Goal: Task Accomplishment & Management: Manage account settings

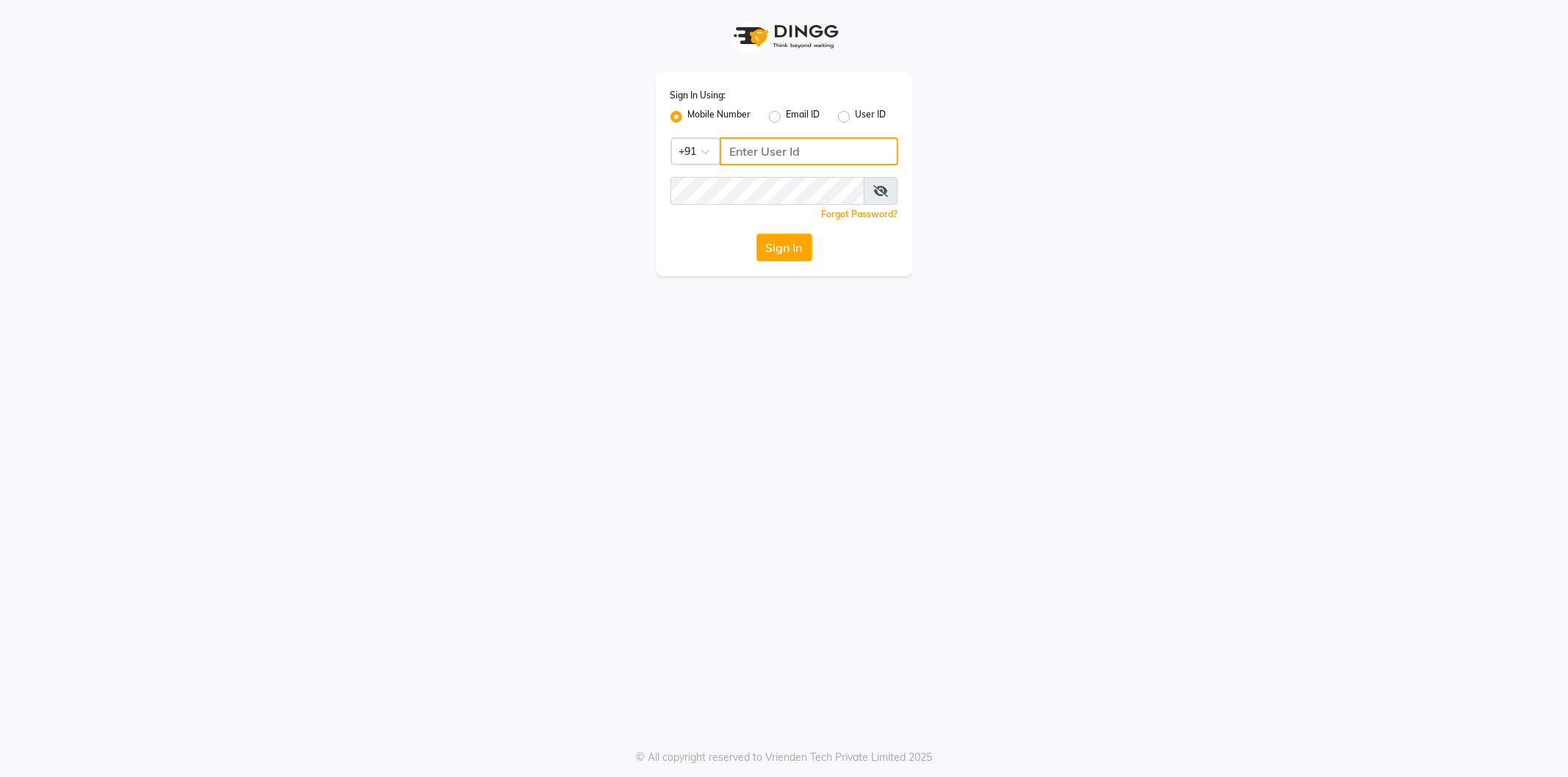
type input "9082030880"
click at [527, 184] on div "Sign In Using: Mobile Number Email ID User ID Country Code × +91 9082030880 Rem…" at bounding box center [784, 138] width 838 height 276
click at [783, 250] on button "Sign In" at bounding box center [784, 247] width 56 height 28
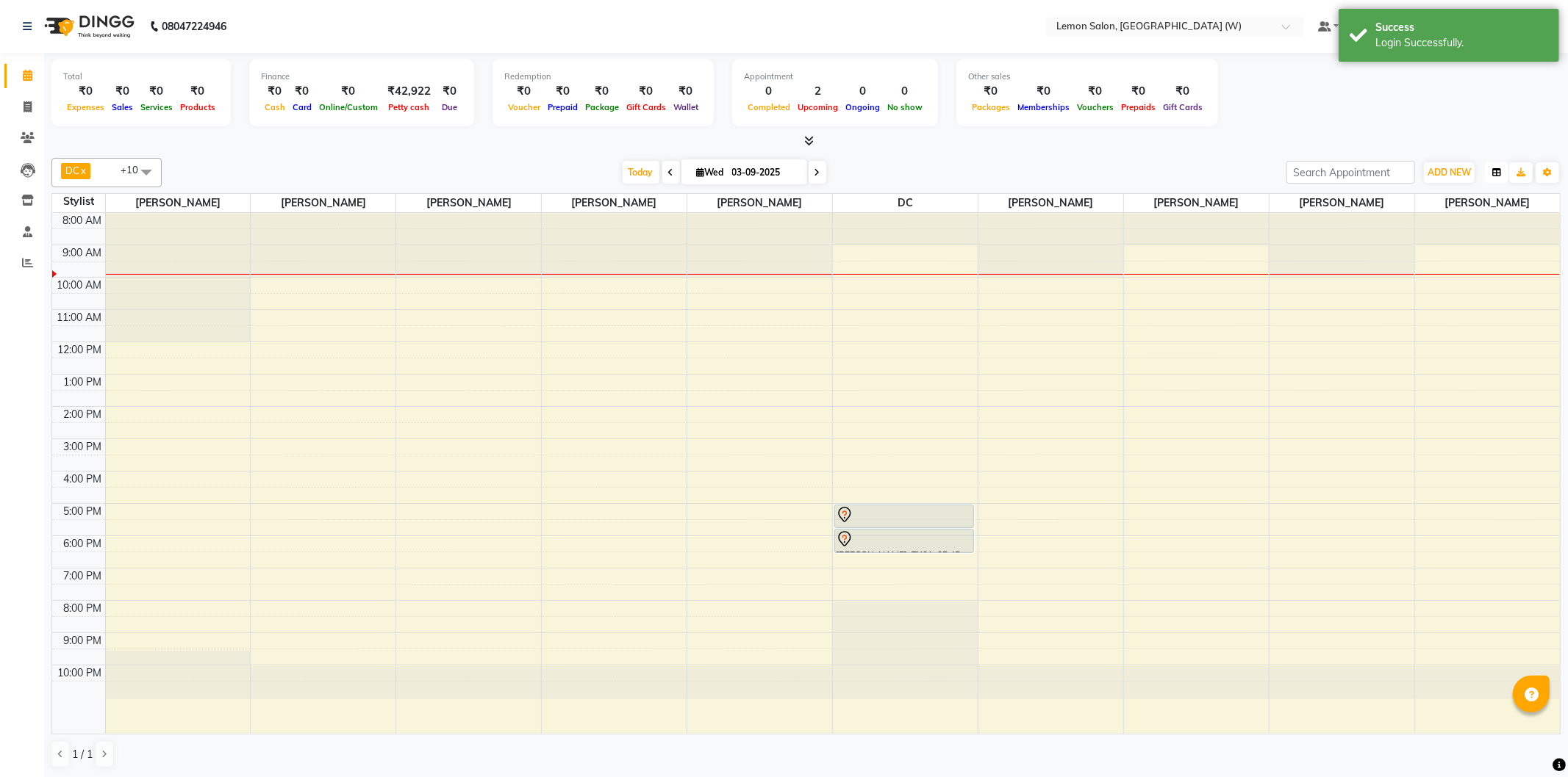
click at [1490, 177] on button "button" at bounding box center [1497, 172] width 23 height 21
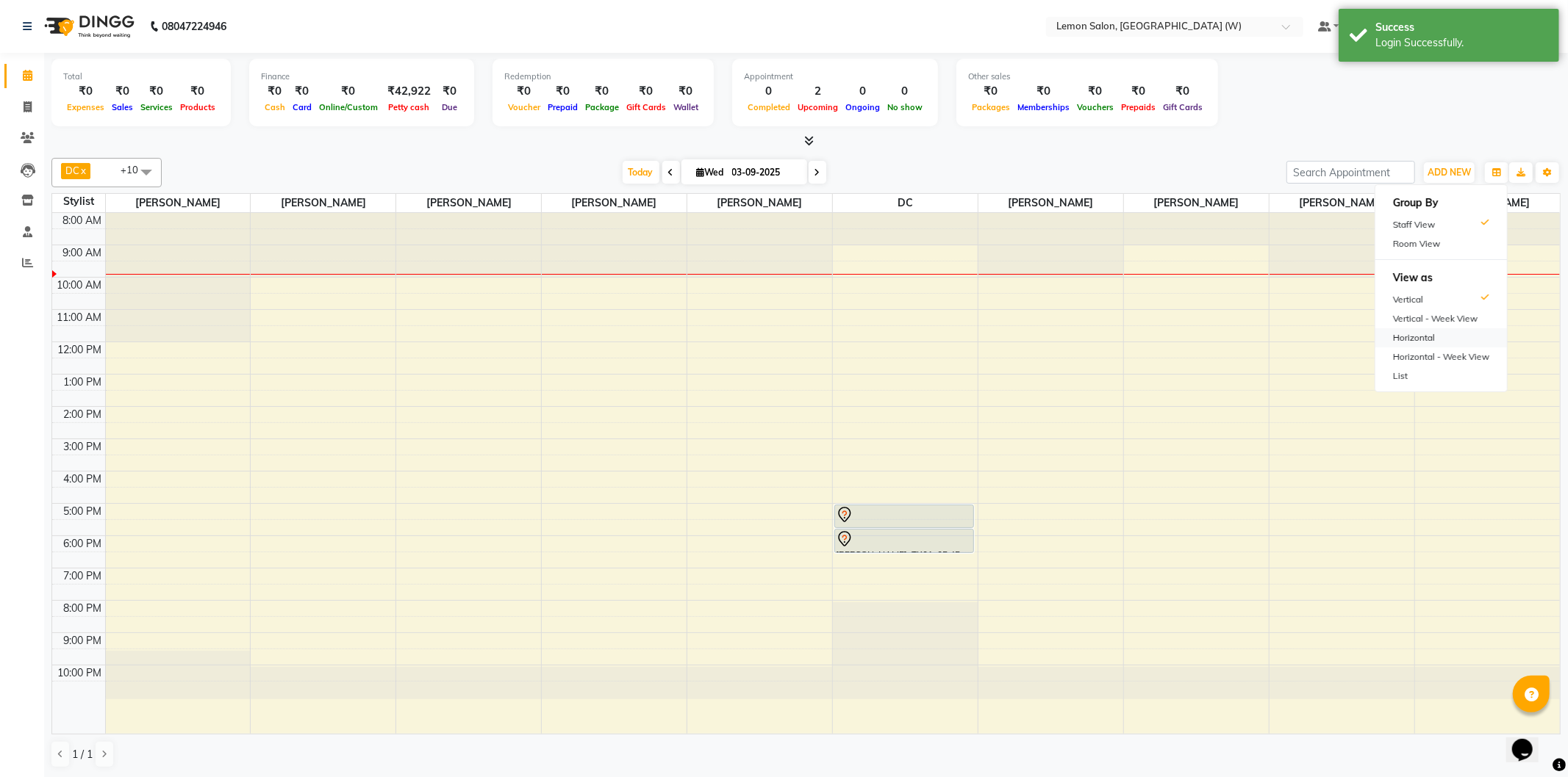
click at [1430, 329] on div "Horizontal" at bounding box center [1440, 338] width 131 height 19
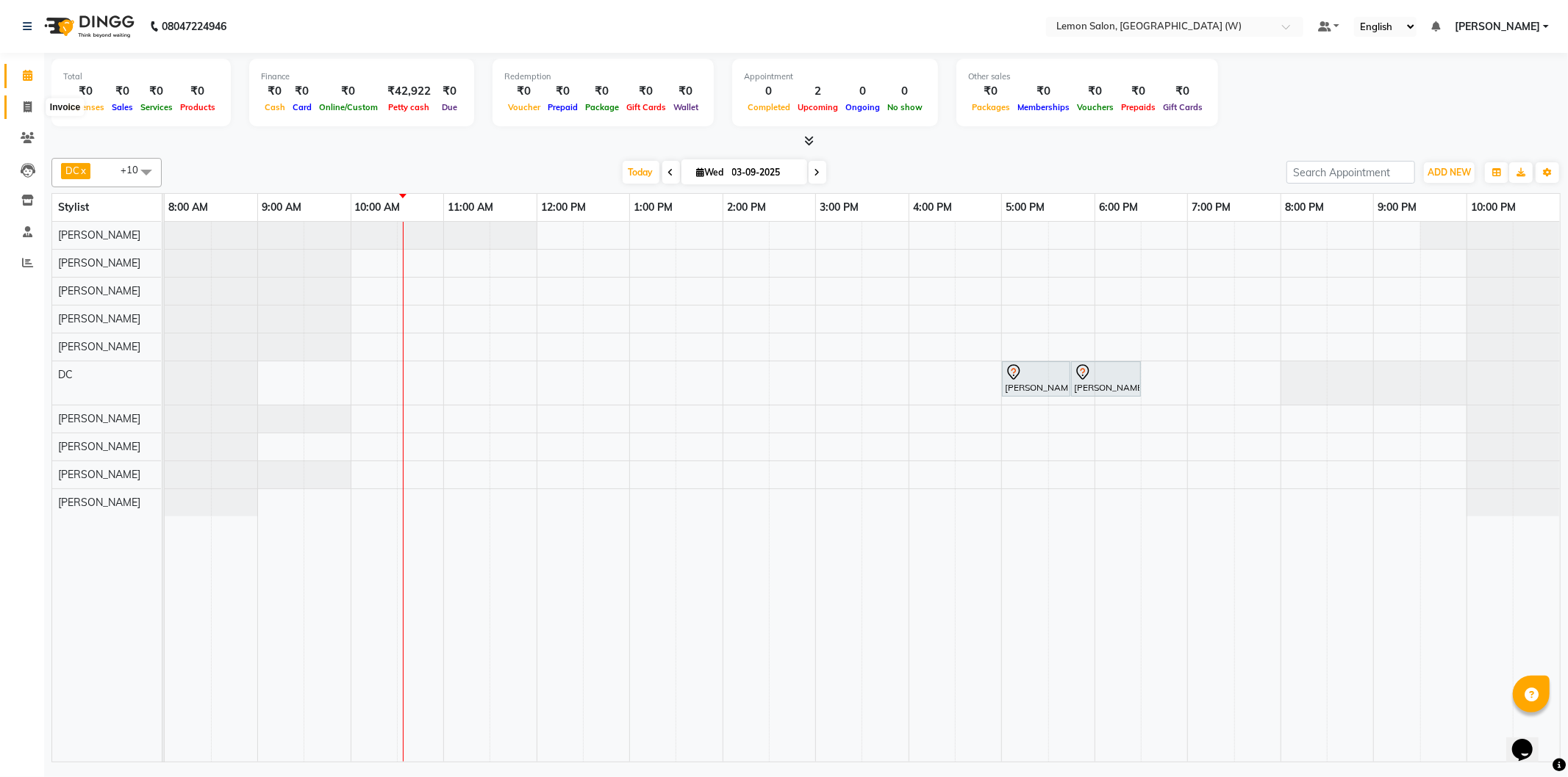
click at [33, 109] on span at bounding box center [27, 107] width 26 height 17
select select "8053"
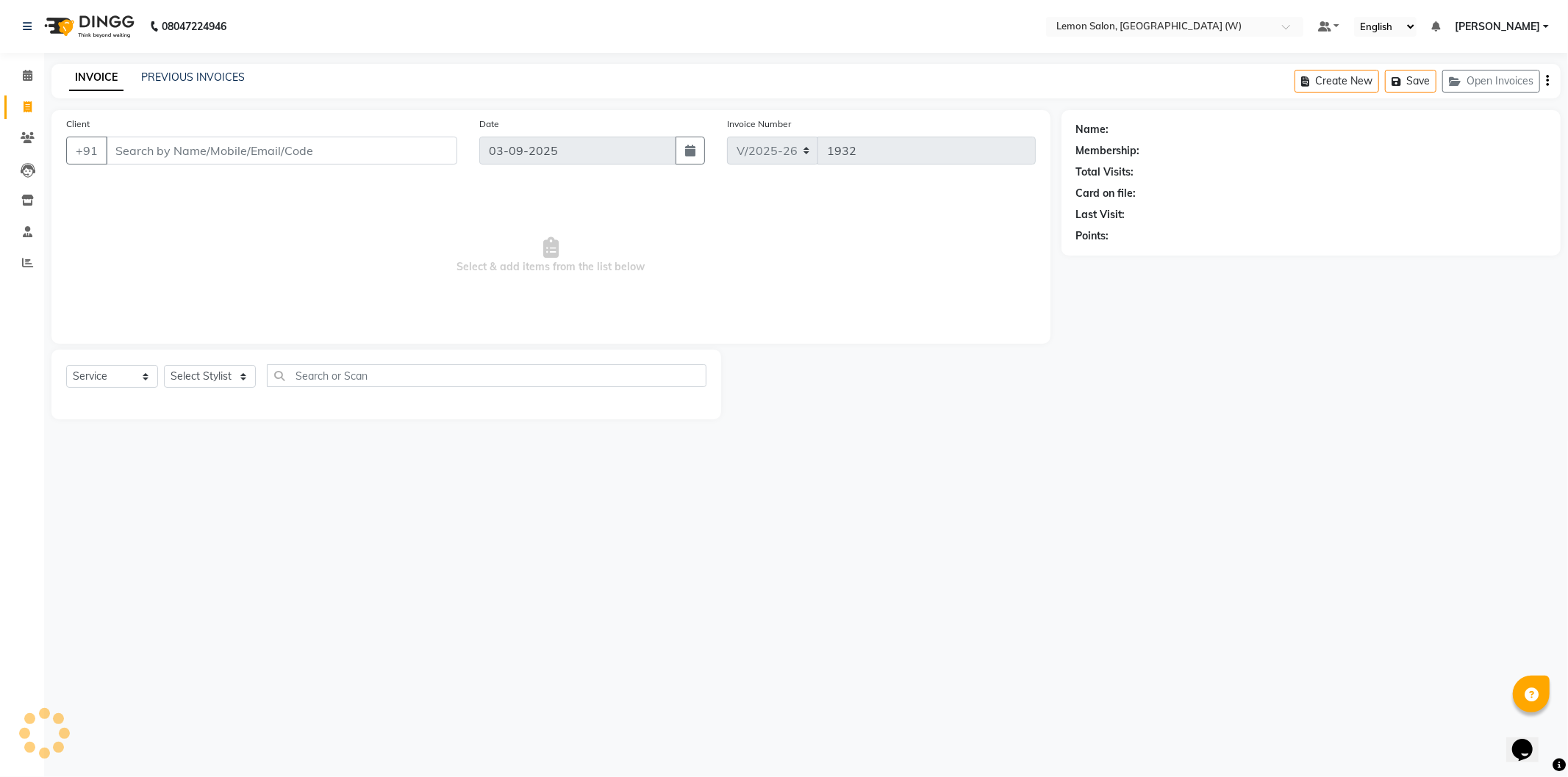
select select "membership"
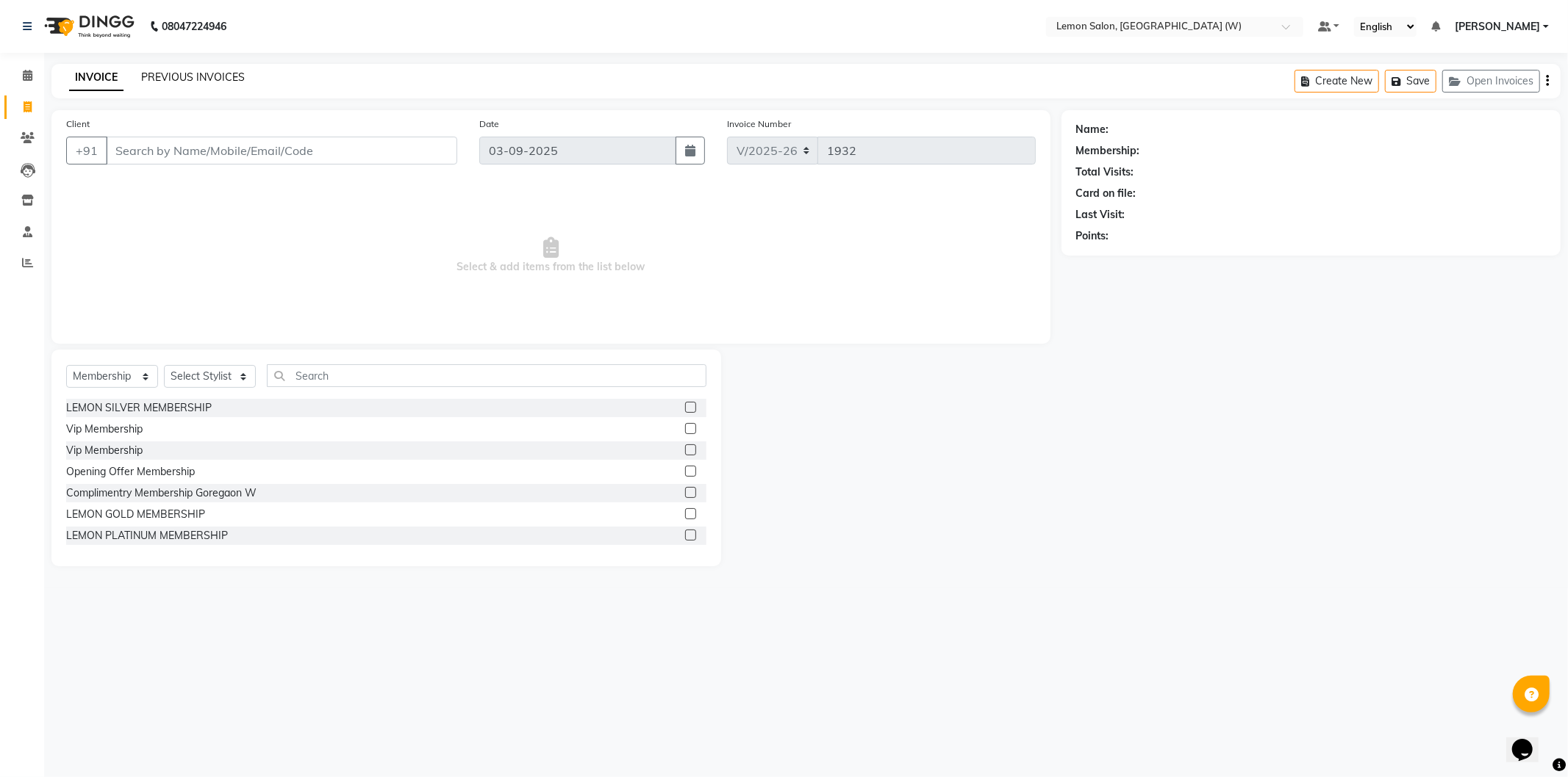
click at [203, 79] on link "PREVIOUS INVOICES" at bounding box center [193, 77] width 104 height 13
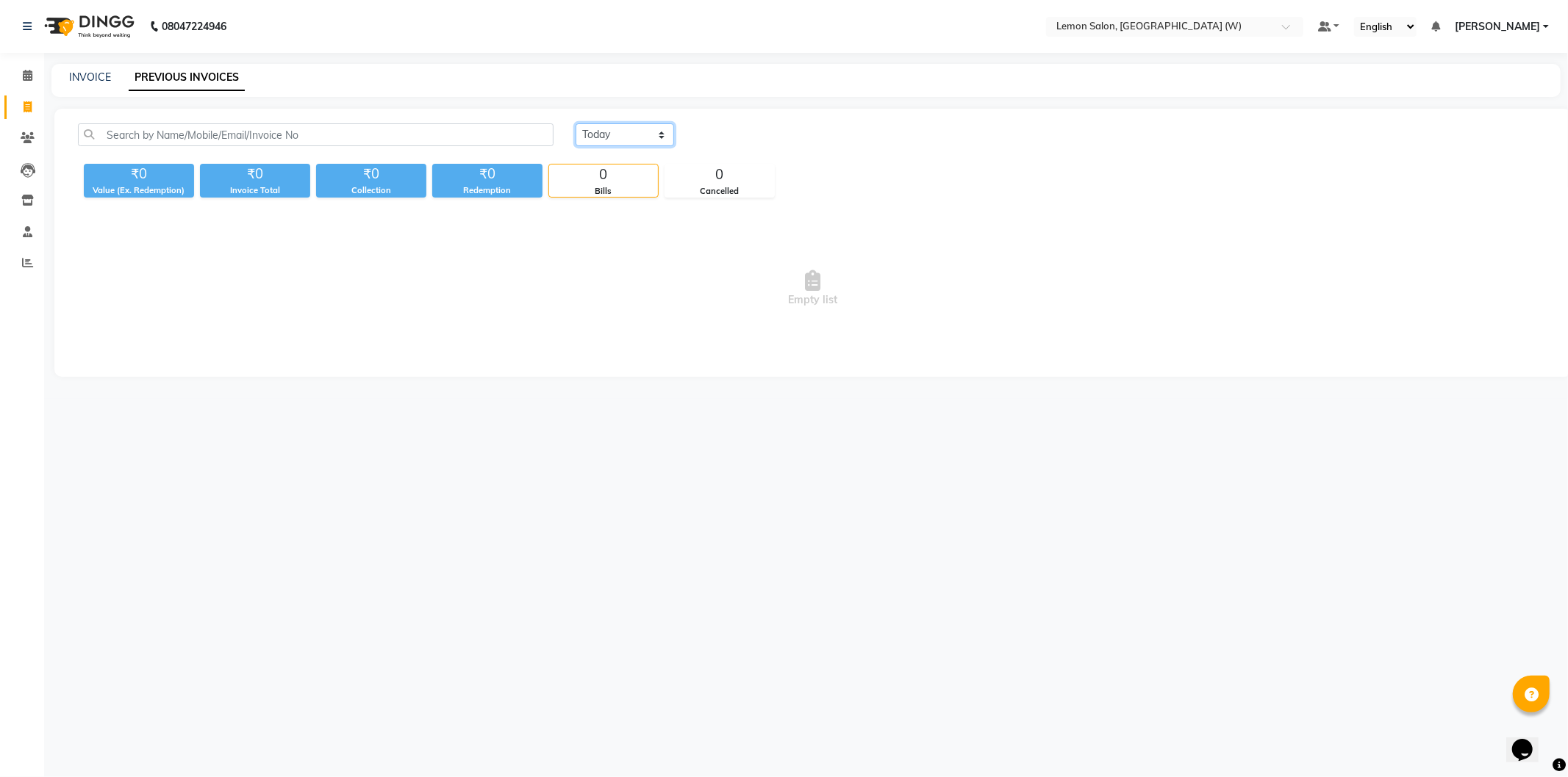
click at [593, 136] on select "Today Yesterday Custom Range" at bounding box center [625, 135] width 98 height 23
select select "yesterday"
click at [575, 123] on select "Today Yesterday Custom Range" at bounding box center [625, 135] width 98 height 23
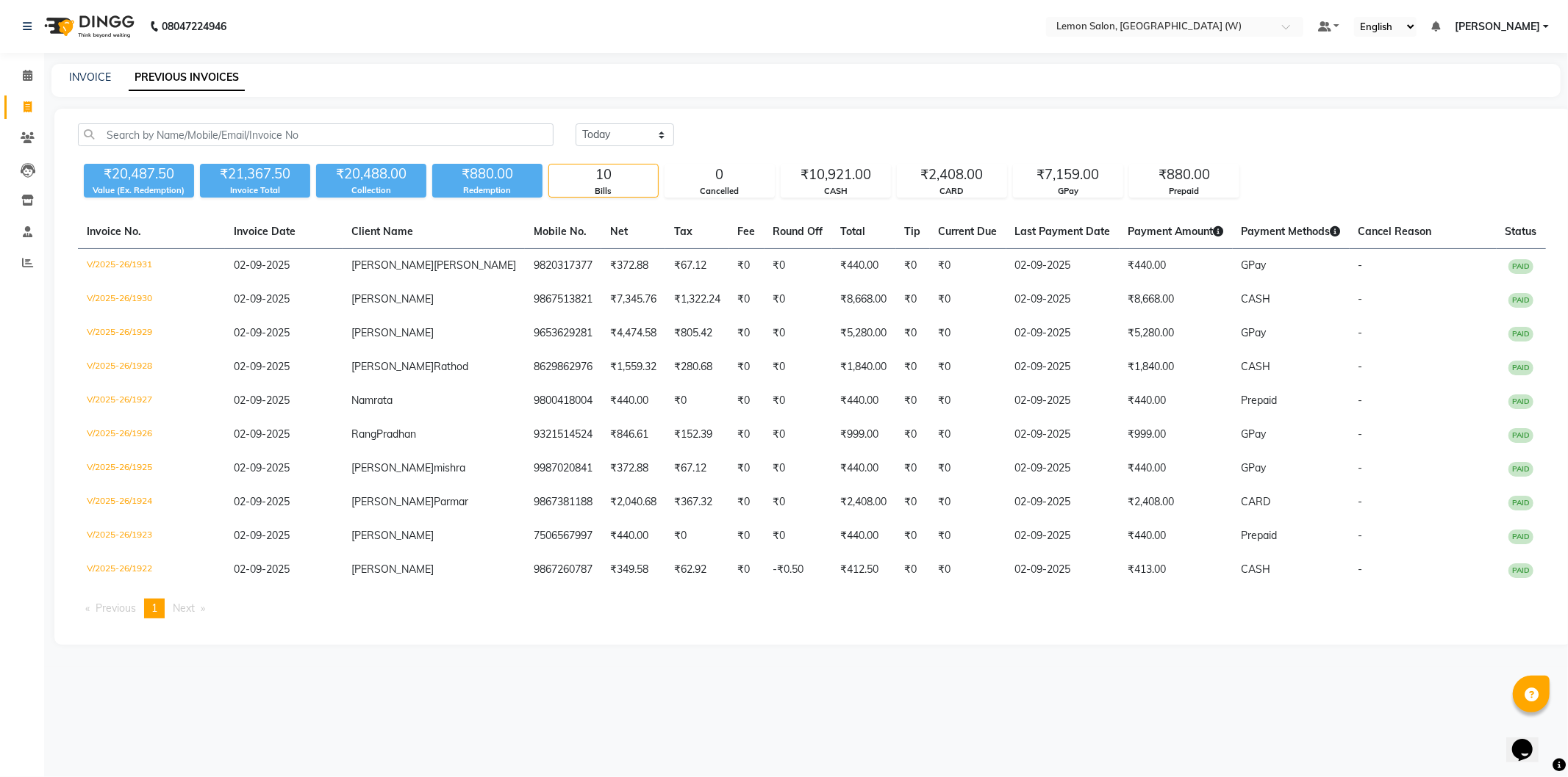
click at [40, 77] on li "Calendar" at bounding box center [21, 75] width 44 height 31
click at [31, 77] on icon at bounding box center [28, 75] width 10 height 11
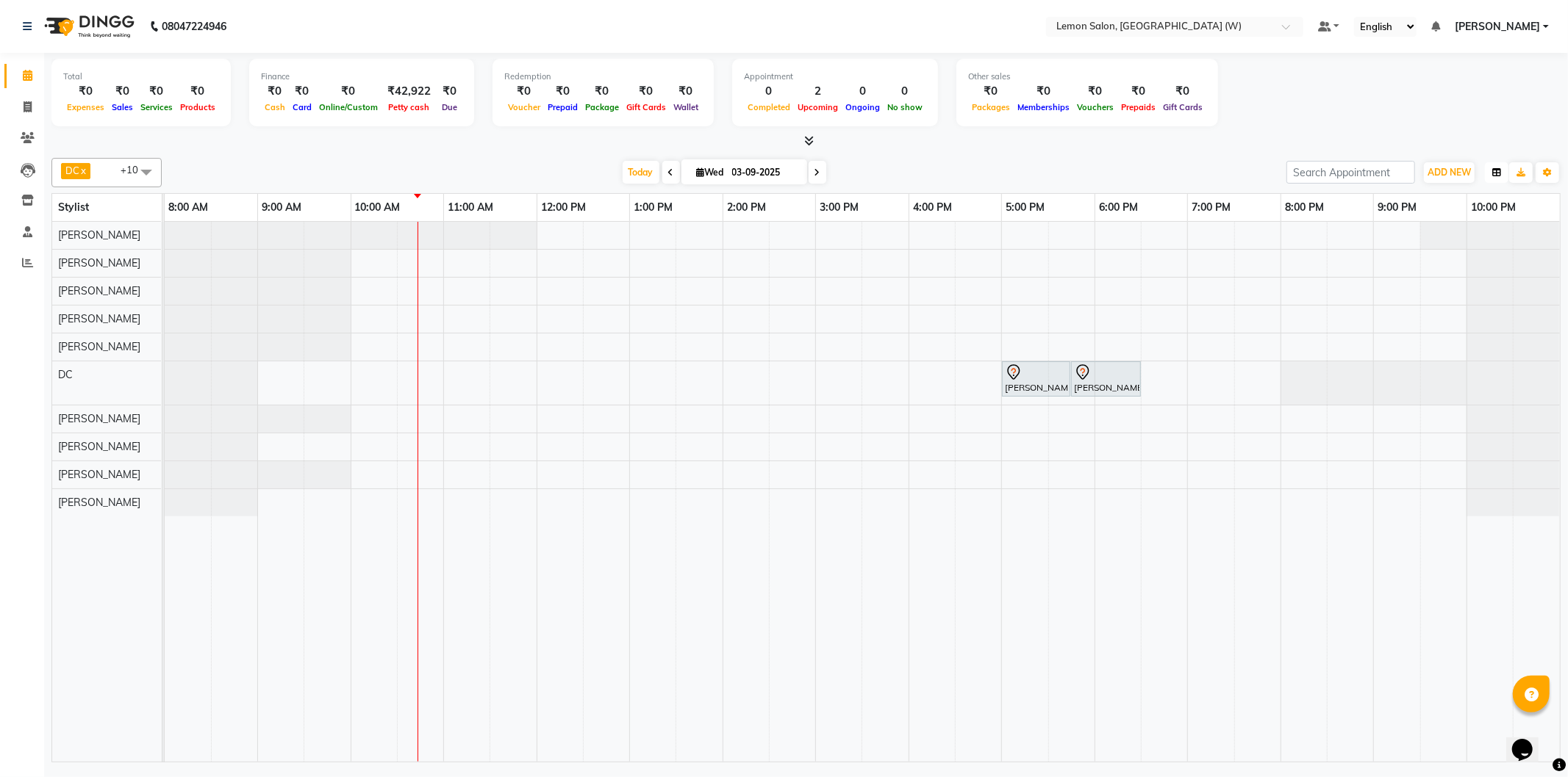
click at [1503, 171] on button "button" at bounding box center [1497, 172] width 23 height 21
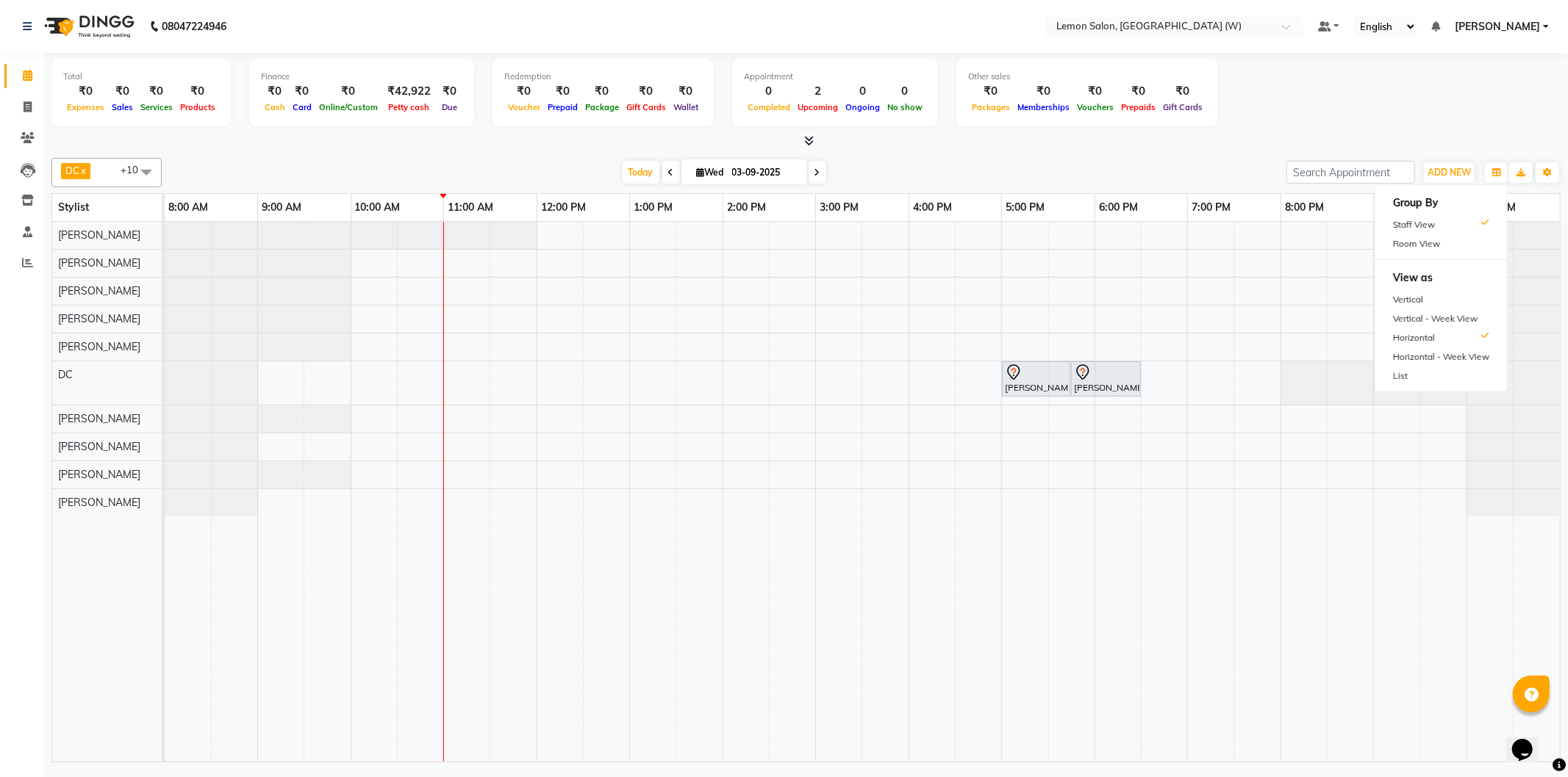
click at [1355, 113] on div "Total ₹0 Expenses ₹0 Sales ₹0 Services ₹0 Products Finance ₹0 Cash ₹0 Card ₹0 O…" at bounding box center [806, 95] width 1509 height 72
drag, startPoint x: 1445, startPoint y: 152, endPoint x: 1445, endPoint y: 163, distance: 11.0
click at [1445, 152] on div "DC x Nazim Ansari x Shahrukh Mansoori x Shweta Murudkar x Simran Singh x Tejash…" at bounding box center [806, 457] width 1509 height 611
click at [1445, 163] on button "ADD NEW Toggle Dropdown" at bounding box center [1448, 172] width 51 height 21
click at [1436, 251] on link "Add Attendance" at bounding box center [1415, 256] width 116 height 19
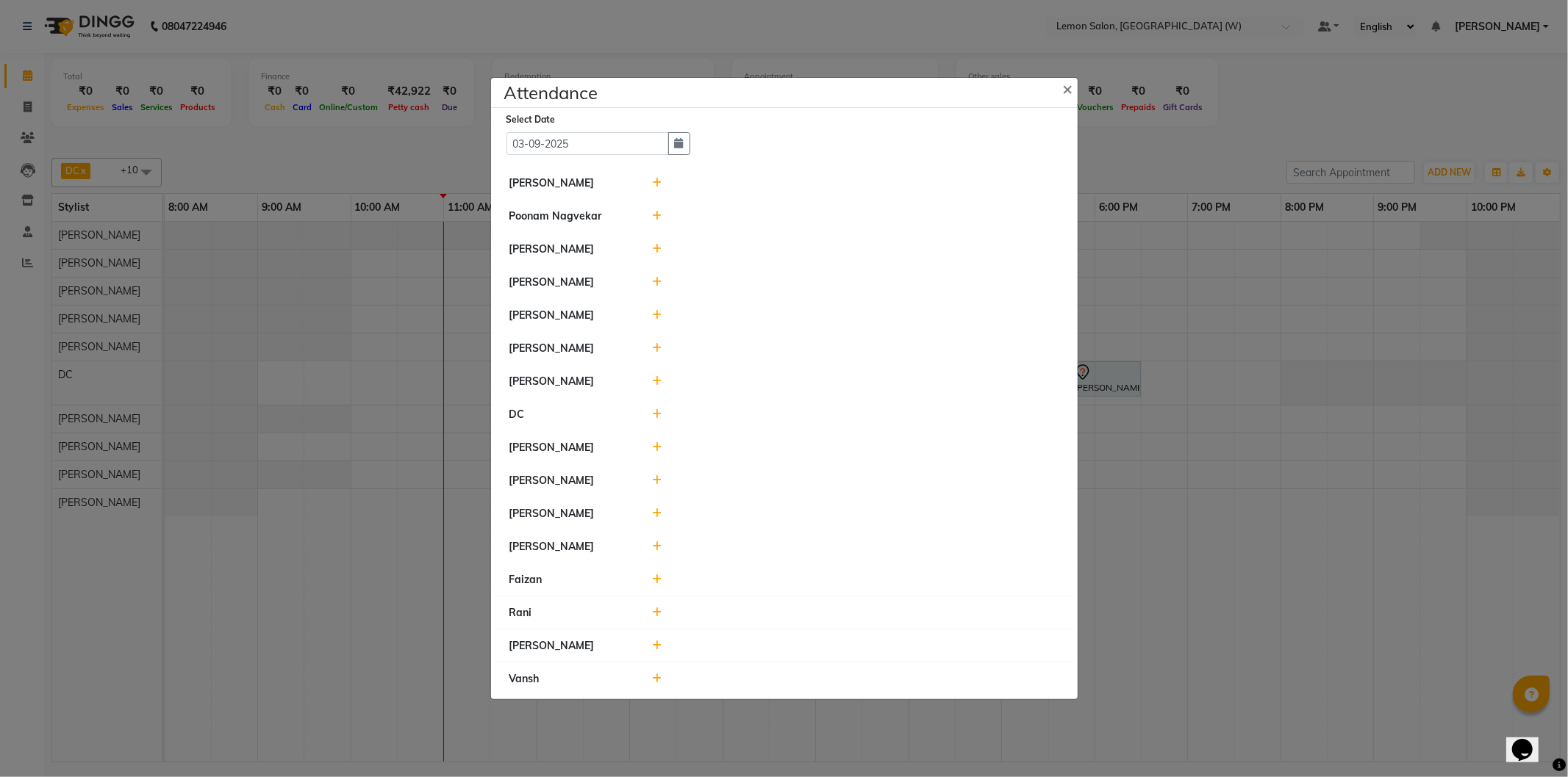
click at [659, 578] on icon at bounding box center [657, 580] width 10 height 11
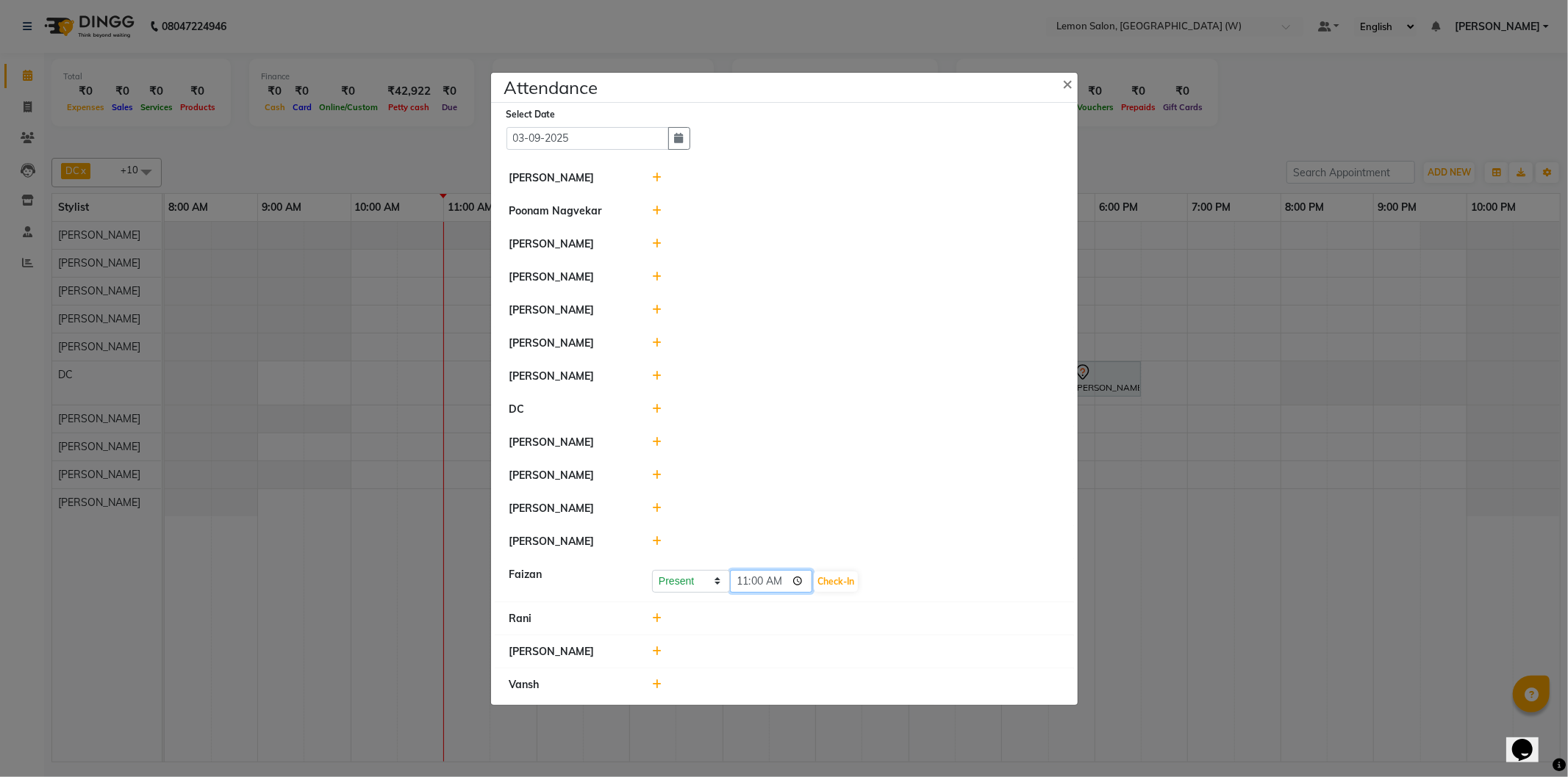
click at [757, 583] on input "11:00" at bounding box center [771, 581] width 82 height 23
click at [744, 582] on input "11:00" at bounding box center [771, 581] width 82 height 23
type input "09:50"
click at [848, 578] on button "Check-In" at bounding box center [835, 581] width 44 height 21
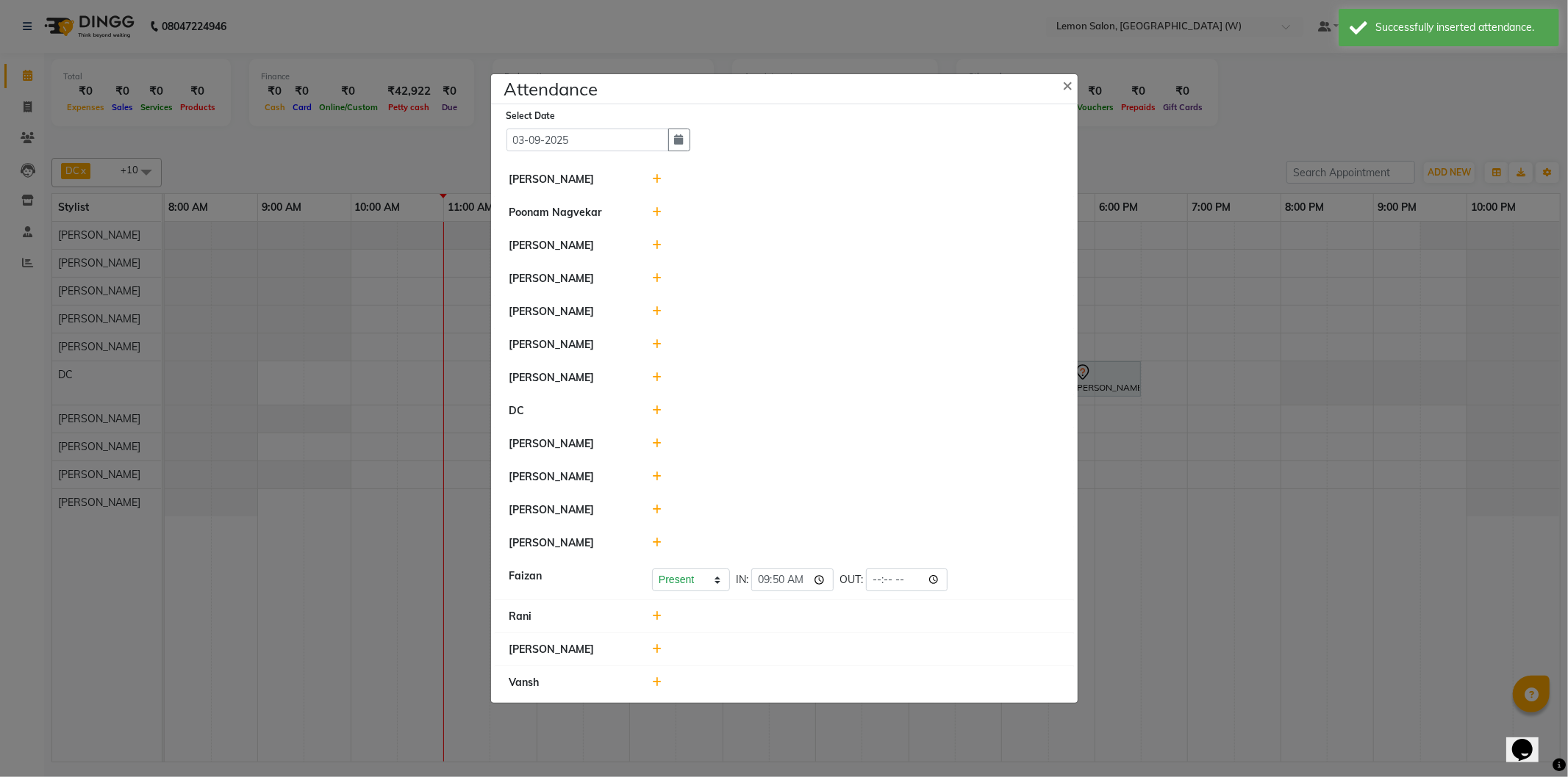
click at [656, 278] on icon at bounding box center [657, 279] width 10 height 11
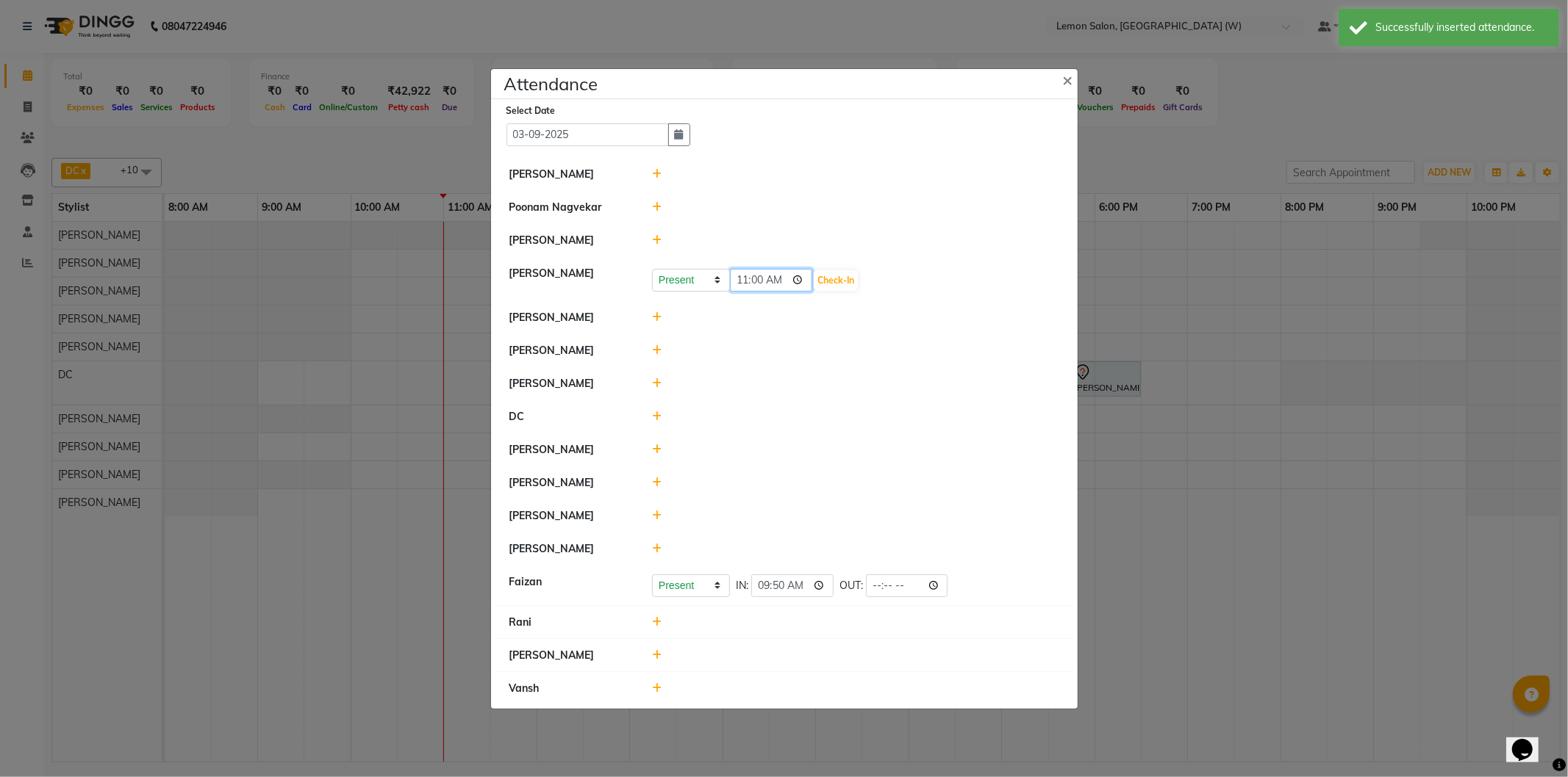
click at [752, 276] on input "11:00" at bounding box center [771, 280] width 82 height 23
click at [736, 281] on input "11:00" at bounding box center [771, 280] width 82 height 23
type input "09:51"
click at [839, 273] on button "Check-In" at bounding box center [835, 280] width 44 height 21
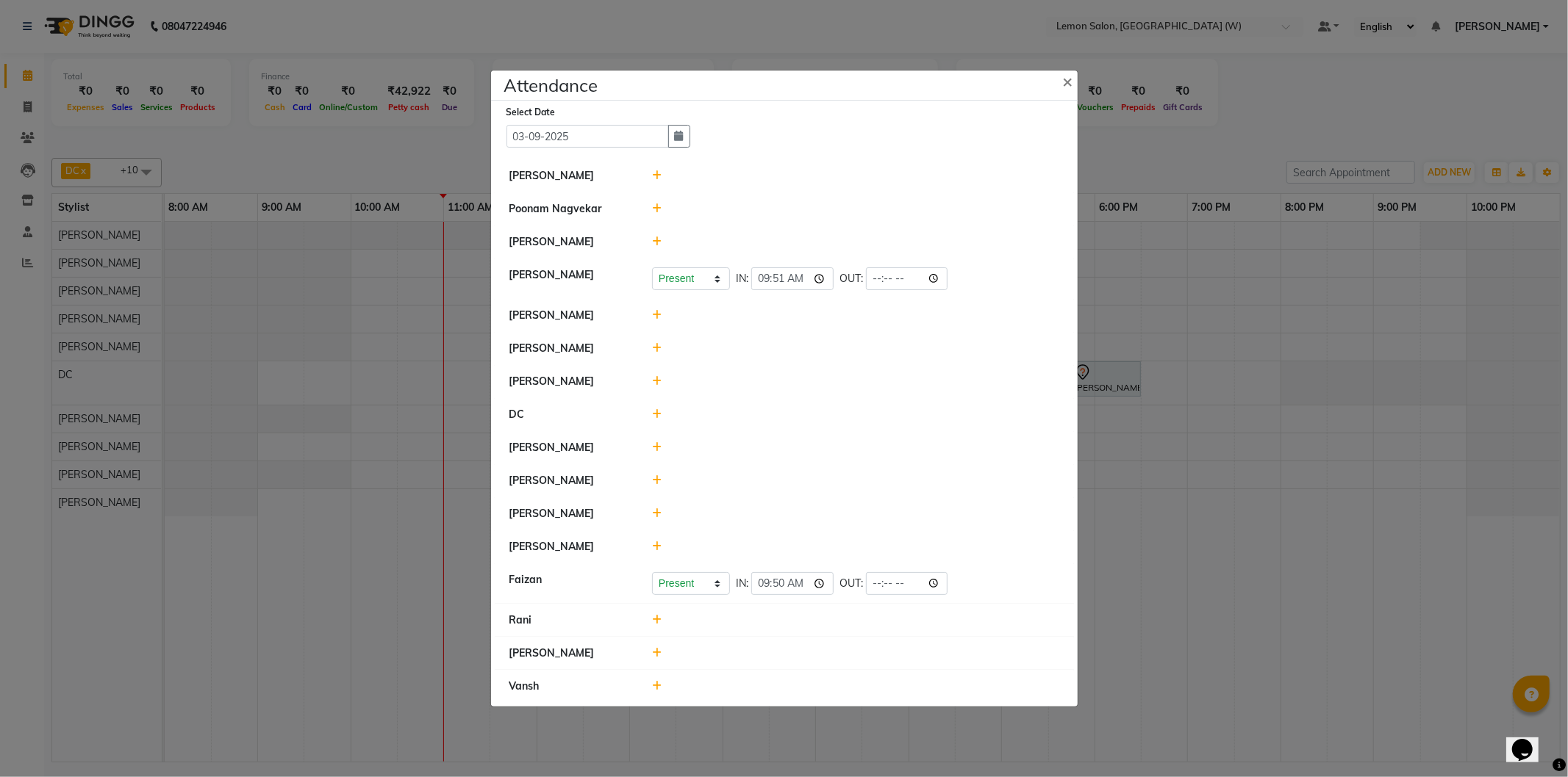
click at [656, 541] on span at bounding box center [657, 547] width 10 height 13
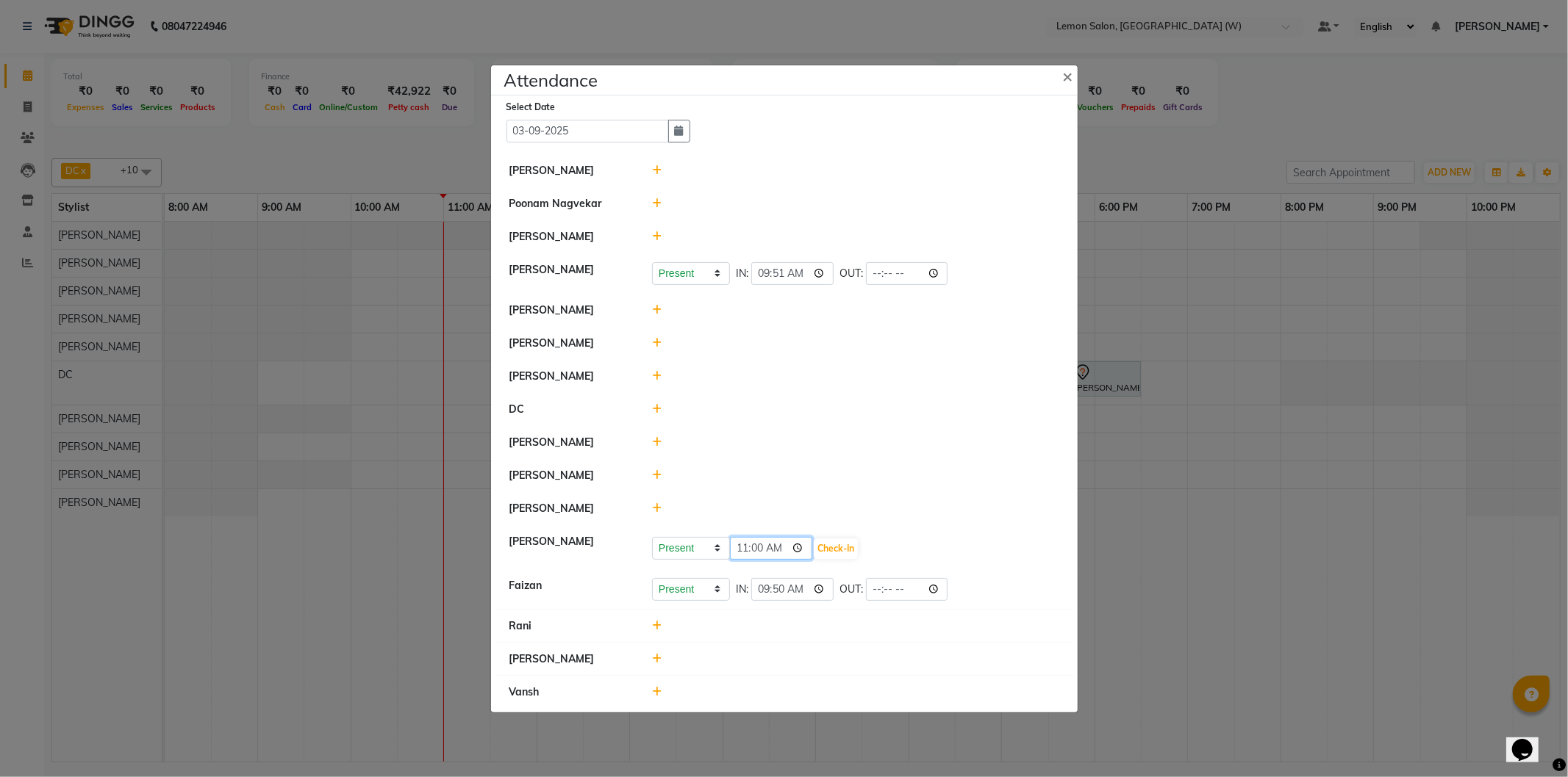
click at [744, 547] on input "11:00" at bounding box center [771, 548] width 82 height 23
type input "09:52"
click at [849, 549] on button "Check-In" at bounding box center [835, 548] width 44 height 21
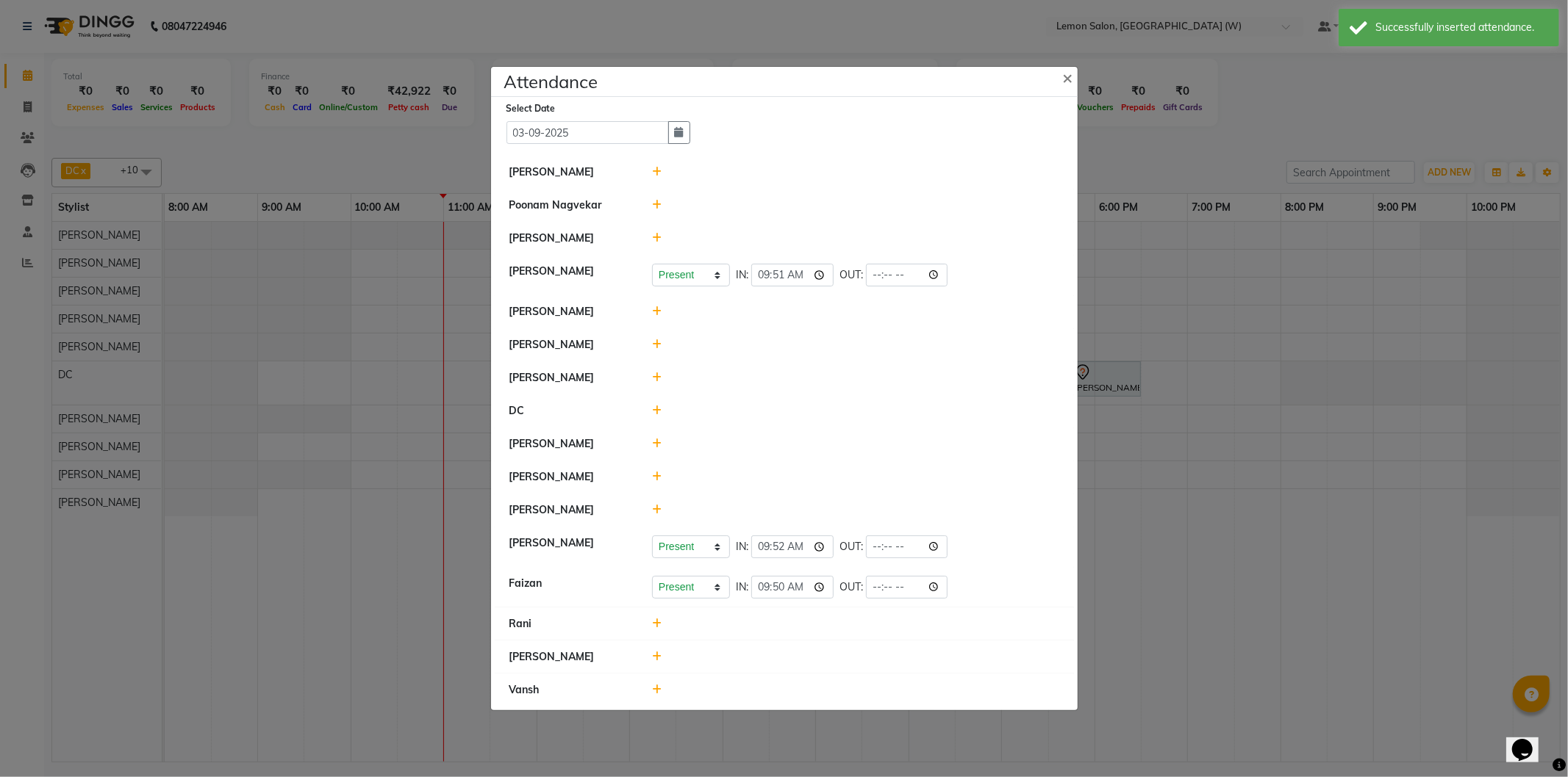
click at [656, 344] on icon at bounding box center [657, 345] width 10 height 11
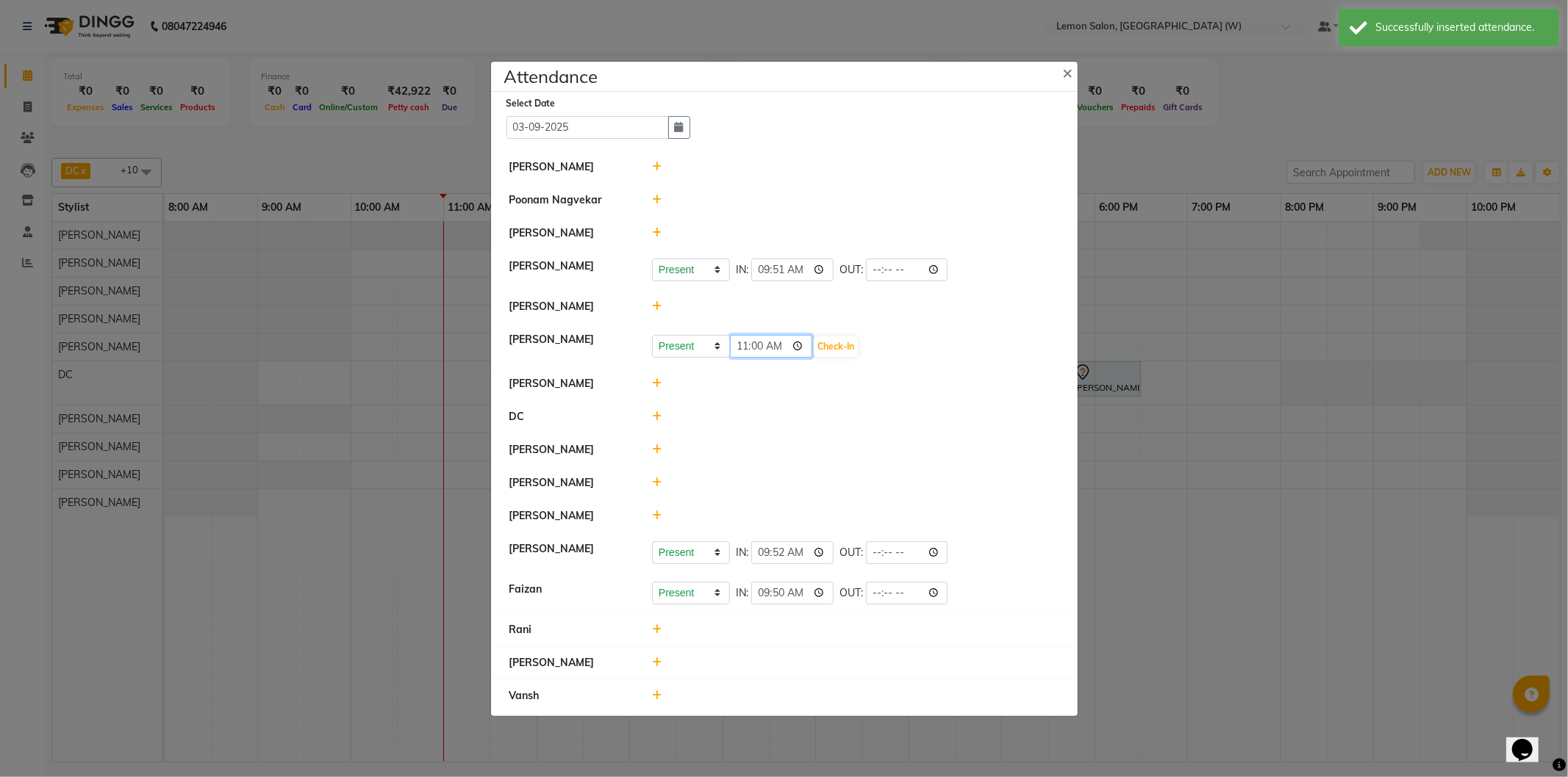
click at [746, 351] on input "11:00" at bounding box center [771, 347] width 82 height 23
type input "10:00"
click at [835, 344] on button "Check-In" at bounding box center [835, 347] width 44 height 21
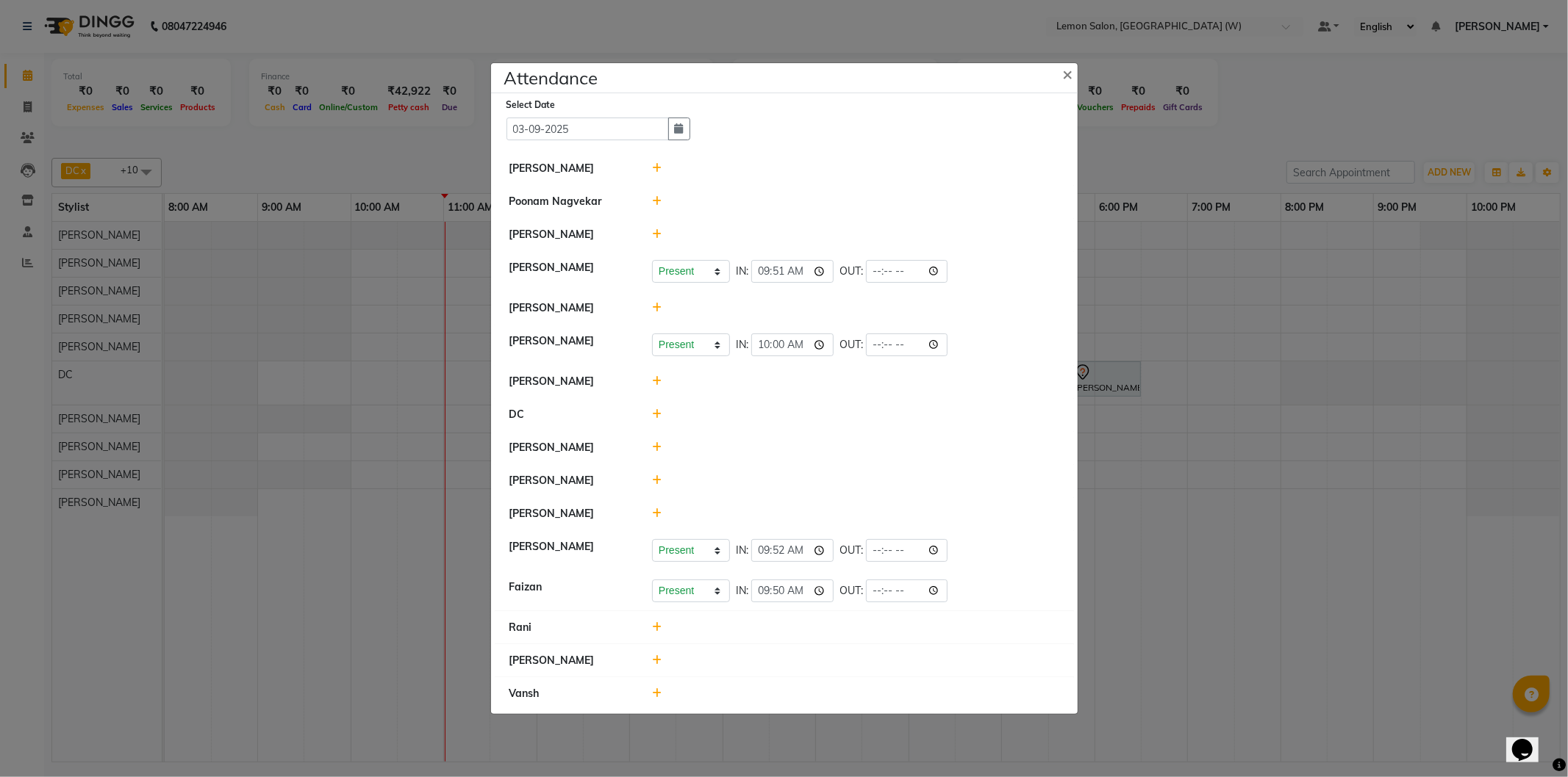
click at [659, 509] on icon at bounding box center [657, 514] width 10 height 11
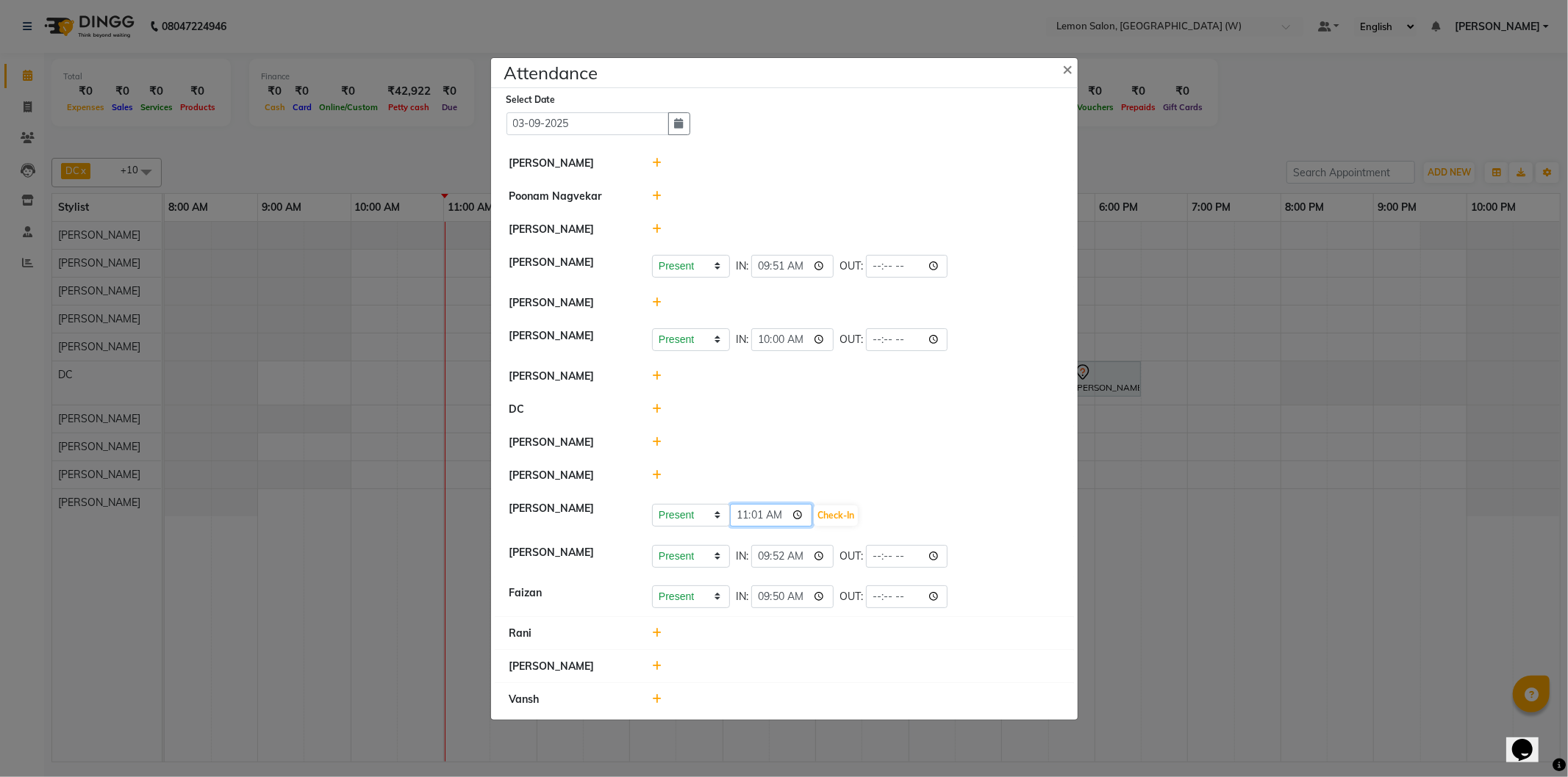
click at [747, 516] on input "11:01" at bounding box center [771, 515] width 82 height 23
type input "09:50"
drag, startPoint x: 849, startPoint y: 517, endPoint x: 856, endPoint y: 516, distance: 7.1
click at [848, 517] on button "Check-In" at bounding box center [835, 515] width 44 height 21
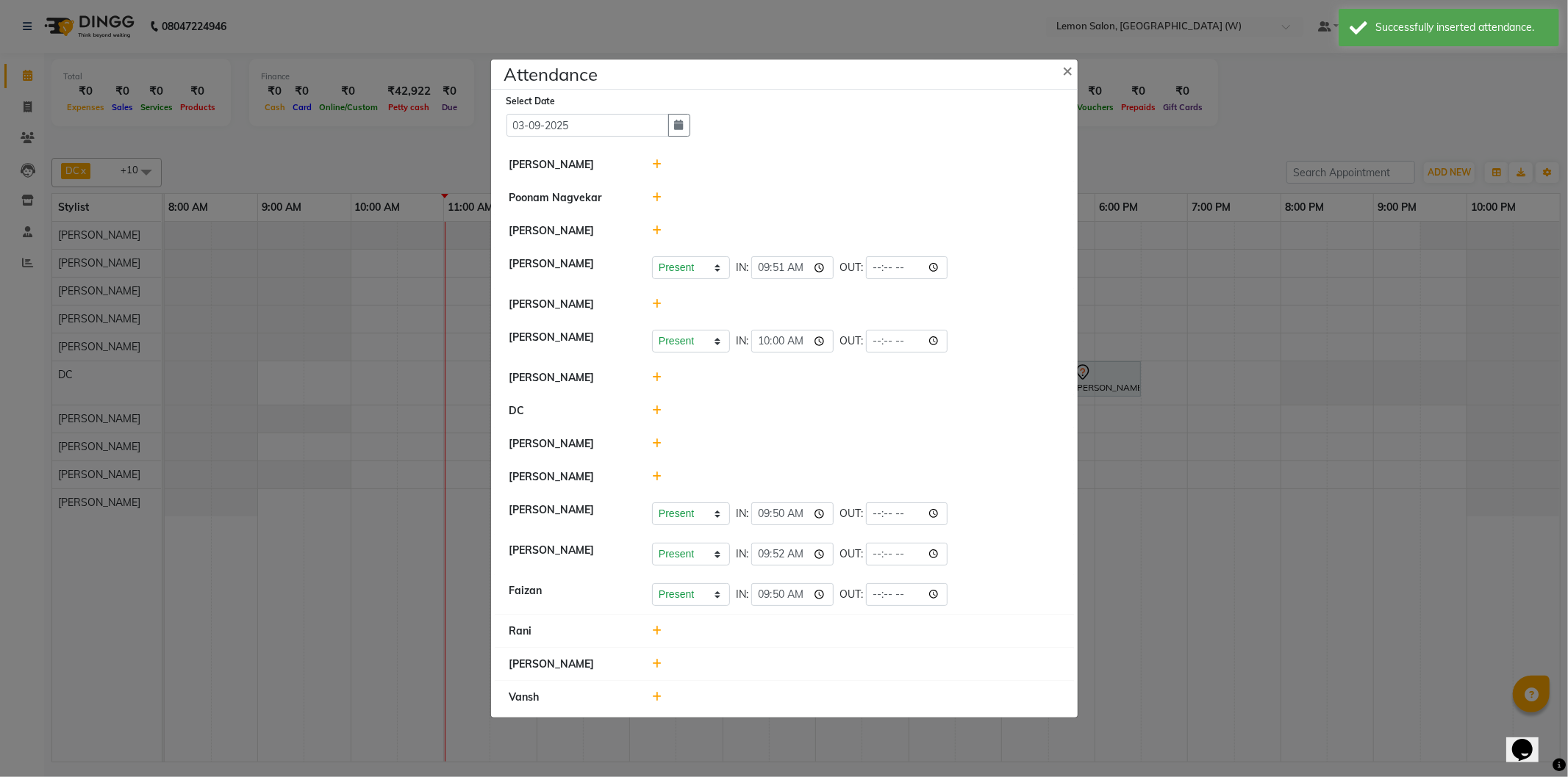
click at [1139, 300] on ngb-modal-window "Attendance × Select Date 03-09-2025 Faheem Shaikh Poonam Nagvekar Manisha Dugla…" at bounding box center [784, 388] width 1568 height 777
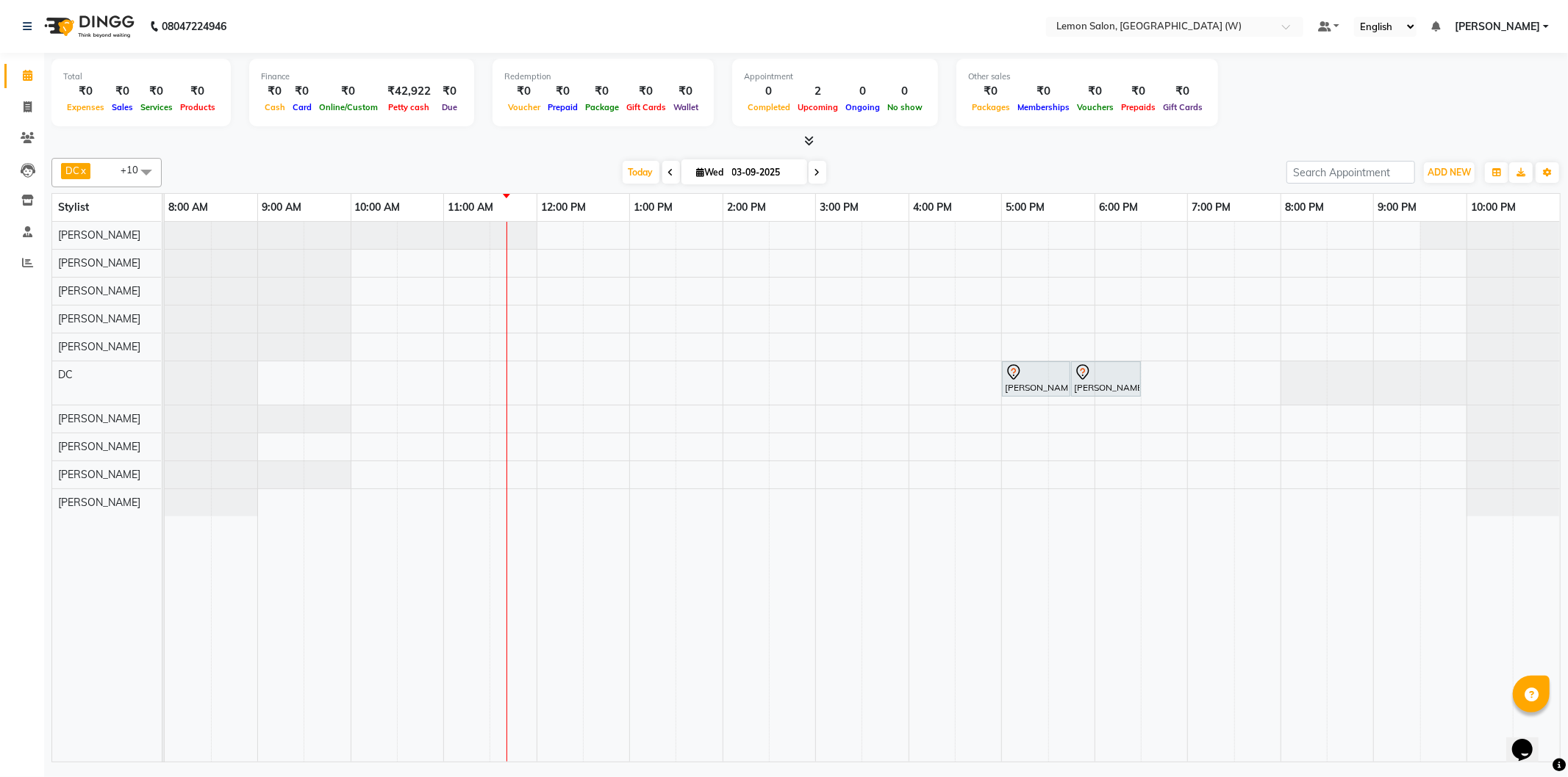
click at [16, 119] on li "Invoice" at bounding box center [21, 107] width 44 height 31
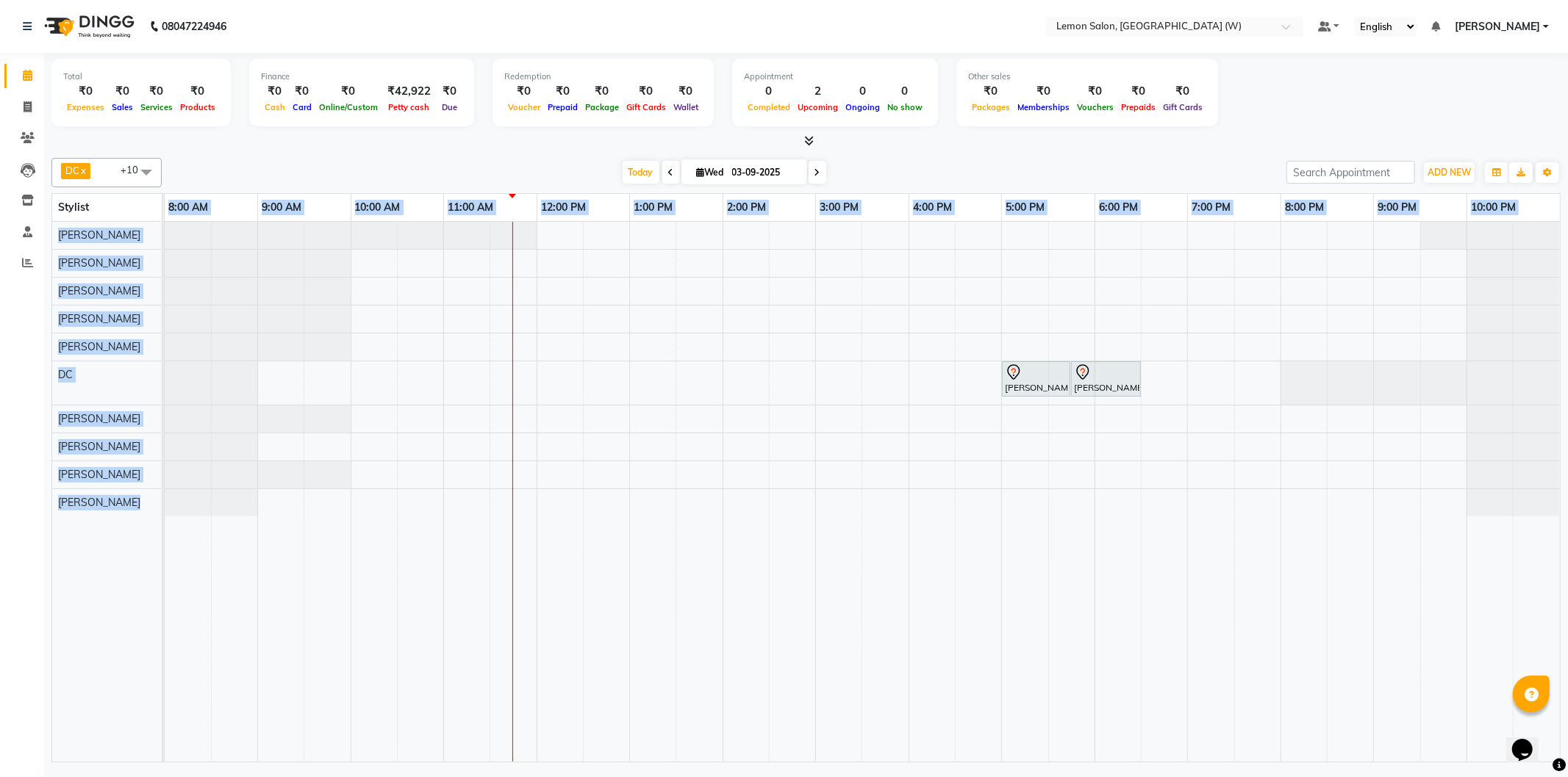
drag, startPoint x: 159, startPoint y: 210, endPoint x: 453, endPoint y: 394, distance: 346.8
click at [457, 397] on table "Stylist 8:00 AM 9:00 AM 10:00 AM 11:00 AM 12:00 PM 1:00 PM 2:00 PM 3:00 PM 4:00…" at bounding box center [806, 478] width 1509 height 570
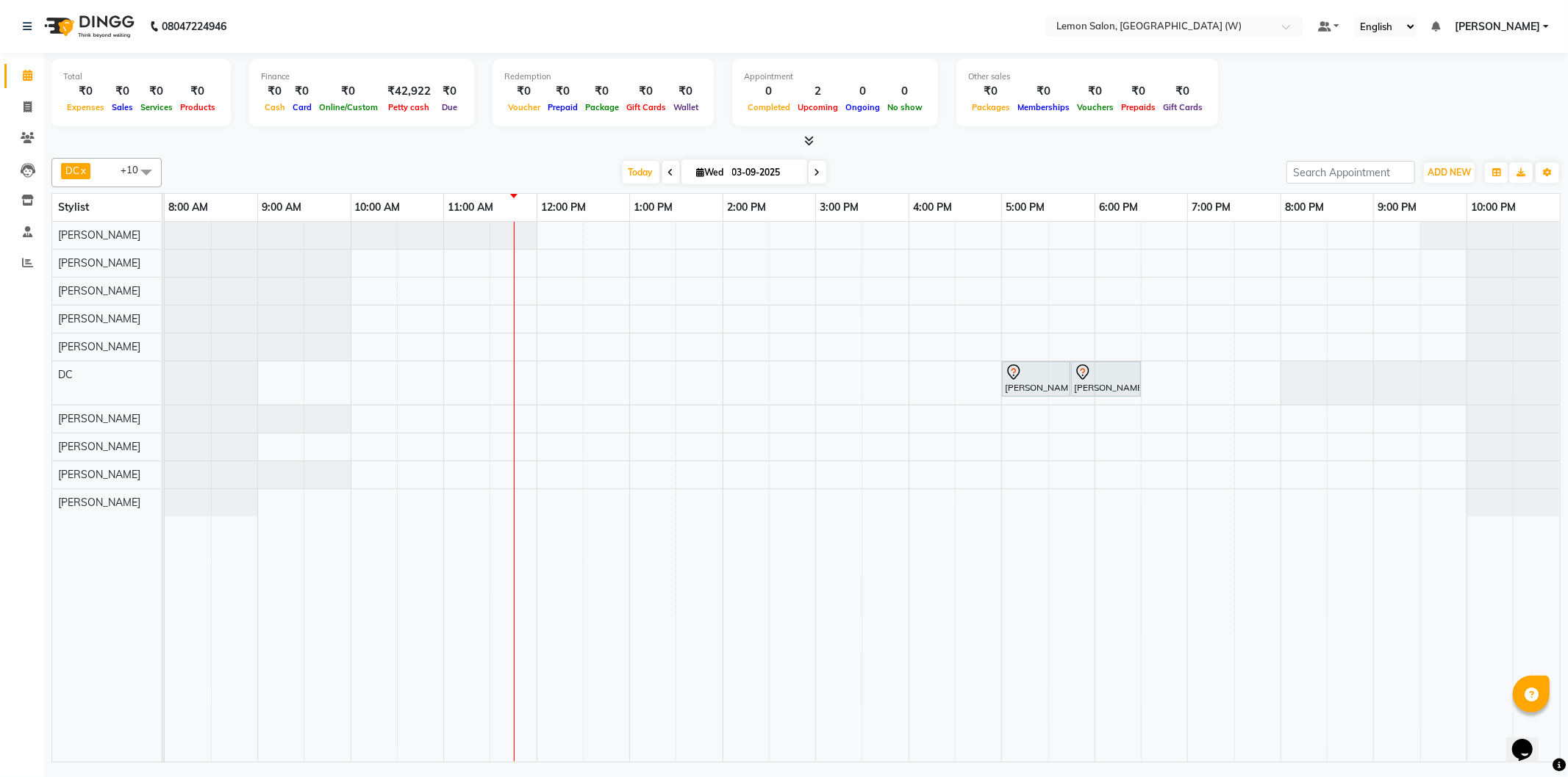
click at [56, 199] on div "Stylist" at bounding box center [73, 207] width 43 height 27
click at [1436, 171] on span "ADD NEW" at bounding box center [1449, 172] width 44 height 11
click at [1443, 201] on button "Add Appointment" at bounding box center [1415, 199] width 116 height 19
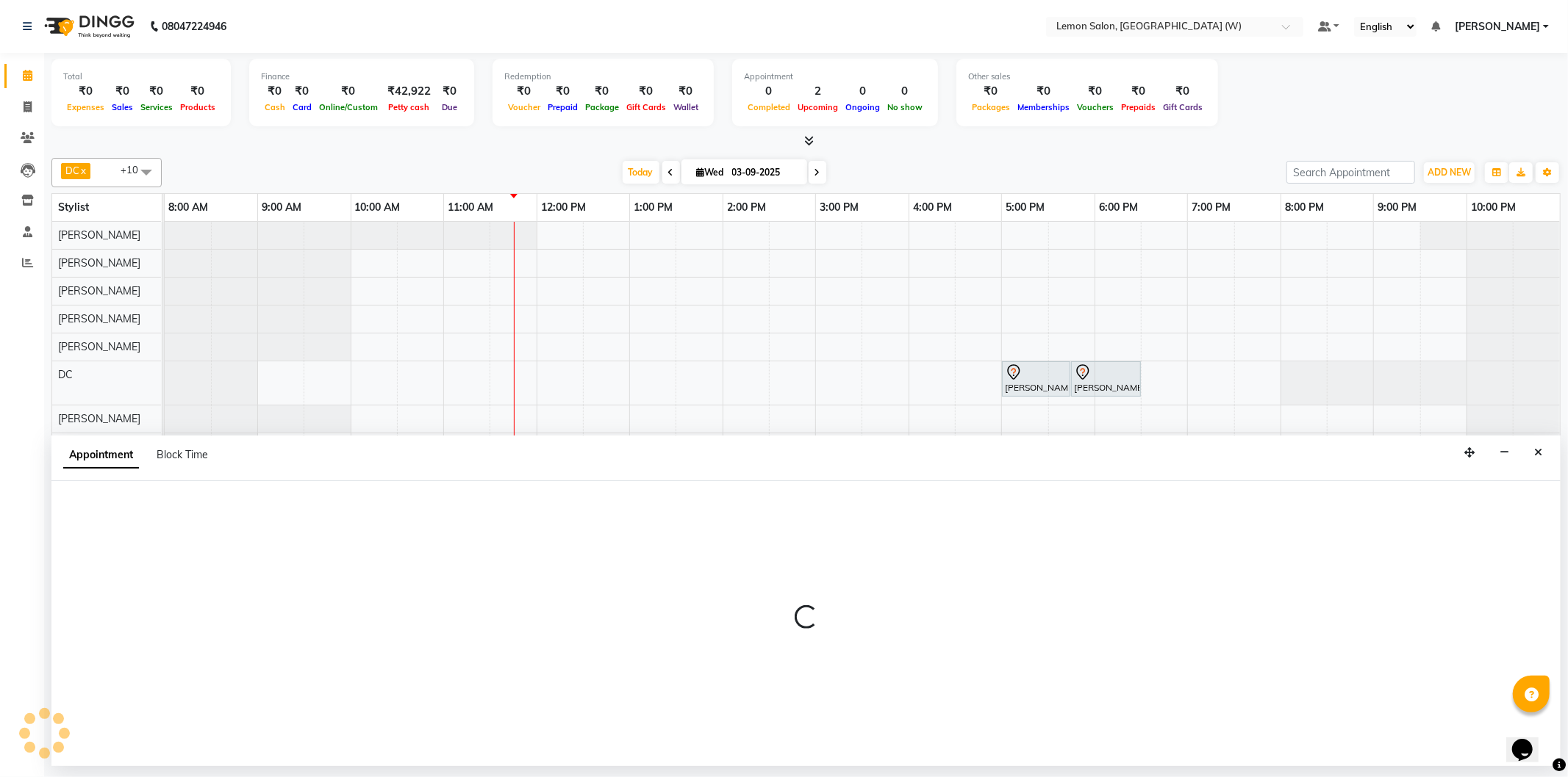
select select "540"
select select "tentative"
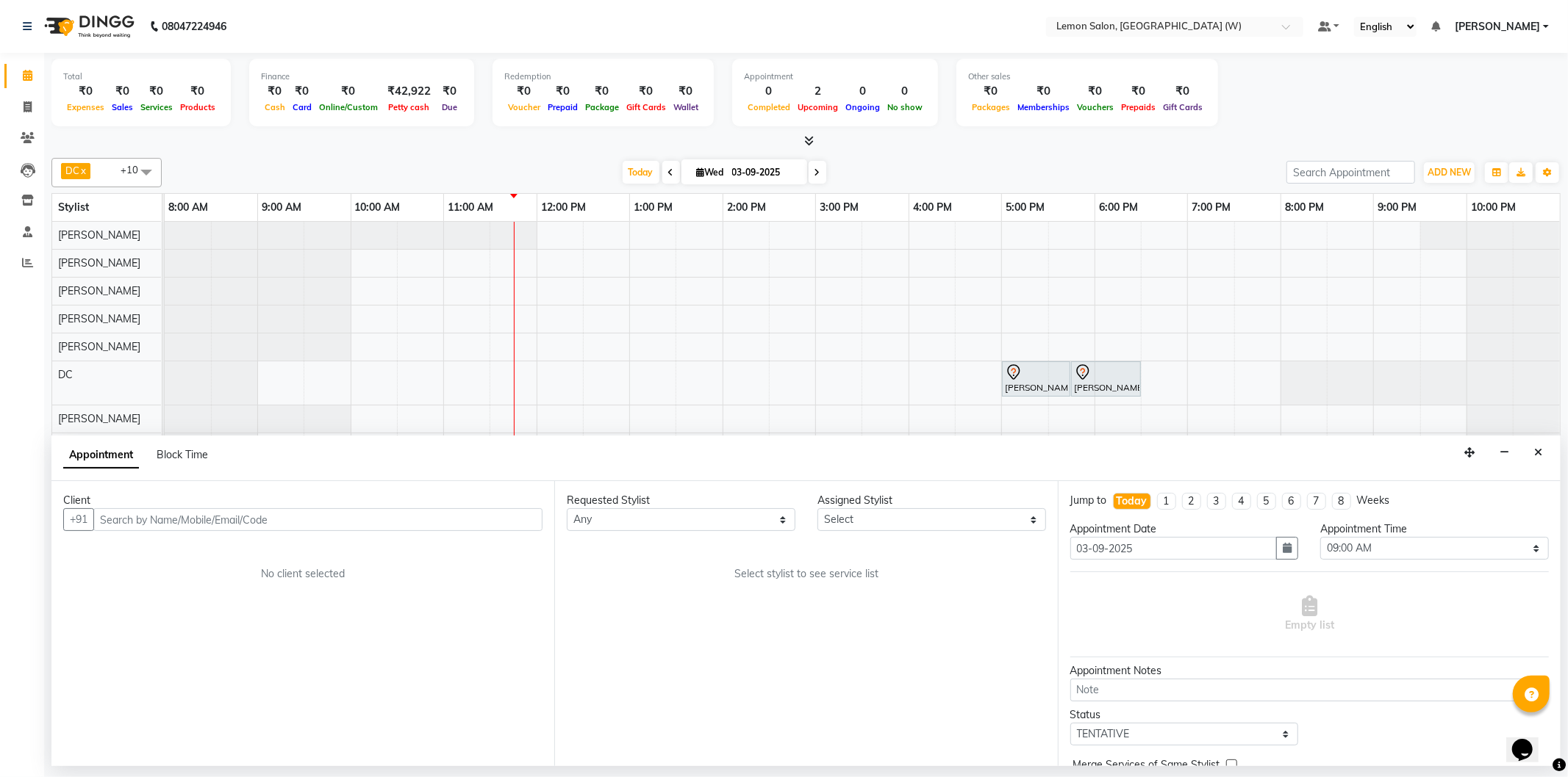
click at [188, 561] on div "Client +91 No client selected" at bounding box center [303, 623] width 503 height 285
click at [181, 531] on input "text" at bounding box center [317, 520] width 449 height 23
drag, startPoint x: 138, startPoint y: 507, endPoint x: 133, endPoint y: 520, distance: 13.9
click at [138, 512] on input "9833849842" at bounding box center [287, 520] width 388 height 23
click at [132, 520] on input "9833849842" at bounding box center [287, 520] width 388 height 23
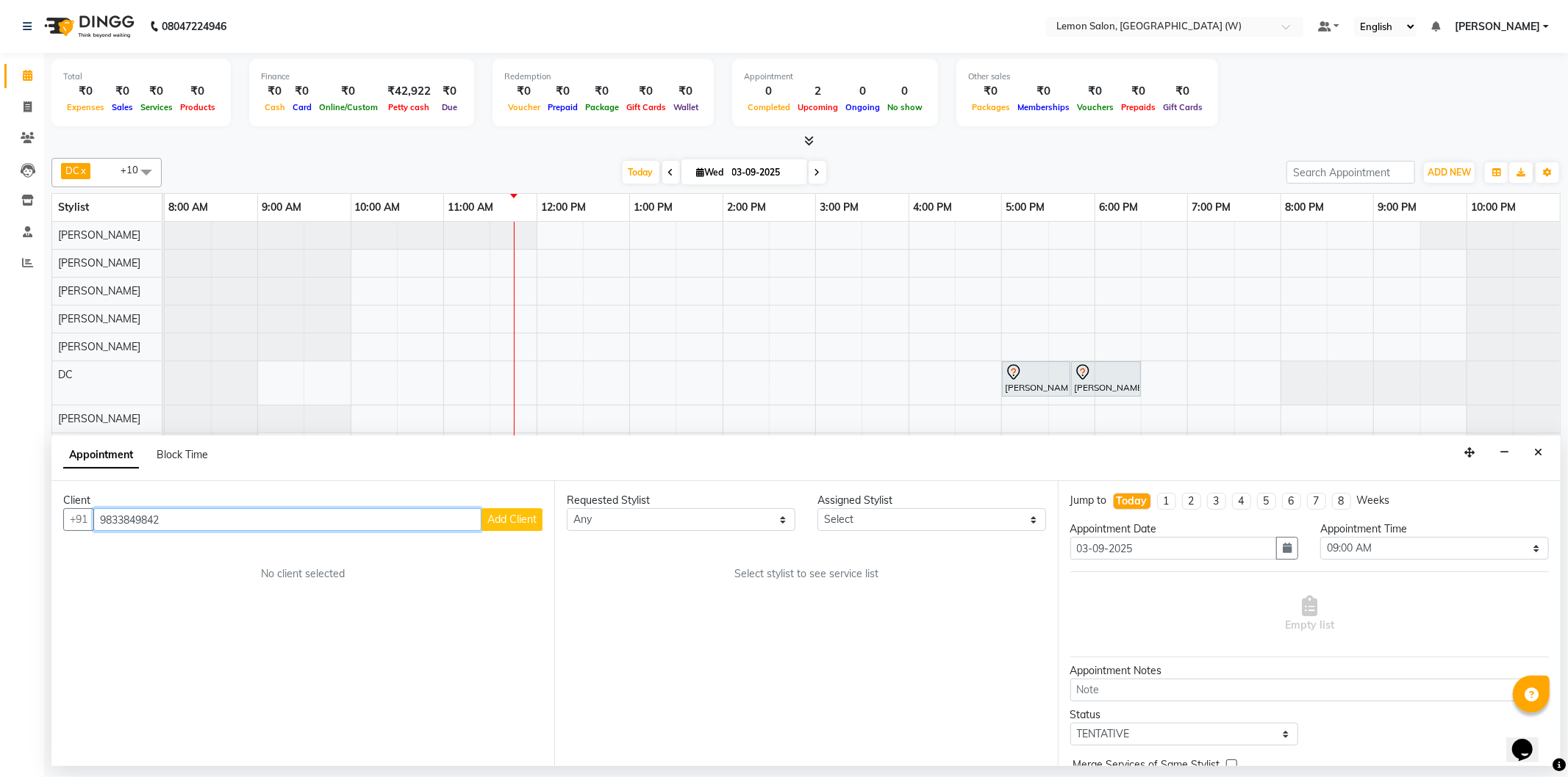
click at [130, 520] on input "9833849842" at bounding box center [287, 520] width 388 height 23
type input "9833849842"
click at [530, 524] on span "Add Client" at bounding box center [511, 519] width 49 height 13
select select "22"
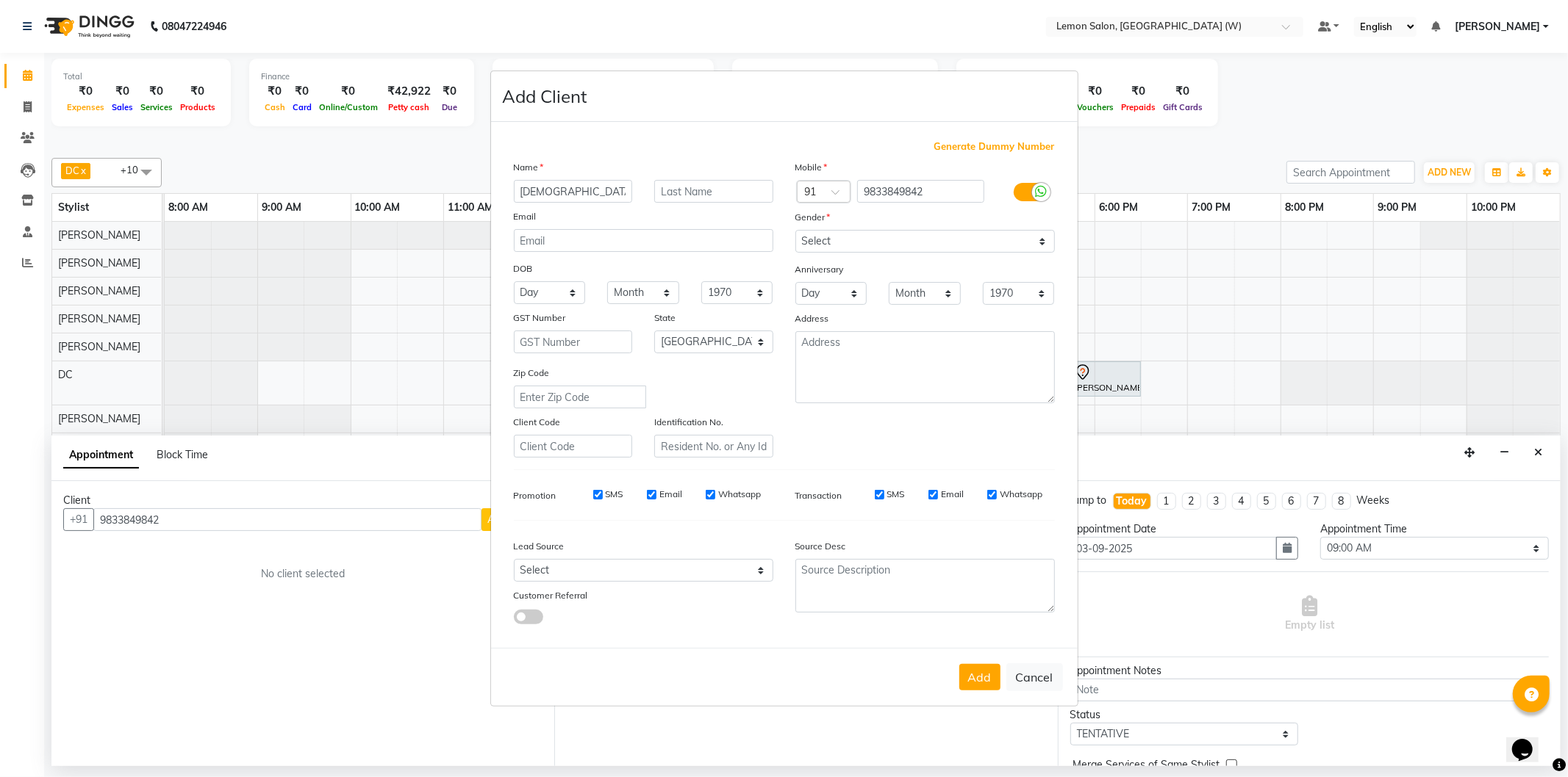
type input "[DEMOGRAPHIC_DATA]"
click at [983, 248] on select "Select [DEMOGRAPHIC_DATA] [DEMOGRAPHIC_DATA] Other Prefer Not To Say" at bounding box center [925, 241] width 259 height 23
select select "female"
click at [795, 230] on select "Select [DEMOGRAPHIC_DATA] [DEMOGRAPHIC_DATA] Other Prefer Not To Say" at bounding box center [925, 241] width 259 height 23
click at [986, 673] on button "Add" at bounding box center [980, 678] width 41 height 27
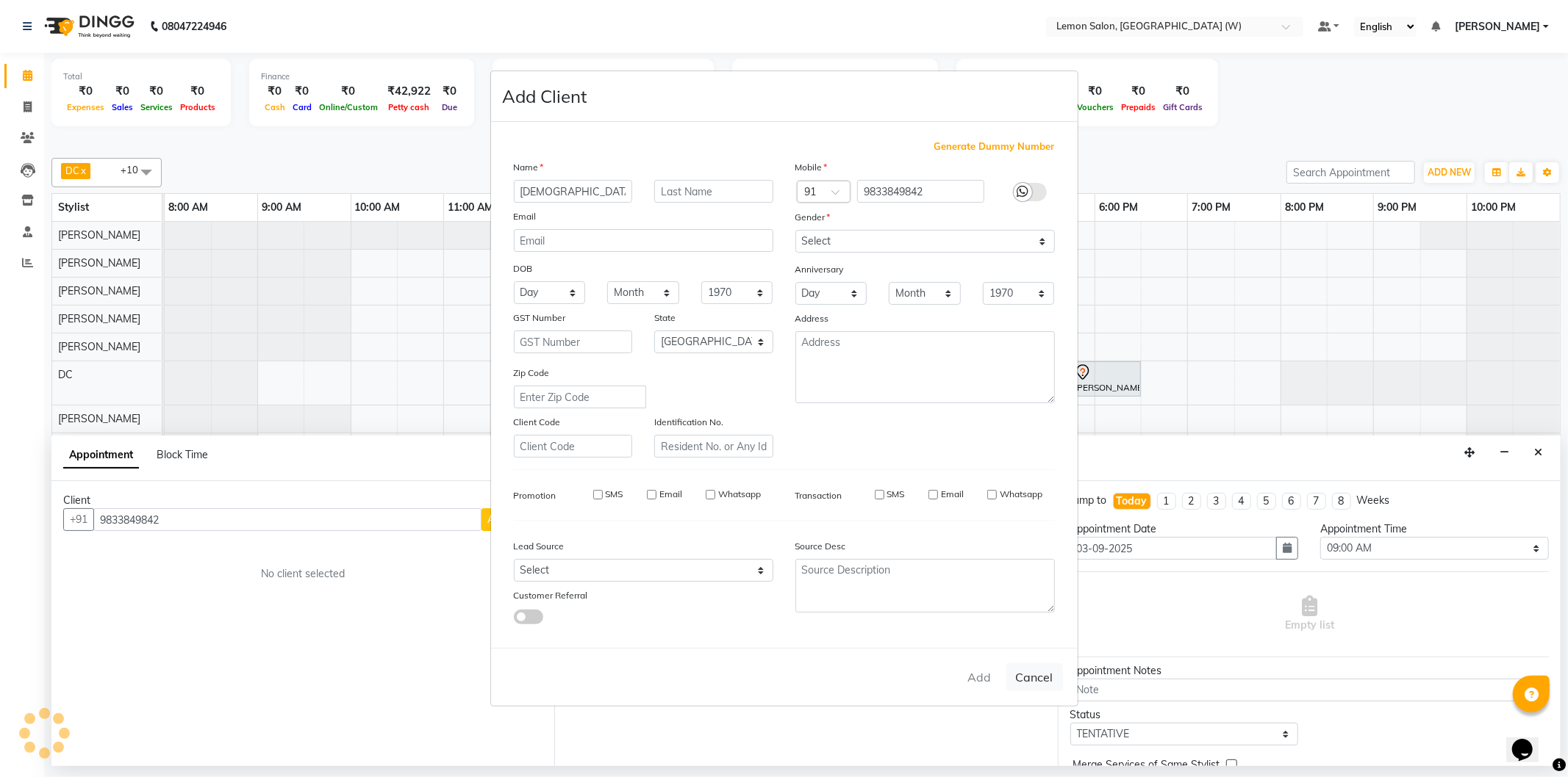
select select
select select "null"
select select
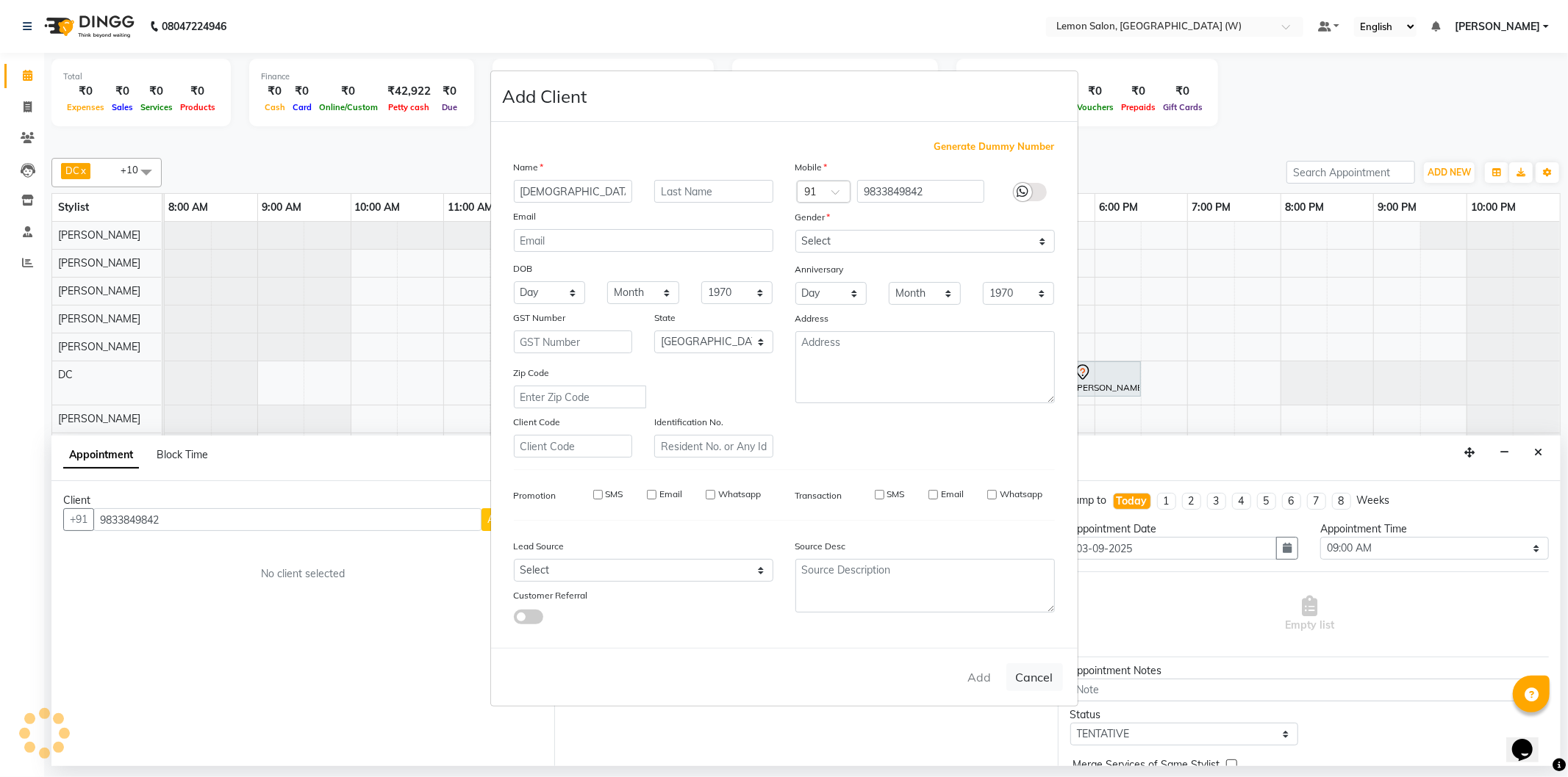
select select
checkbox input "false"
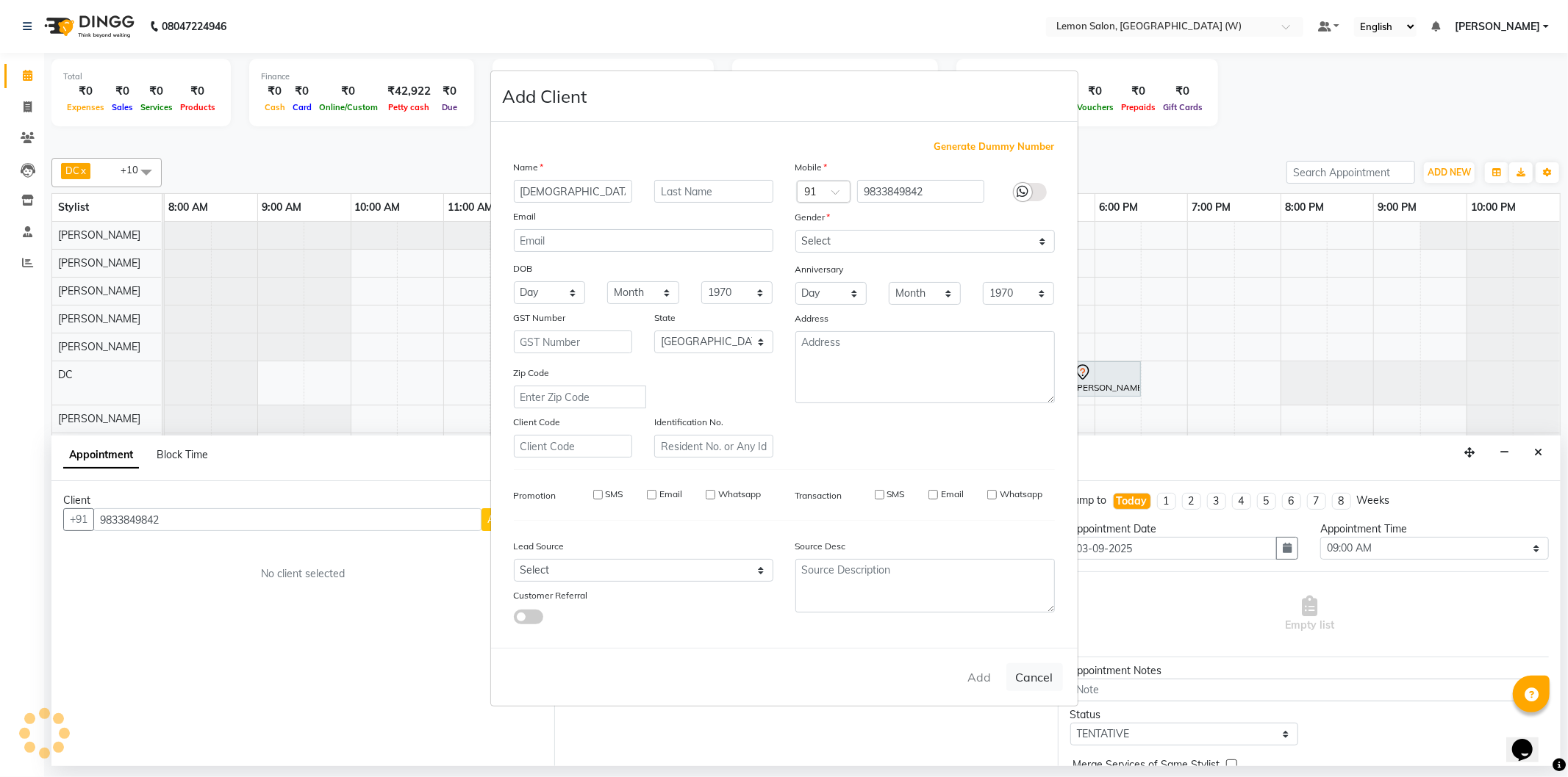
checkbox input "false"
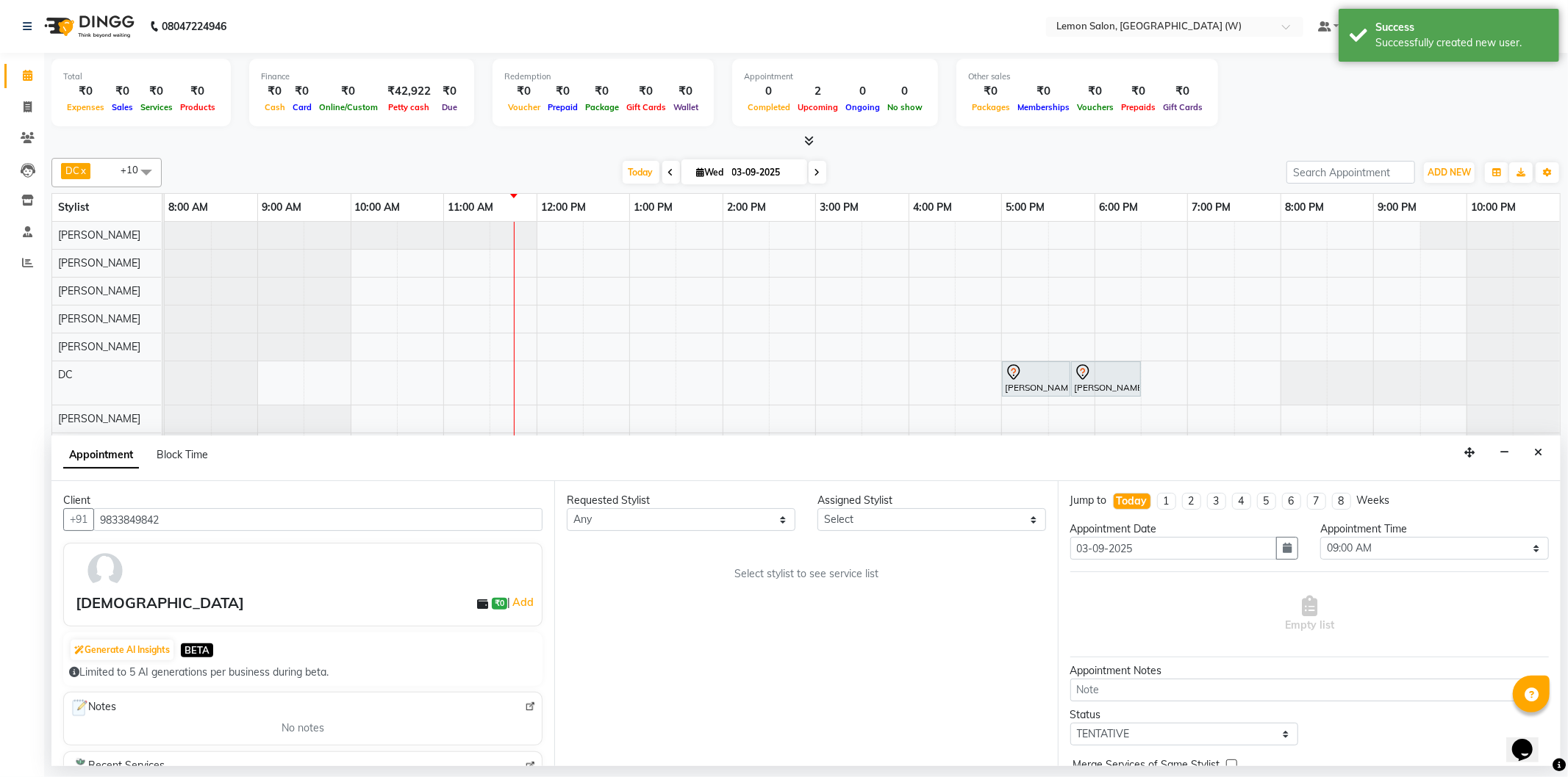
click at [871, 533] on div "Requested Stylist Any Anamta Sayyed DC Faheem Shaikh Ganesh Motewad Kassar Sahi…" at bounding box center [805, 623] width 503 height 285
click at [868, 520] on select "Select Anamta Sayyed DC Faheem Shaikh Ganesh Motewad Kassar Sahil Nazim Ansari …" at bounding box center [932, 520] width 229 height 23
select select "70360"
click at [818, 508] on select "Select Anamta Sayyed DC Faheem Shaikh Ganesh Motewad Kassar Sahil Nazim Ansari …" at bounding box center [932, 520] width 229 height 23
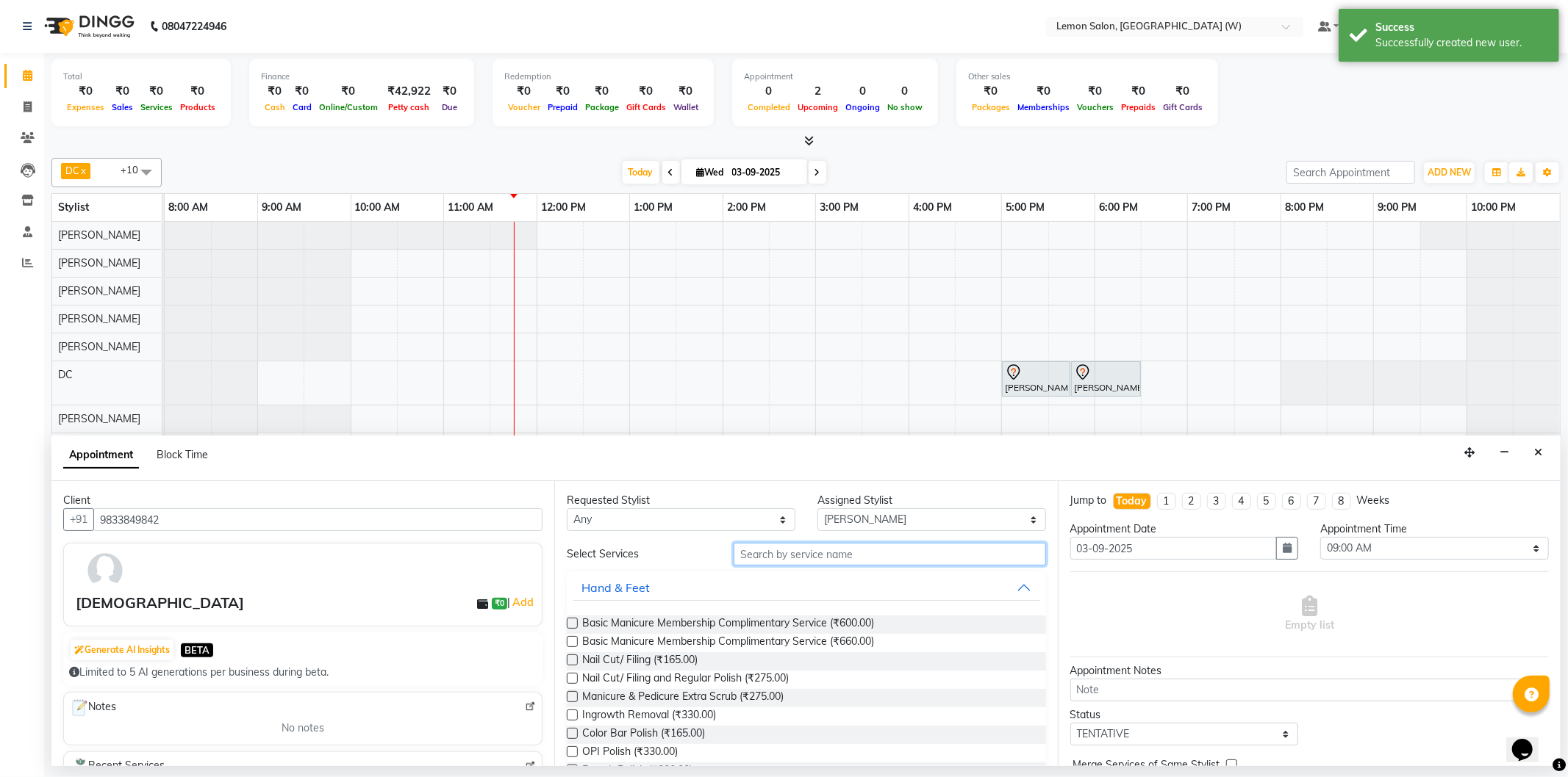
click at [816, 552] on input "text" at bounding box center [889, 555] width 312 height 23
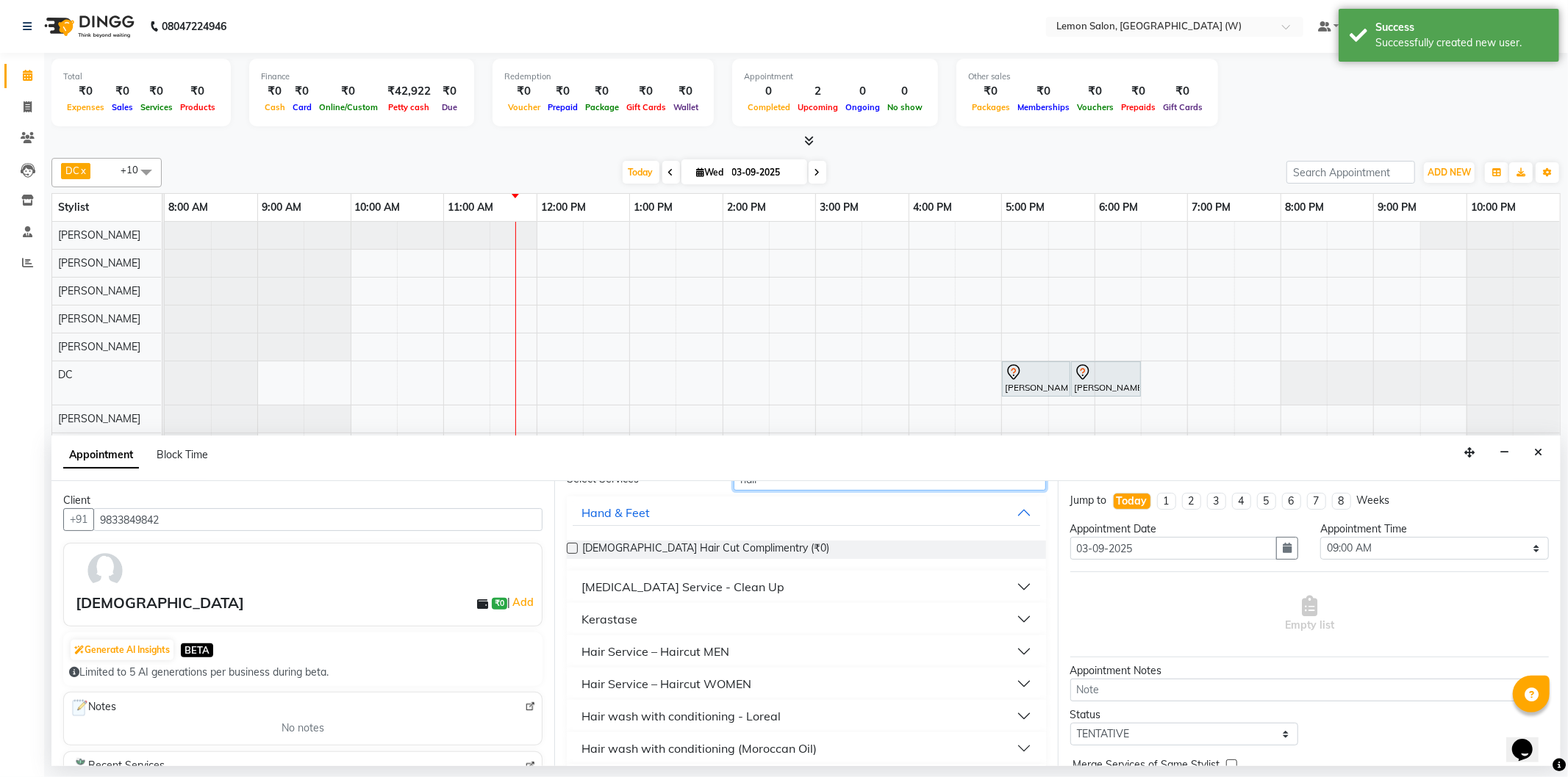
scroll to position [163, 0]
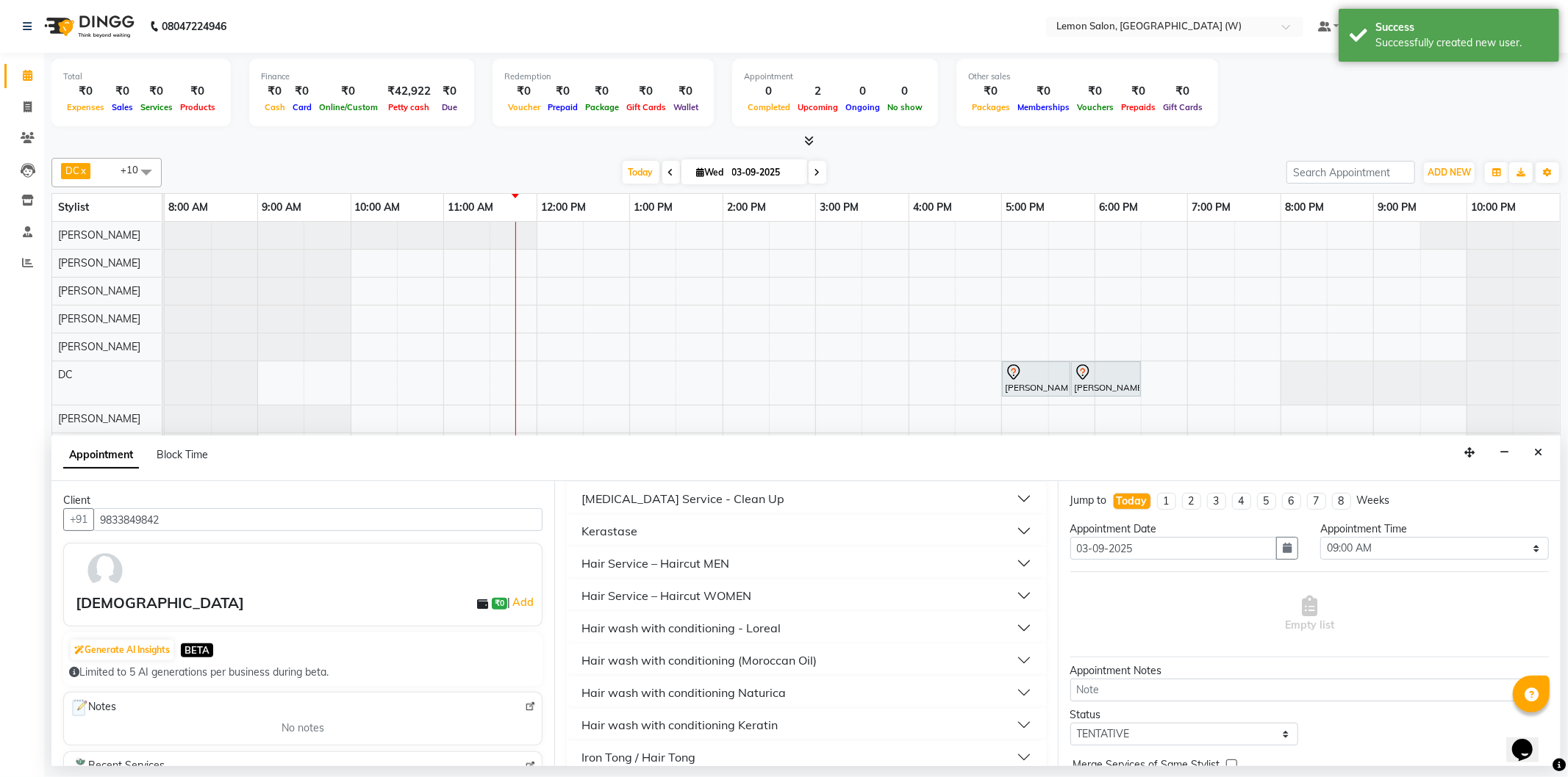
type input "hair"
click at [713, 606] on button "Hair Service – Haircut WOMEN" at bounding box center [806, 596] width 466 height 27
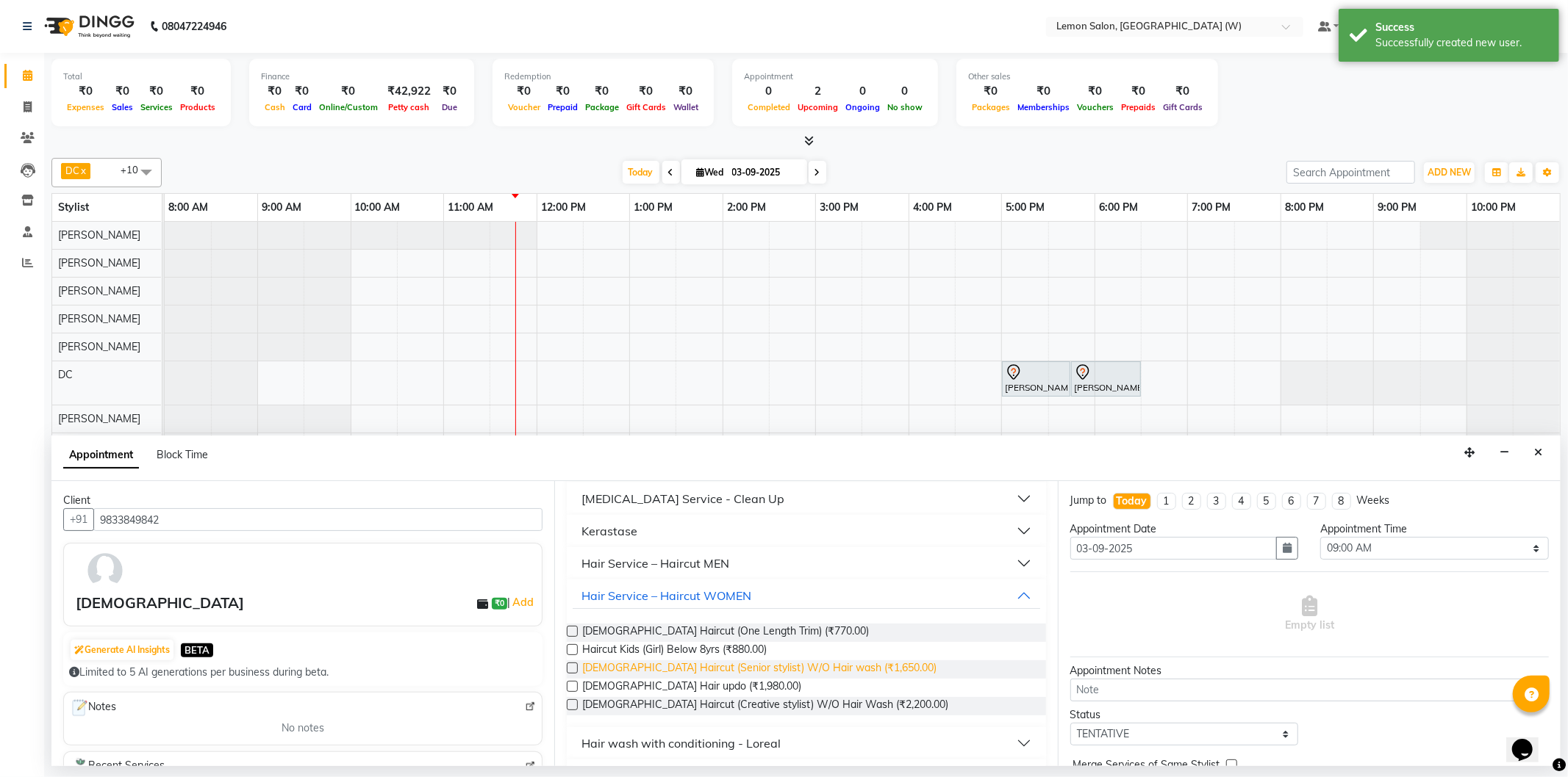
click at [769, 664] on span "Female Haircut (Senior stylist) W/O Hair wash (₹1,650.00)" at bounding box center [759, 670] width 355 height 19
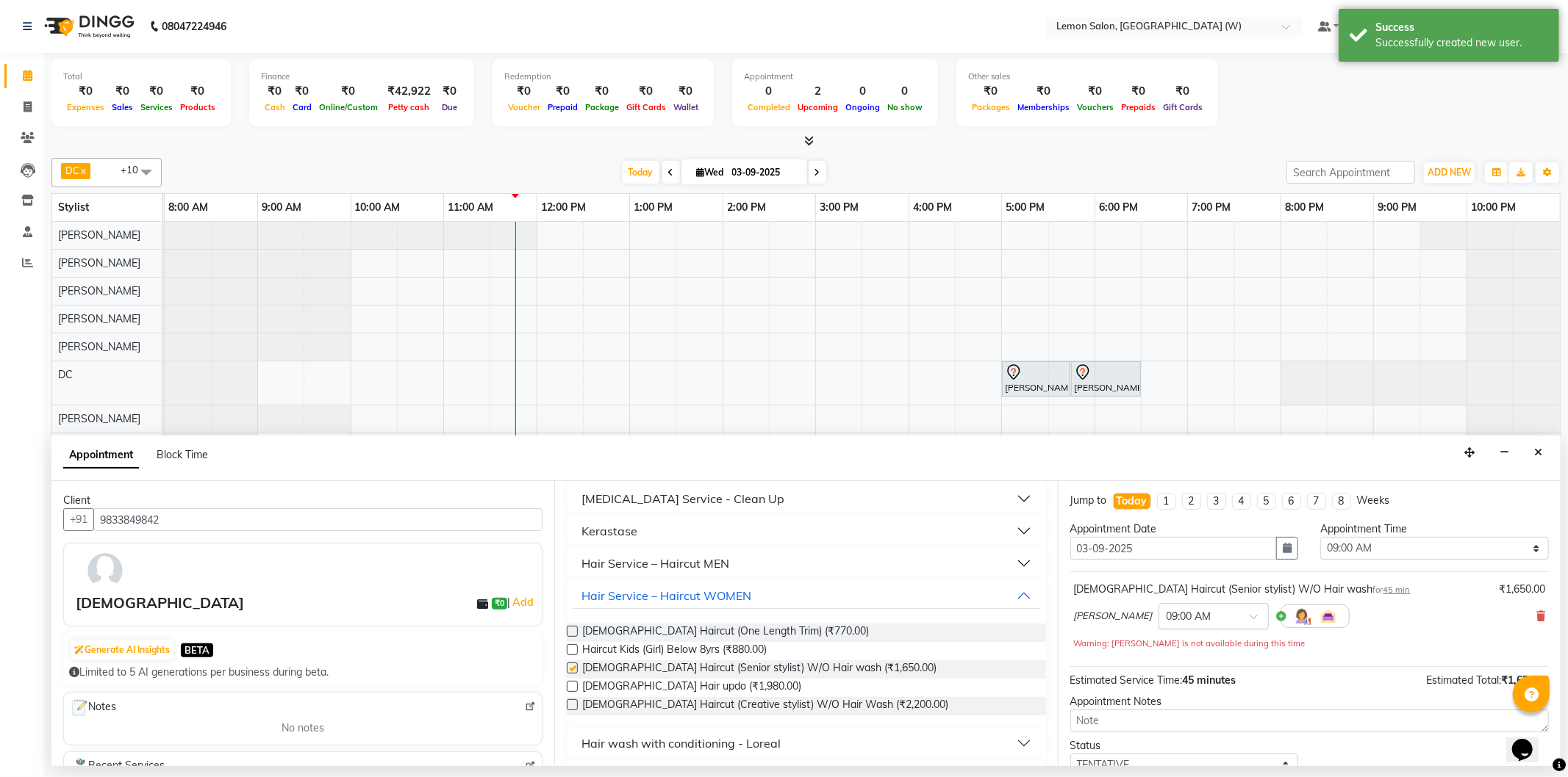
checkbox input "false"
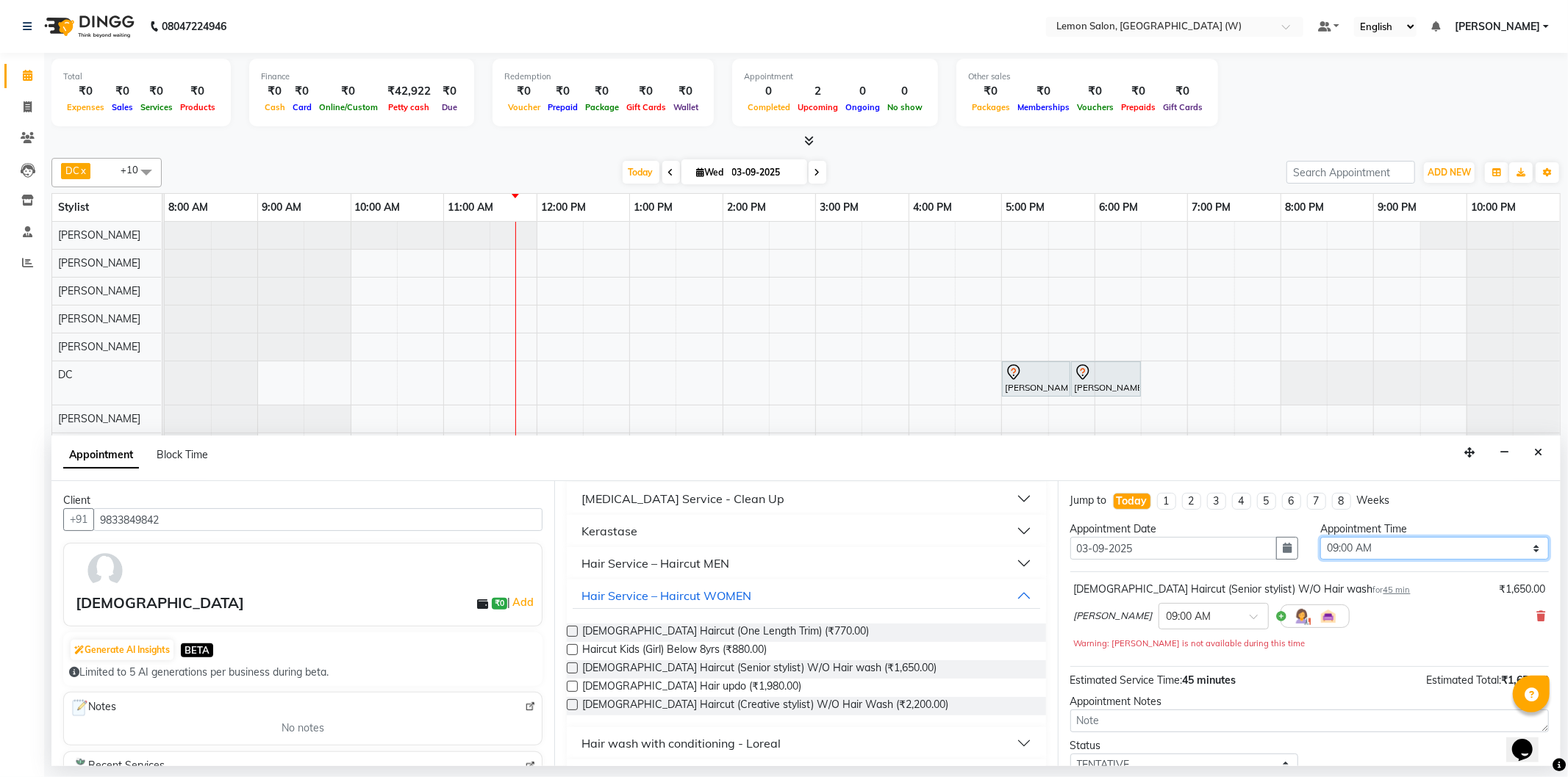
click at [1460, 552] on select "Select 09:00 AM 09:15 AM 09:30 AM 09:45 AM 10:00 AM 10:15 AM 10:30 AM 10:45 AM …" at bounding box center [1434, 548] width 229 height 23
select select "750"
click at [1320, 537] on select "Select 09:00 AM 09:15 AM 09:30 AM 09:45 AM 10:00 AM 10:15 AM 10:30 AM 10:45 AM …" at bounding box center [1434, 548] width 229 height 23
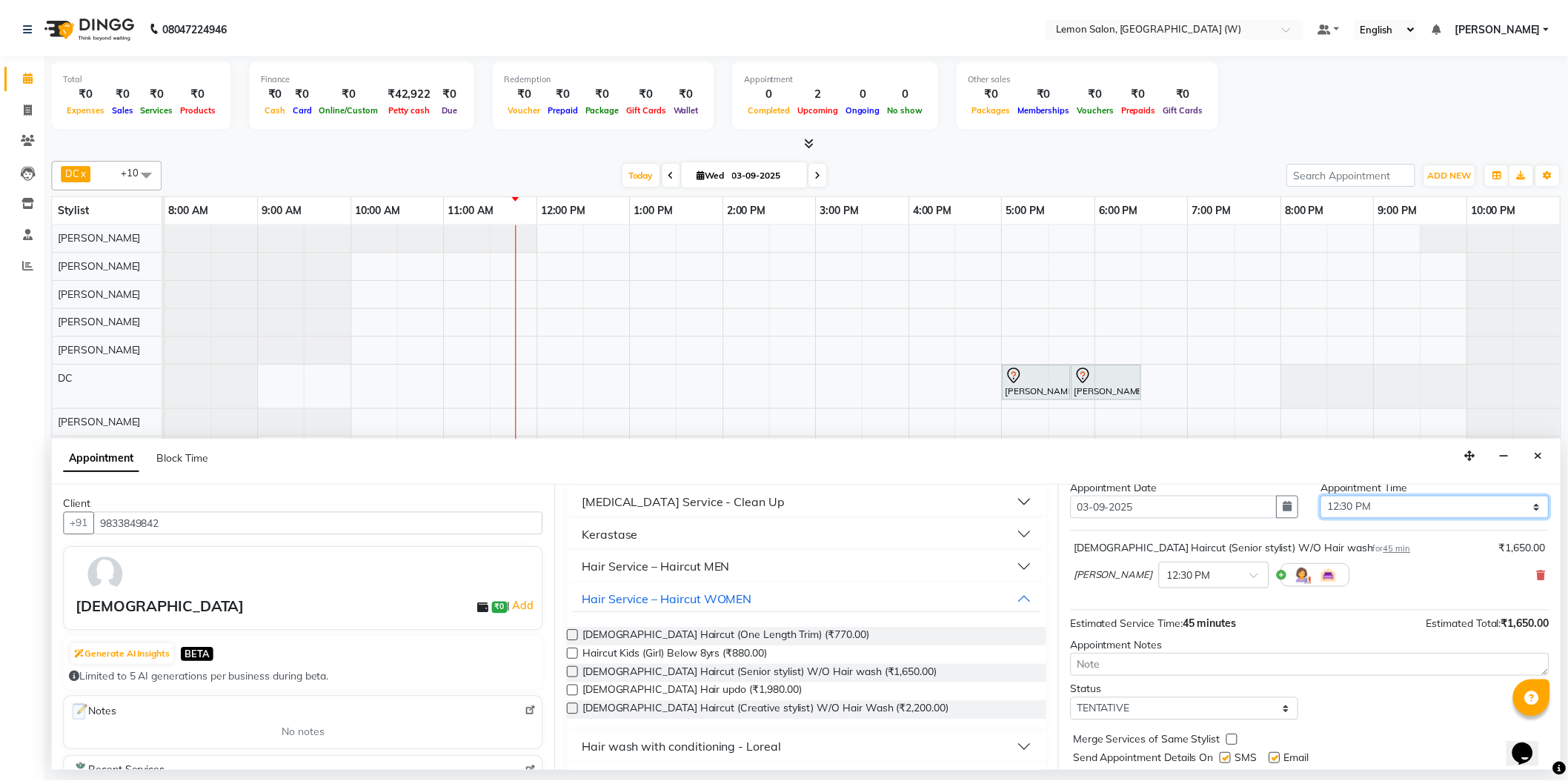
scroll to position [87, 0]
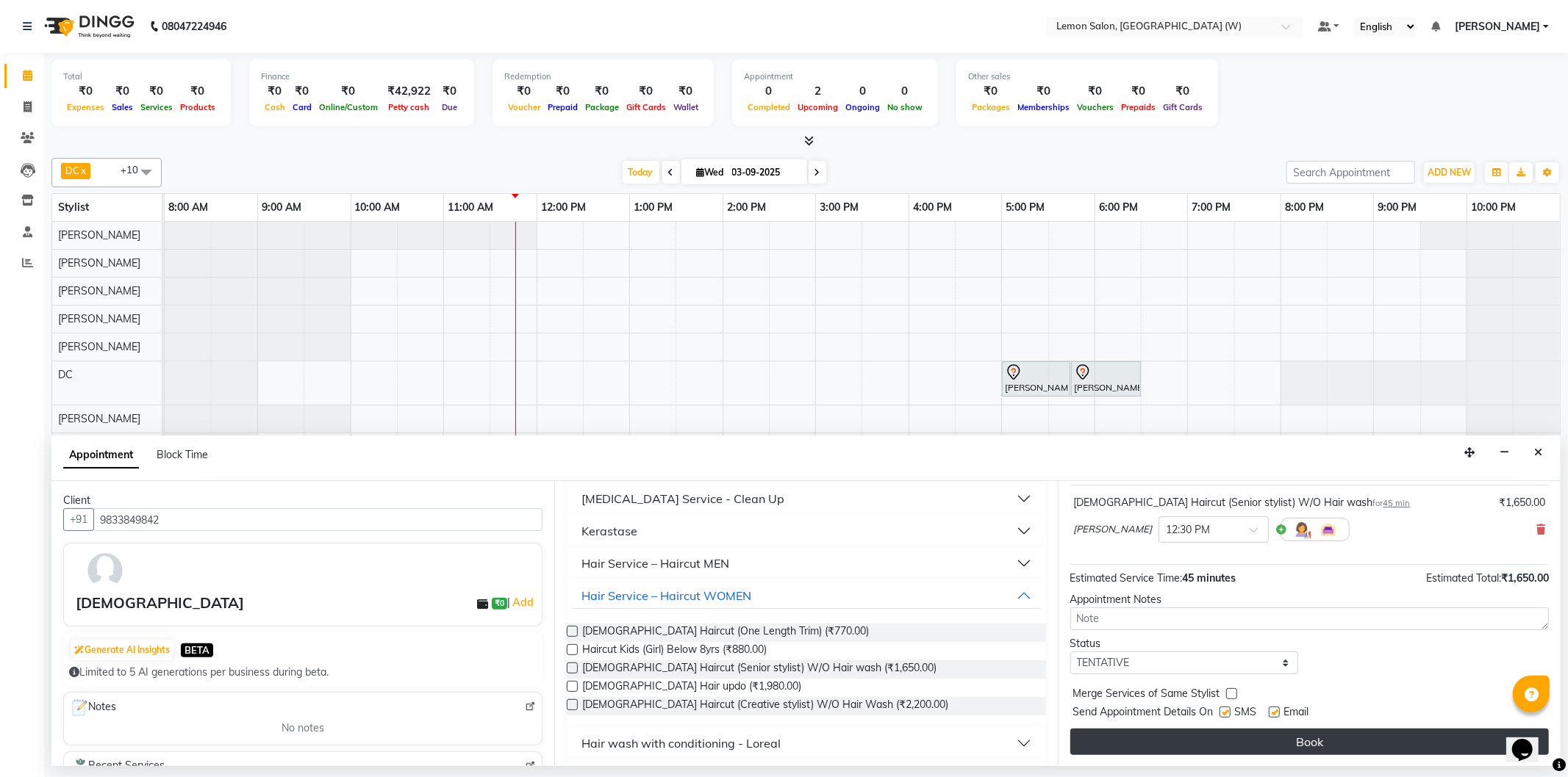
click at [1336, 742] on button "Book" at bounding box center [1310, 742] width 479 height 27
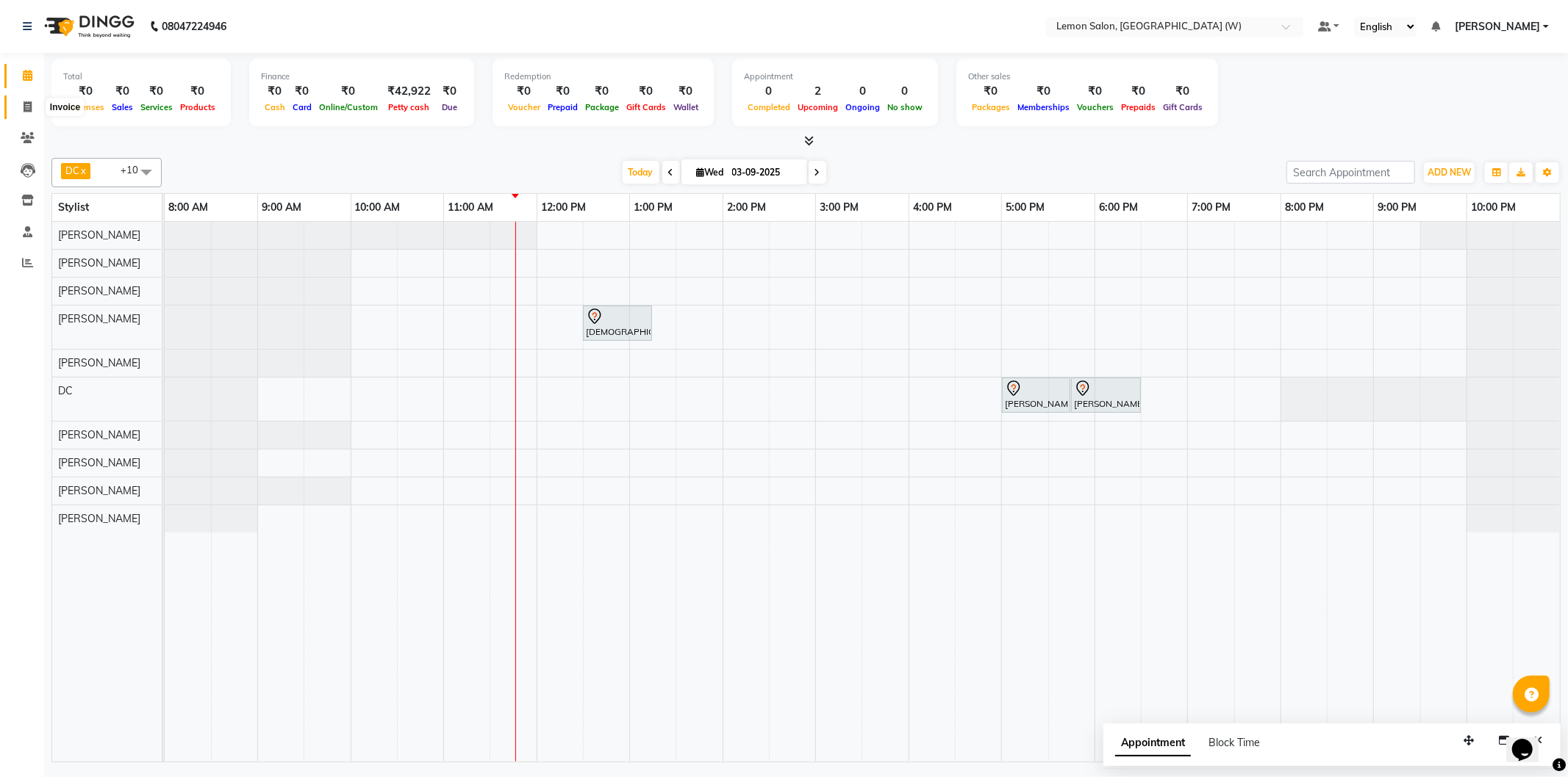
click at [25, 105] on icon at bounding box center [27, 107] width 8 height 11
select select "8053"
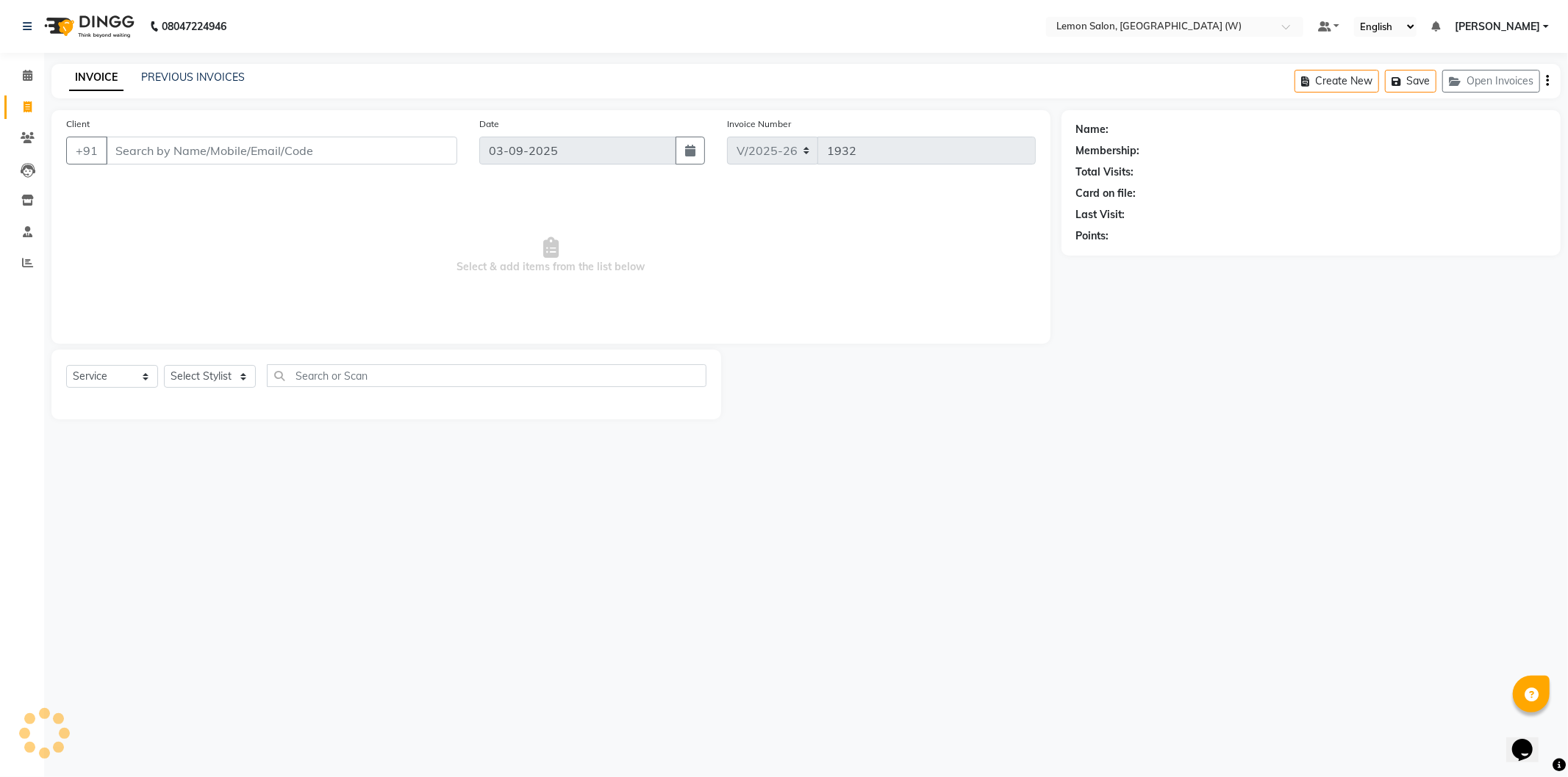
click at [211, 157] on input "Client" at bounding box center [281, 150] width 351 height 28
select select "membership"
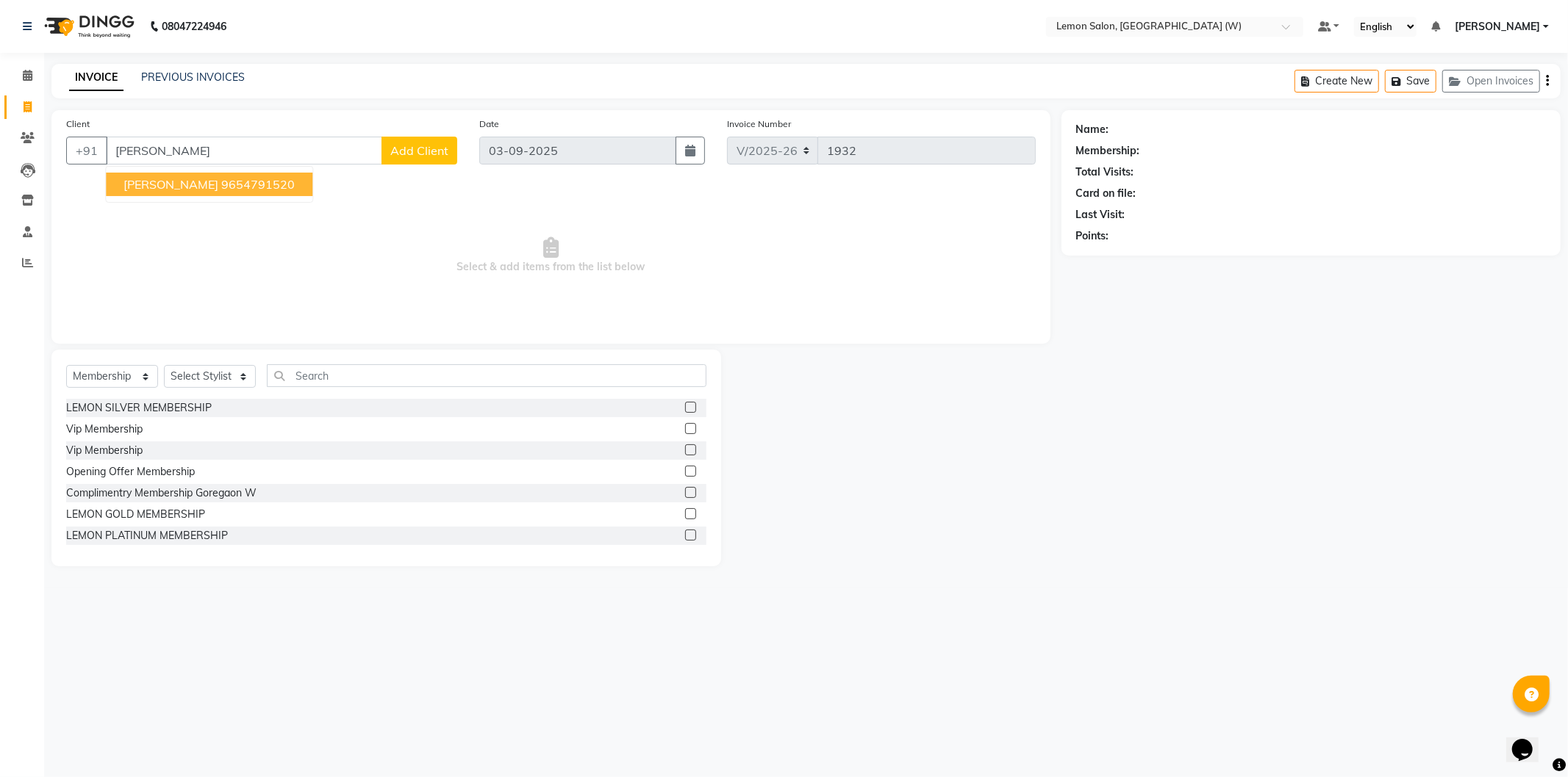
click at [185, 185] on span "[PERSON_NAME]" at bounding box center [171, 184] width 95 height 14
type input "9654791520"
select select "1: Object"
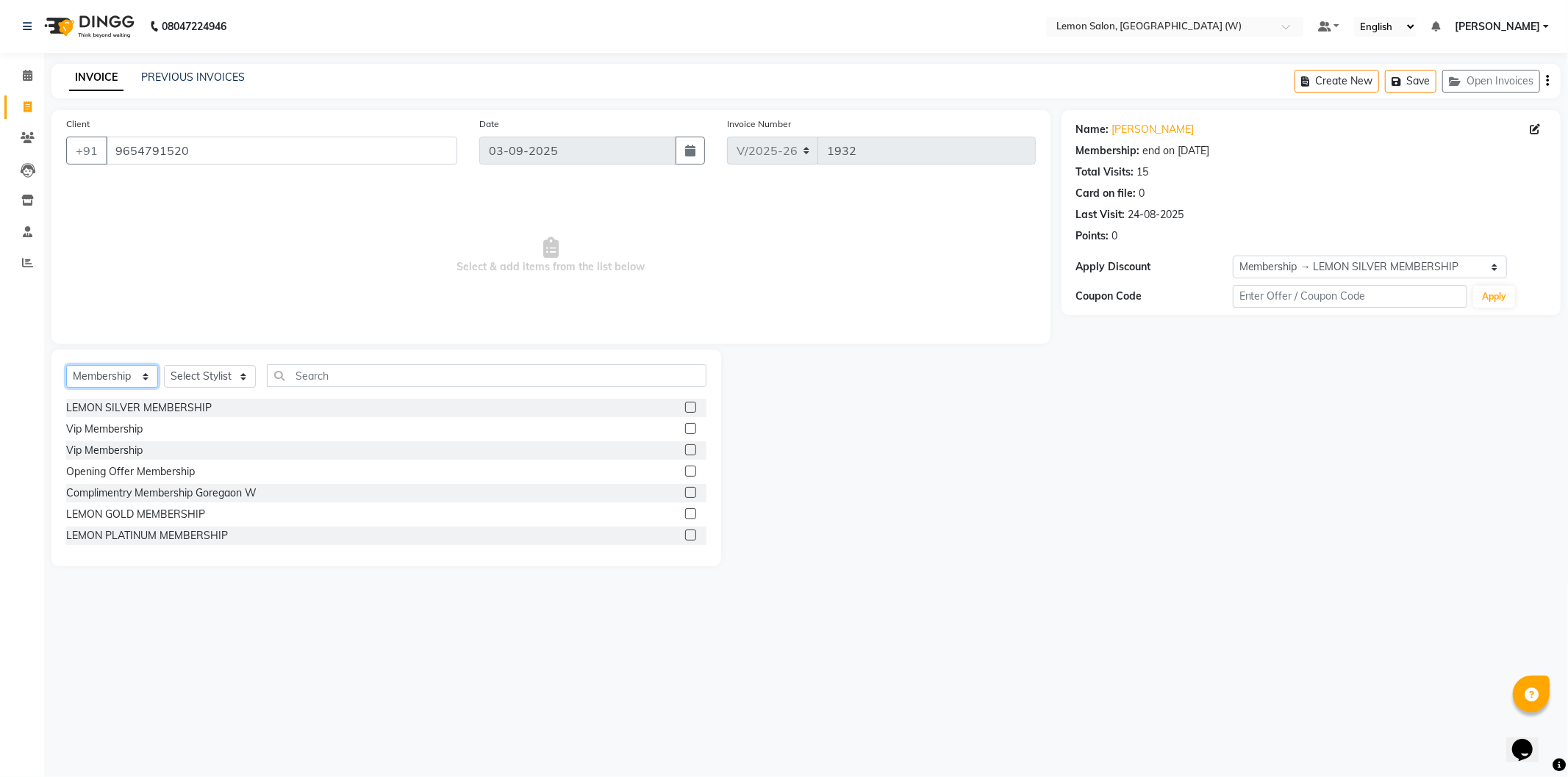
click at [135, 373] on select "Select Service Product Membership Package Voucher Prepaid Gift Card" at bounding box center [112, 377] width 92 height 23
select select "service"
click at [66, 366] on select "Select Service Product Membership Package Voucher Prepaid Gift Card" at bounding box center [112, 377] width 92 height 23
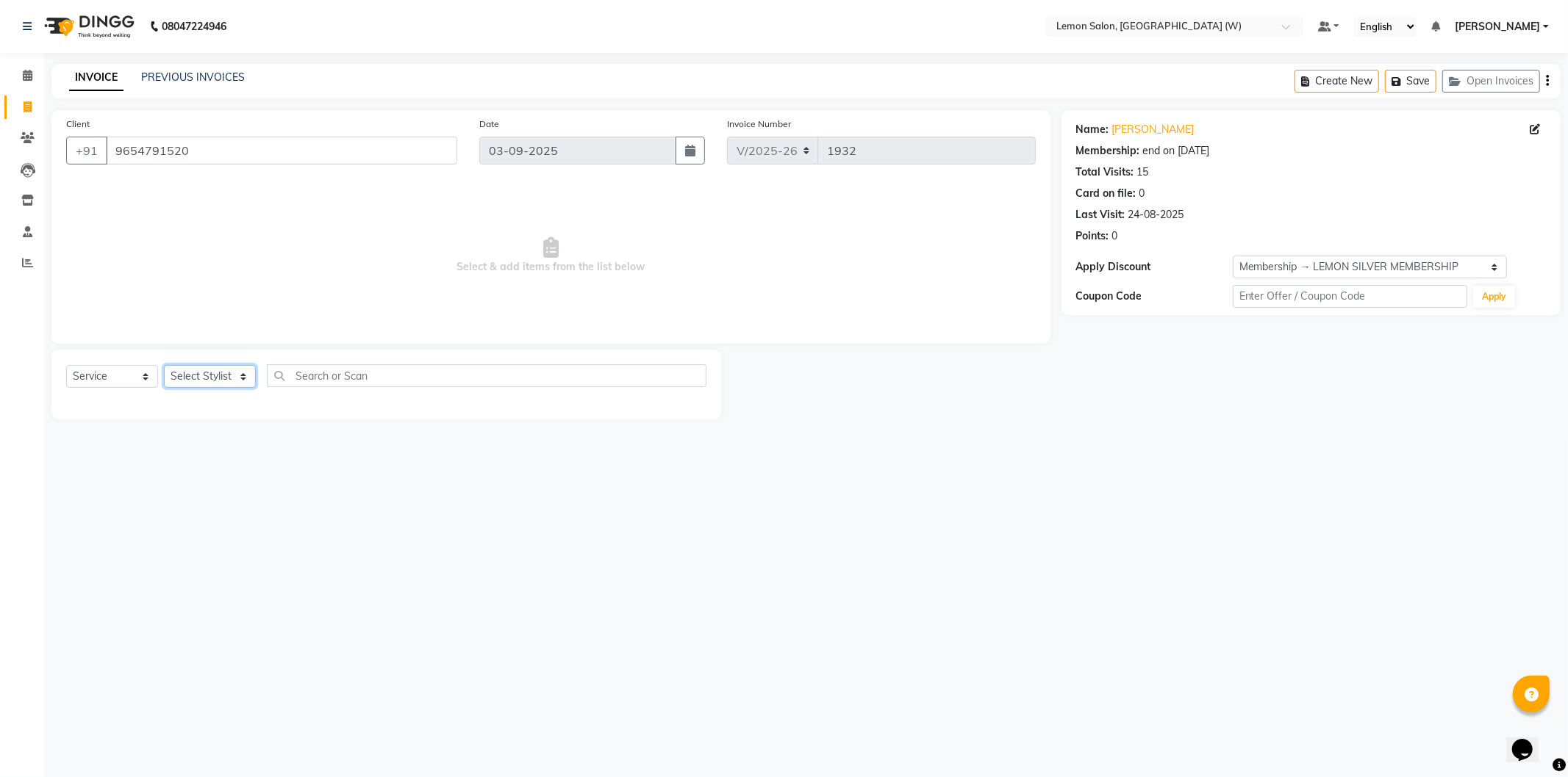
click at [232, 373] on select "Select Stylist [PERSON_NAME] DC [PERSON_NAME] [PERSON_NAME] [PERSON_NAME] [PERS…" at bounding box center [209, 377] width 92 height 23
select select "84214"
click at [164, 366] on select "Select Stylist [PERSON_NAME] DC [PERSON_NAME] [PERSON_NAME] [PERSON_NAME] [PERS…" at bounding box center [209, 377] width 92 height 23
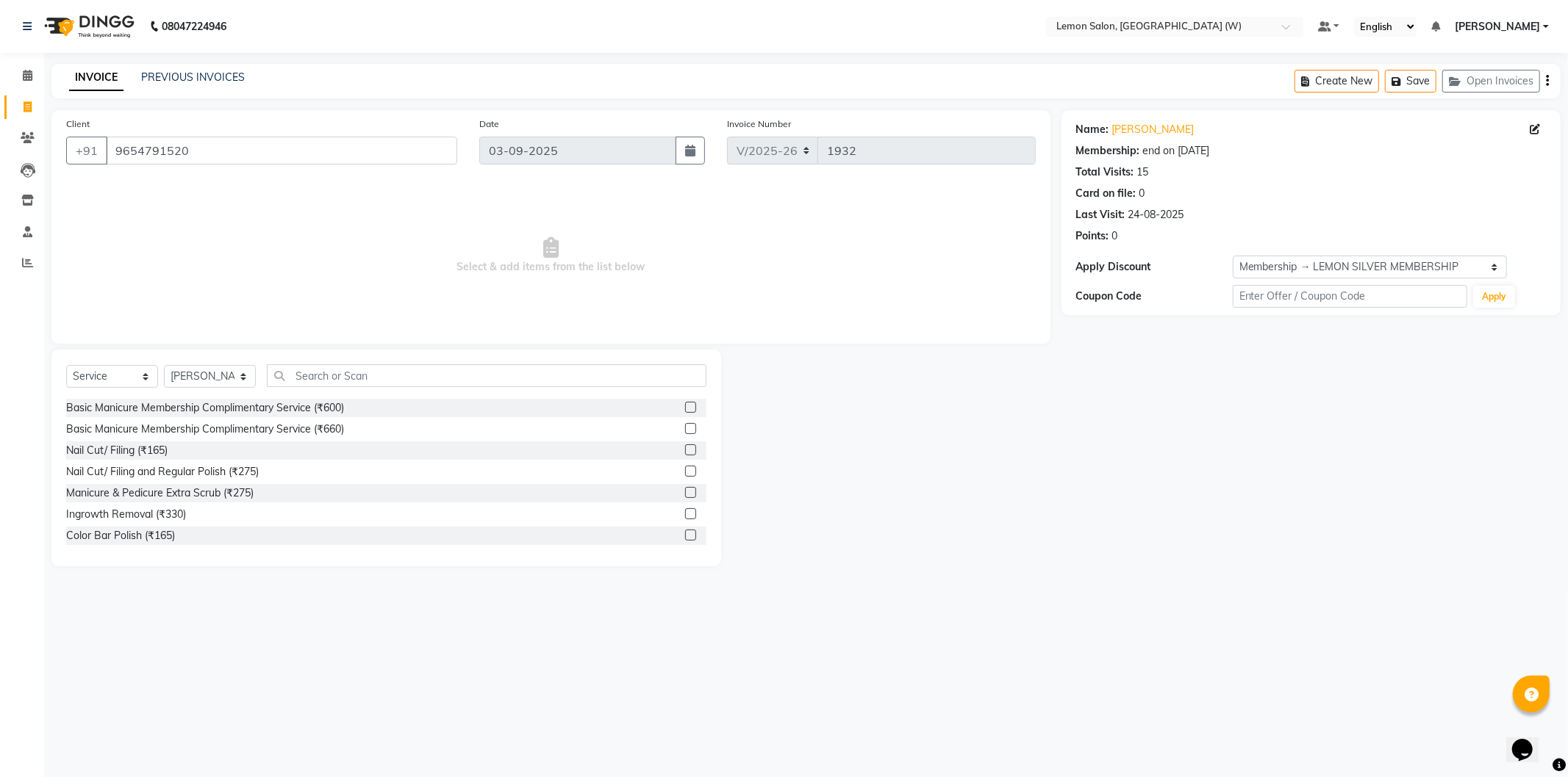
drag, startPoint x: 416, startPoint y: 391, endPoint x: 413, endPoint y: 379, distance: 12.4
click at [414, 382] on div "Select Service Product Membership Package Voucher Prepaid Gift Card Select Styl…" at bounding box center [386, 381] width 641 height 35
click at [413, 378] on input "text" at bounding box center [487, 376] width 440 height 23
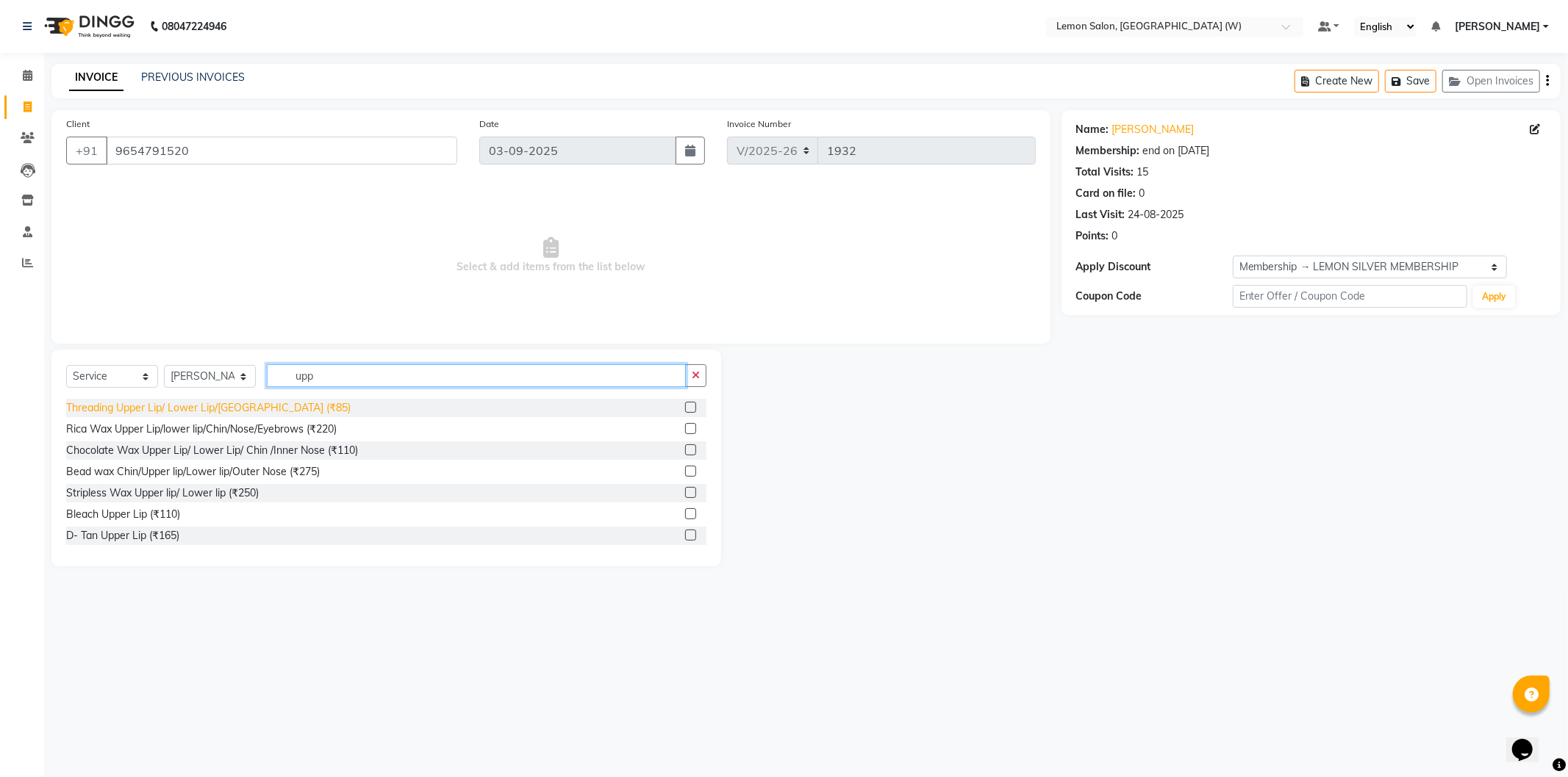
type input "upp"
click at [202, 408] on div "Threading Upper Lip/ Lower Lip/[GEOGRAPHIC_DATA] (₹85)" at bounding box center [208, 407] width 284 height 15
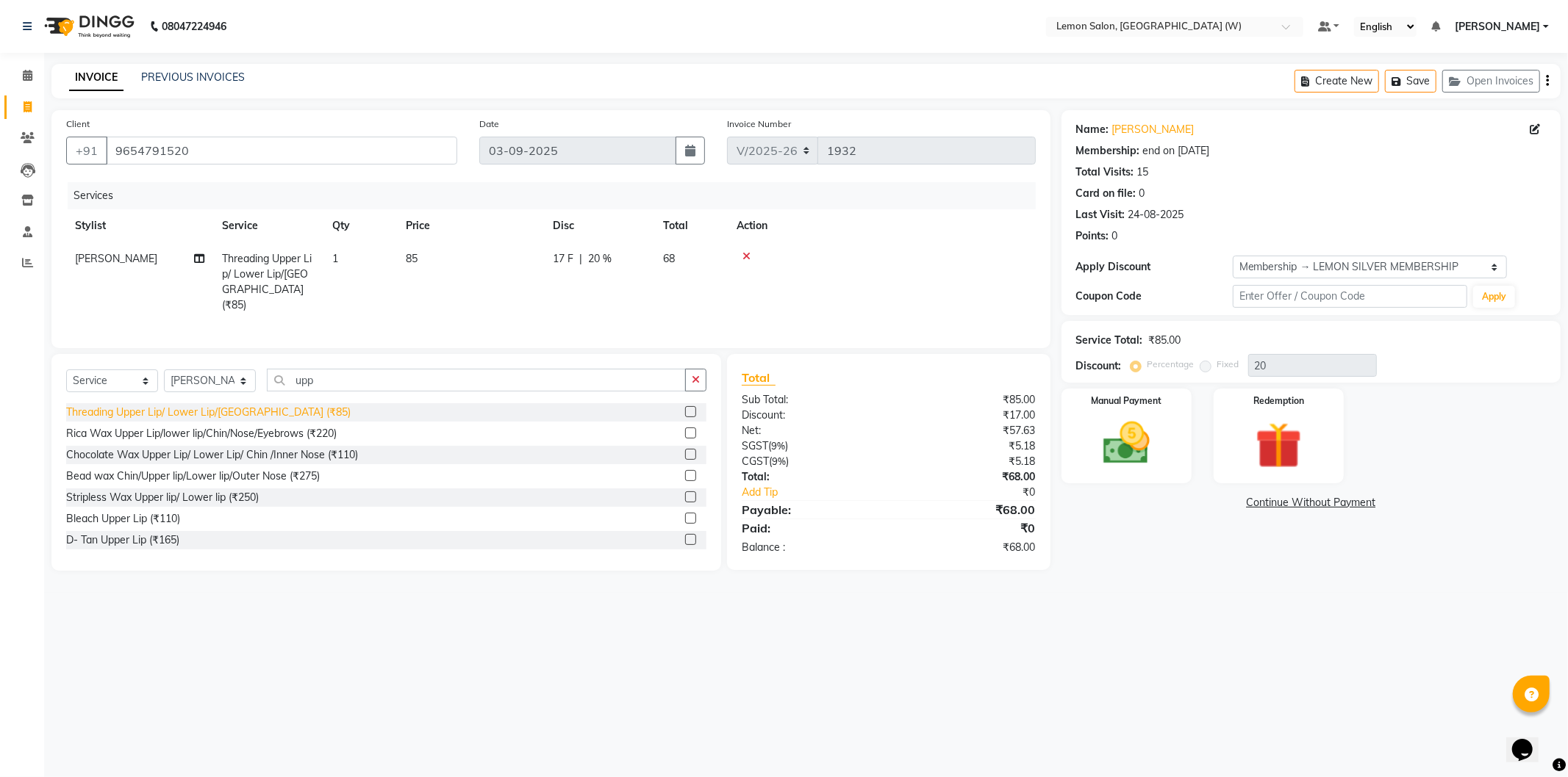
click at [201, 413] on div "Threading Upper Lip/ Lower Lip/[GEOGRAPHIC_DATA] (₹85)" at bounding box center [208, 412] width 284 height 15
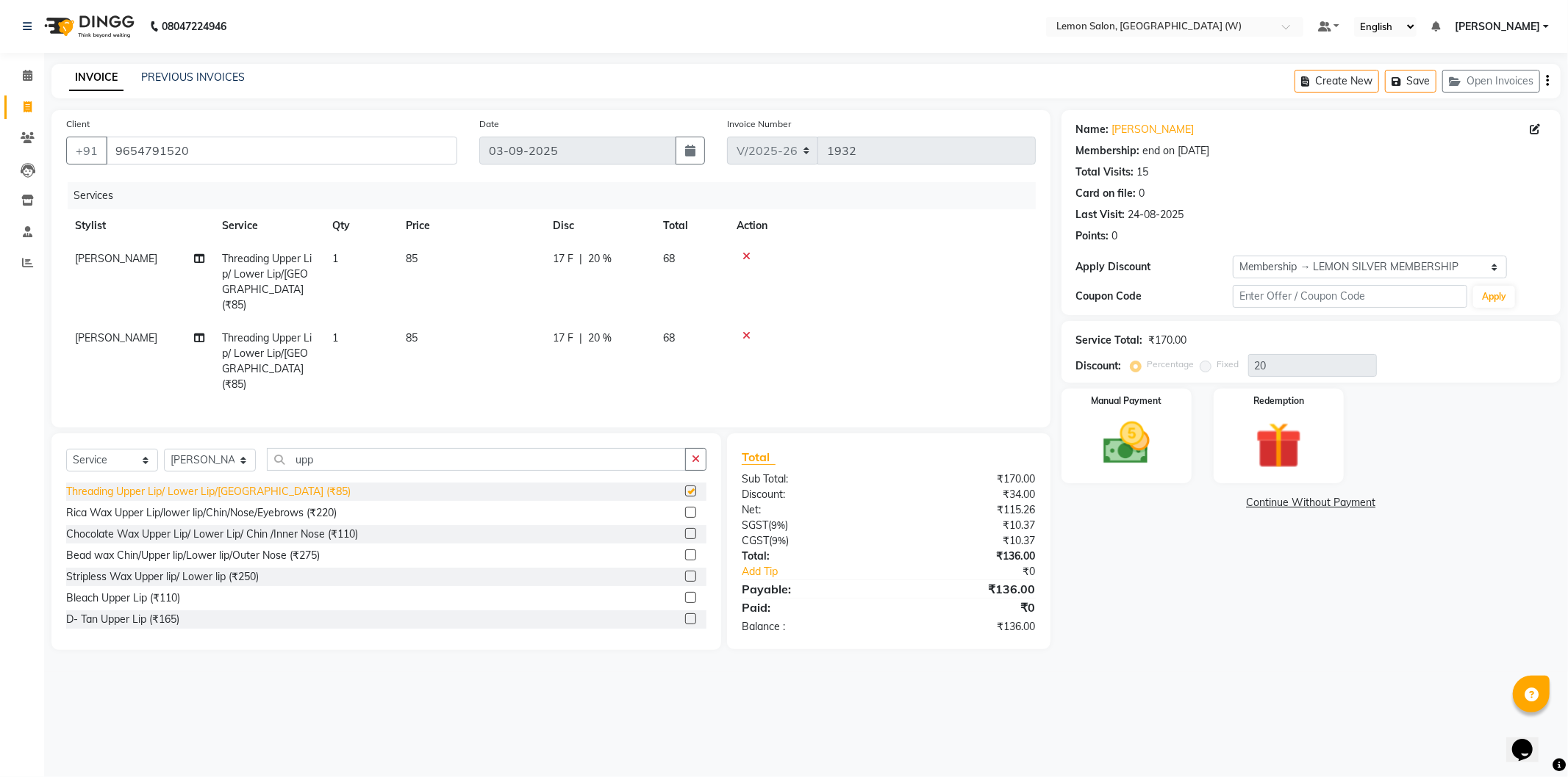
checkbox input "false"
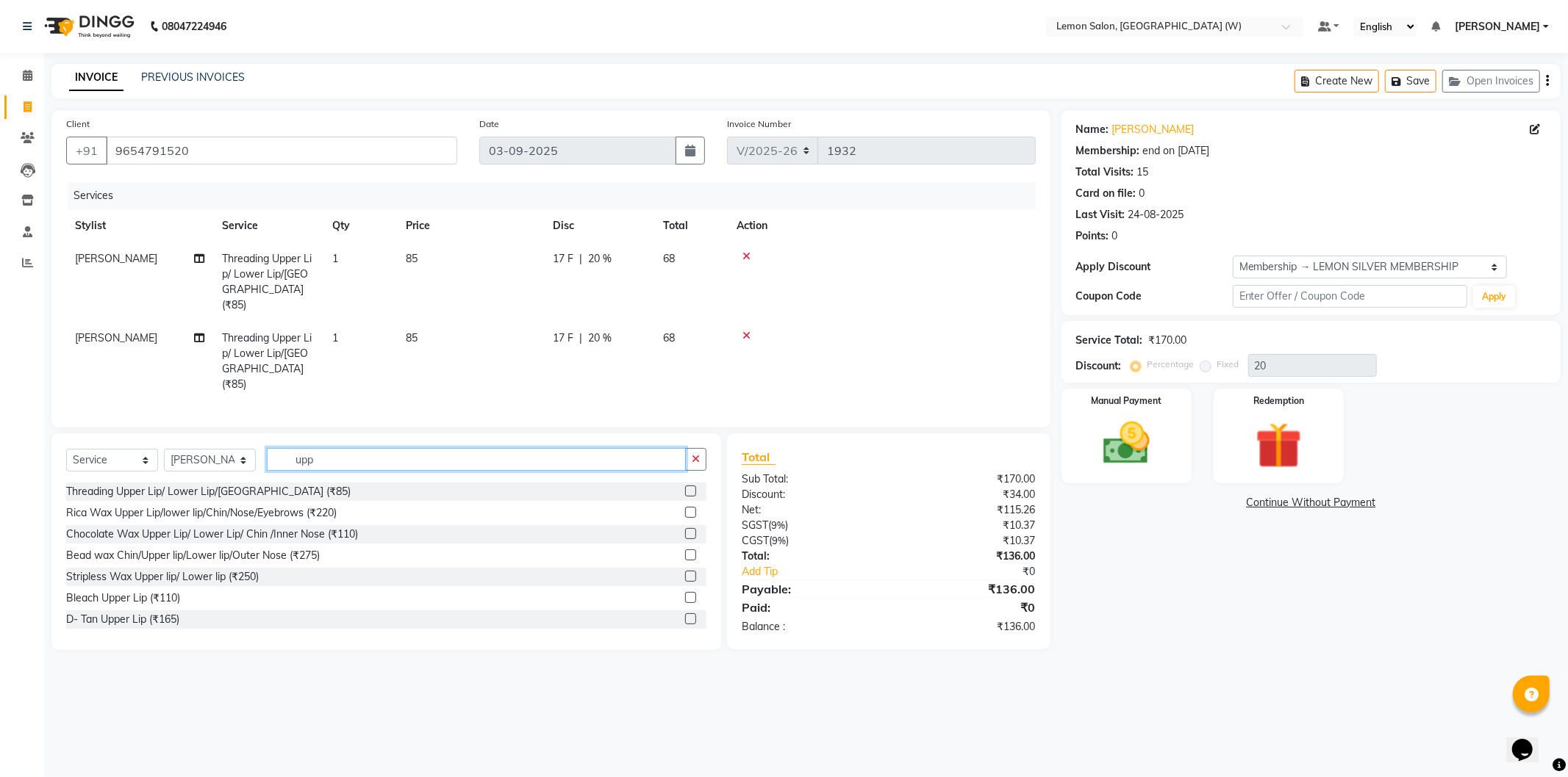
click at [358, 448] on input "upp" at bounding box center [476, 460] width 419 height 23
click at [354, 448] on input "upp" at bounding box center [476, 460] width 419 height 23
type input "chin"
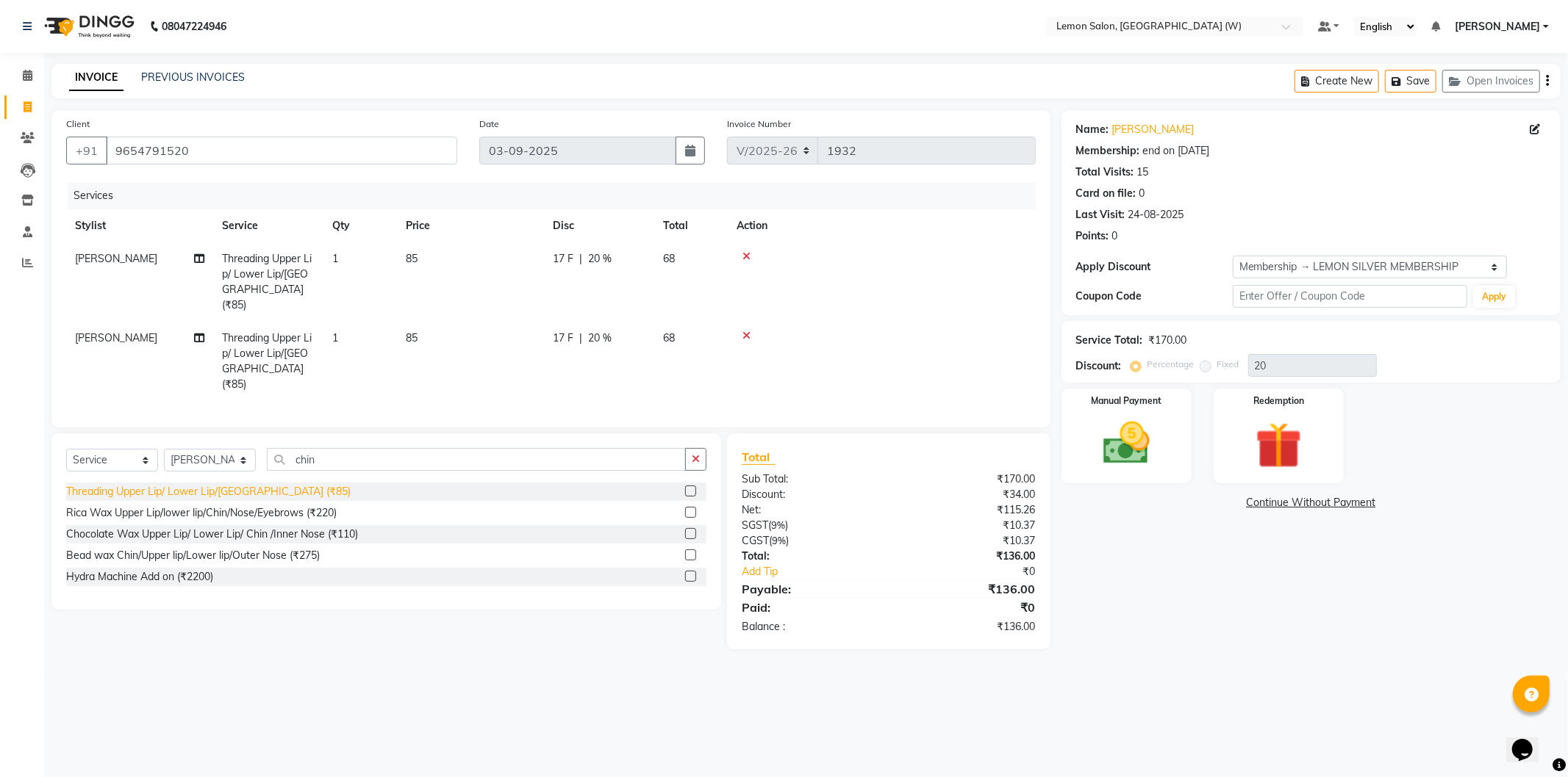
click at [231, 484] on div "Threading Upper Lip/ Lower Lip/[GEOGRAPHIC_DATA] (₹85)" at bounding box center [208, 491] width 284 height 15
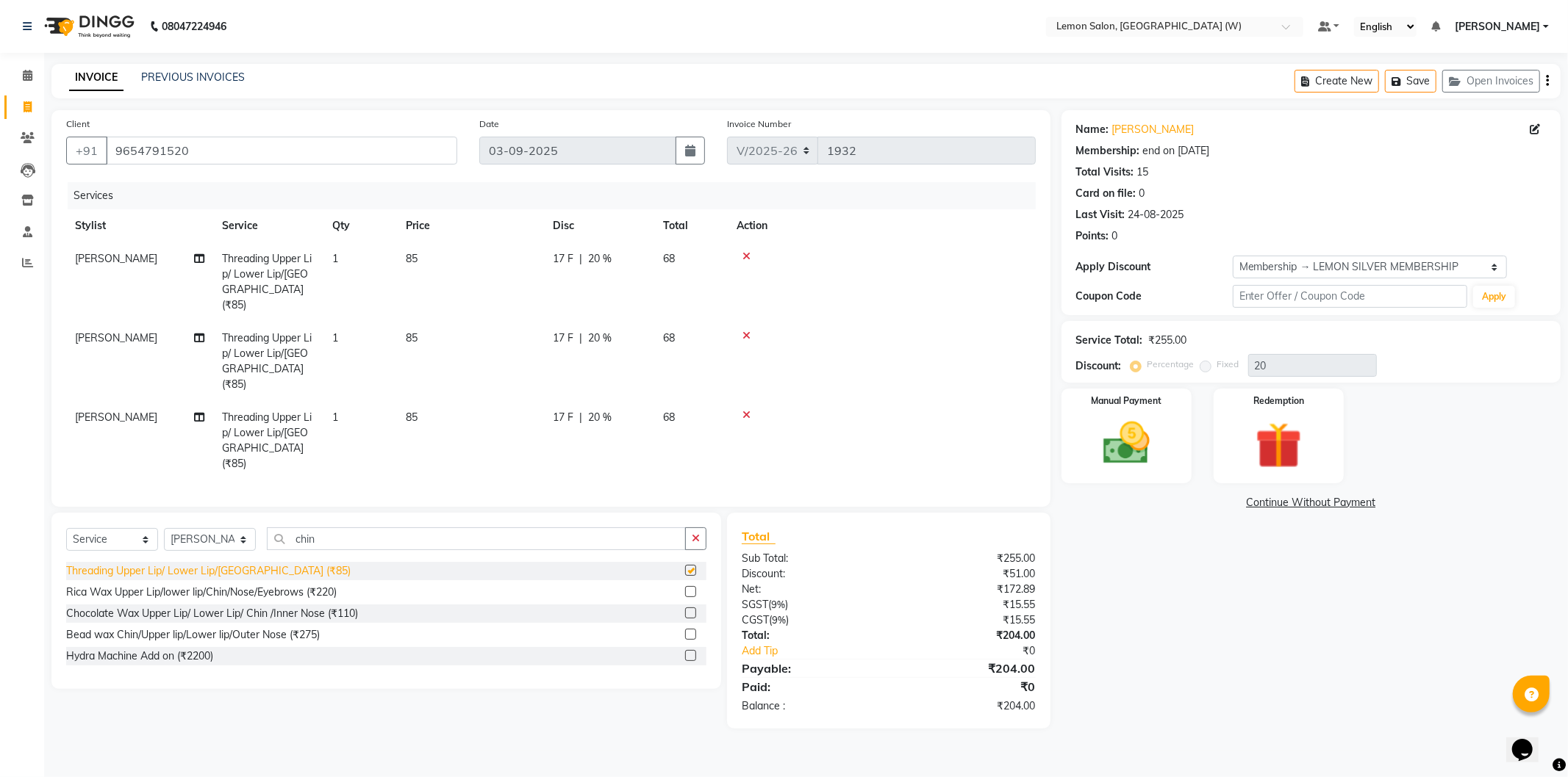
checkbox input "false"
click at [1140, 465] on img at bounding box center [1127, 444] width 79 height 56
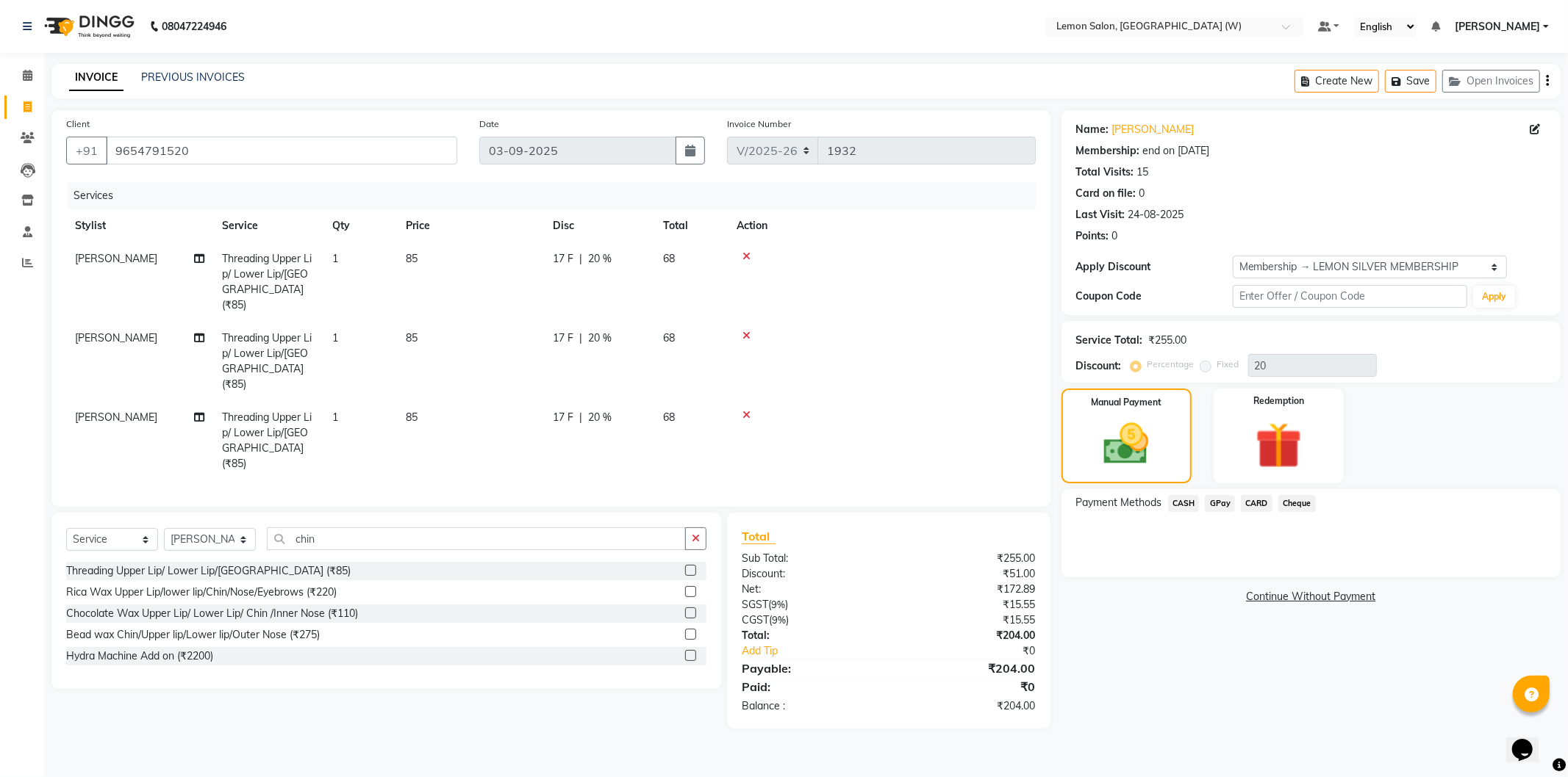
click at [1225, 502] on span "GPay" at bounding box center [1220, 503] width 30 height 17
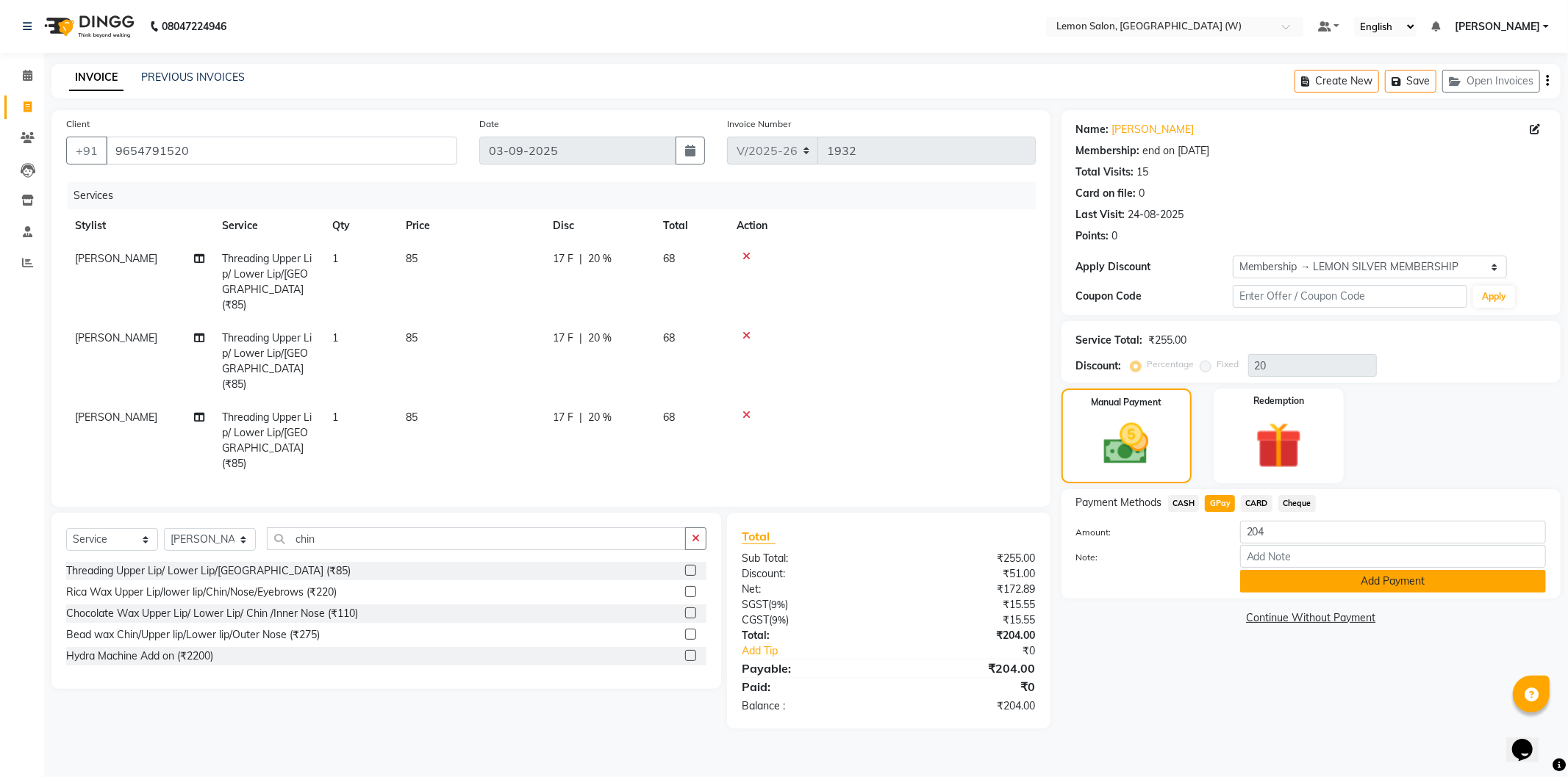
click at [1324, 586] on button "Add Payment" at bounding box center [1393, 581] width 306 height 23
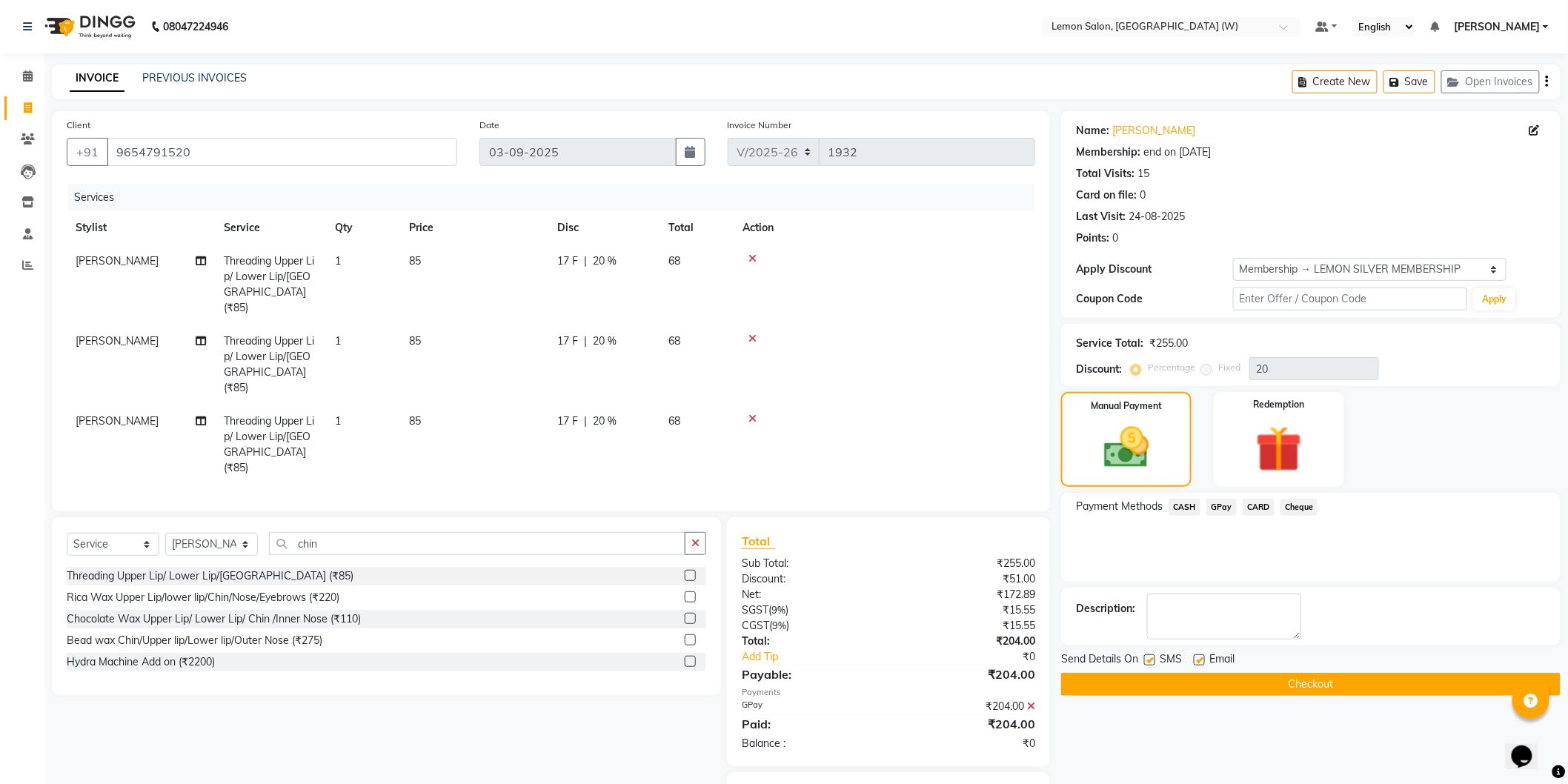
scroll to position [42, 0]
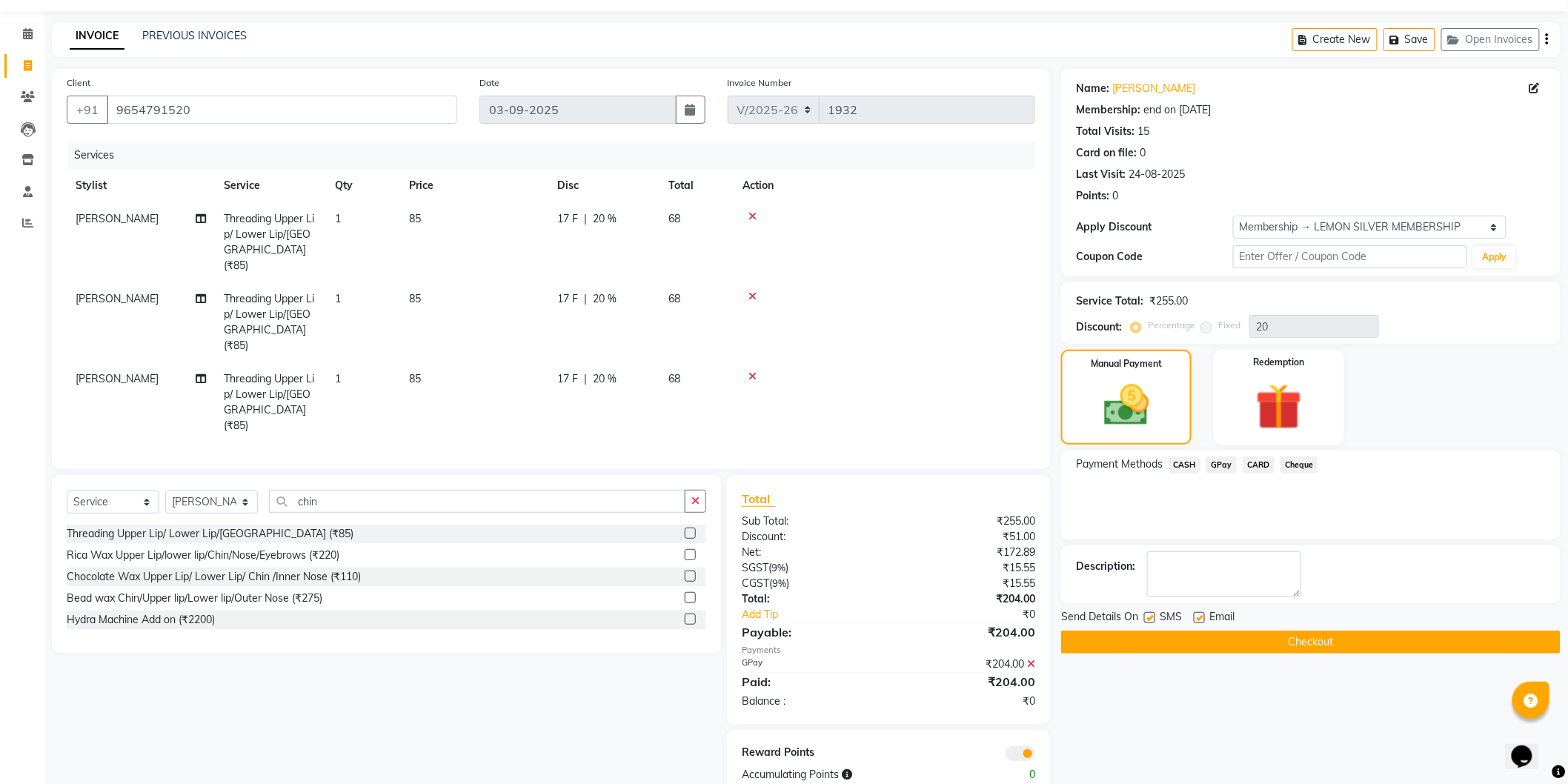
click at [1267, 631] on button "Checkout" at bounding box center [1310, 643] width 499 height 23
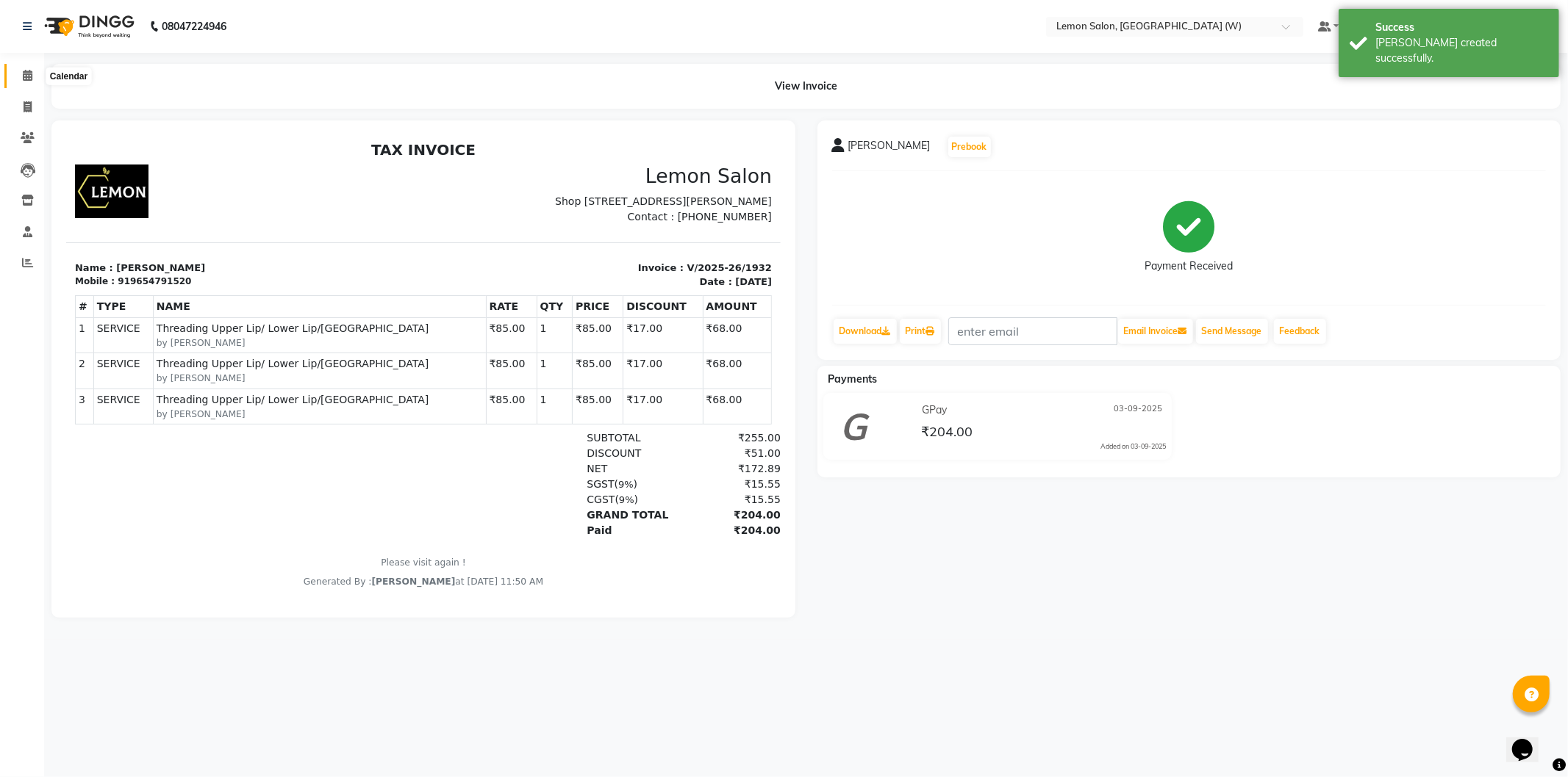
click at [26, 75] on icon at bounding box center [28, 75] width 10 height 11
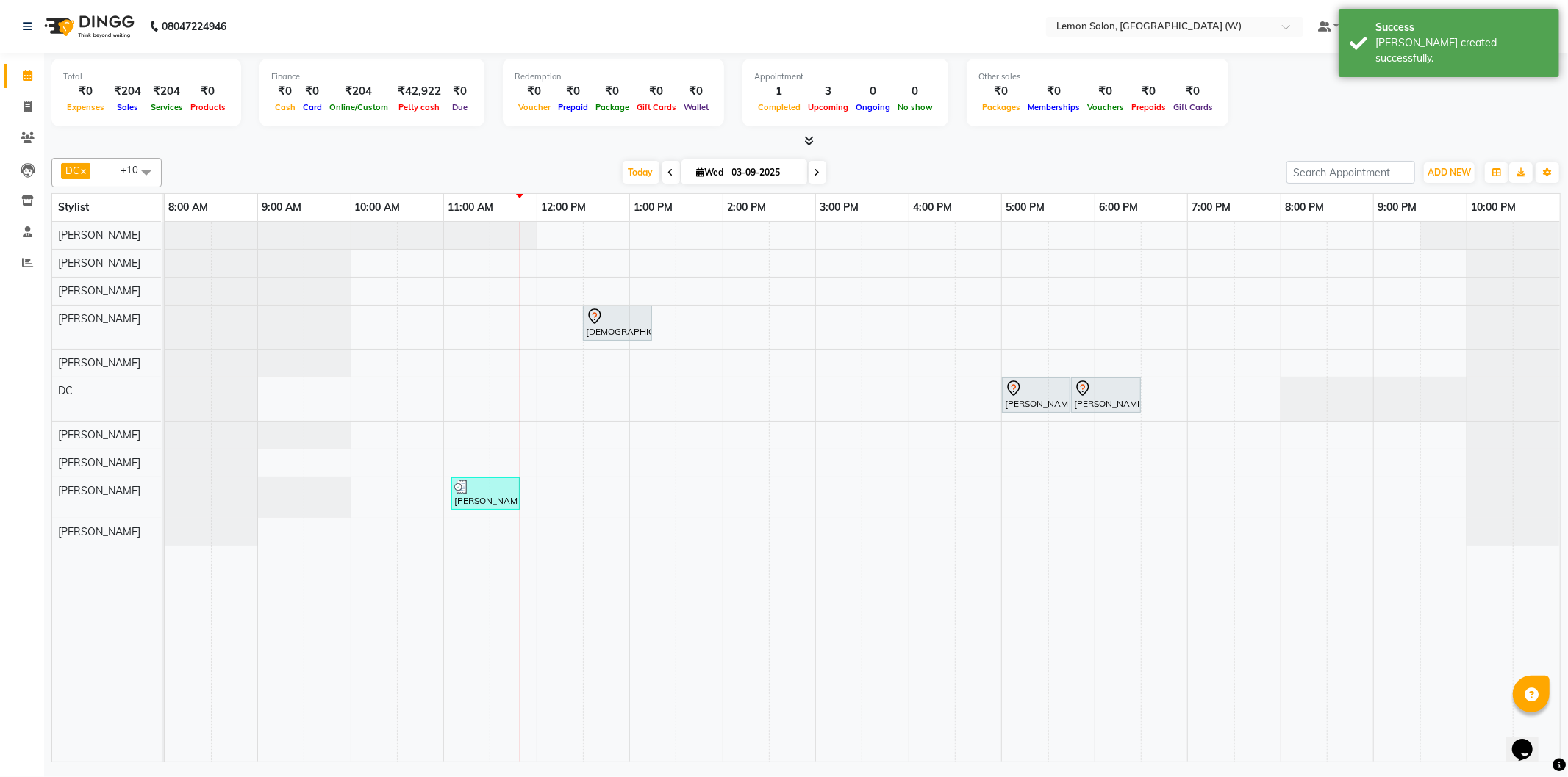
click at [66, 214] on div "Stylist" at bounding box center [73, 207] width 43 height 27
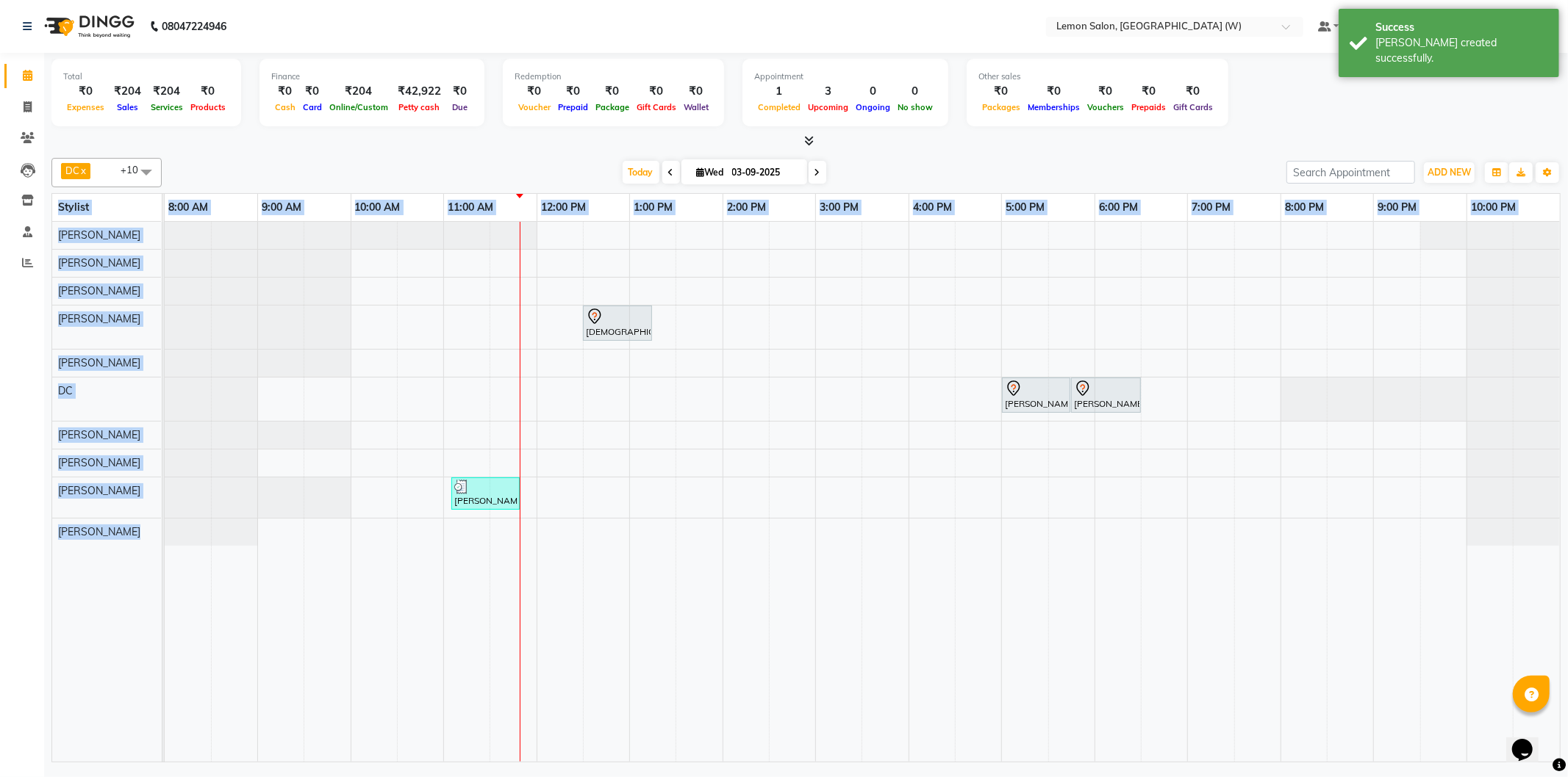
drag, startPoint x: 61, startPoint y: 207, endPoint x: 282, endPoint y: 589, distance: 441.3
click at [285, 590] on table "Stylist 8:00 AM 9:00 AM 10:00 AM 11:00 AM 12:00 PM 1:00 PM 2:00 PM 3:00 PM 4:00…" at bounding box center [806, 478] width 1509 height 570
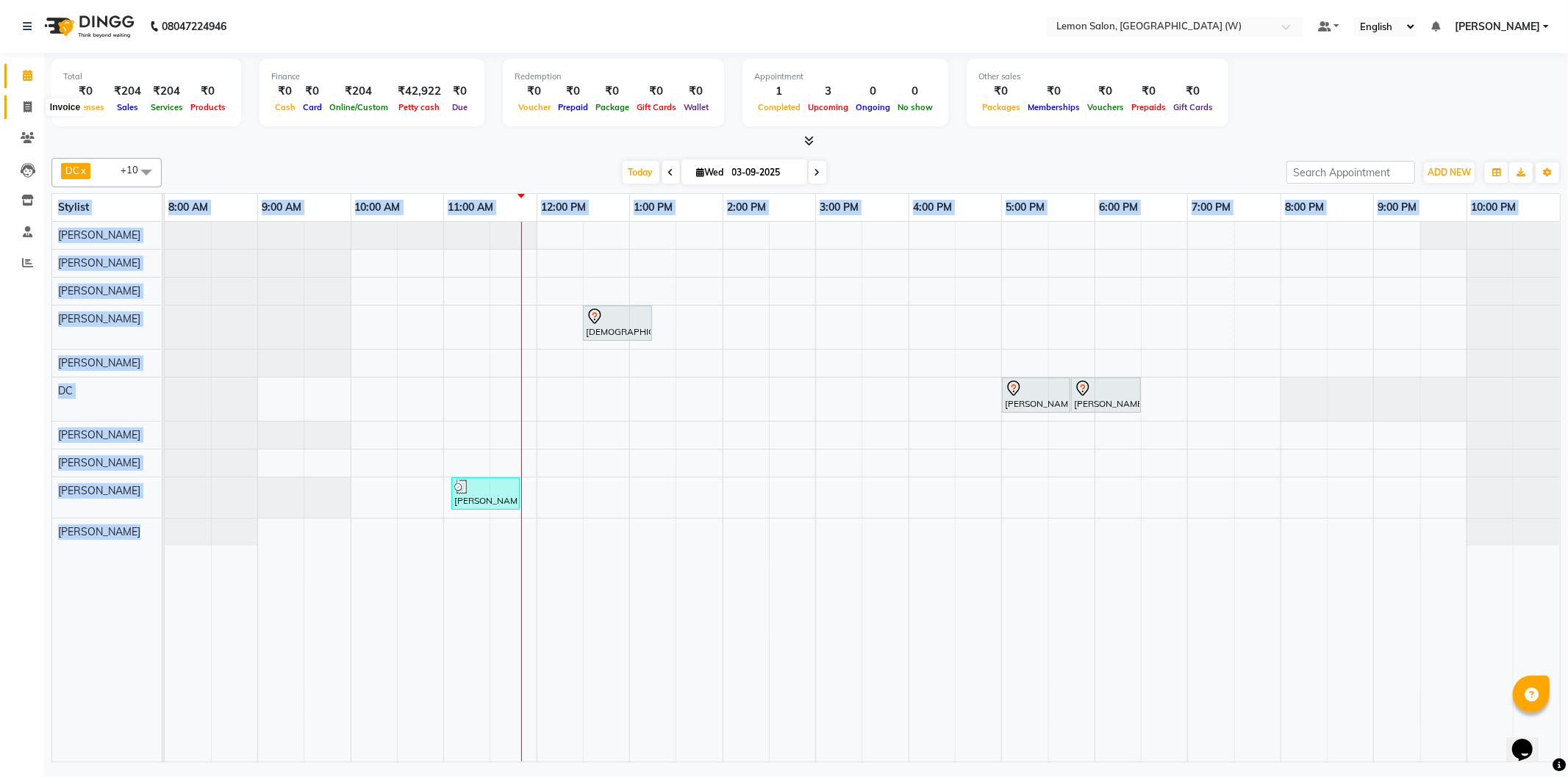
click at [31, 106] on span at bounding box center [27, 107] width 26 height 17
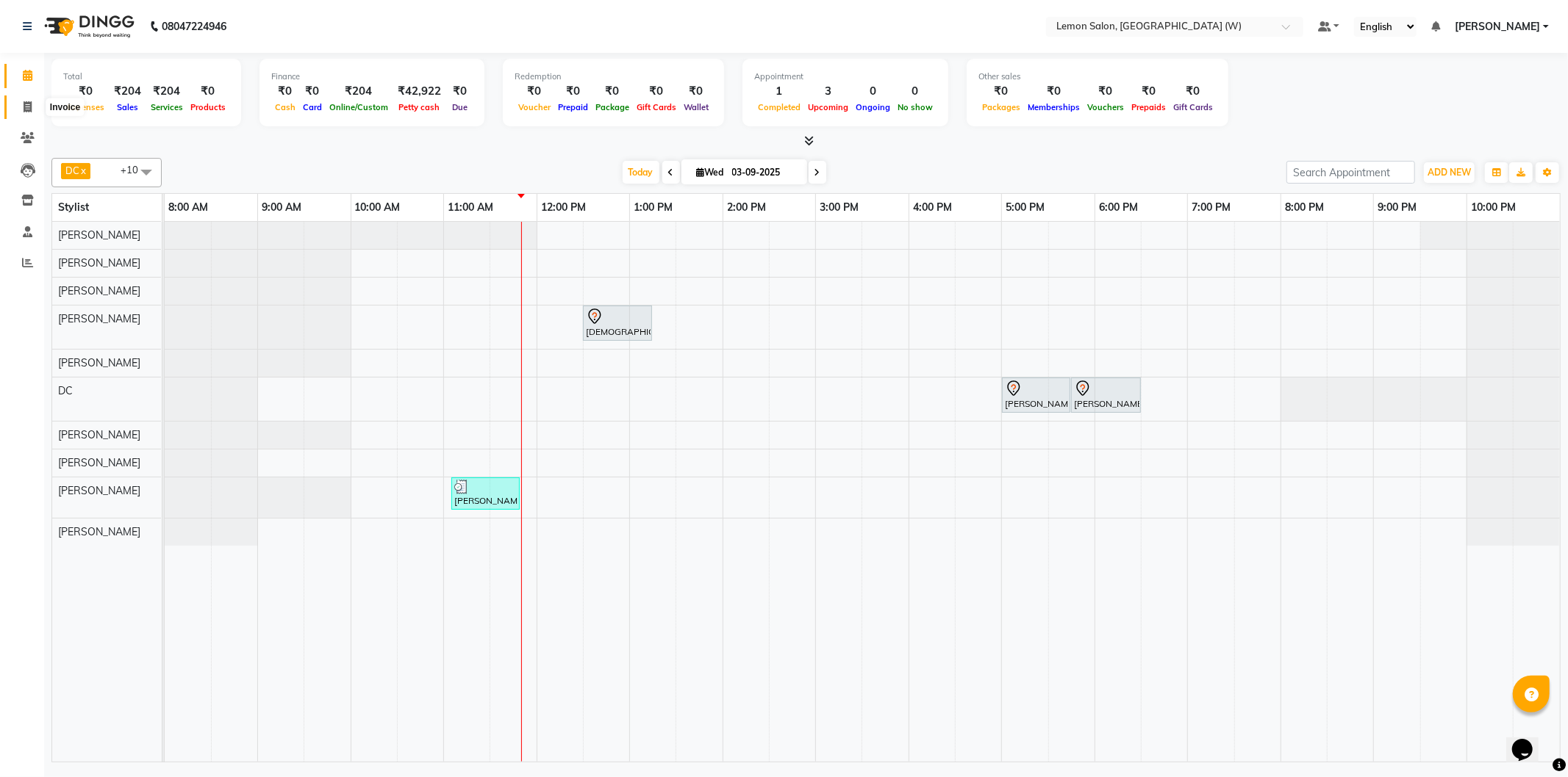
select select "8053"
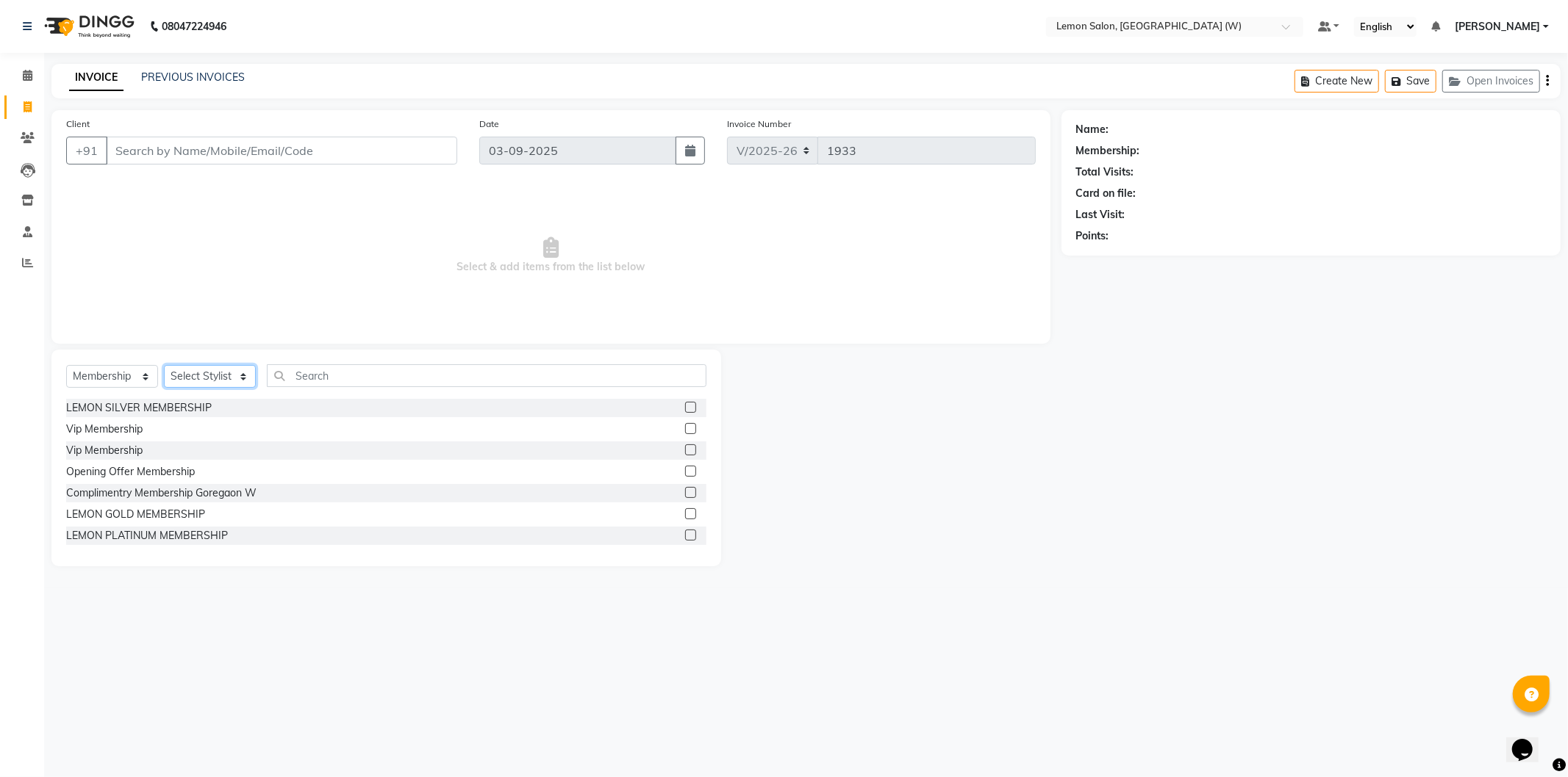
click at [201, 372] on select "Select Stylist [PERSON_NAME] DC [PERSON_NAME] [PERSON_NAME] [PERSON_NAME] [PERS…" at bounding box center [209, 377] width 92 height 23
click at [135, 380] on select "Select Service Product Membership Package Voucher Prepaid Gift Card" at bounding box center [112, 377] width 92 height 23
select select "service"
click at [66, 366] on select "Select Service Product Membership Package Voucher Prepaid Gift Card" at bounding box center [112, 377] width 92 height 23
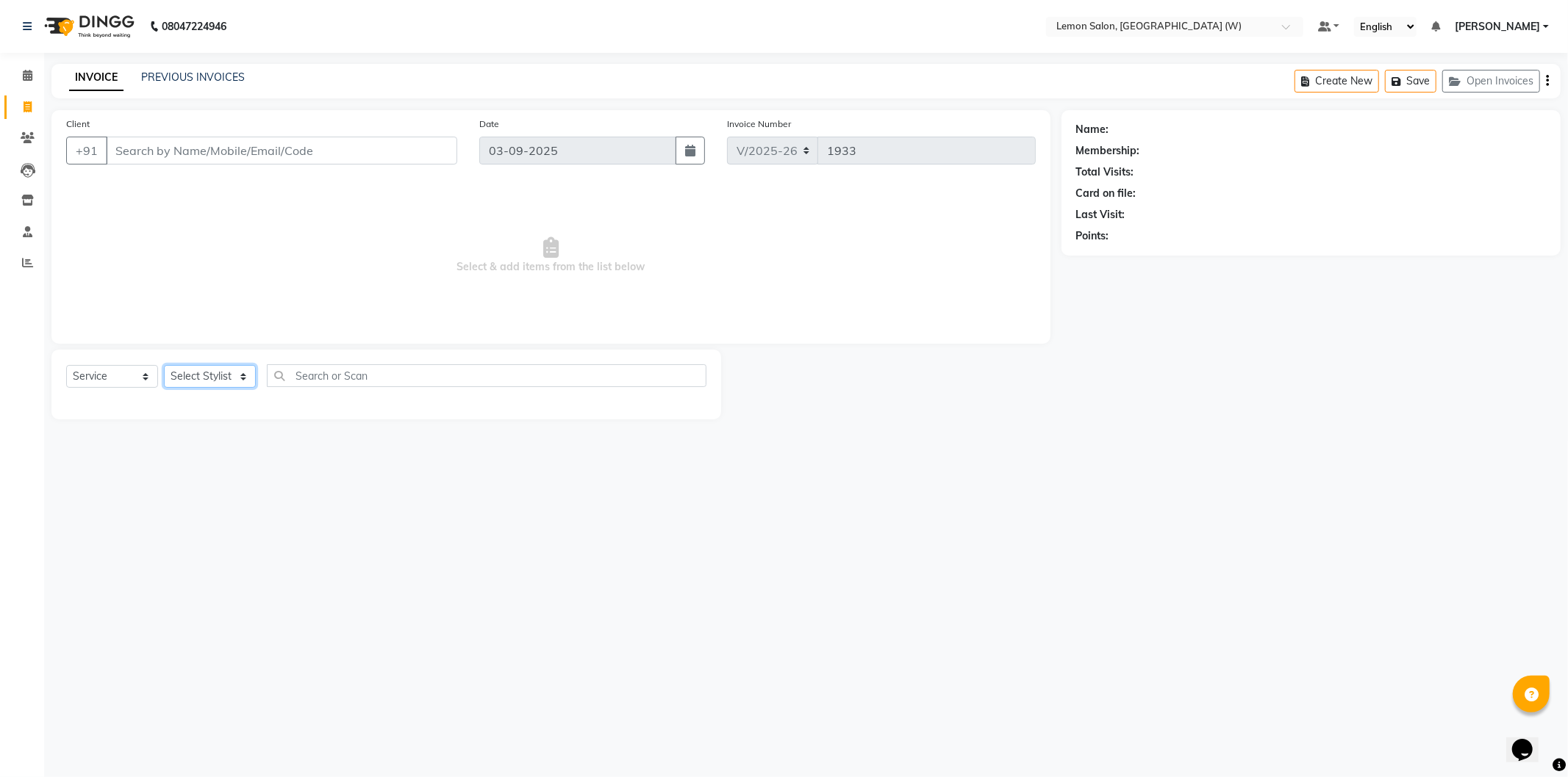
click at [237, 379] on select "Select Stylist [PERSON_NAME] DC [PERSON_NAME] [PERSON_NAME] [PERSON_NAME] [PERS…" at bounding box center [209, 377] width 92 height 23
select select "70360"
click at [164, 366] on select "Select Stylist [PERSON_NAME] DC [PERSON_NAME] [PERSON_NAME] [PERSON_NAME] [PERS…" at bounding box center [209, 377] width 92 height 23
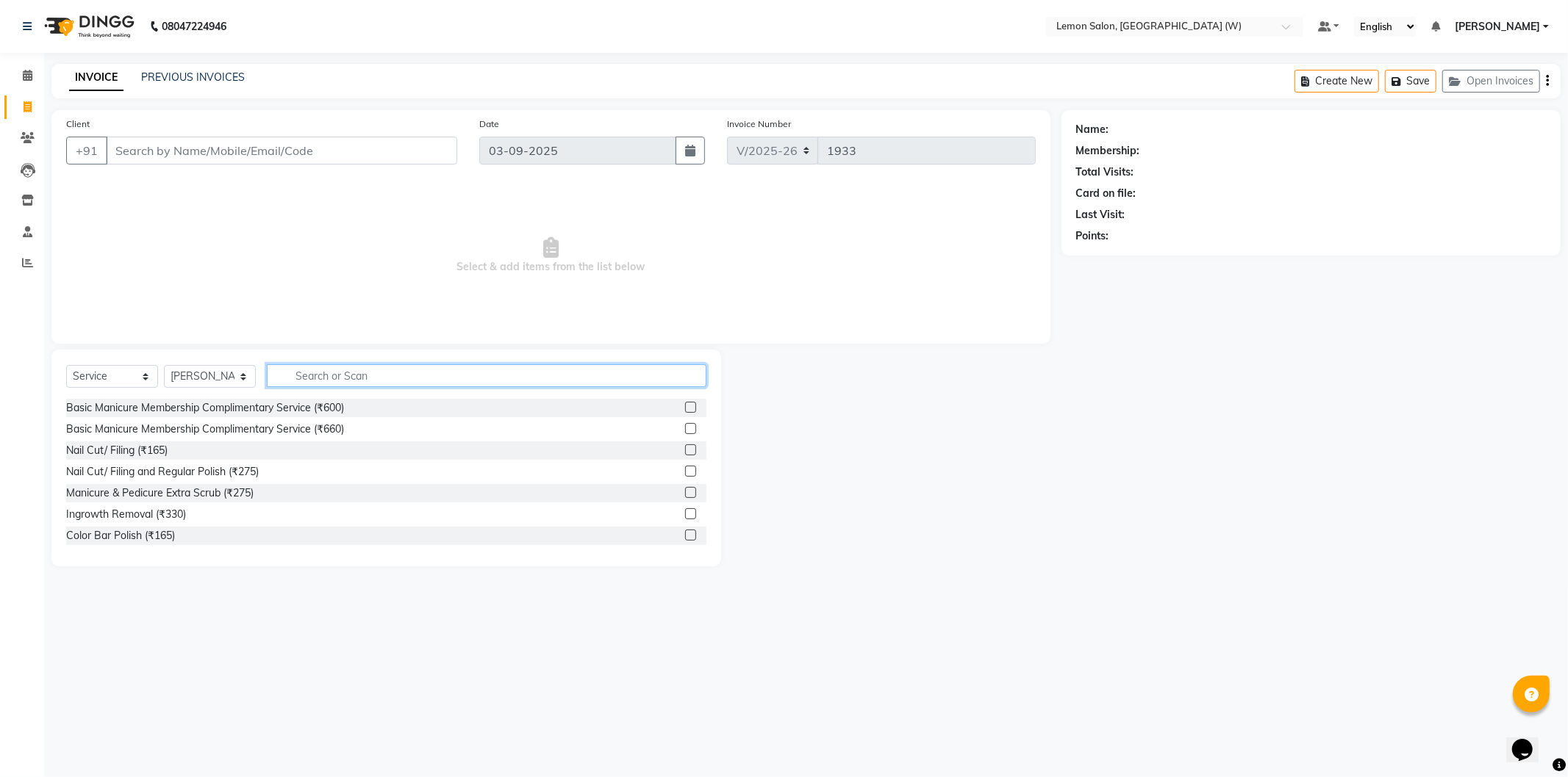
click at [338, 375] on input "text" at bounding box center [487, 376] width 440 height 23
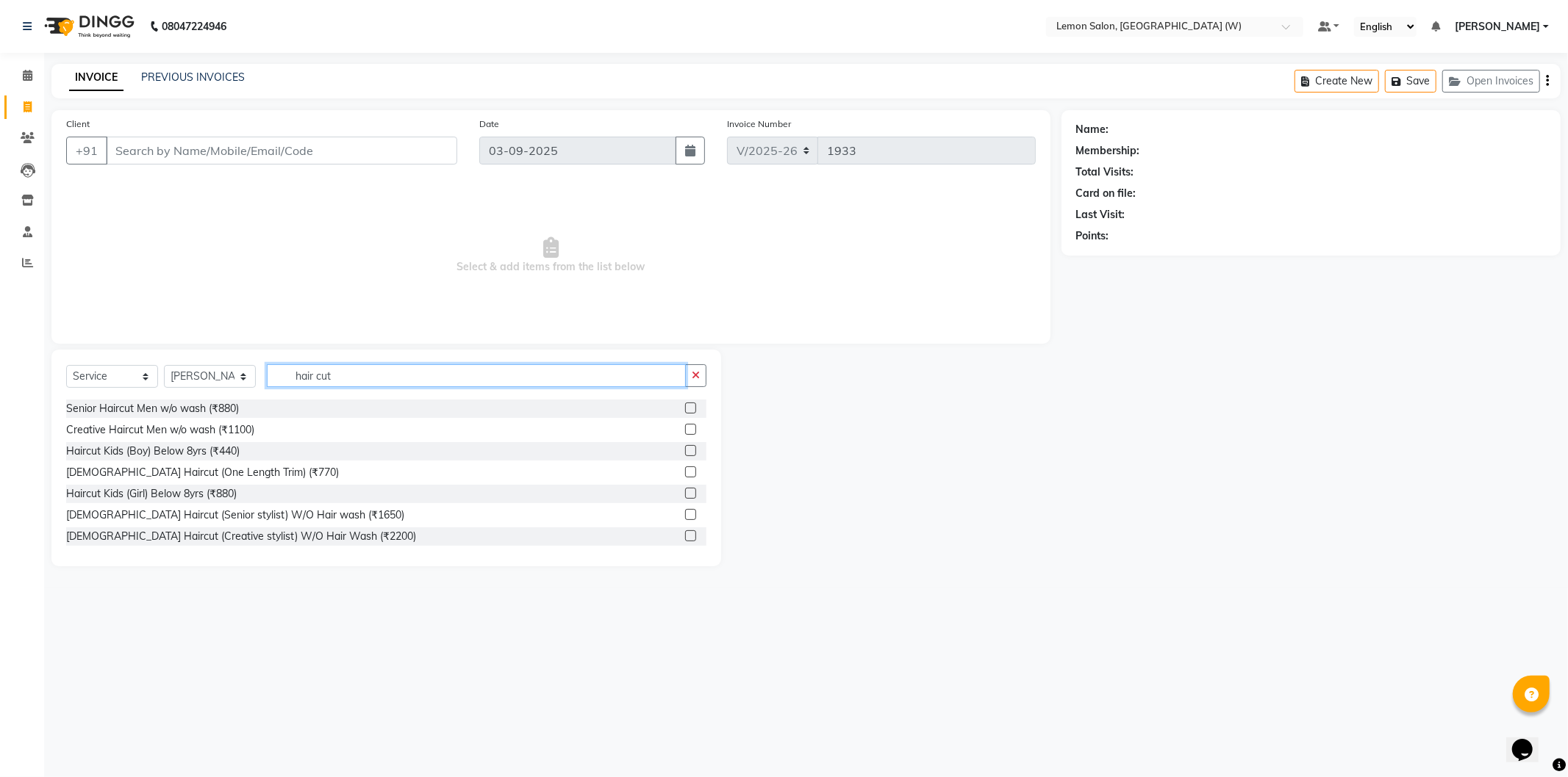
scroll to position [81, 0]
type input "hair cut"
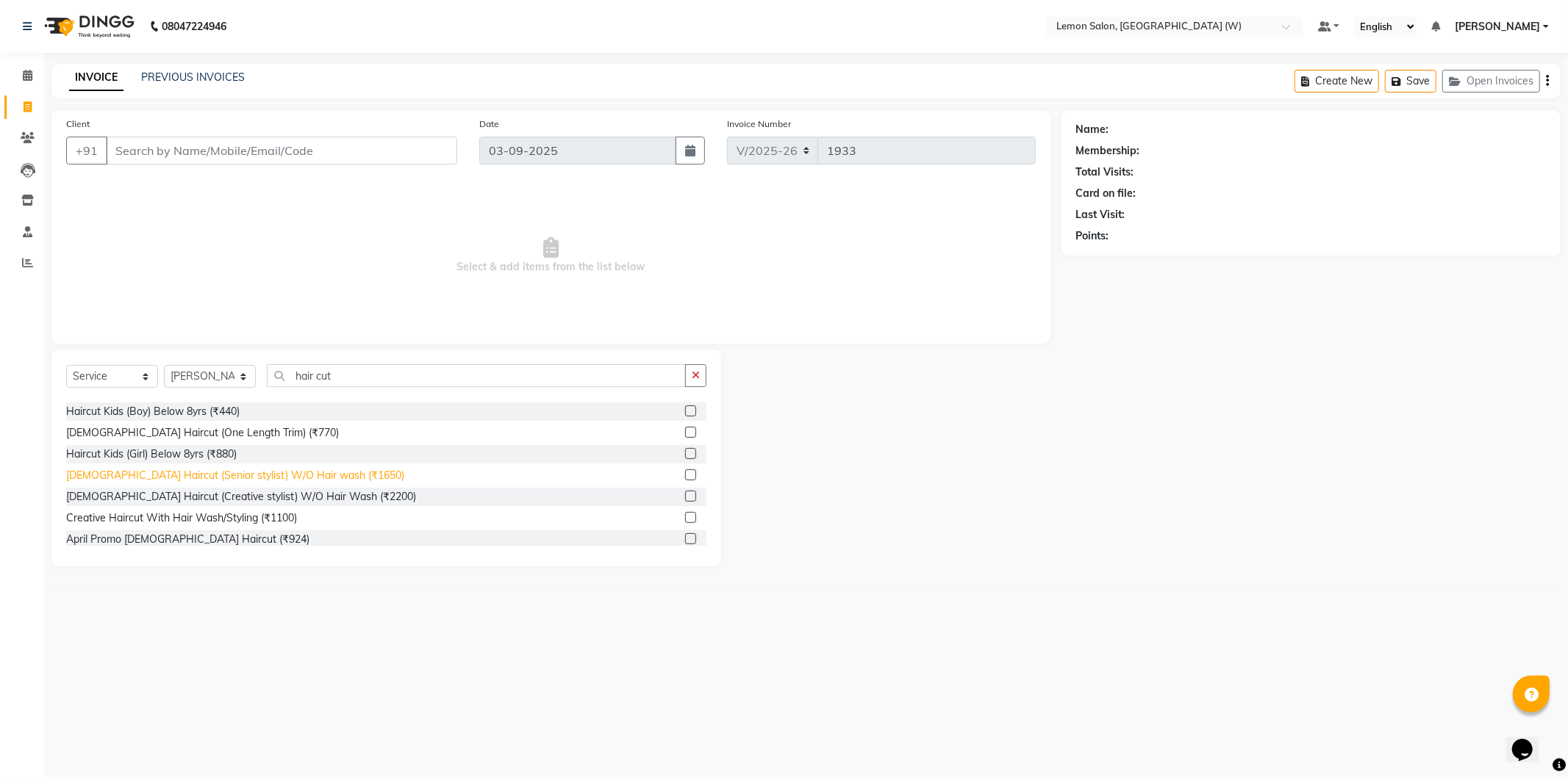
click at [313, 468] on div "[DEMOGRAPHIC_DATA] Haircut (Senior stylist) W/O Hair wash (₹1650)" at bounding box center [235, 475] width 338 height 15
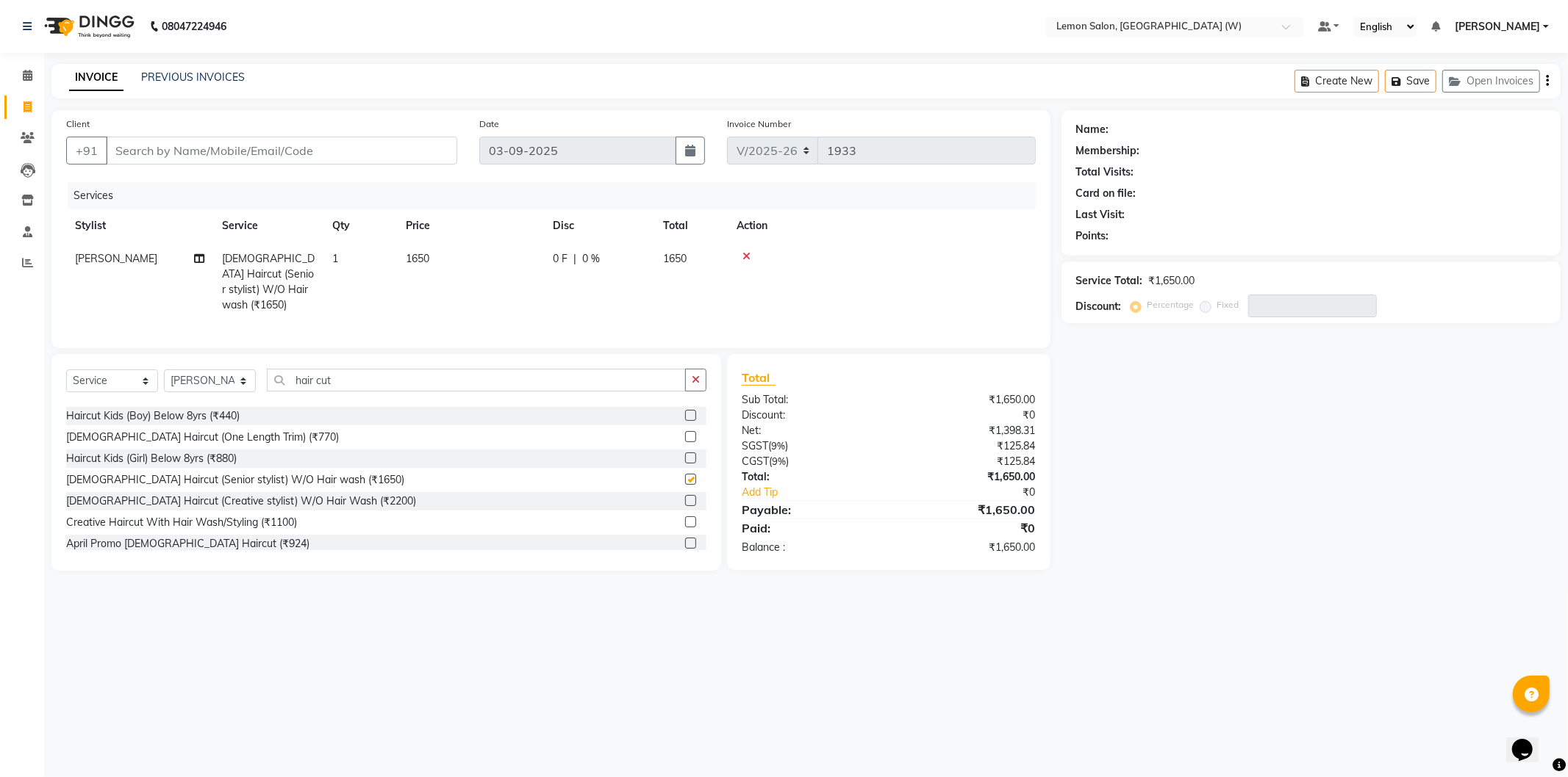
checkbox input "false"
drag, startPoint x: 732, startPoint y: 375, endPoint x: 1137, endPoint y: 660, distance: 495.2
click at [1143, 678] on div "08047224946 Select Location × Lemon Salon, Goregaon (W) Default Panel My Panel …" at bounding box center [784, 388] width 1568 height 777
click at [1119, 269] on div "Service Total: ₹1,650.00 Discount: Percentage Fixed" at bounding box center [1311, 292] width 470 height 50
click at [1121, 210] on div "Last Visit:" at bounding box center [1100, 214] width 49 height 15
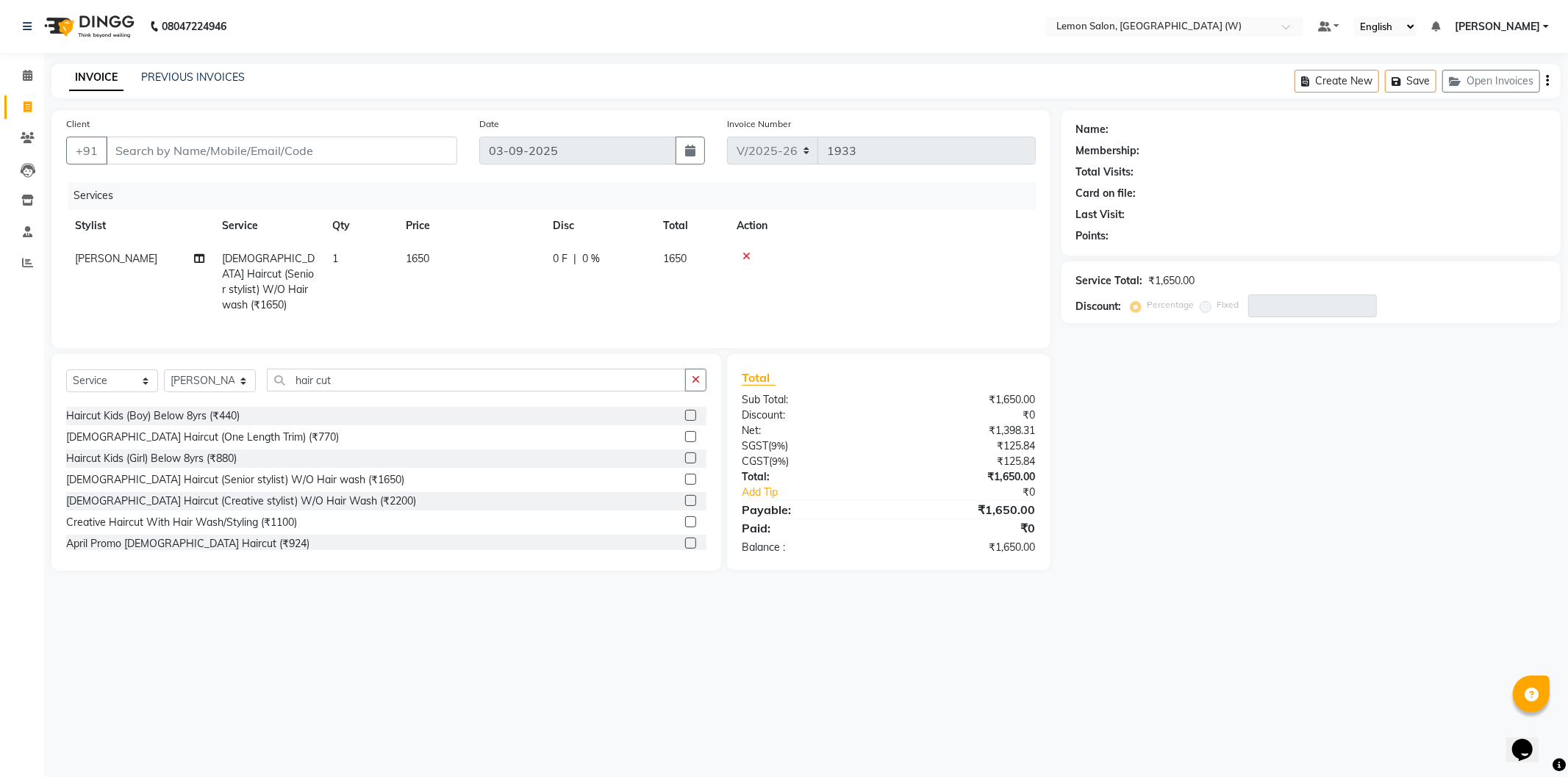
drag, startPoint x: 1076, startPoint y: 122, endPoint x: 1188, endPoint y: 342, distance: 246.9
click at [1188, 342] on div "Name: Membership: Total Visits: Card on file: Last Visit: Points: Service Total…" at bounding box center [1316, 340] width 510 height 461
drag, startPoint x: 313, startPoint y: 163, endPoint x: 305, endPoint y: 147, distance: 17.9
click at [306, 155] on input "Client" at bounding box center [281, 150] width 351 height 28
click at [305, 147] on input "Client" at bounding box center [281, 150] width 351 height 28
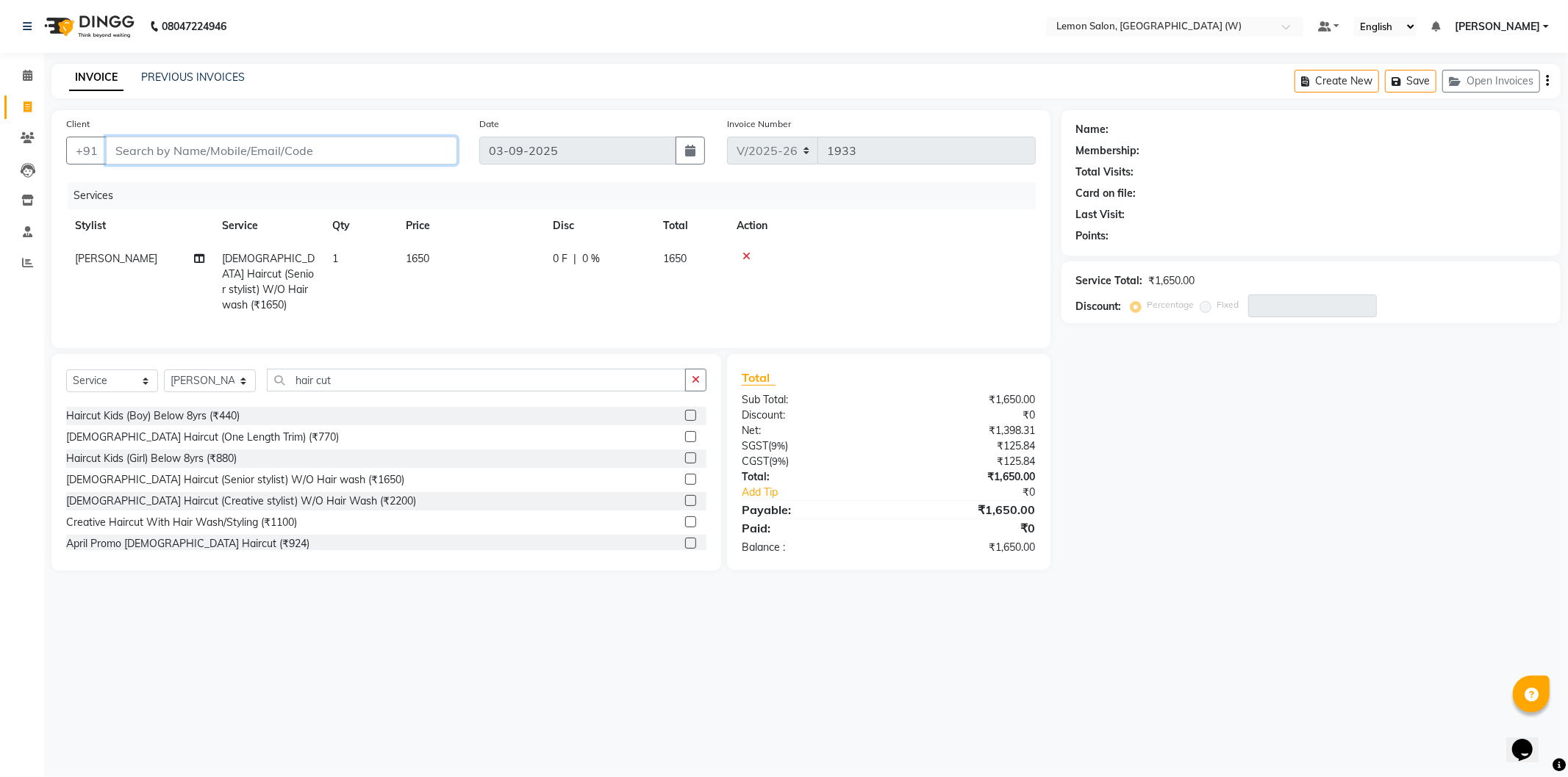
type input "9"
type input "0"
type input "9323975229"
click at [458, 147] on div "Client +91 9323975229 Add Client" at bounding box center [262, 146] width 413 height 60
click at [423, 151] on span "Add Client" at bounding box center [419, 150] width 58 height 14
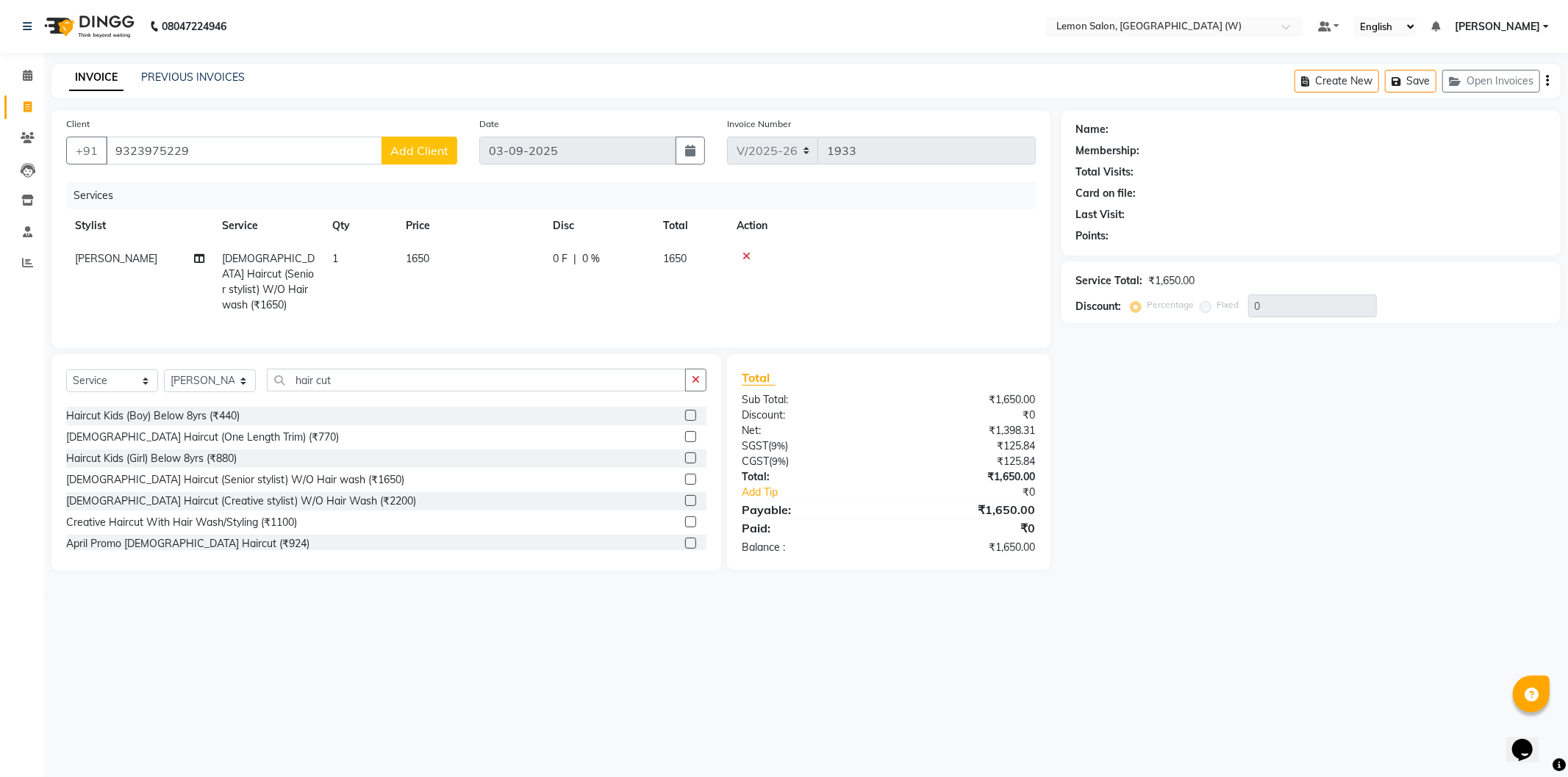
select select "22"
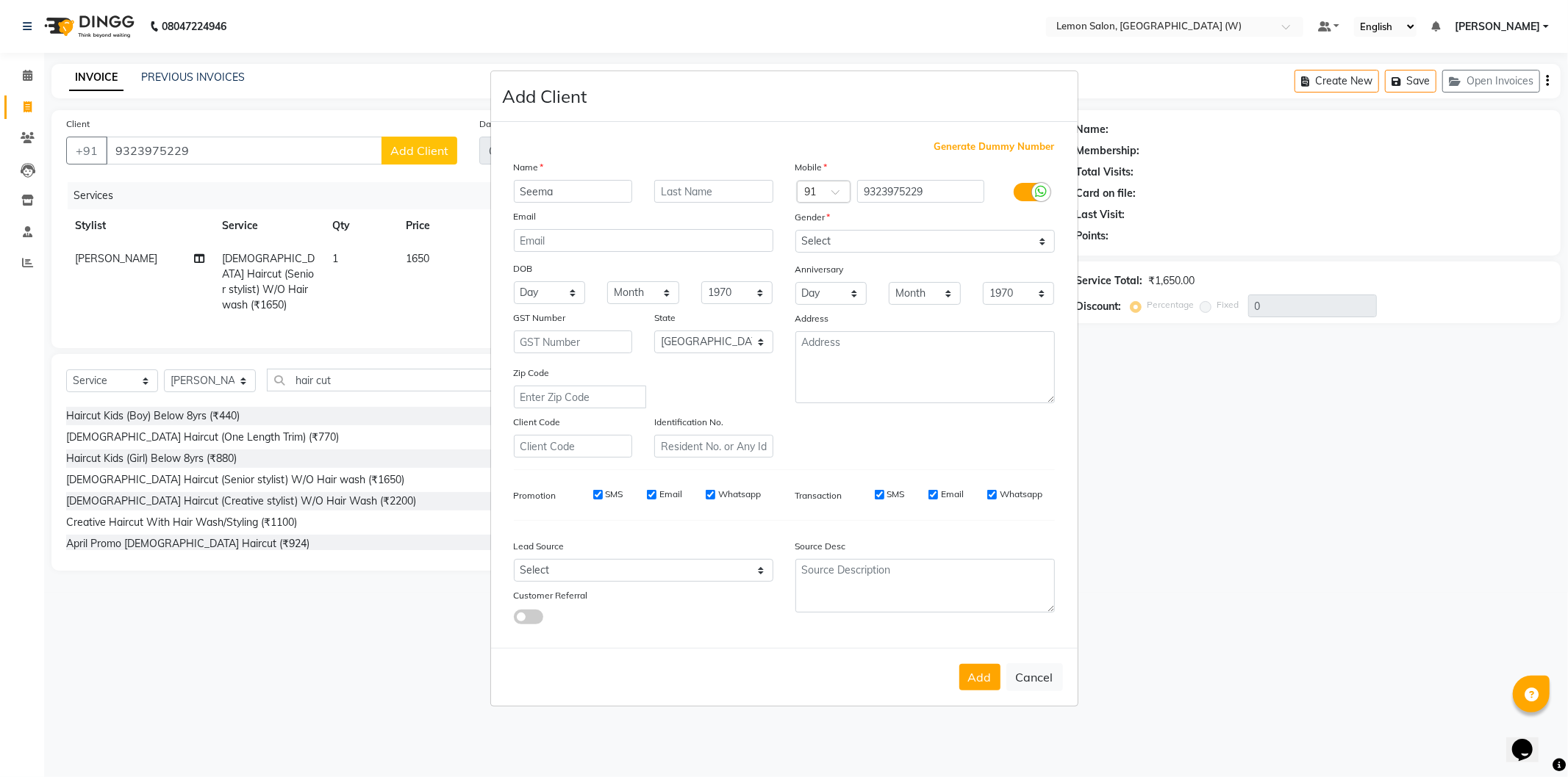
type input "Seema"
click at [817, 230] on select "Select [DEMOGRAPHIC_DATA] [DEMOGRAPHIC_DATA] Other Prefer Not To Say" at bounding box center [925, 241] width 259 height 23
select select "female"
click at [795, 230] on select "Select [DEMOGRAPHIC_DATA] [DEMOGRAPHIC_DATA] Other Prefer Not To Say" at bounding box center [925, 241] width 259 height 23
click at [984, 690] on button "Add" at bounding box center [980, 678] width 41 height 27
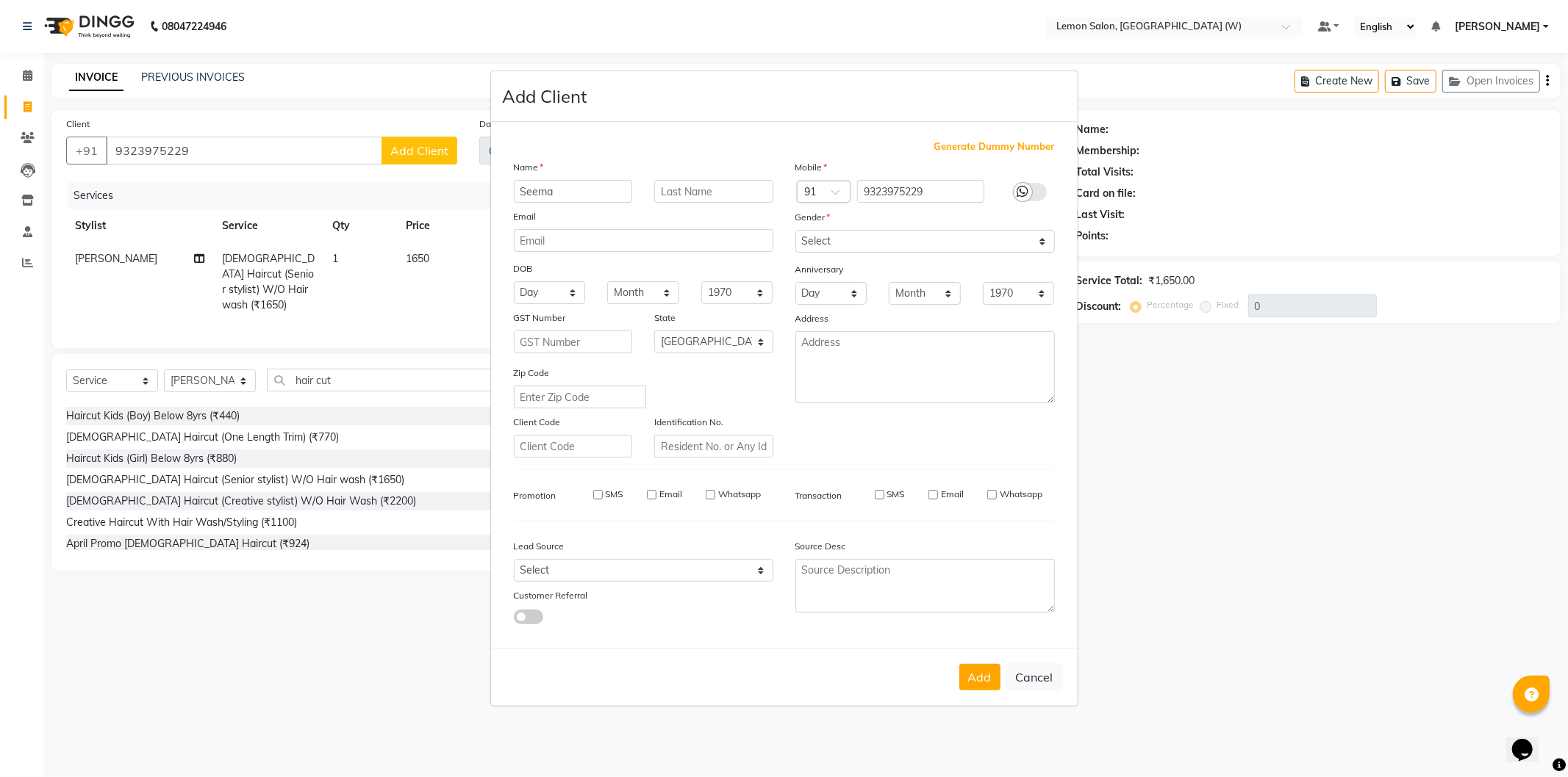
select select
select select "null"
select select
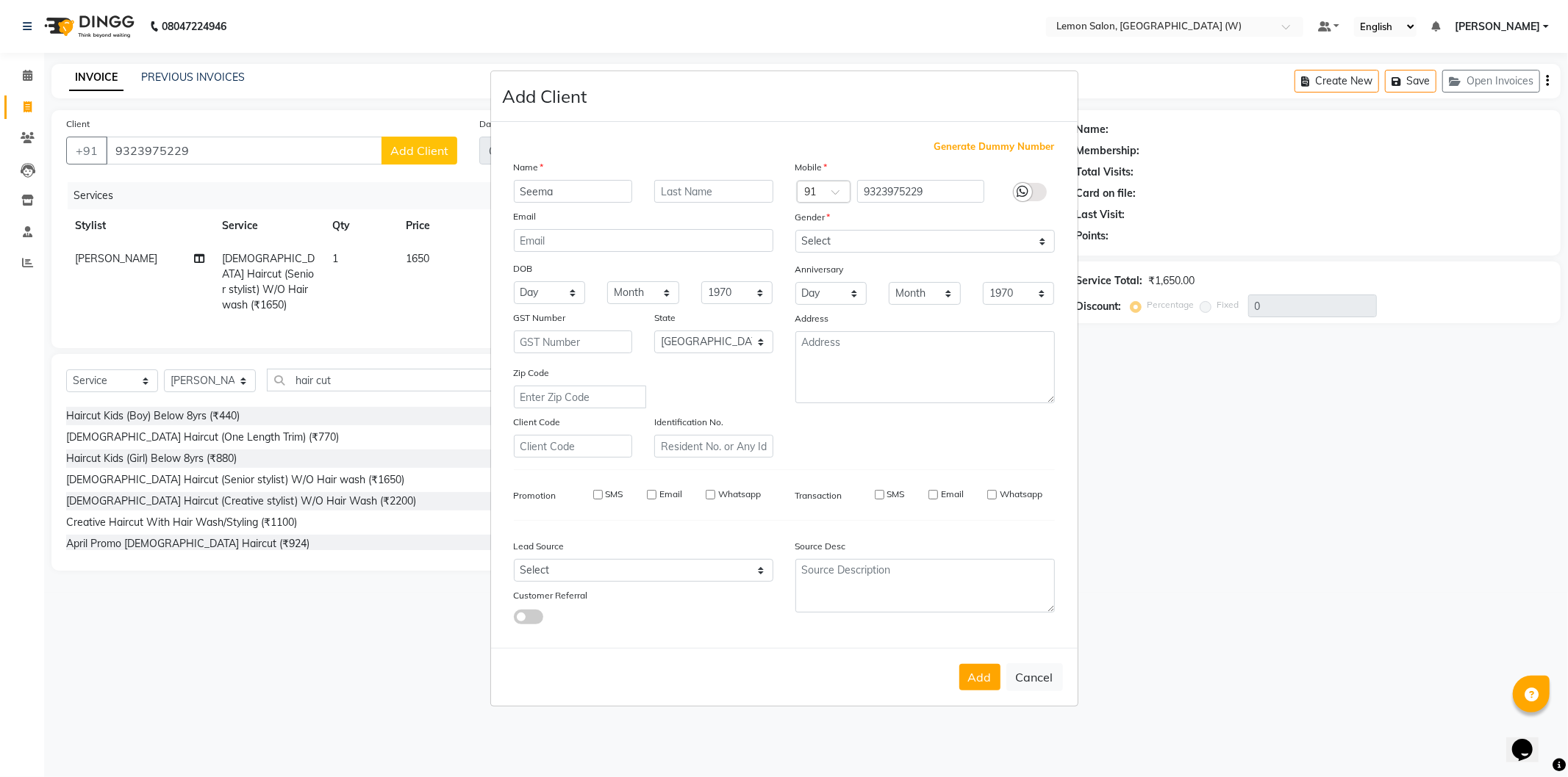
select select
checkbox input "false"
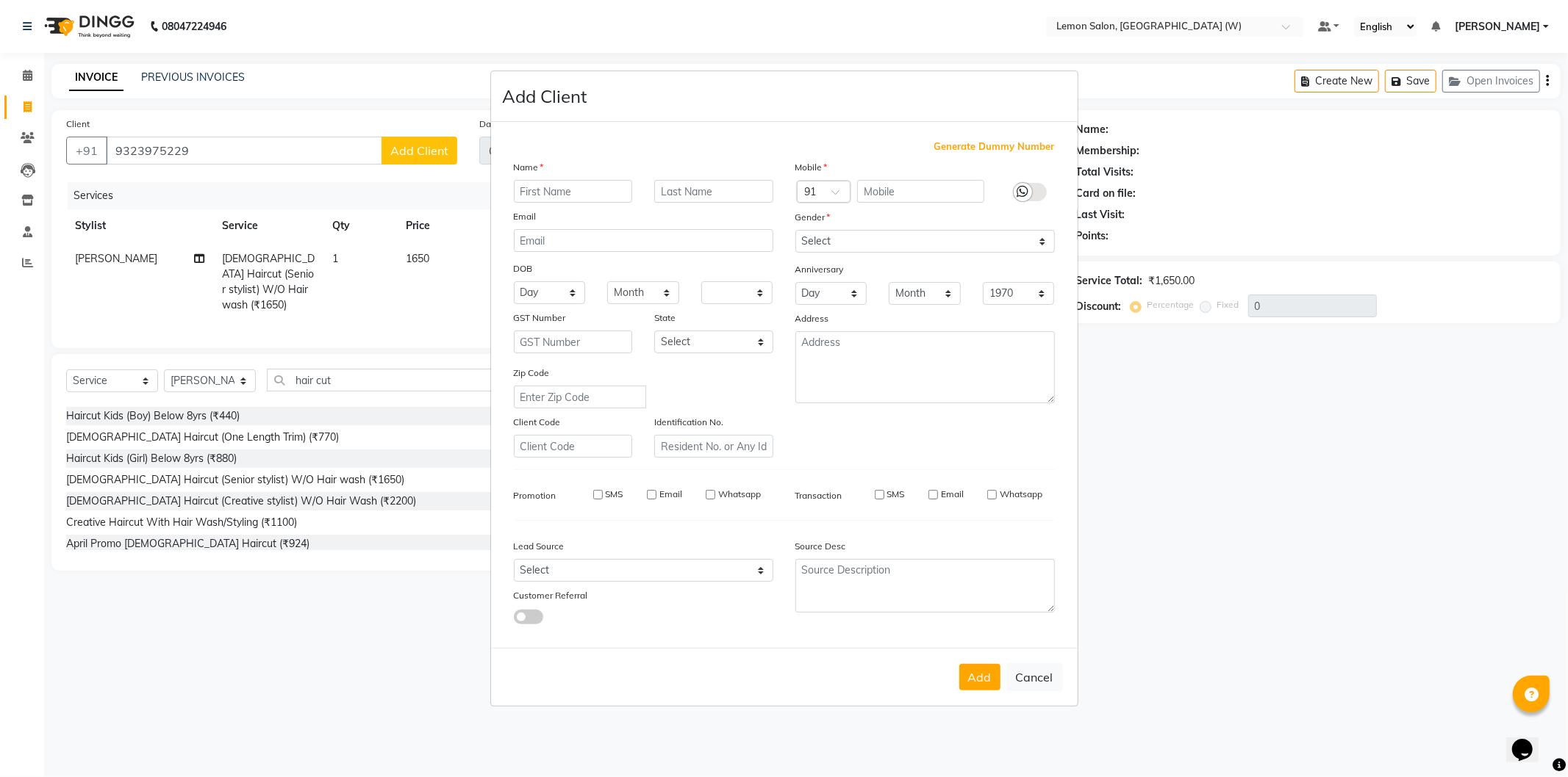
checkbox input "false"
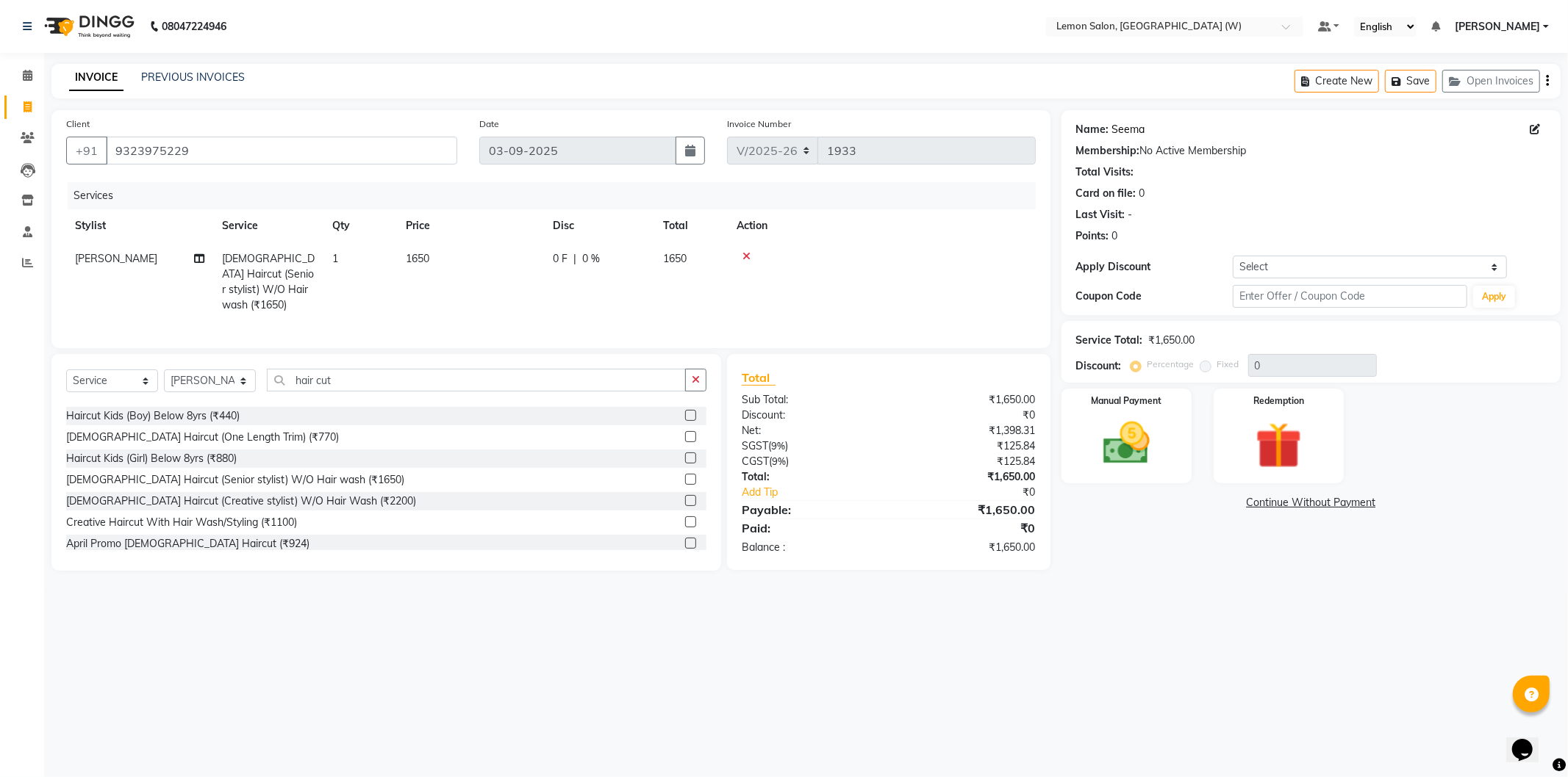
click at [1142, 126] on link "Seema" at bounding box center [1128, 130] width 33 height 15
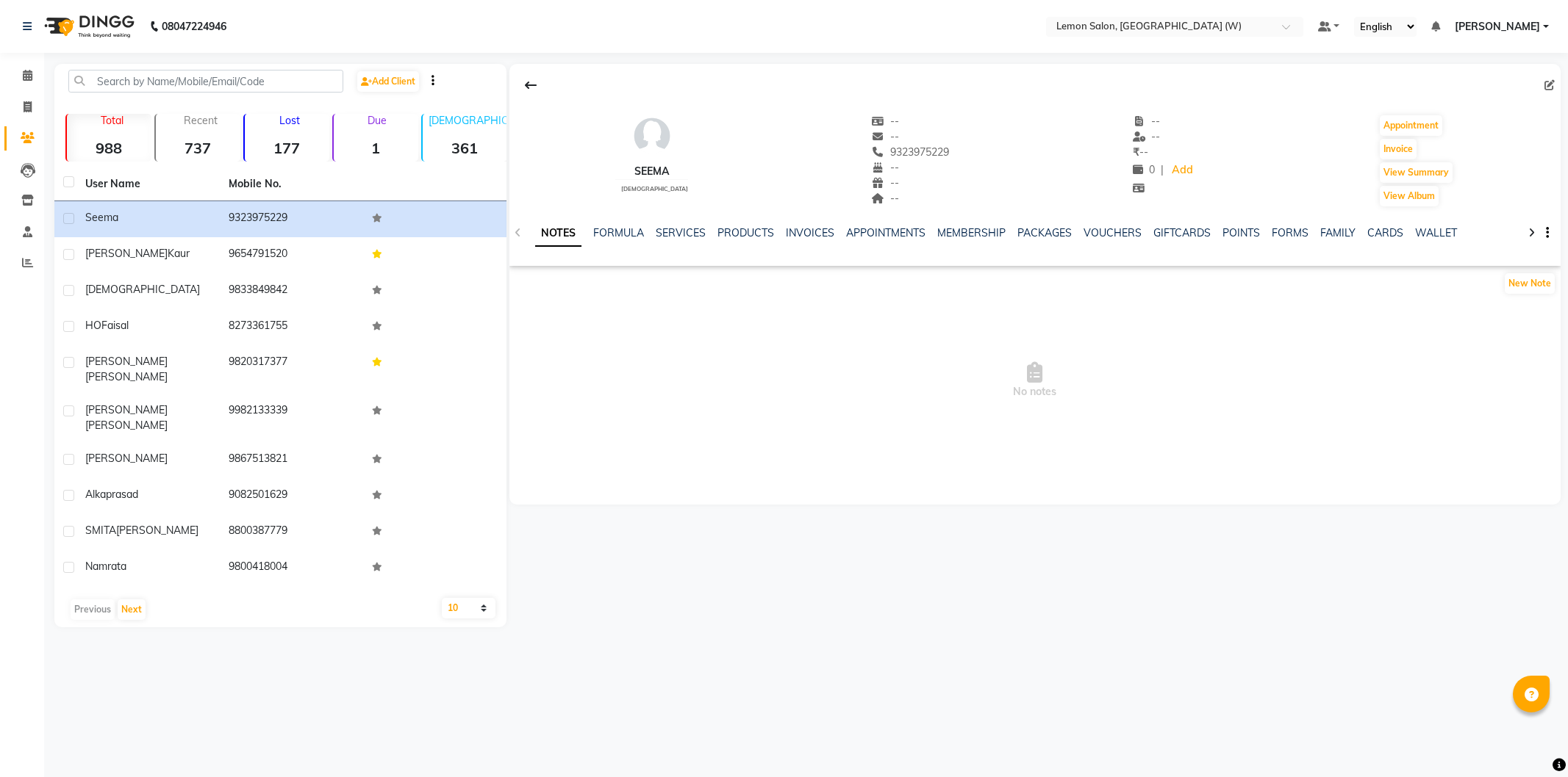
click at [608, 235] on link "FORMULA" at bounding box center [618, 232] width 51 height 13
click at [684, 246] on div "NOTES FORMULA SERVICES PRODUCTS INVOICES APPOINTMENTS MEMBERSHIP PACKAGES VOUCH…" at bounding box center [1017, 239] width 964 height 27
click at [553, 236] on link "NOTES" at bounding box center [551, 232] width 33 height 13
click at [1517, 285] on button "New Note" at bounding box center [1530, 283] width 50 height 21
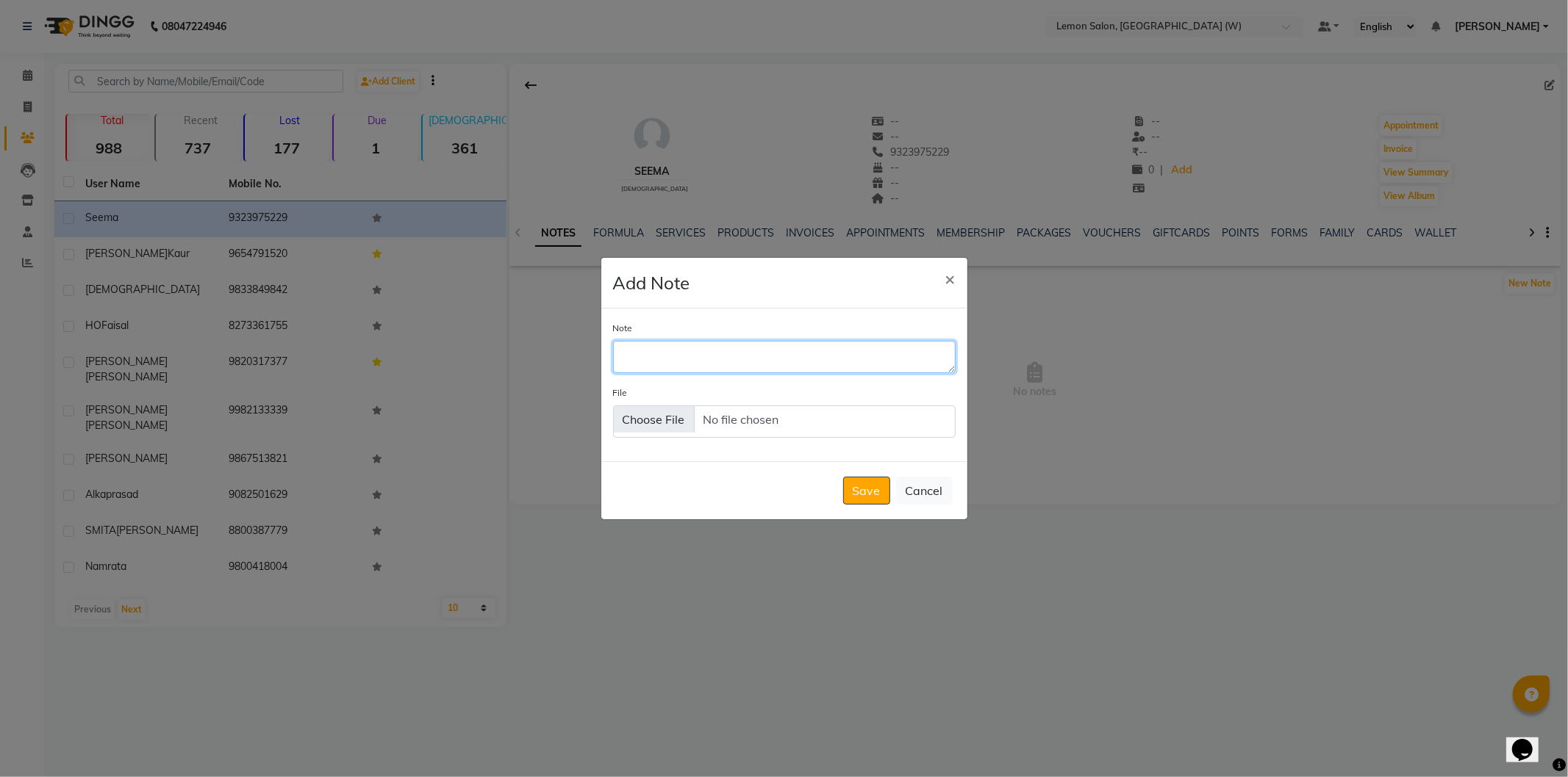
click at [851, 360] on textarea "Note" at bounding box center [784, 357] width 342 height 32
type textarea "simran colour 7700 after dis"
click at [869, 481] on button "Save" at bounding box center [867, 490] width 47 height 28
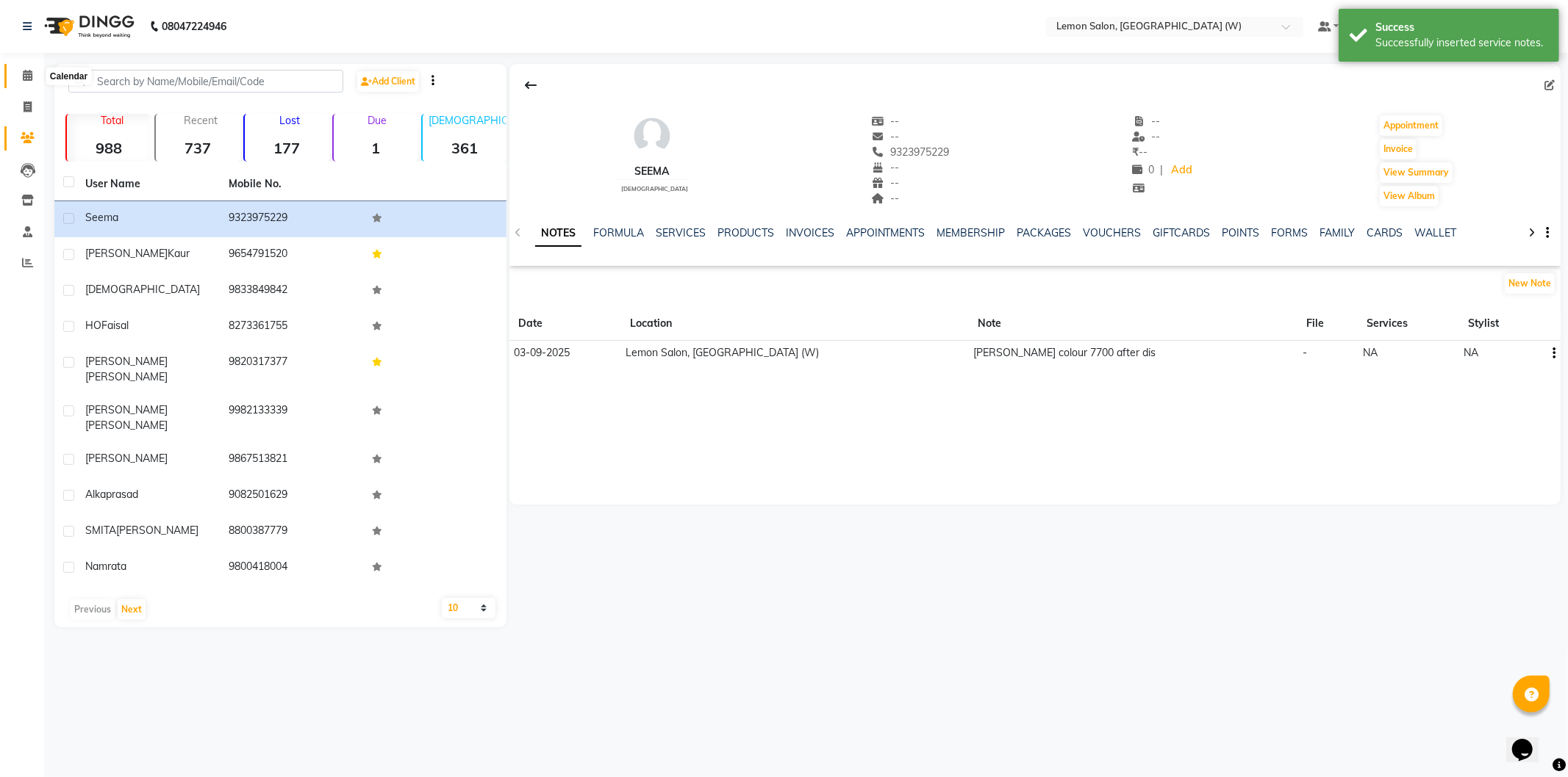
click at [19, 74] on span at bounding box center [27, 76] width 26 height 17
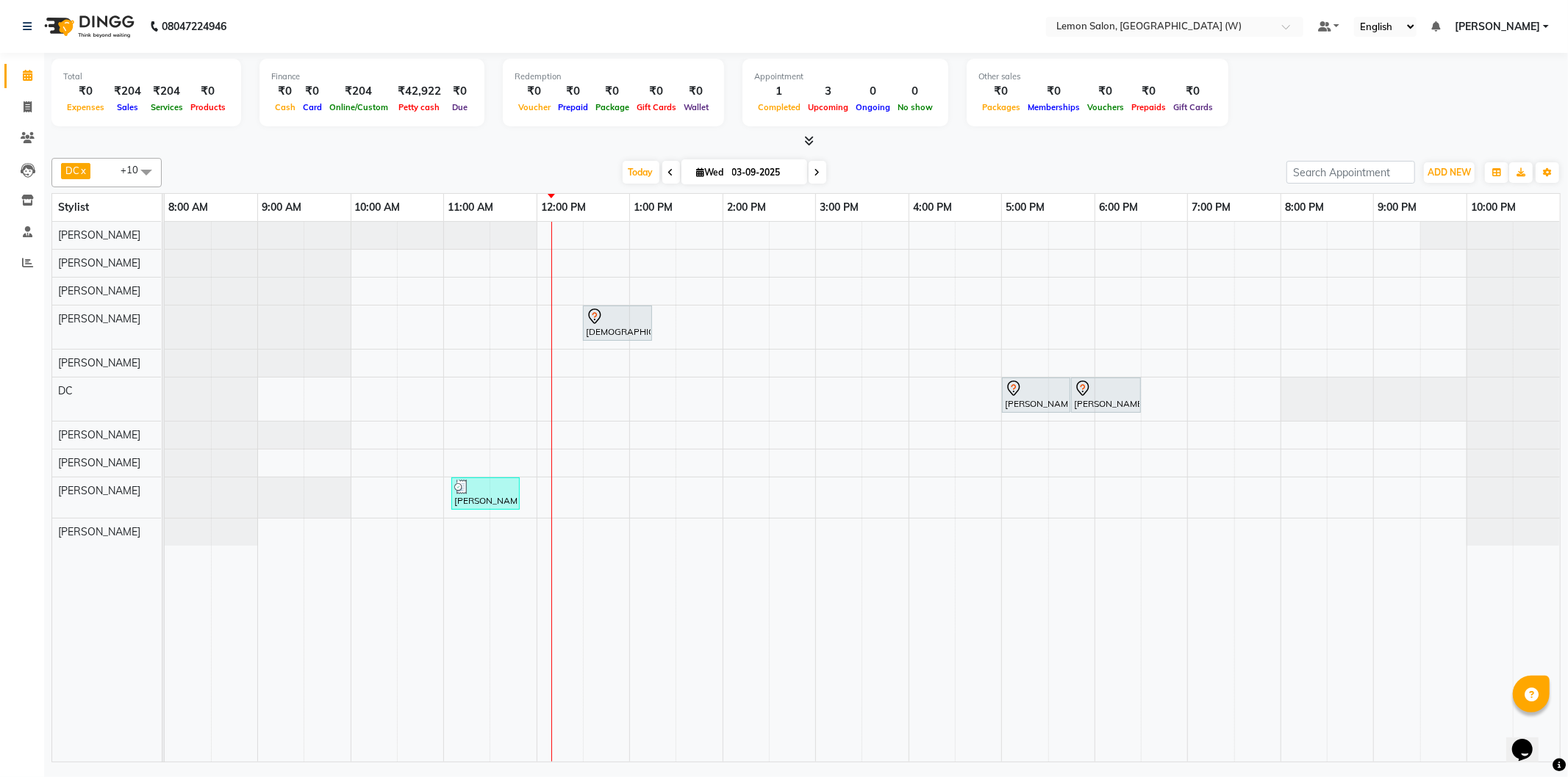
drag, startPoint x: 431, startPoint y: 350, endPoint x: 432, endPoint y: 331, distance: 19.0
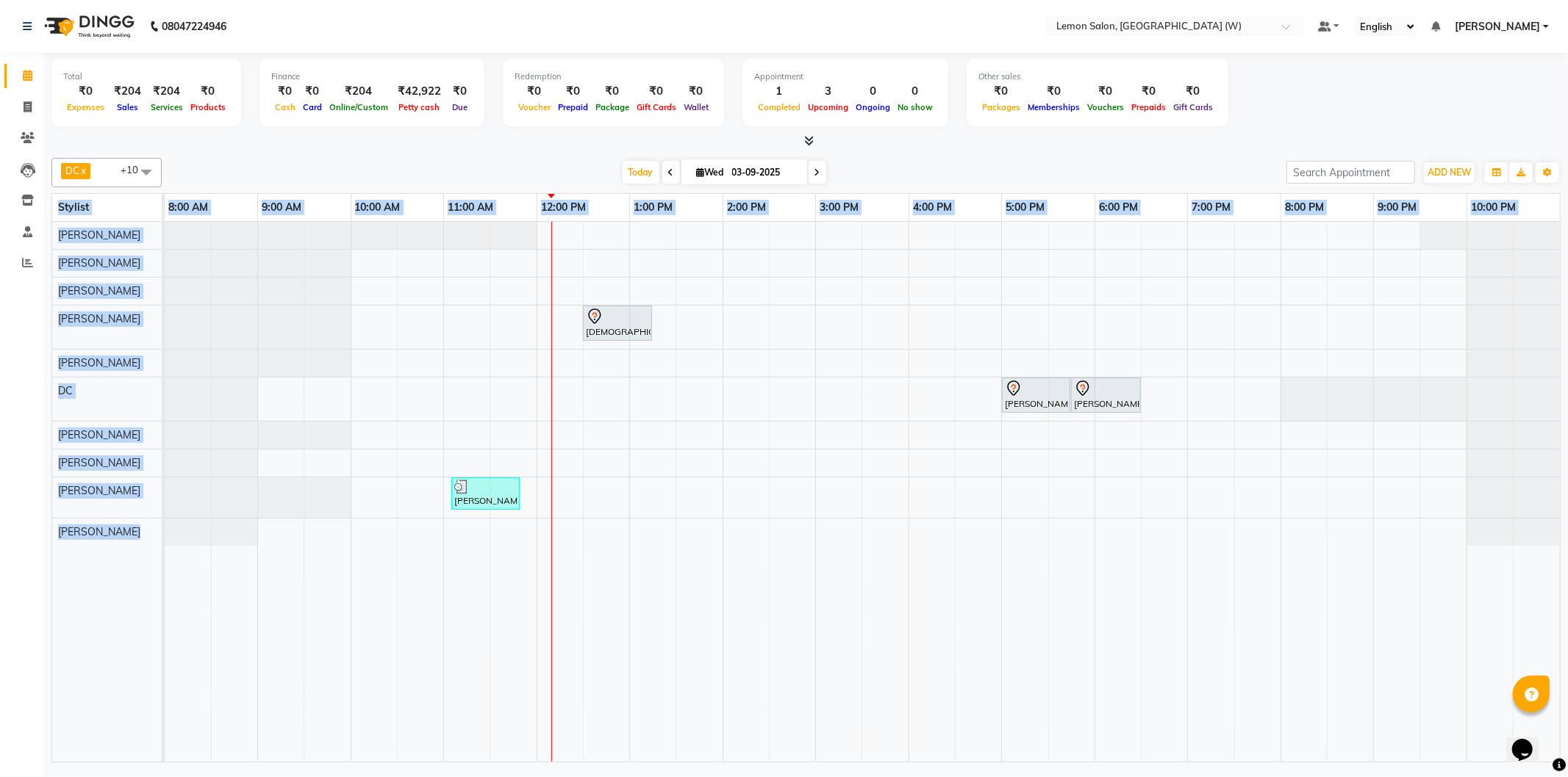
drag, startPoint x: 49, startPoint y: 211, endPoint x: 198, endPoint y: 620, distance: 435.3
click at [198, 620] on div "Total ₹0 Expenses ₹204 Sales ₹204 Services ₹0 Products Finance ₹0 Cash ₹0 Card …" at bounding box center [805, 409] width 1523 height 714
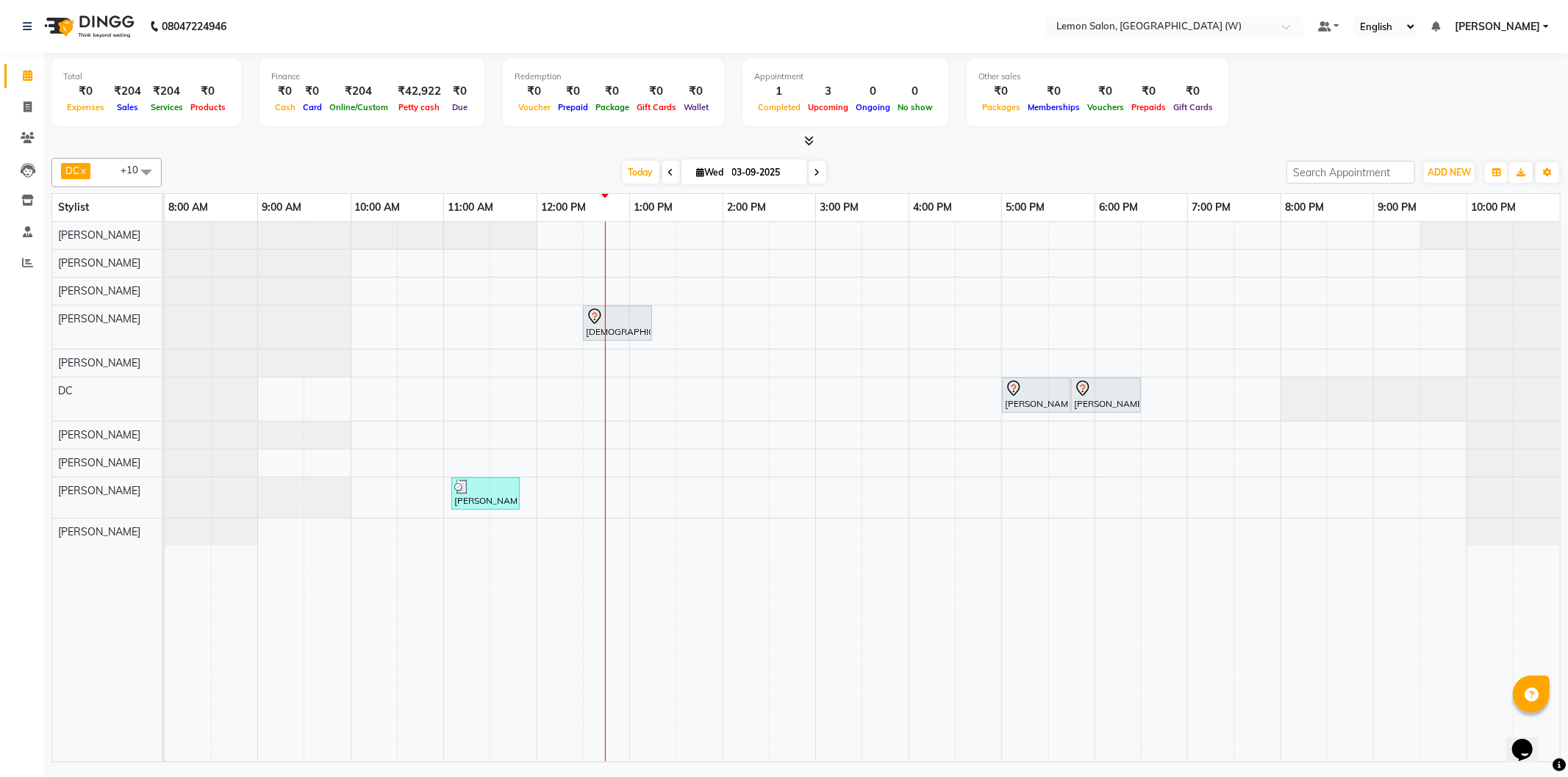
drag, startPoint x: 387, startPoint y: 142, endPoint x: 386, endPoint y: 158, distance: 16.0
click at [387, 143] on div at bounding box center [806, 141] width 1509 height 15
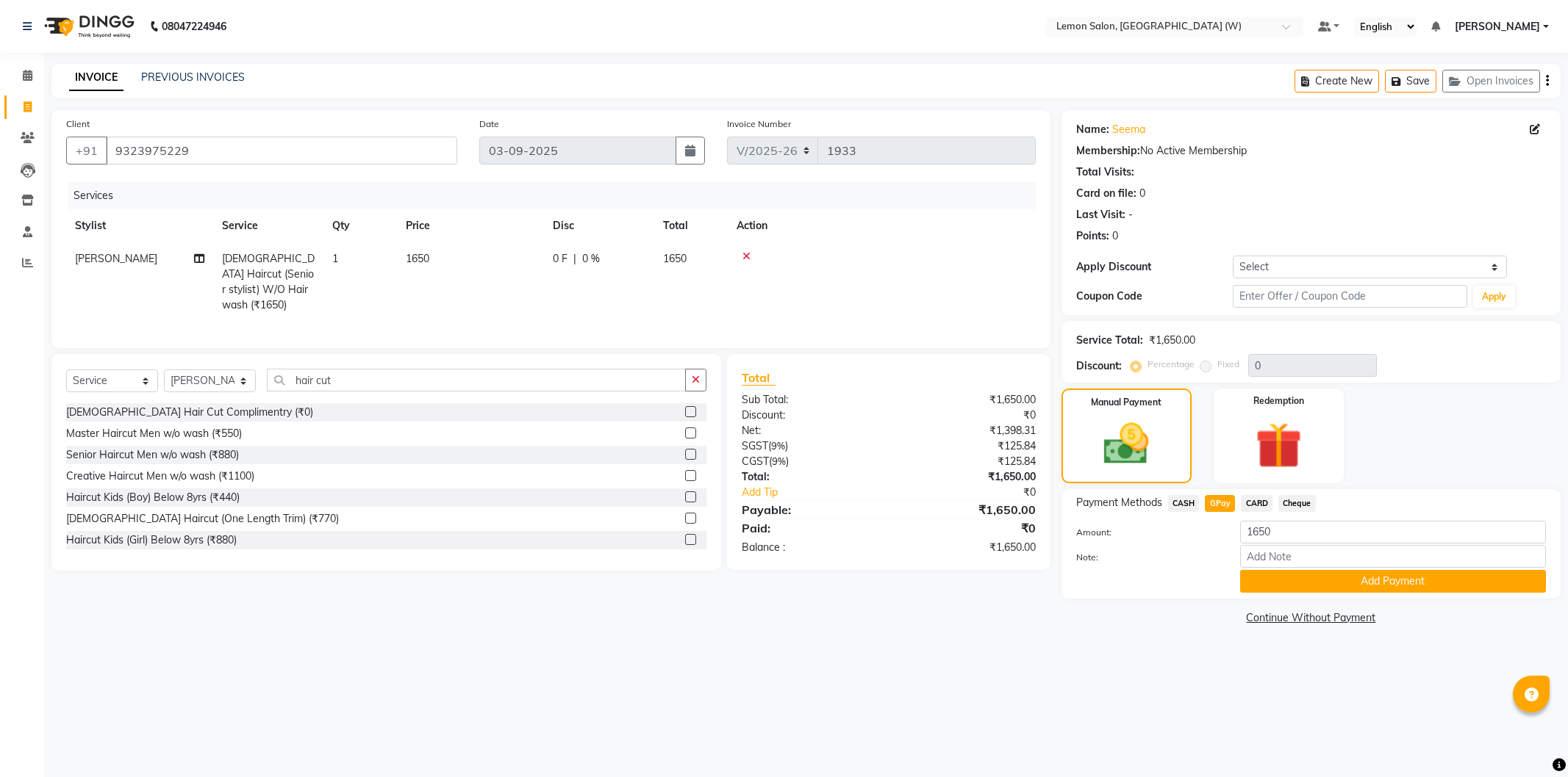
select select "8053"
select select "service"
select select "70360"
click at [1185, 507] on span "CASH" at bounding box center [1183, 503] width 31 height 17
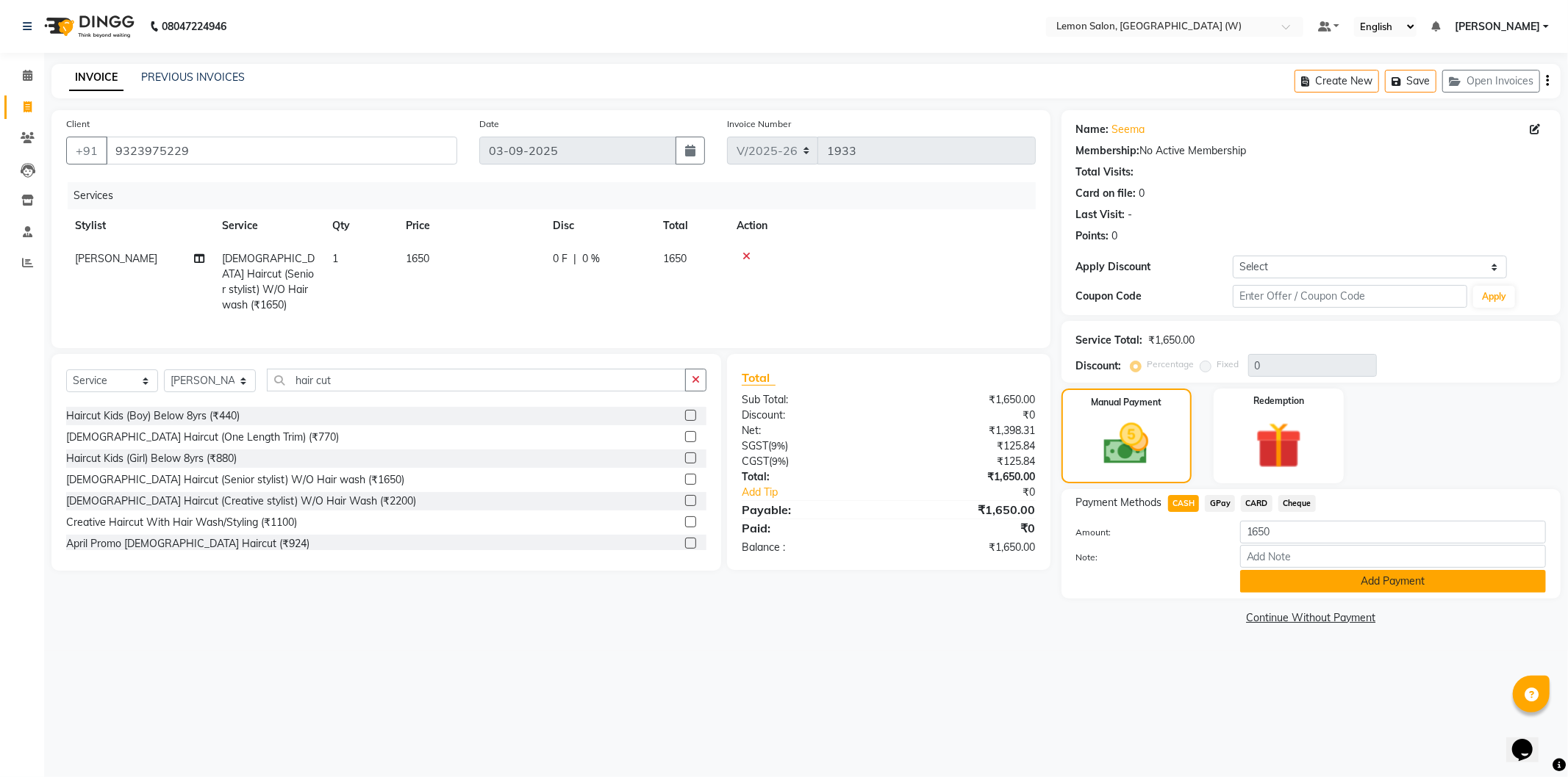
click at [1408, 592] on button "Add Payment" at bounding box center [1393, 581] width 306 height 23
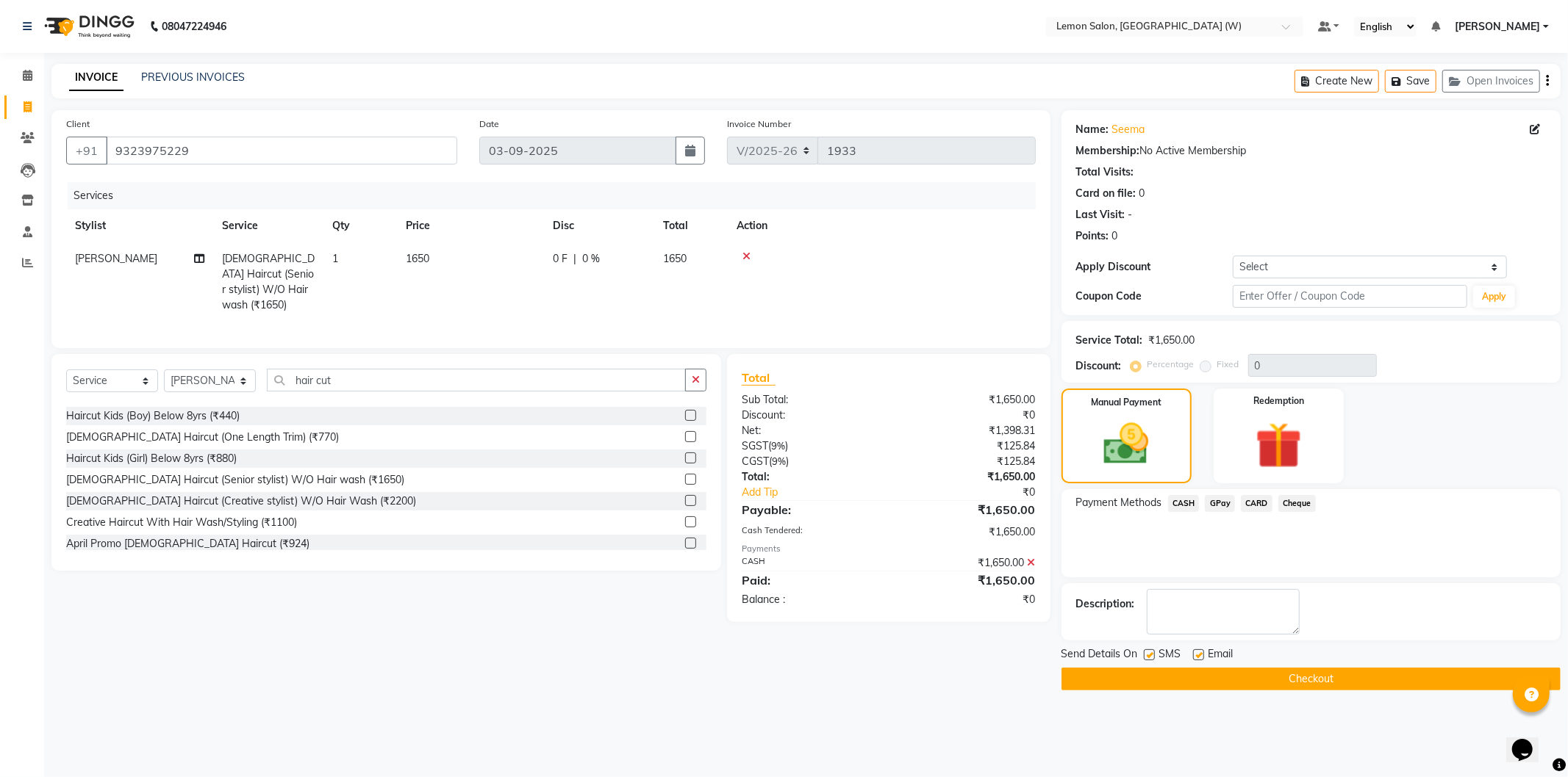
click at [1337, 670] on button "Checkout" at bounding box center [1311, 680] width 499 height 23
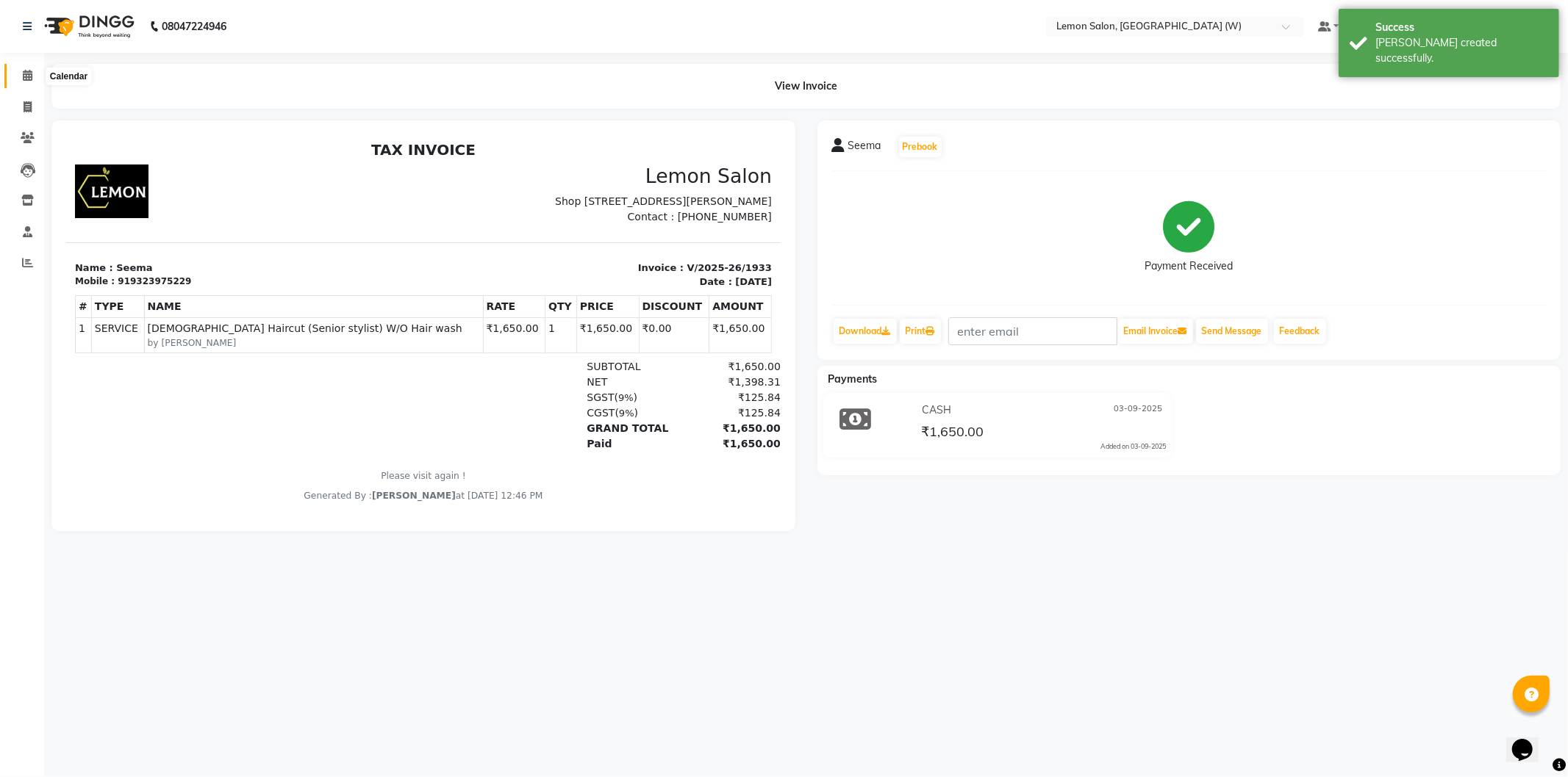
click at [34, 84] on span at bounding box center [27, 76] width 26 height 17
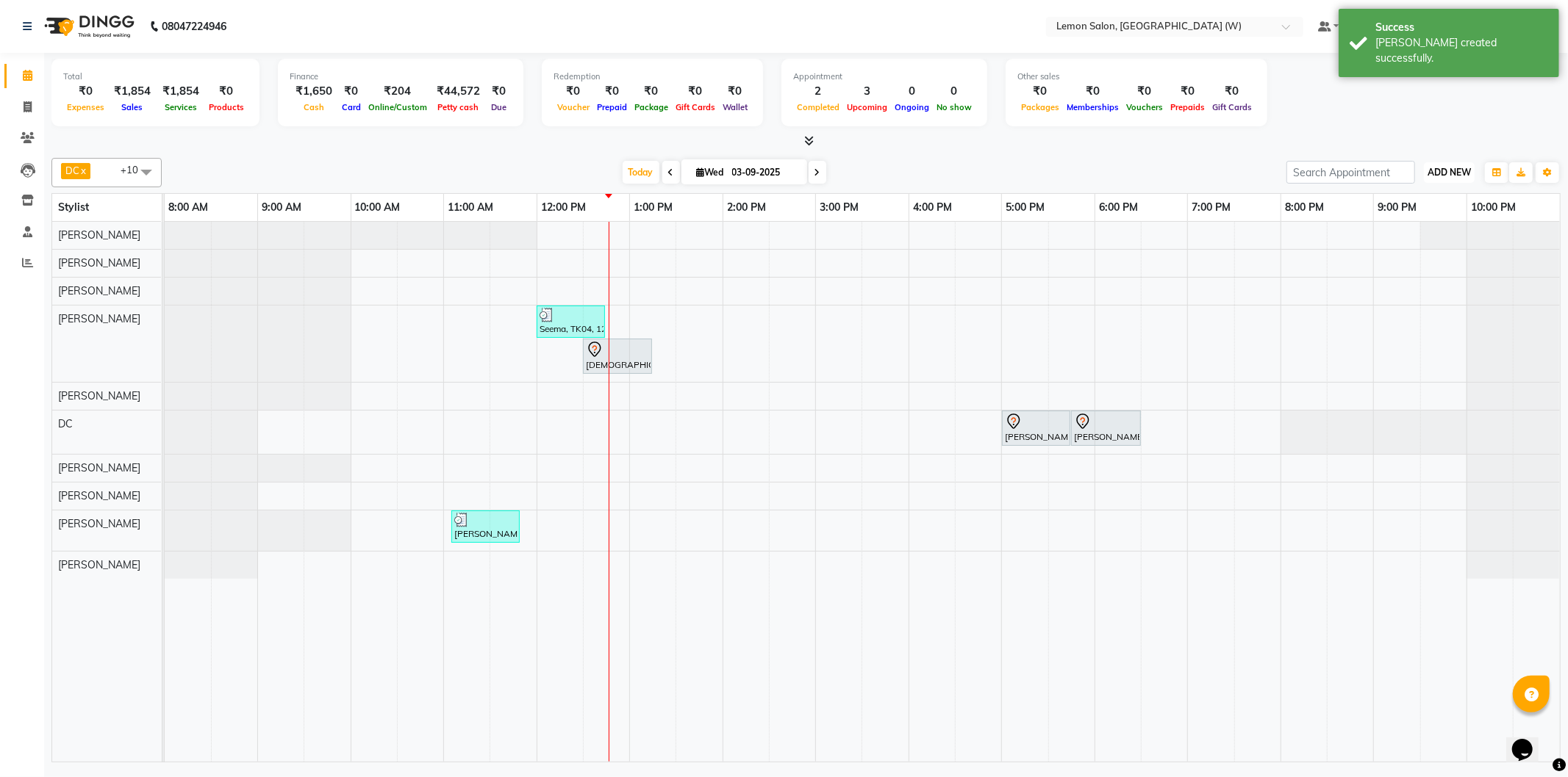
click at [1472, 171] on button "ADD NEW Toggle Dropdown" at bounding box center [1448, 172] width 51 height 21
click at [1421, 239] on link "Add Expense" at bounding box center [1415, 238] width 116 height 19
select select "1"
select select "7179"
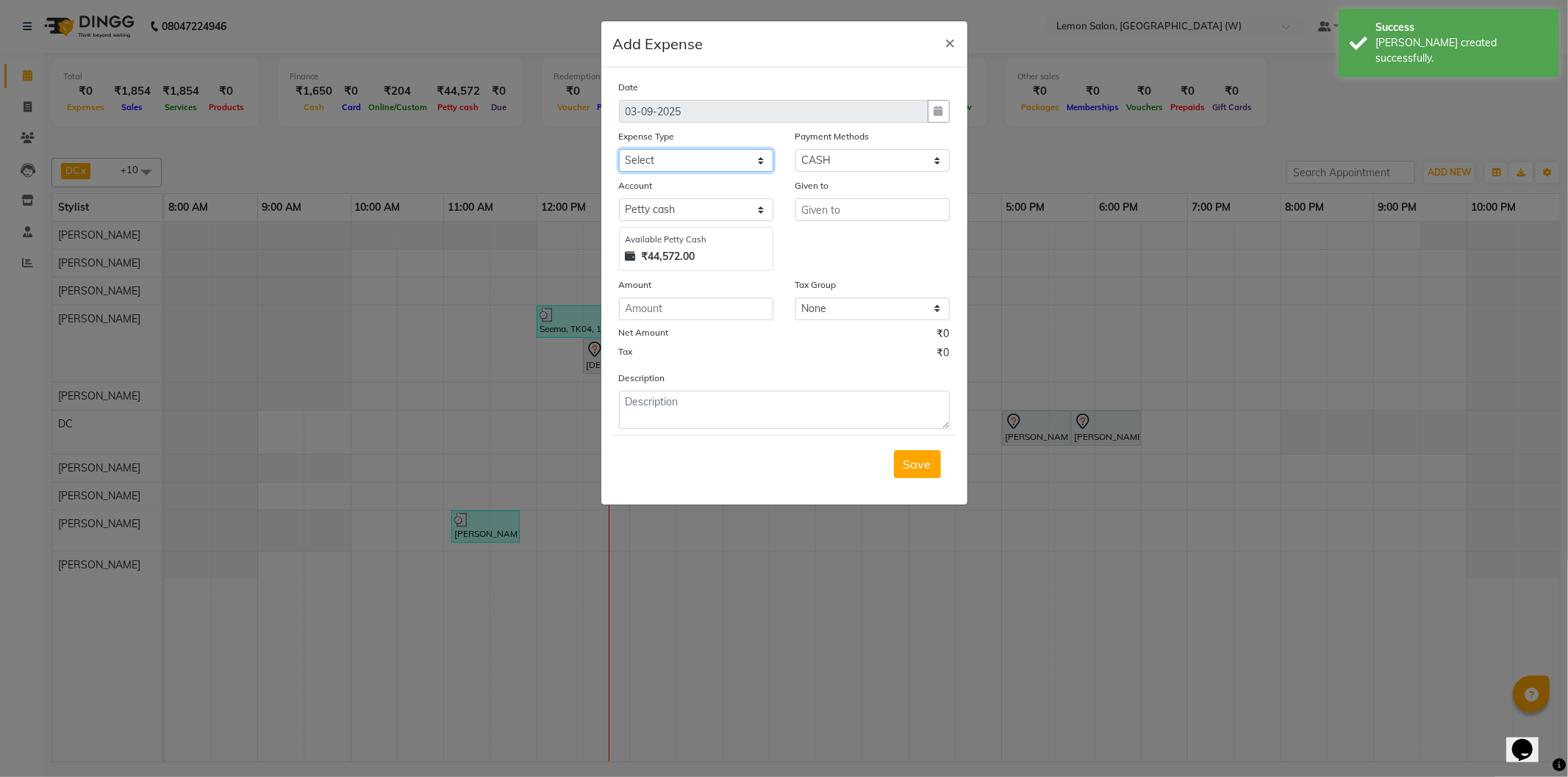
click at [709, 145] on div "Expense Type Select Advance Cash transfer to hub Laundry Loan Membership Milk M…" at bounding box center [695, 150] width 176 height 44
select select "2686"
click at [619, 149] on select "Select Advance Cash transfer to hub Laundry Loan Membership Milk Miscellaneous …" at bounding box center [696, 161] width 155 height 23
click at [655, 207] on select "Select Petty cash Default account" at bounding box center [696, 210] width 155 height 23
drag, startPoint x: 923, startPoint y: 231, endPoint x: 901, endPoint y: 213, distance: 28.4
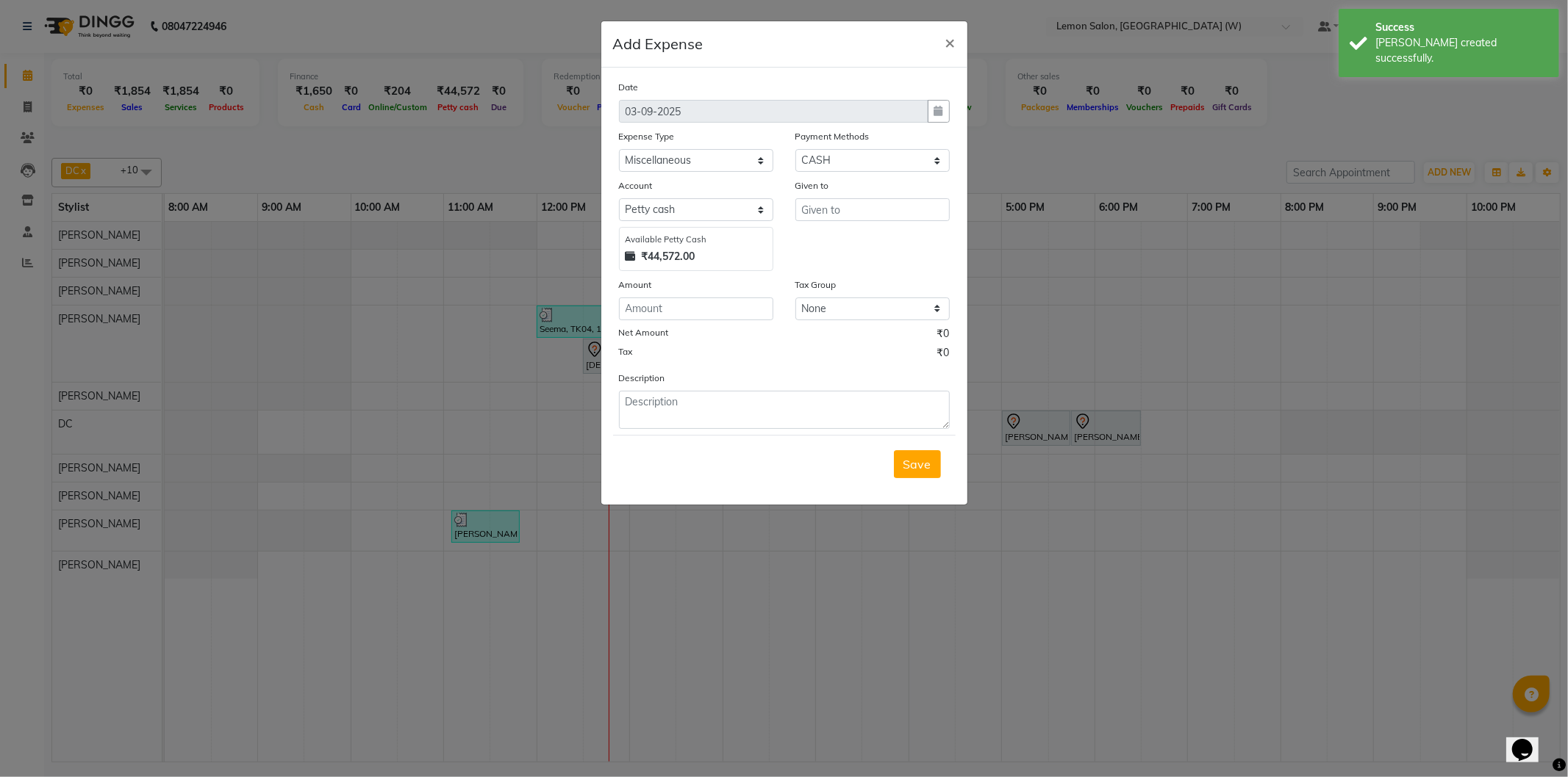
click at [909, 219] on div "Given to" at bounding box center [872, 224] width 176 height 93
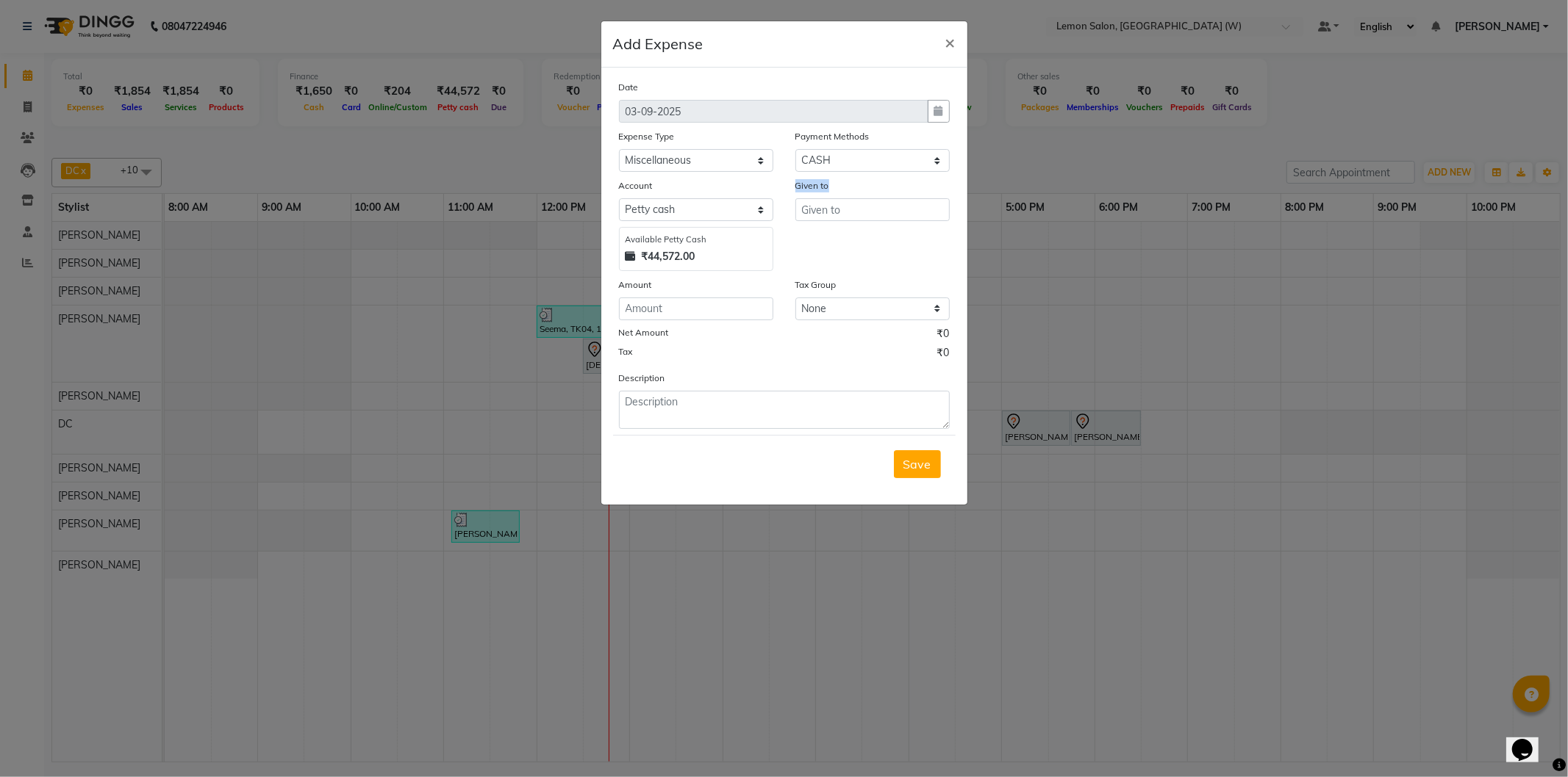
click at [901, 213] on input "text" at bounding box center [872, 210] width 155 height 23
click at [866, 267] on button "Fa izan" at bounding box center [854, 264] width 119 height 23
type input "Faizan"
drag, startPoint x: 664, startPoint y: 311, endPoint x: 821, endPoint y: 402, distance: 181.5
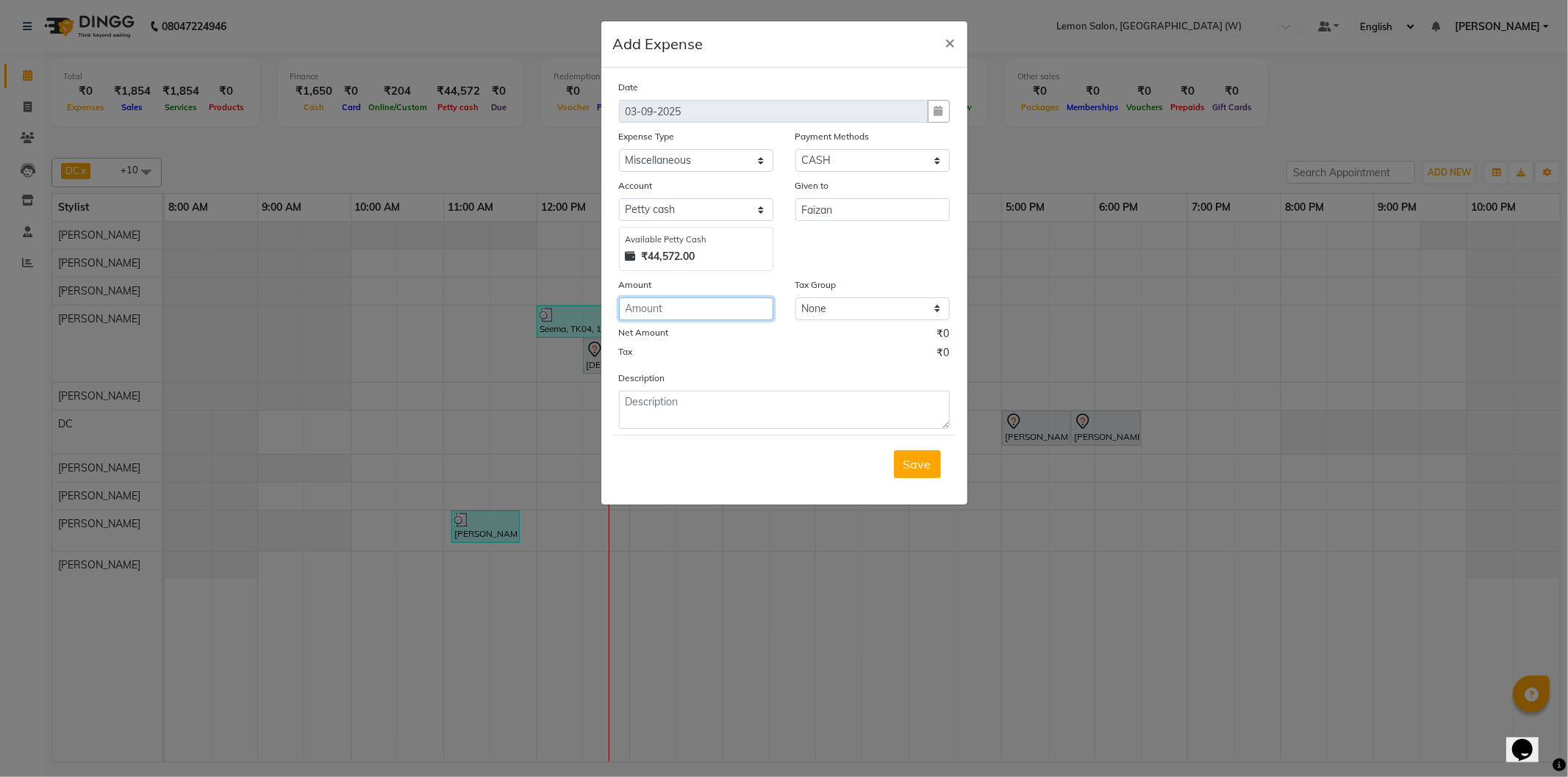
click at [667, 310] on input "number" at bounding box center [696, 309] width 155 height 23
type input "120"
click at [818, 424] on textarea at bounding box center [784, 410] width 331 height 38
type textarea "milk"
click at [908, 472] on button "Save" at bounding box center [917, 464] width 47 height 28
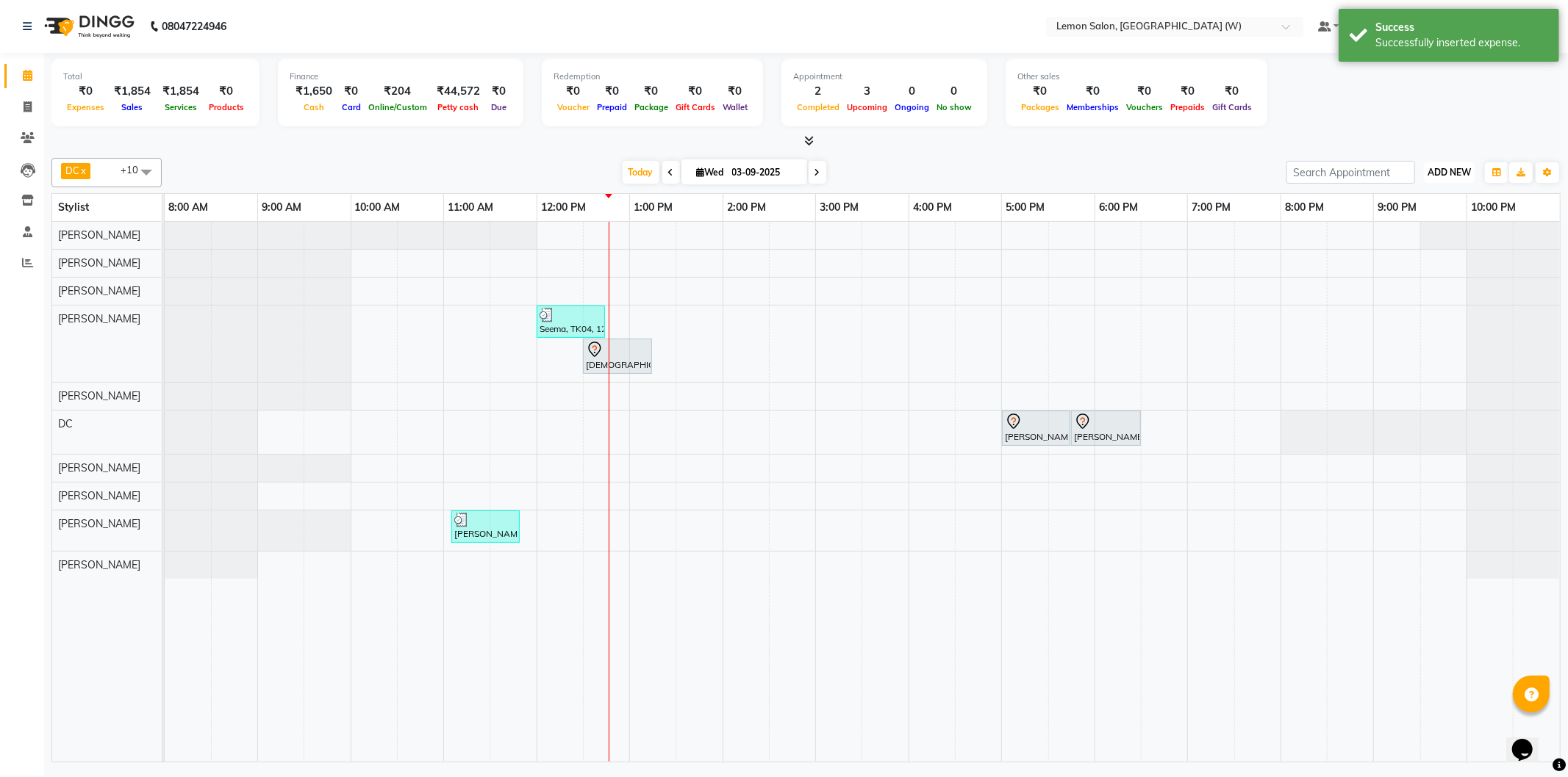
click at [1446, 168] on span "ADD NEW" at bounding box center [1449, 172] width 44 height 11
click at [1417, 259] on link "Add Attendance" at bounding box center [1415, 256] width 116 height 19
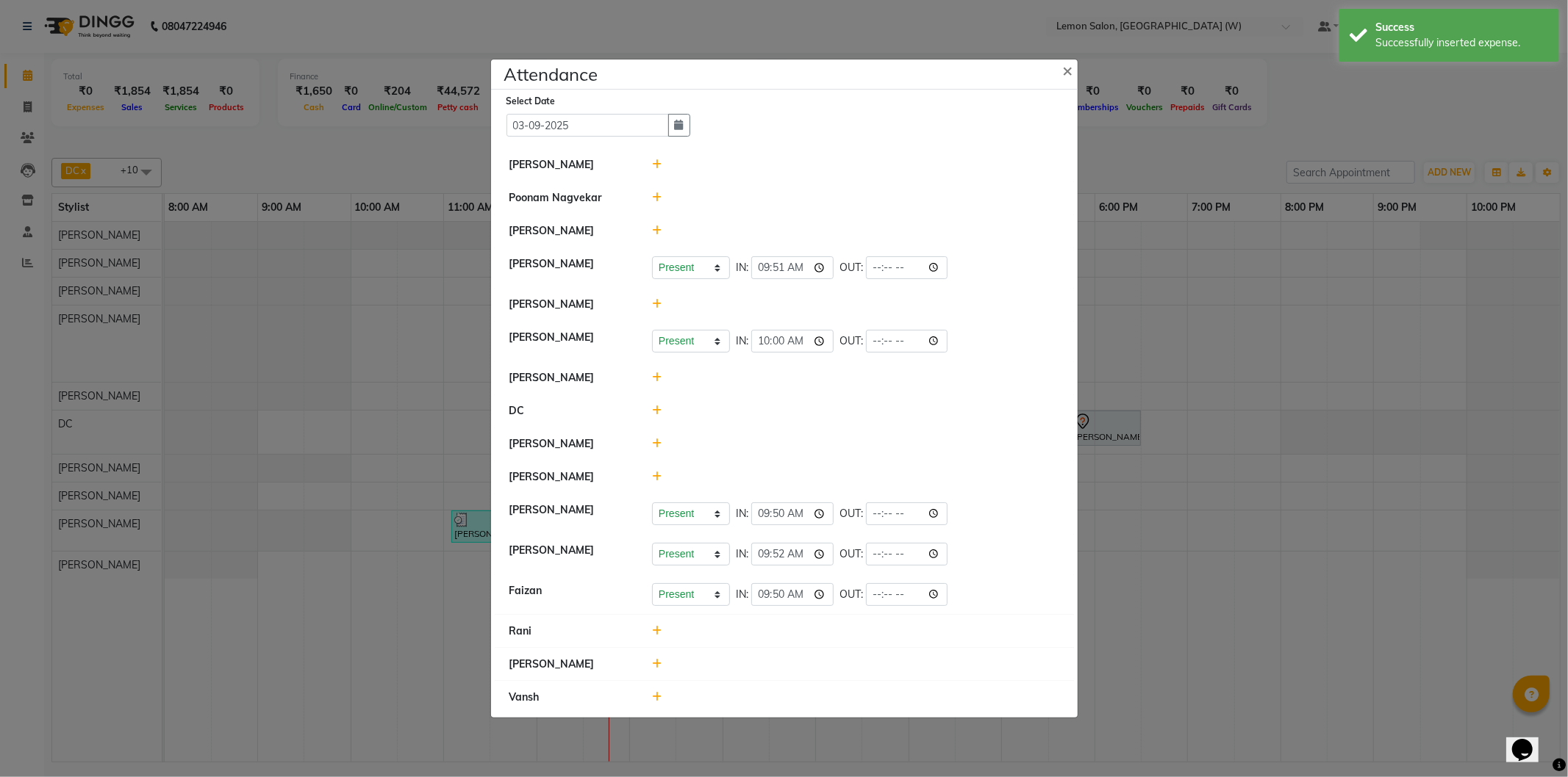
click at [652, 164] on icon at bounding box center [657, 165] width 10 height 11
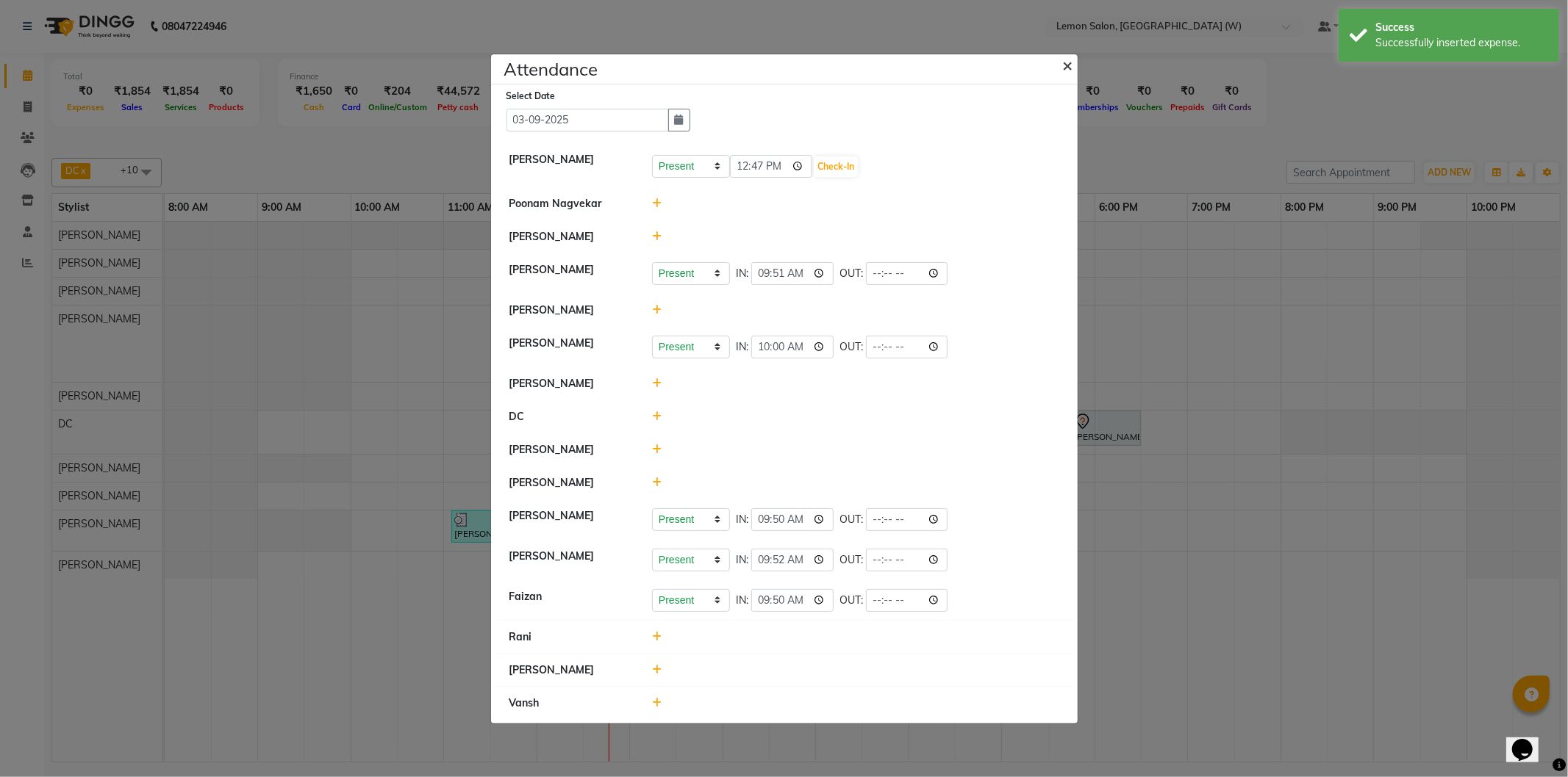
click at [1069, 69] on span "×" at bounding box center [1069, 64] width 11 height 22
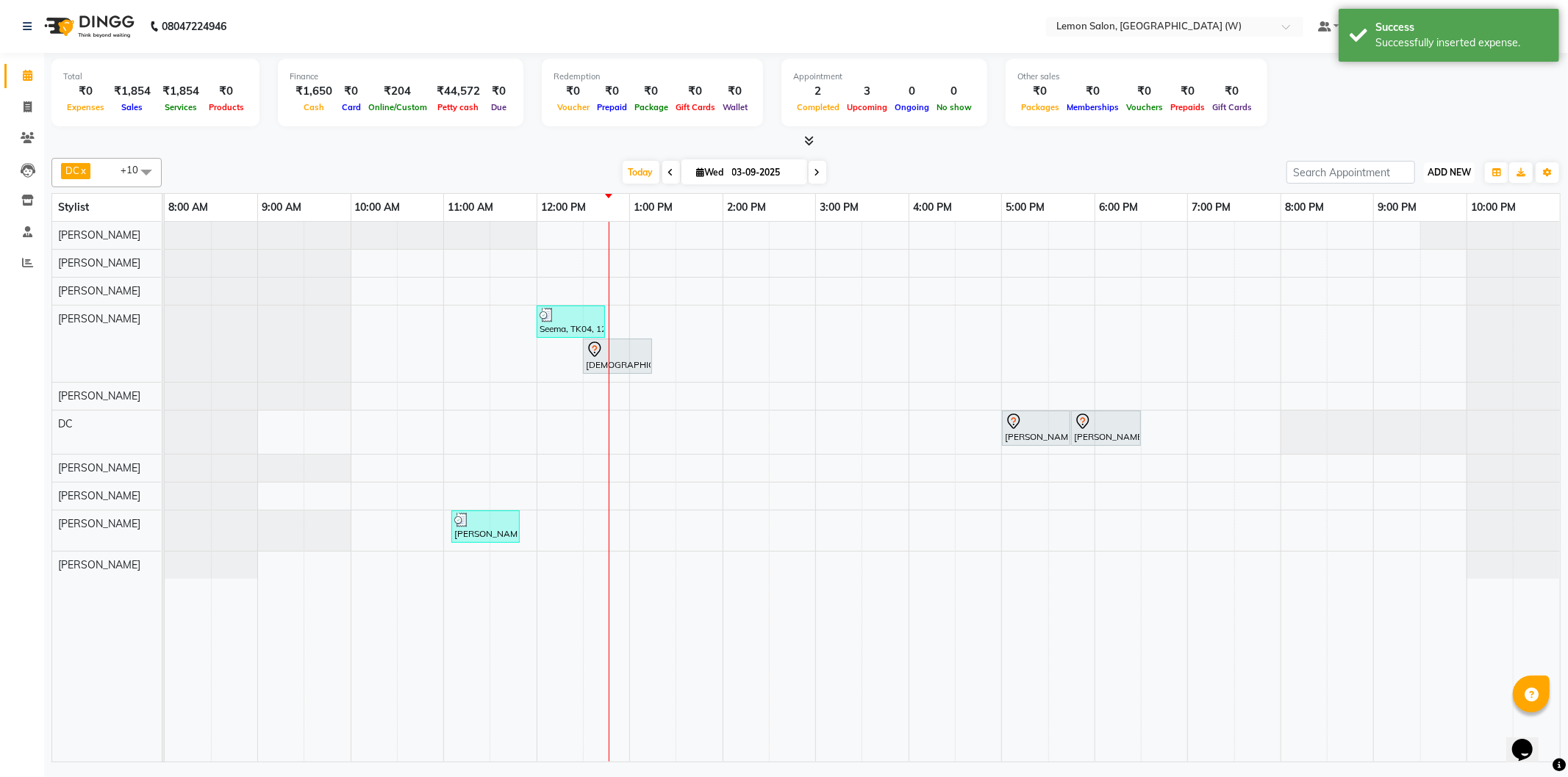
click at [1472, 170] on button "ADD NEW Toggle Dropdown" at bounding box center [1448, 172] width 51 height 21
click at [1497, 175] on icon "button" at bounding box center [1497, 172] width 9 height 9
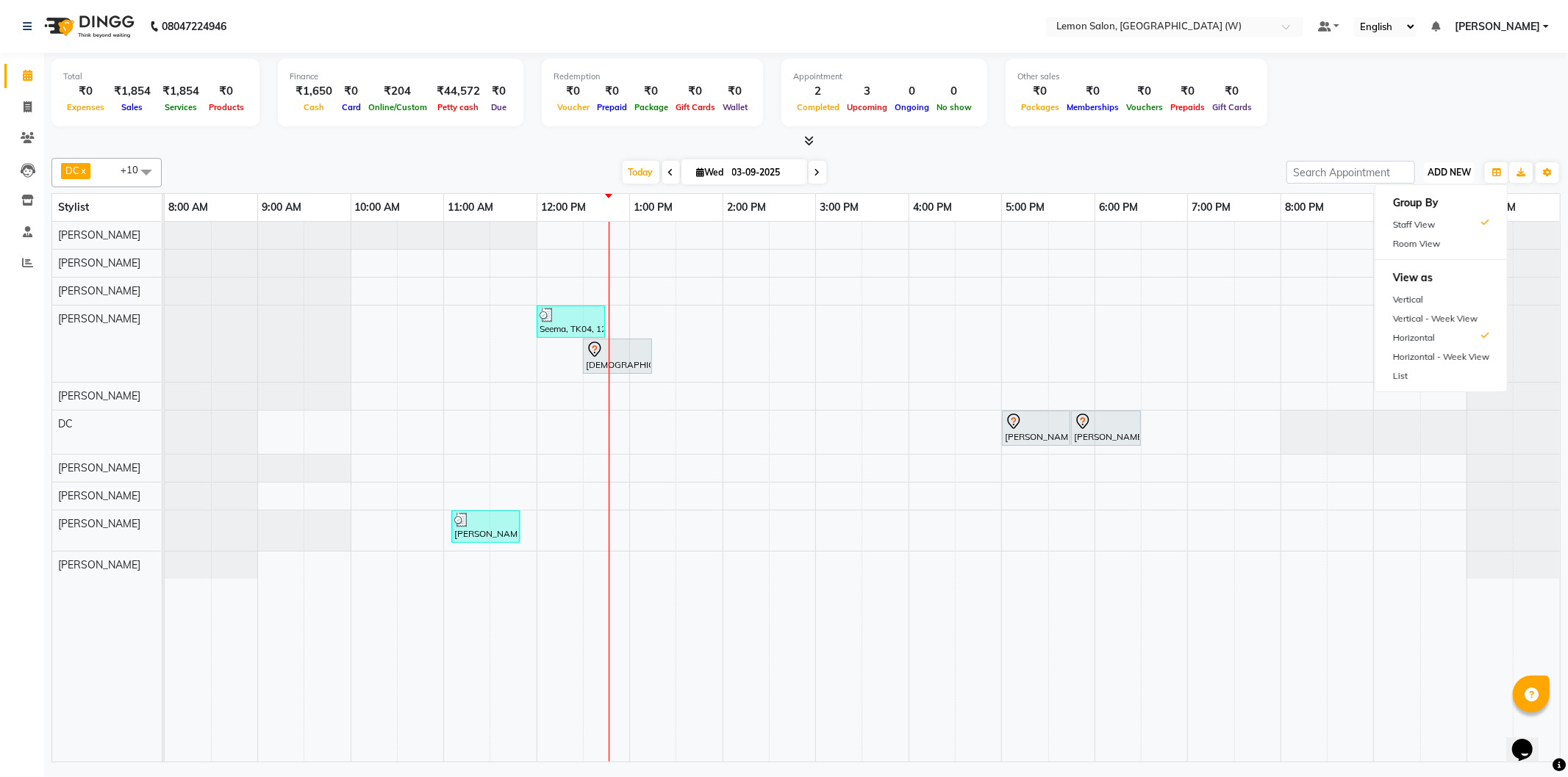
click at [1446, 167] on span "ADD NEW" at bounding box center [1449, 172] width 44 height 11
click at [1411, 238] on link "Add Expense" at bounding box center [1415, 238] width 116 height 19
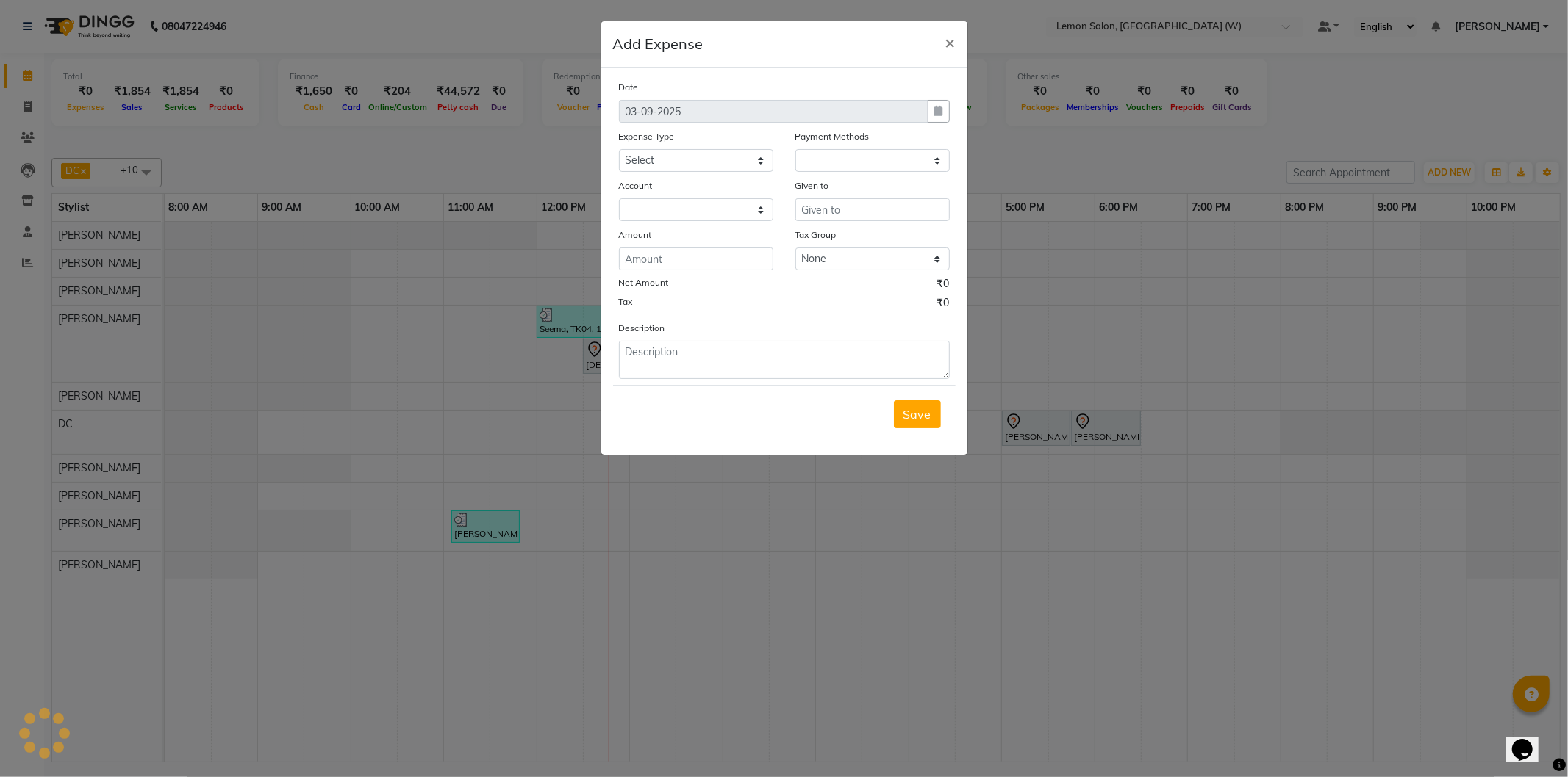
select select "1"
select select "7179"
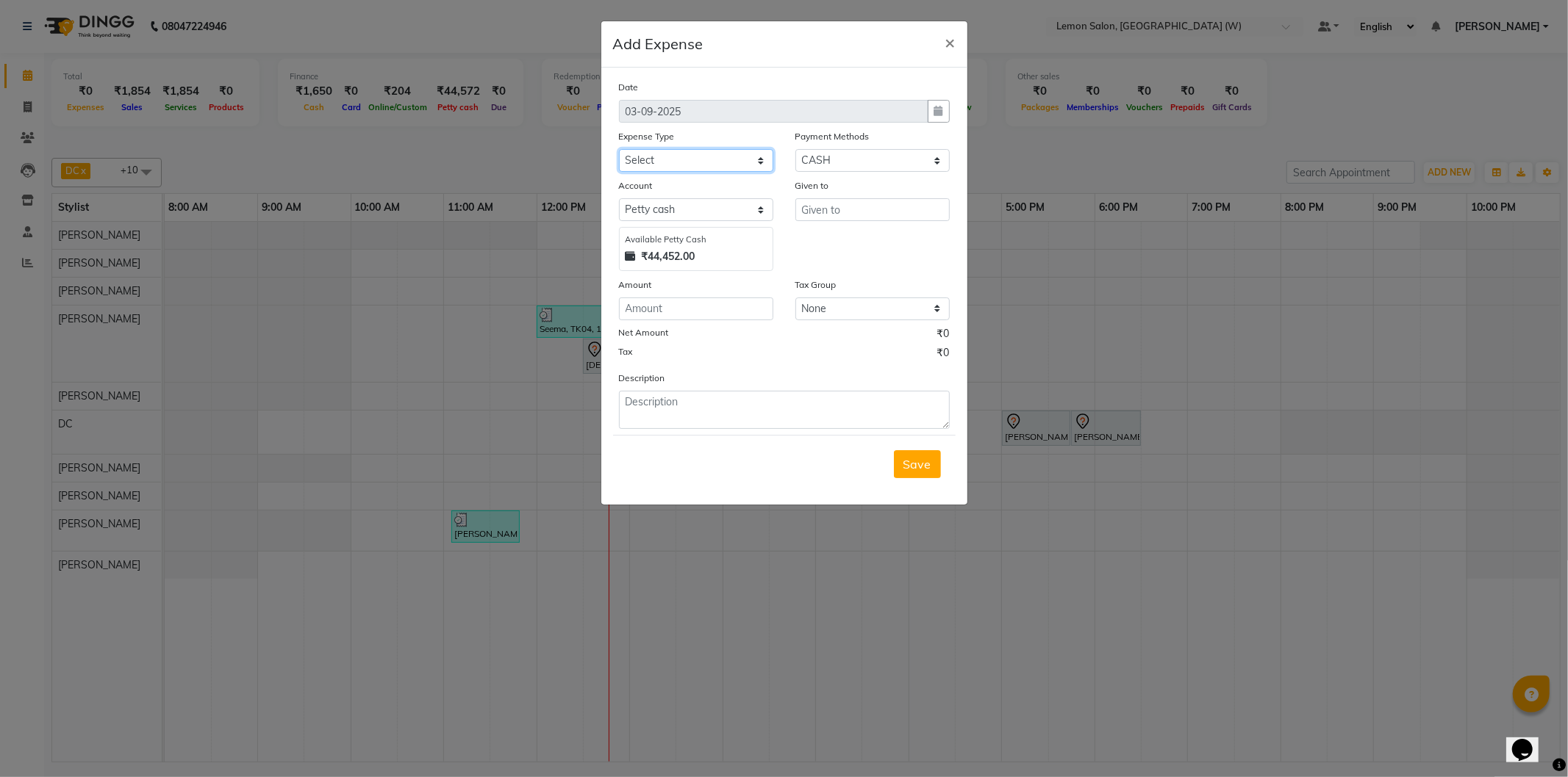
click at [688, 152] on select "Select Advance Cash transfer to hub Laundry Loan Membership Milk Miscellaneous …" at bounding box center [696, 161] width 155 height 23
select select "2686"
click at [619, 149] on select "Select Advance Cash transfer to hub Laundry Loan Membership Milk Miscellaneous …" at bounding box center [696, 161] width 155 height 23
click at [826, 203] on input "text" at bounding box center [872, 210] width 155 height 23
type input "f"
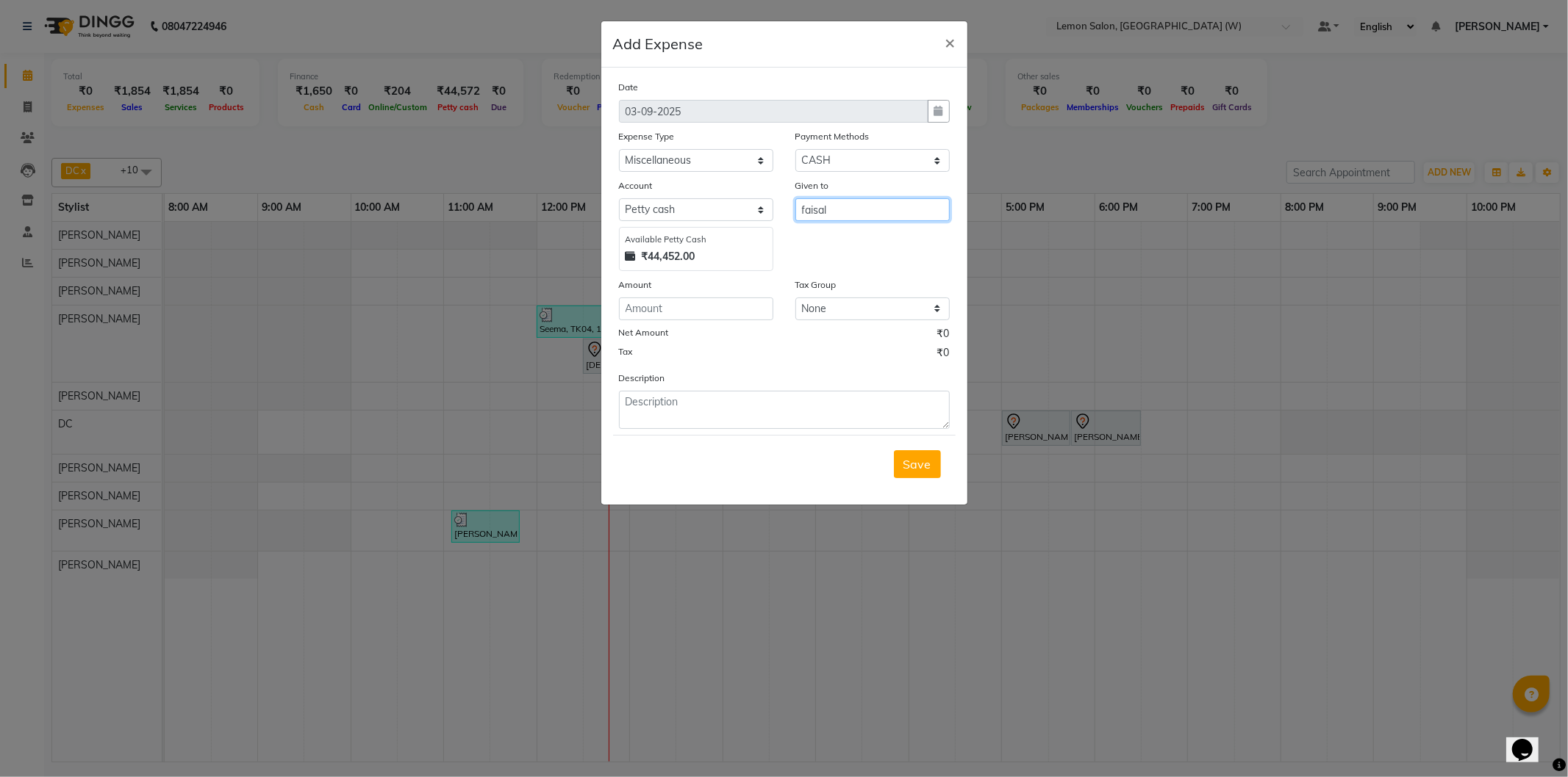
type input "faisal"
click at [717, 313] on input "number" at bounding box center [696, 309] width 155 height 23
type input "530"
click at [737, 423] on textarea at bounding box center [784, 410] width 331 height 38
type textarea "plumbing work"
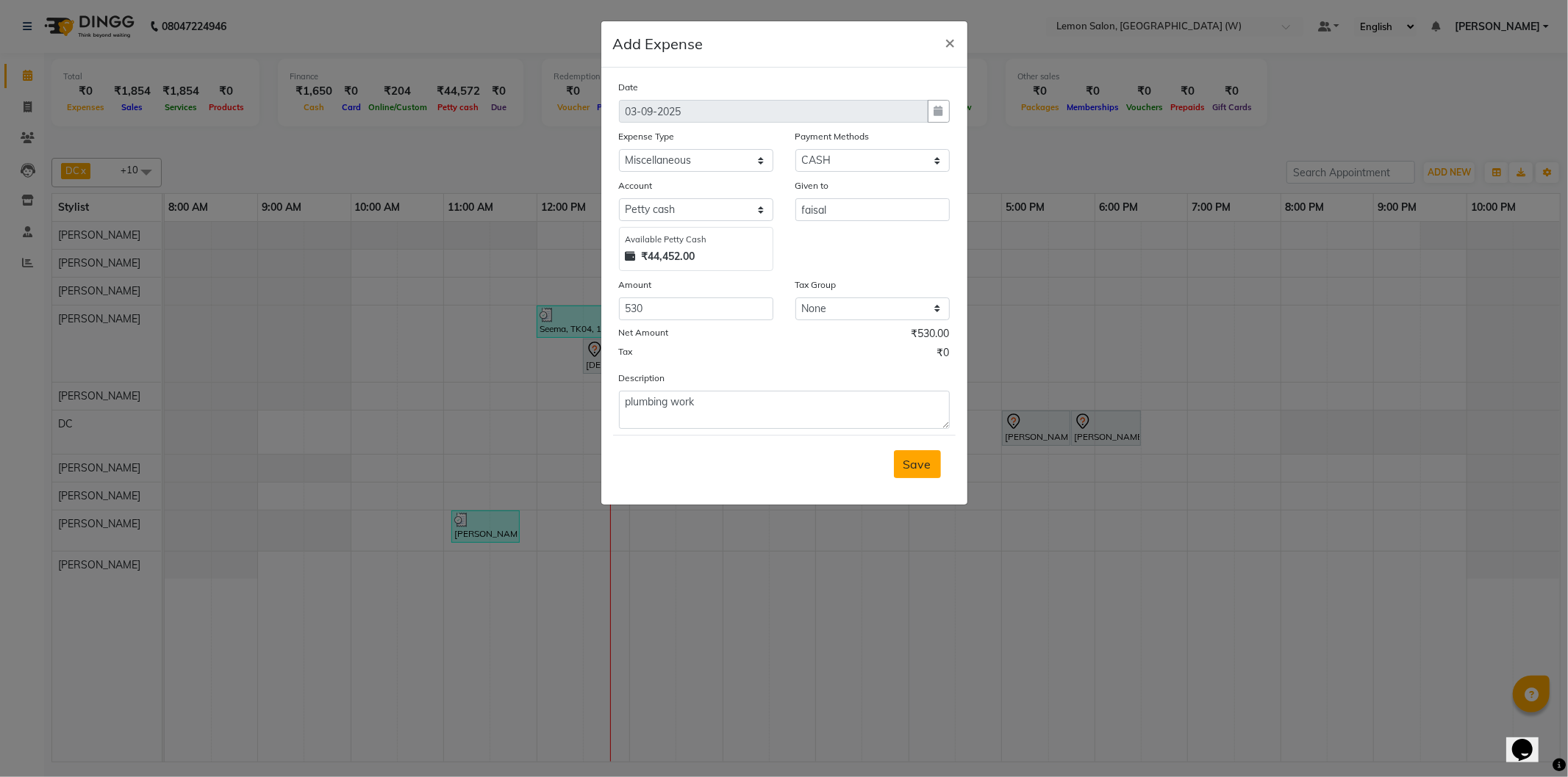
click at [922, 475] on button "Save" at bounding box center [917, 464] width 47 height 28
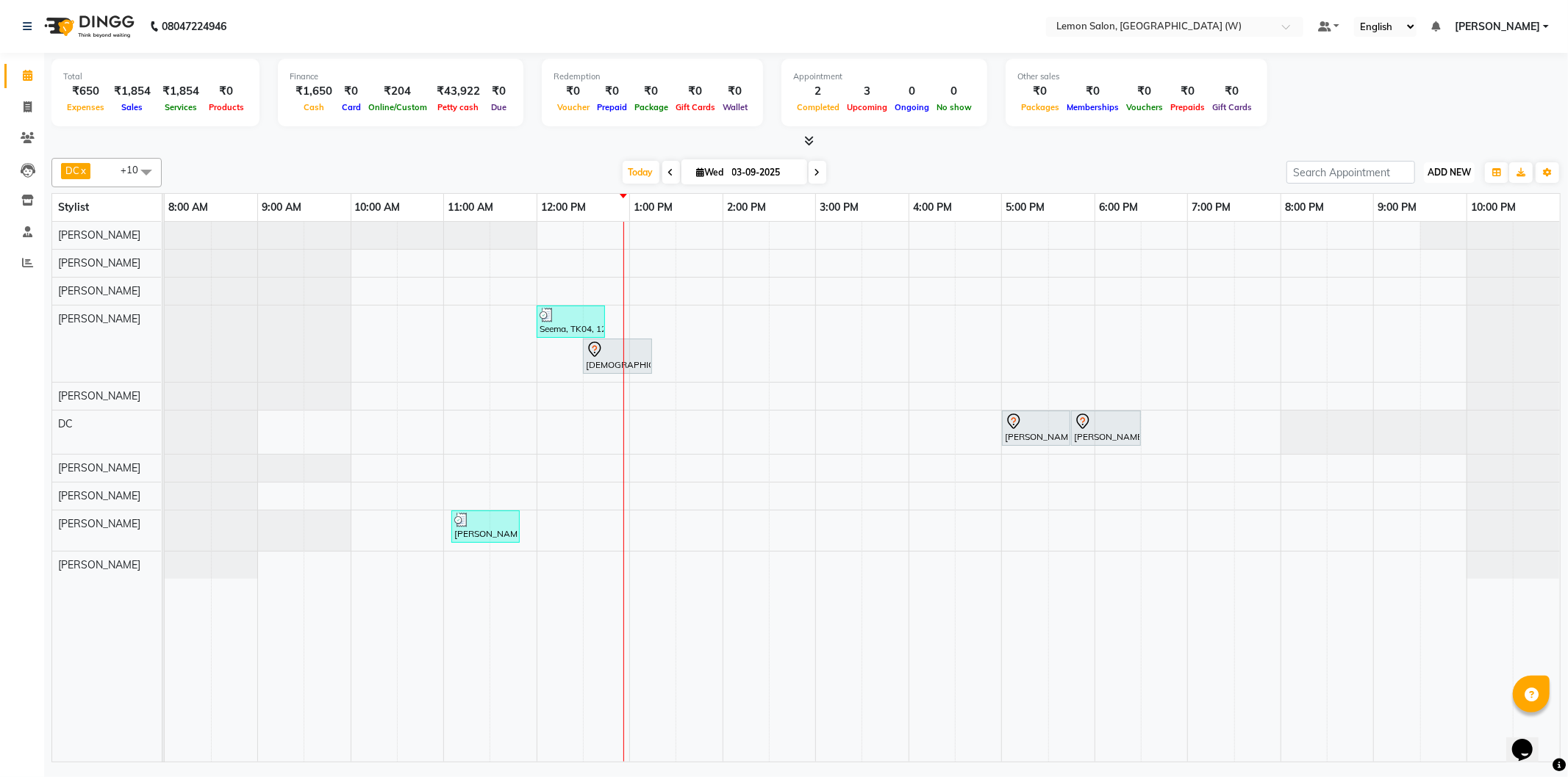
click at [1456, 170] on span "ADD NEW" at bounding box center [1449, 172] width 44 height 11
click at [1432, 255] on link "Add Attendance" at bounding box center [1415, 256] width 116 height 19
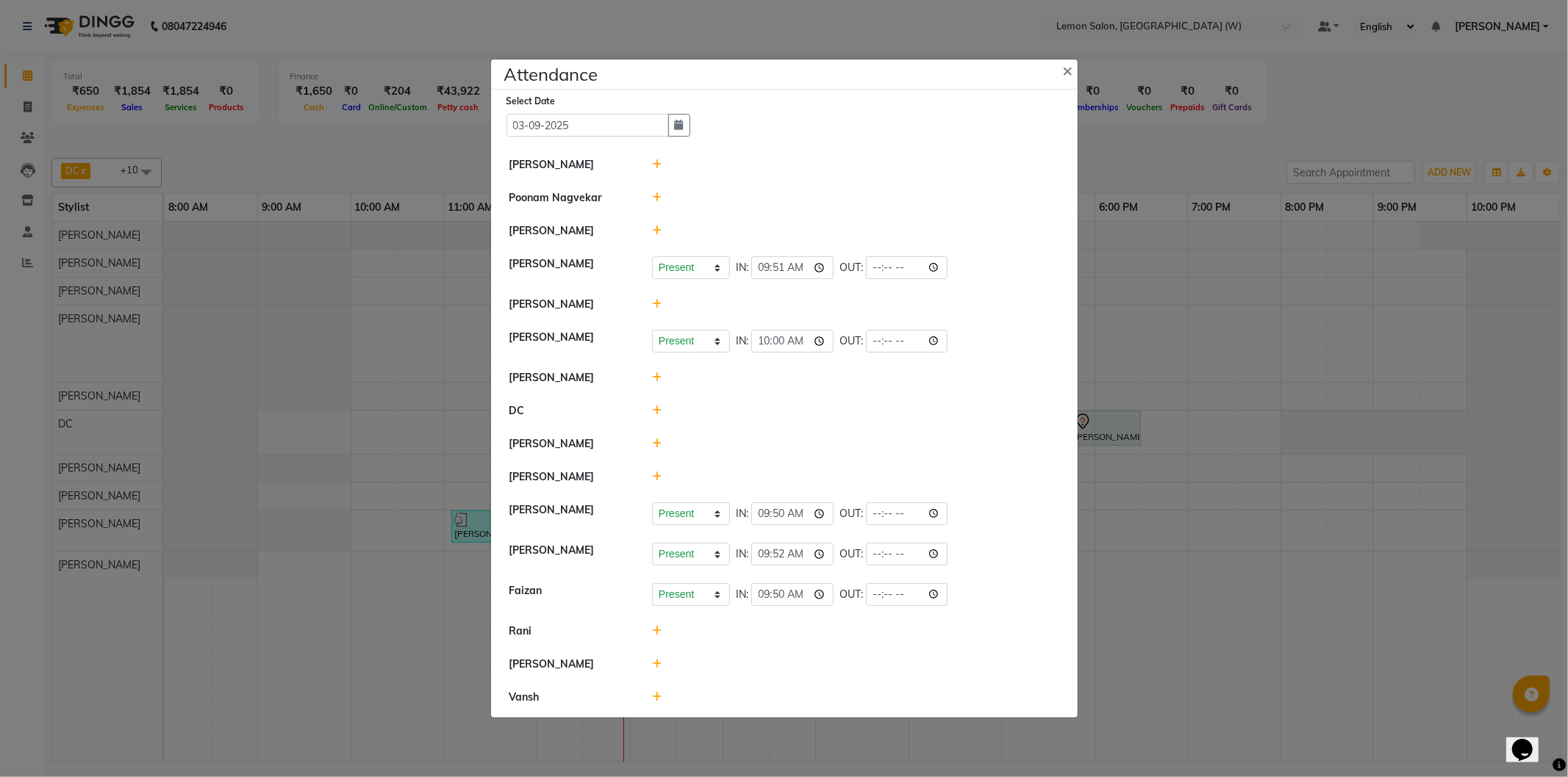
click at [657, 160] on icon at bounding box center [657, 165] width 10 height 11
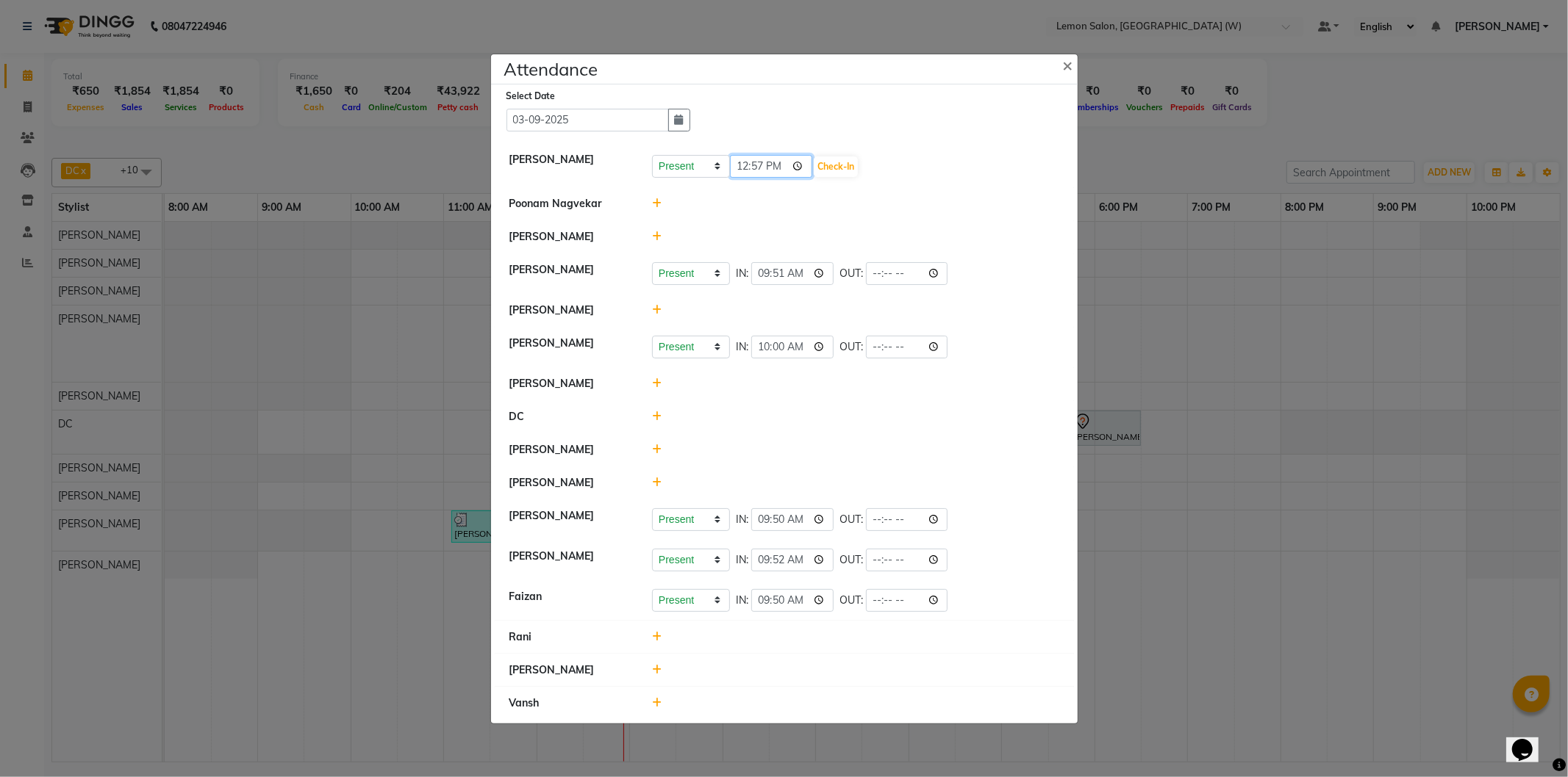
click at [746, 173] on input "12:57" at bounding box center [771, 167] width 82 height 23
click at [759, 171] on input "12:57" at bounding box center [771, 167] width 82 height 23
type input "12:30"
click at [843, 163] on button "Check-In" at bounding box center [835, 166] width 44 height 21
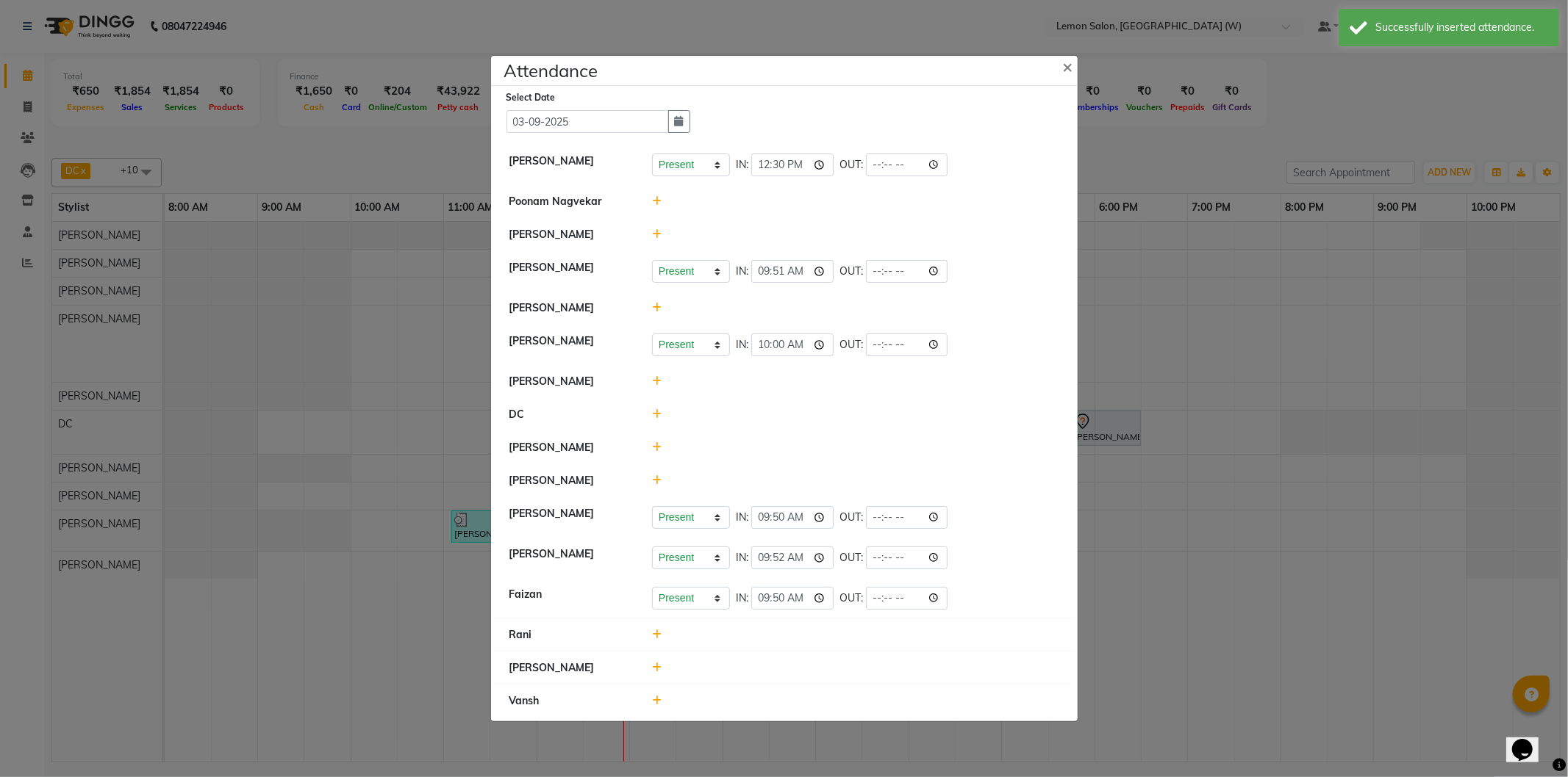
click at [652, 201] on icon at bounding box center [657, 202] width 10 height 11
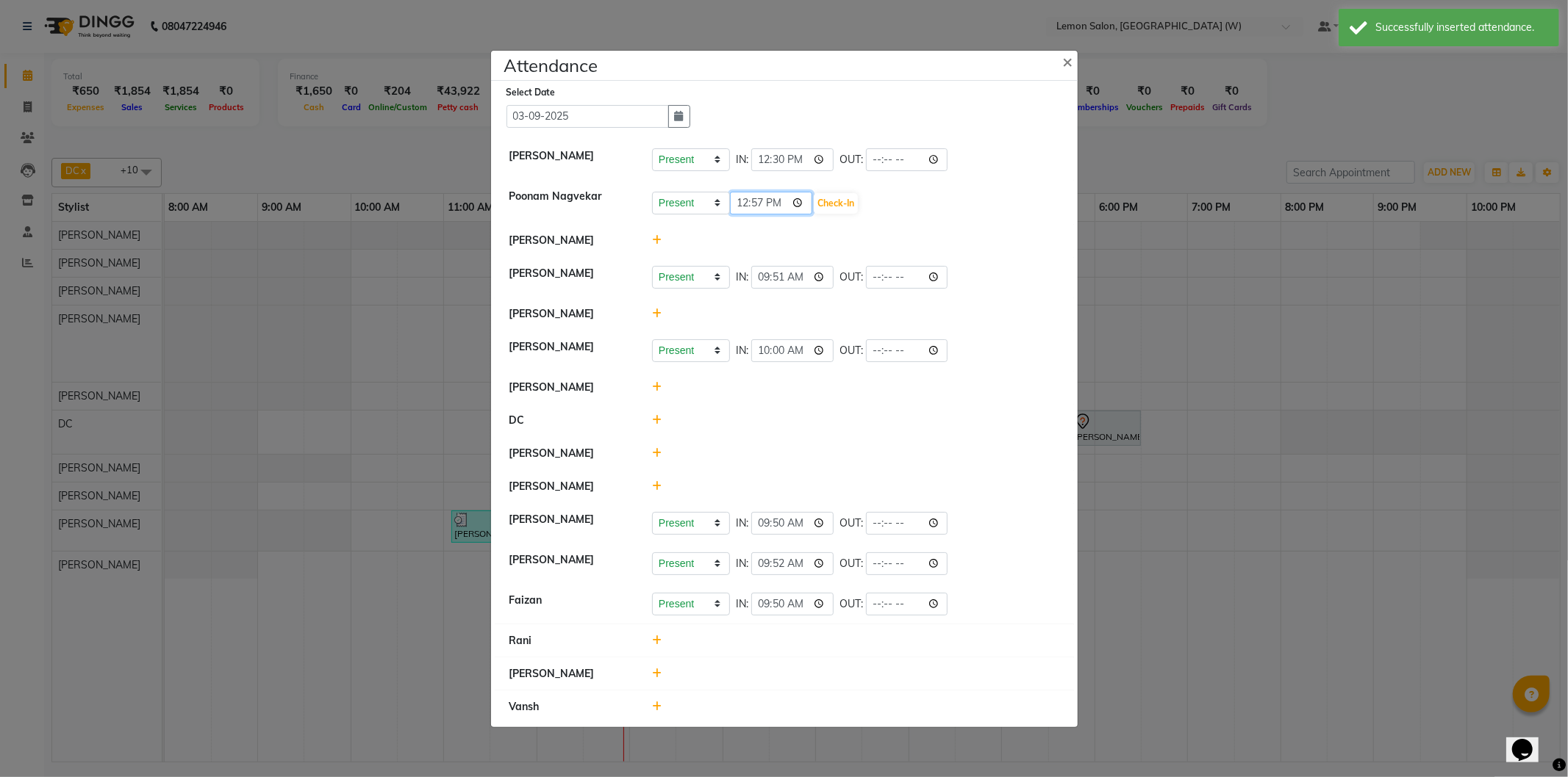
drag, startPoint x: 752, startPoint y: 203, endPoint x: 784, endPoint y: 206, distance: 32.1
click at [754, 203] on input "12:57" at bounding box center [771, 204] width 82 height 23
type input "12:32"
click at [835, 210] on button "Check-In" at bounding box center [835, 203] width 44 height 21
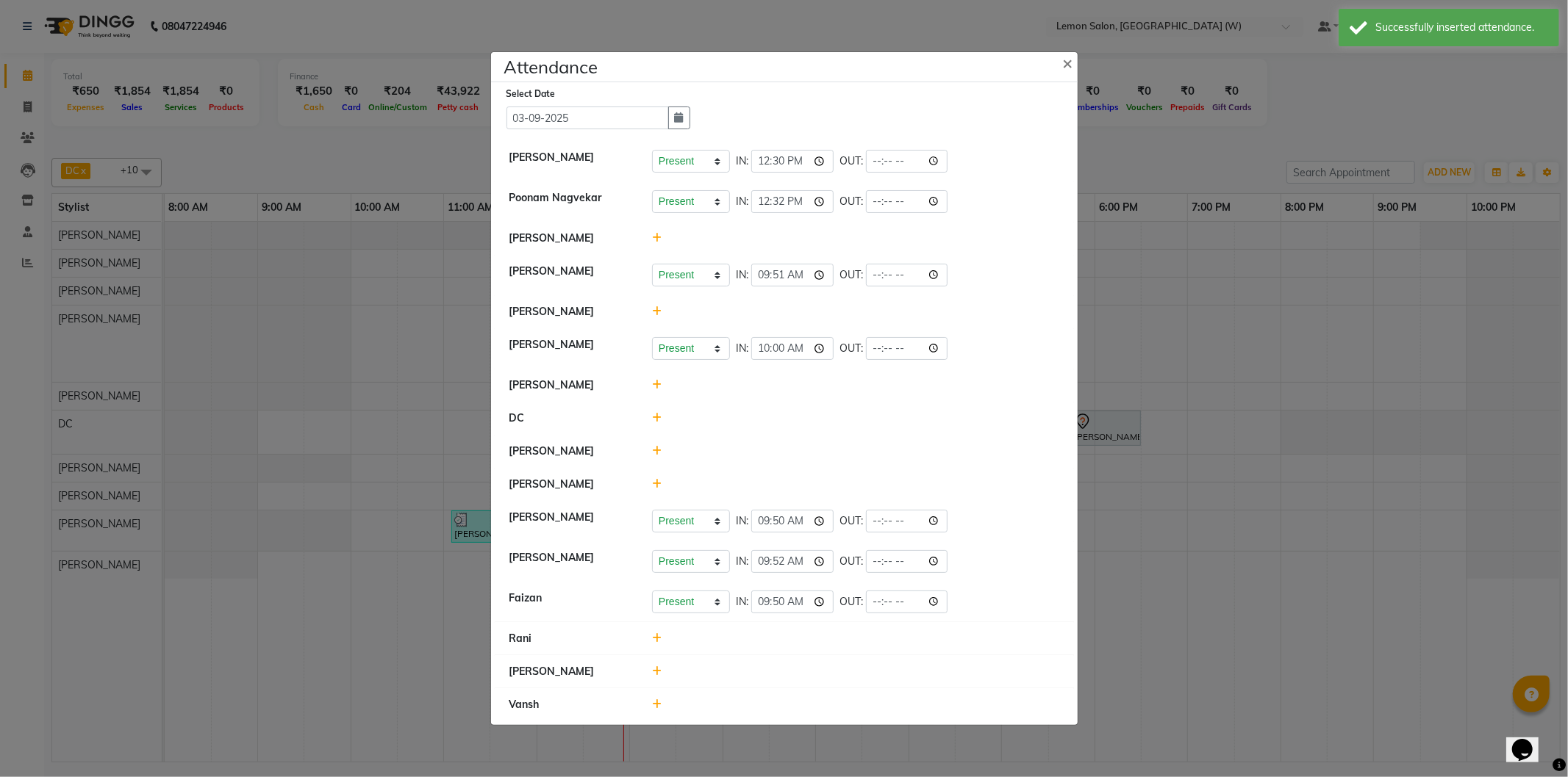
click at [657, 236] on icon at bounding box center [657, 238] width 10 height 11
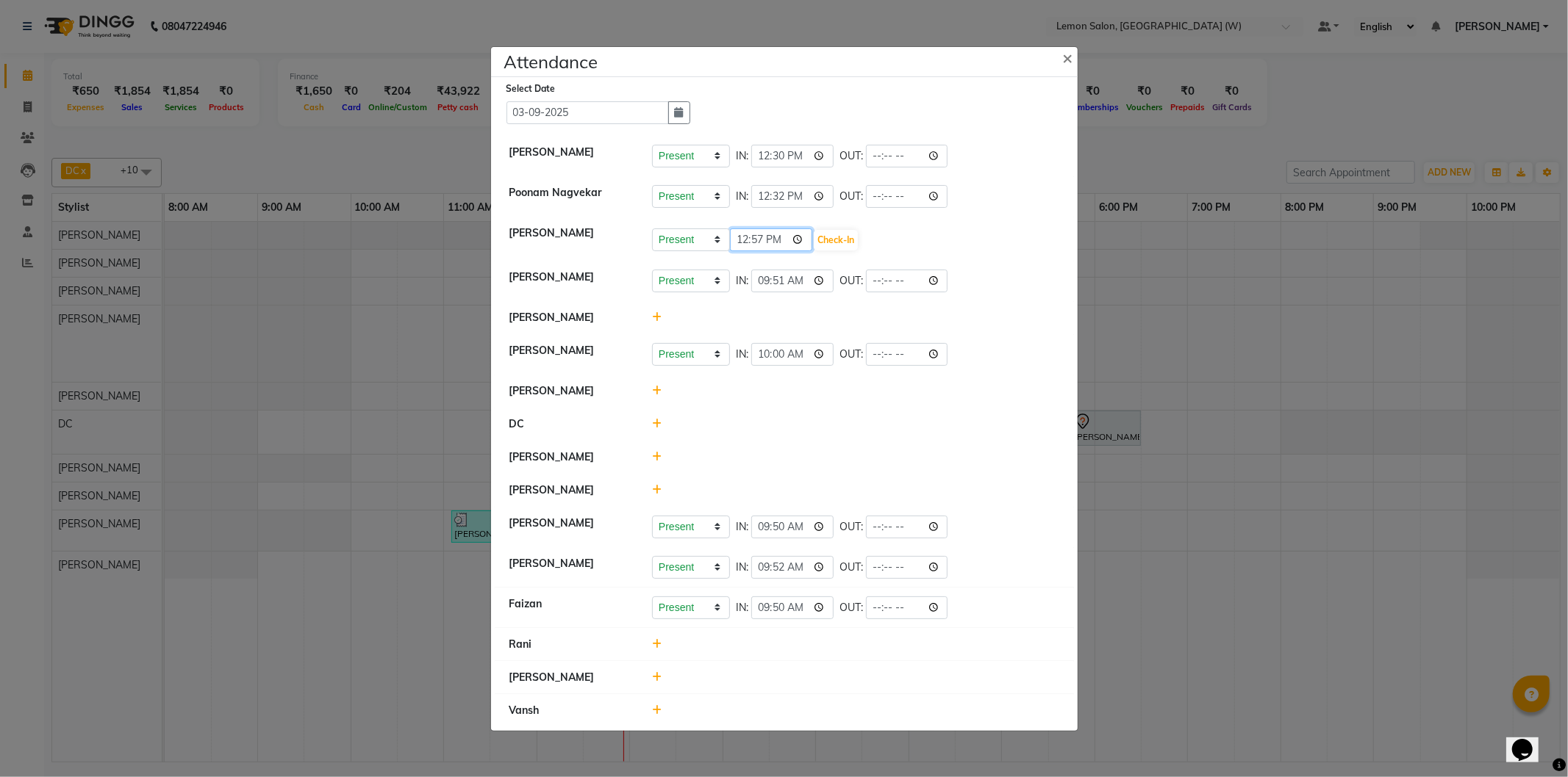
click at [754, 238] on input "12:57" at bounding box center [771, 240] width 82 height 23
type input "12:27"
click at [835, 237] on button "Check-In" at bounding box center [835, 239] width 44 height 21
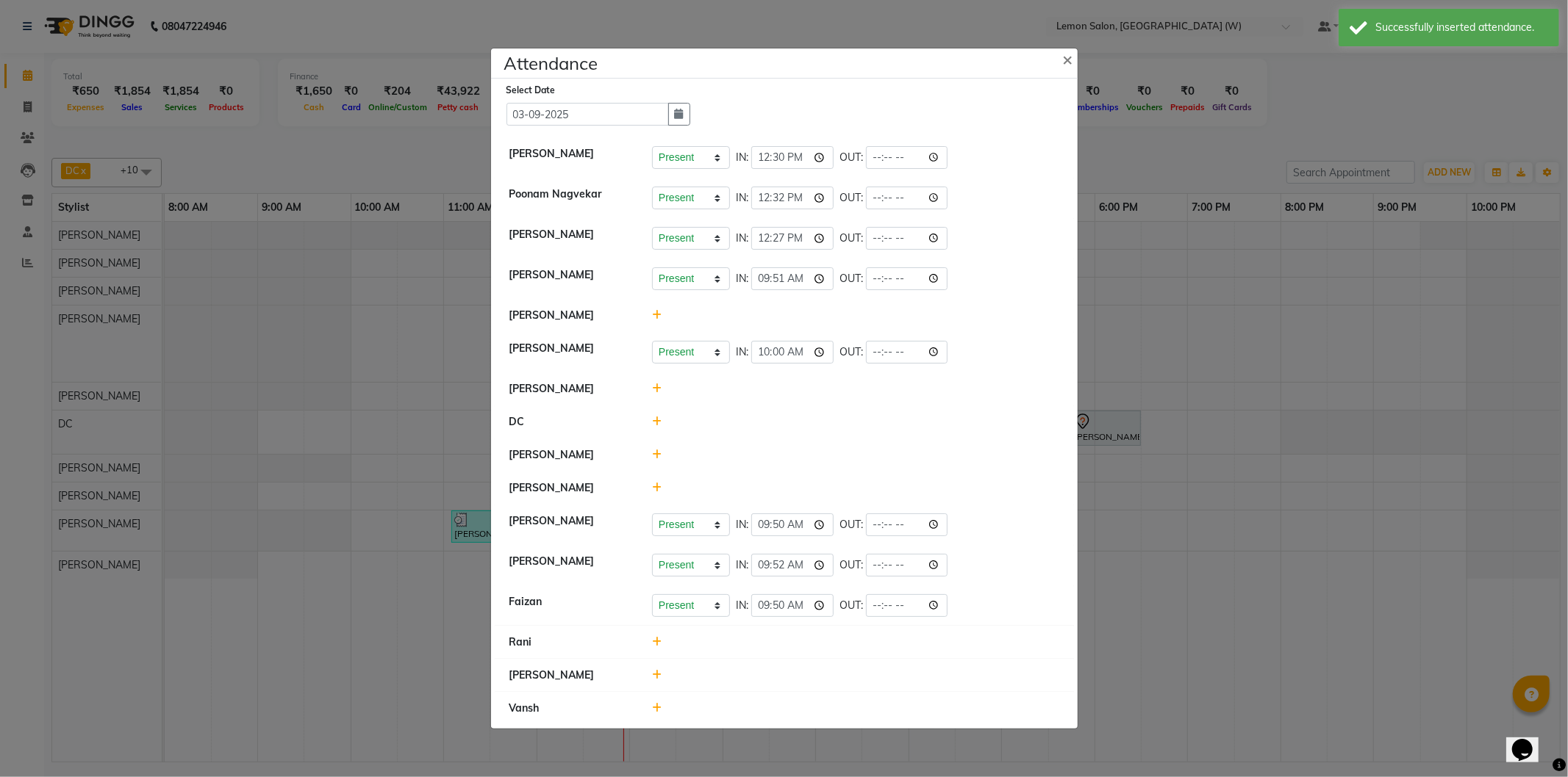
click at [657, 450] on icon at bounding box center [657, 455] width 10 height 11
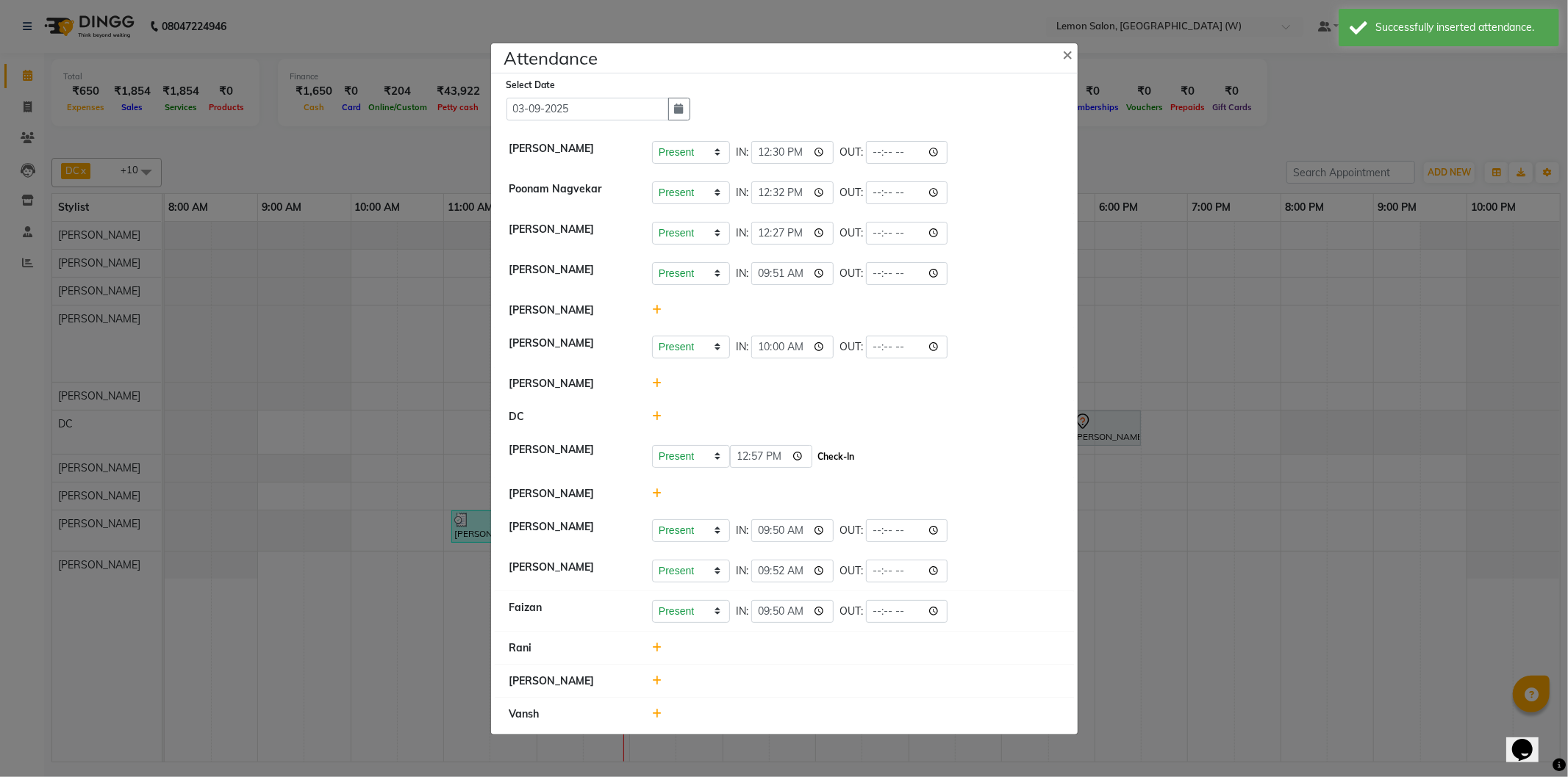
click at [839, 449] on button "Check-In" at bounding box center [835, 456] width 44 height 21
click at [658, 487] on icon at bounding box center [657, 492] width 10 height 11
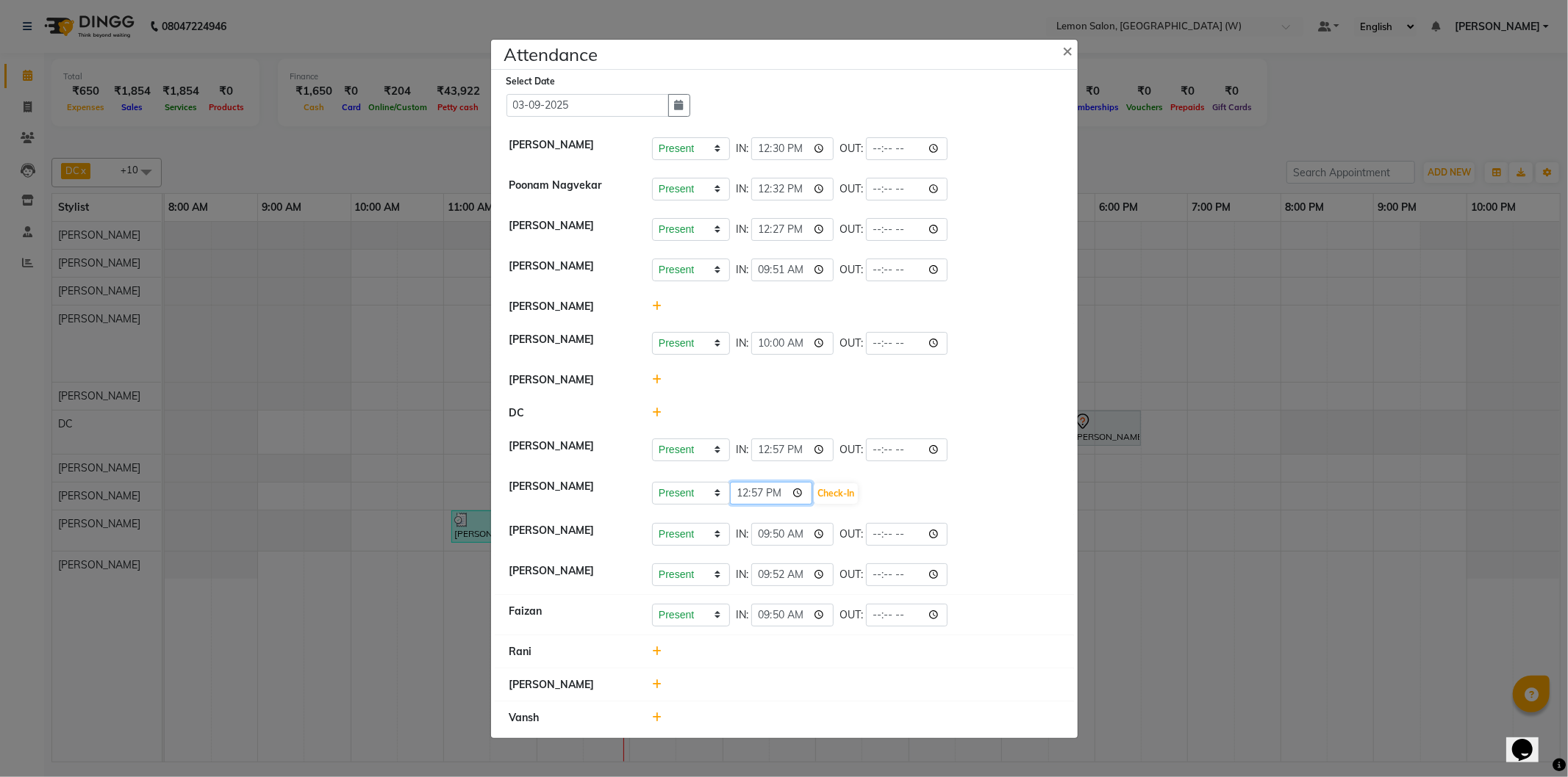
click at [737, 495] on input "12:57" at bounding box center [771, 494] width 82 height 23
type input "23:37"
click at [843, 497] on button "Check-In" at bounding box center [835, 493] width 44 height 21
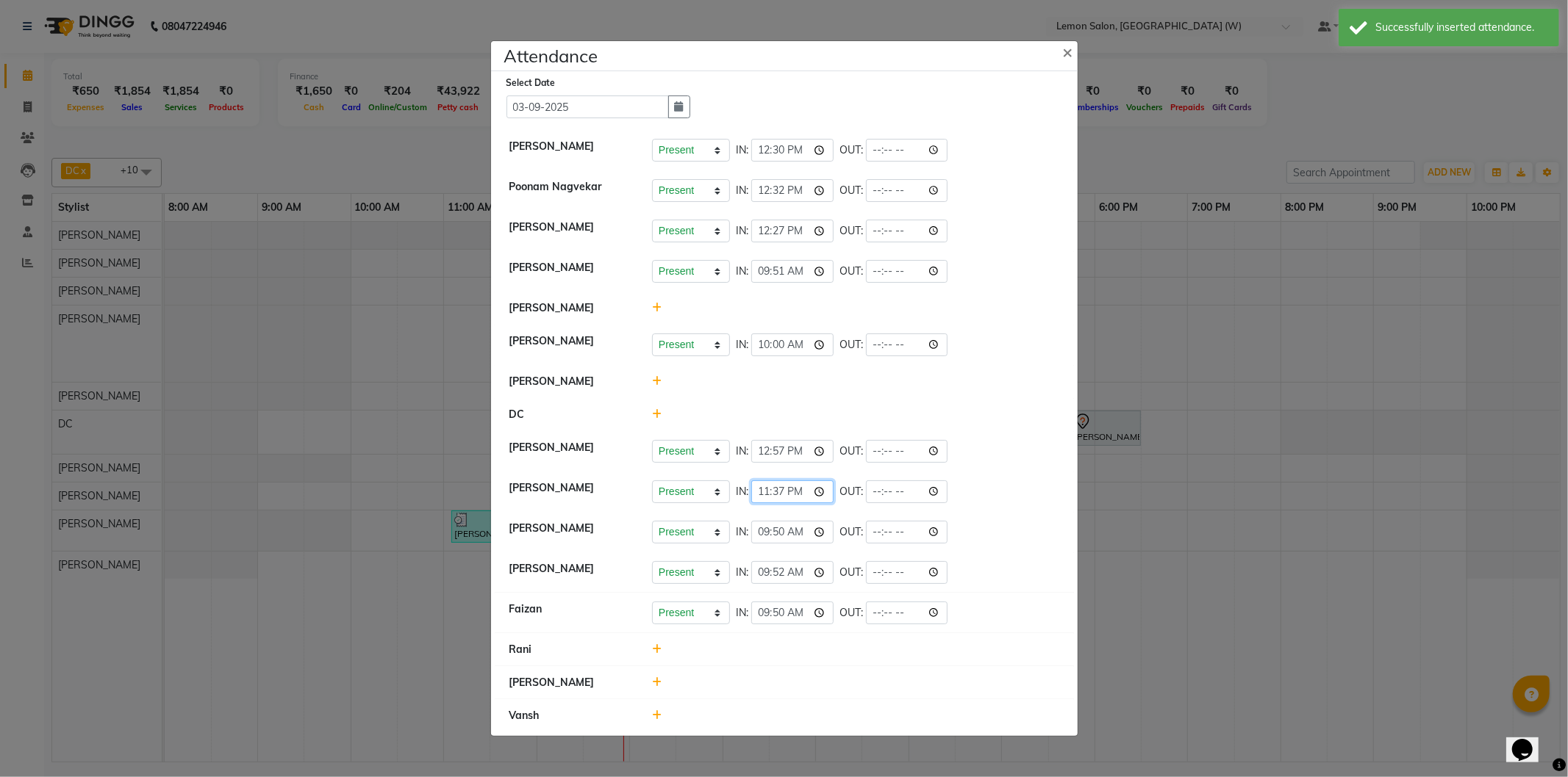
click at [795, 492] on input "23:37" at bounding box center [792, 492] width 82 height 23
click at [817, 494] on input "23:37" at bounding box center [792, 492] width 82 height 23
type input "11:37"
click at [654, 717] on icon at bounding box center [657, 716] width 10 height 11
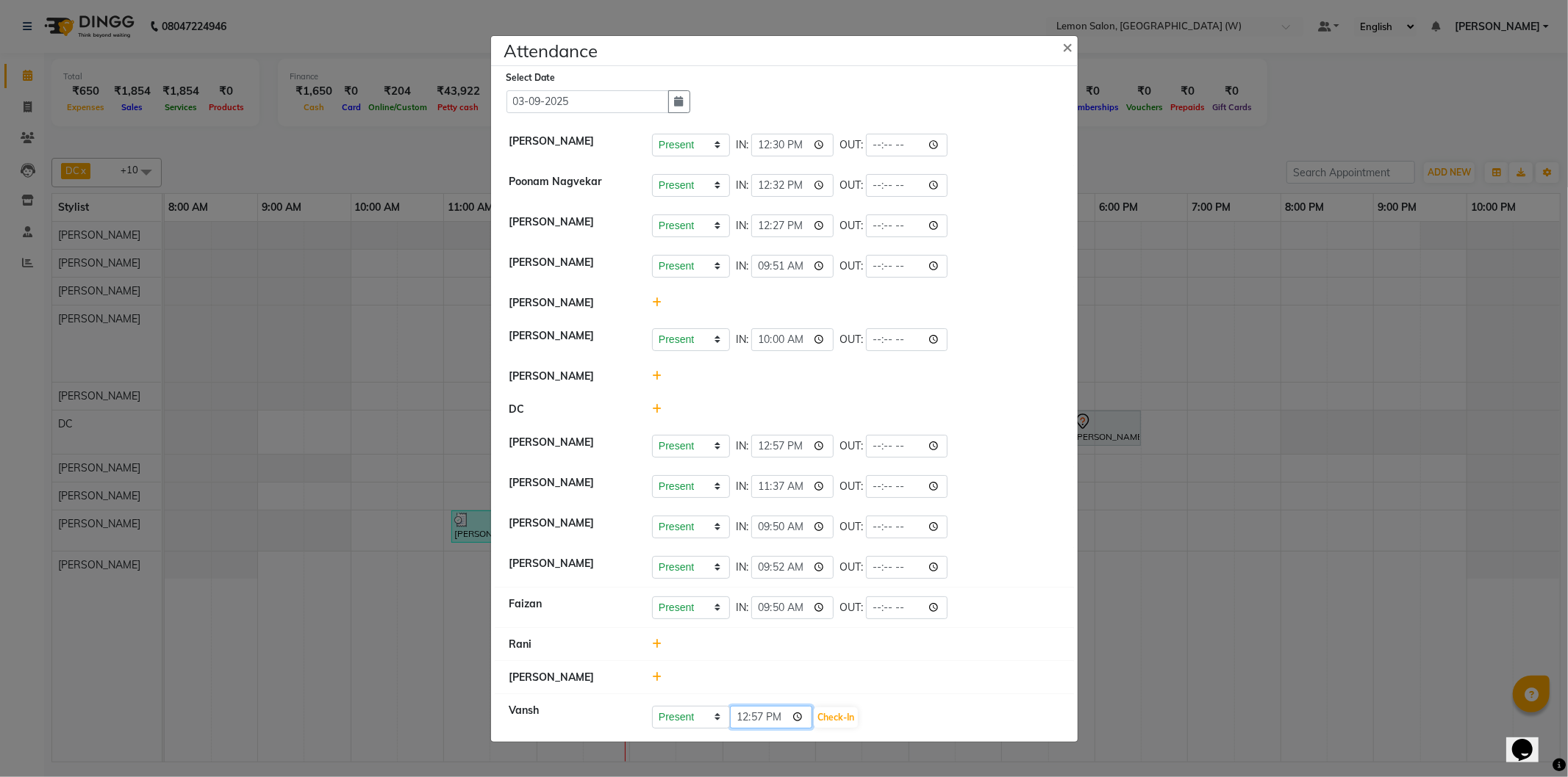
click at [758, 721] on input "12:57" at bounding box center [771, 718] width 82 height 23
type input "12:09"
click at [845, 721] on button "Check-In" at bounding box center [835, 717] width 44 height 21
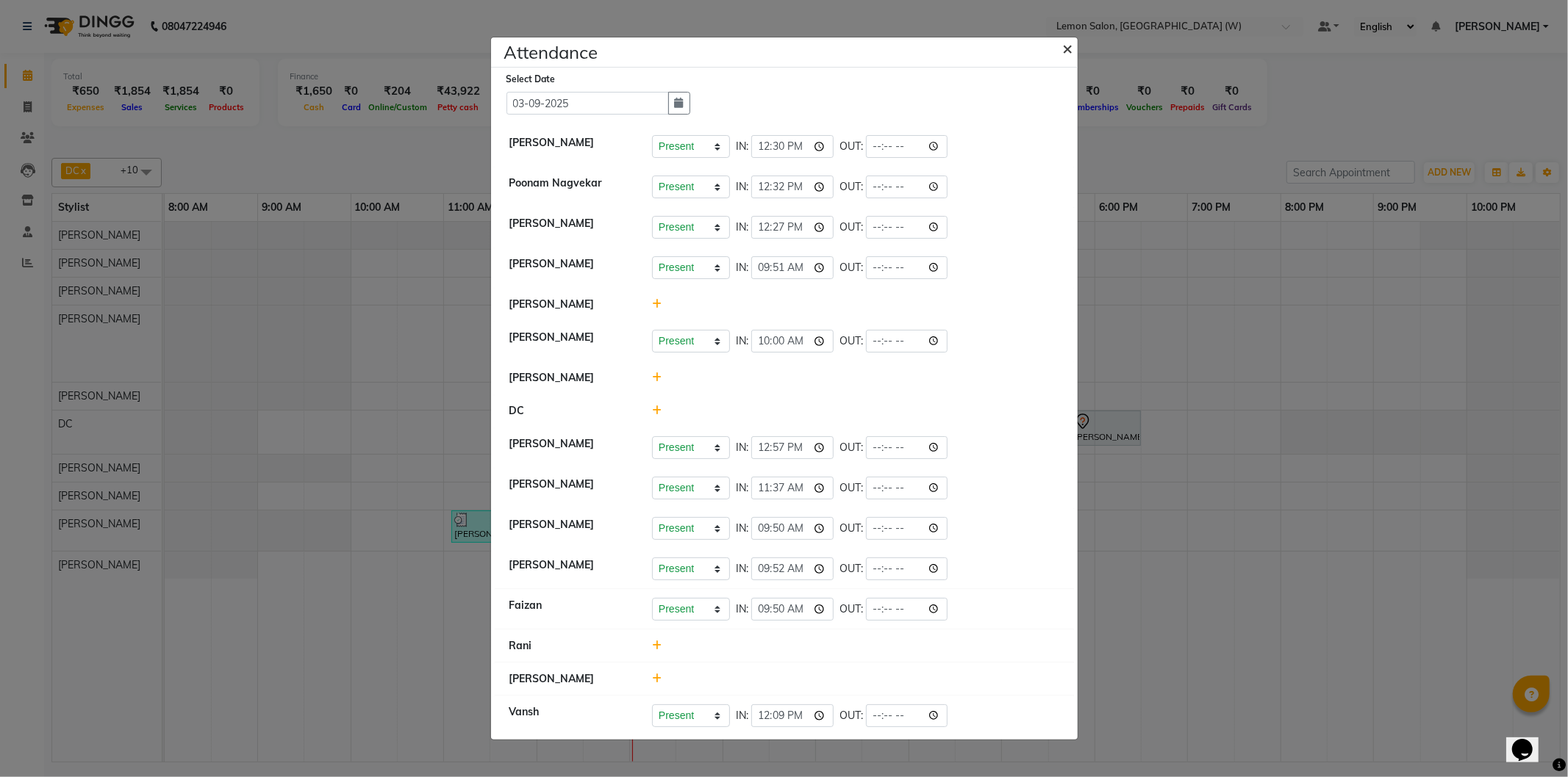
click at [1071, 50] on span "×" at bounding box center [1069, 47] width 11 height 22
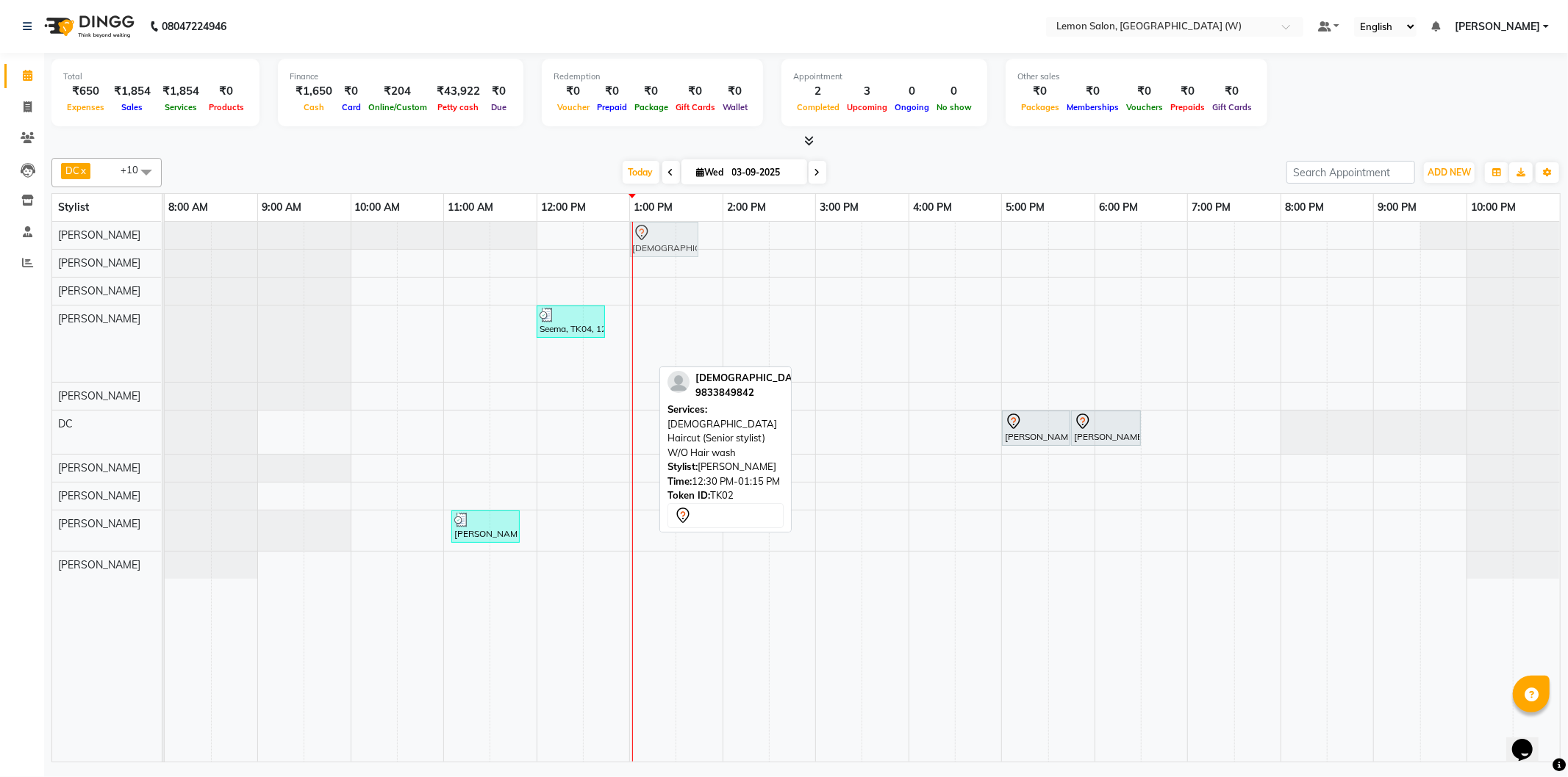
drag, startPoint x: 633, startPoint y: 358, endPoint x: 692, endPoint y: 235, distance: 136.4
click at [692, 235] on tbody "Veda, TK02, 12:30 PM-01:15 PM, Female Haircut (Senior stylist) W/O Hair wash Se…" at bounding box center [861, 400] width 1395 height 357
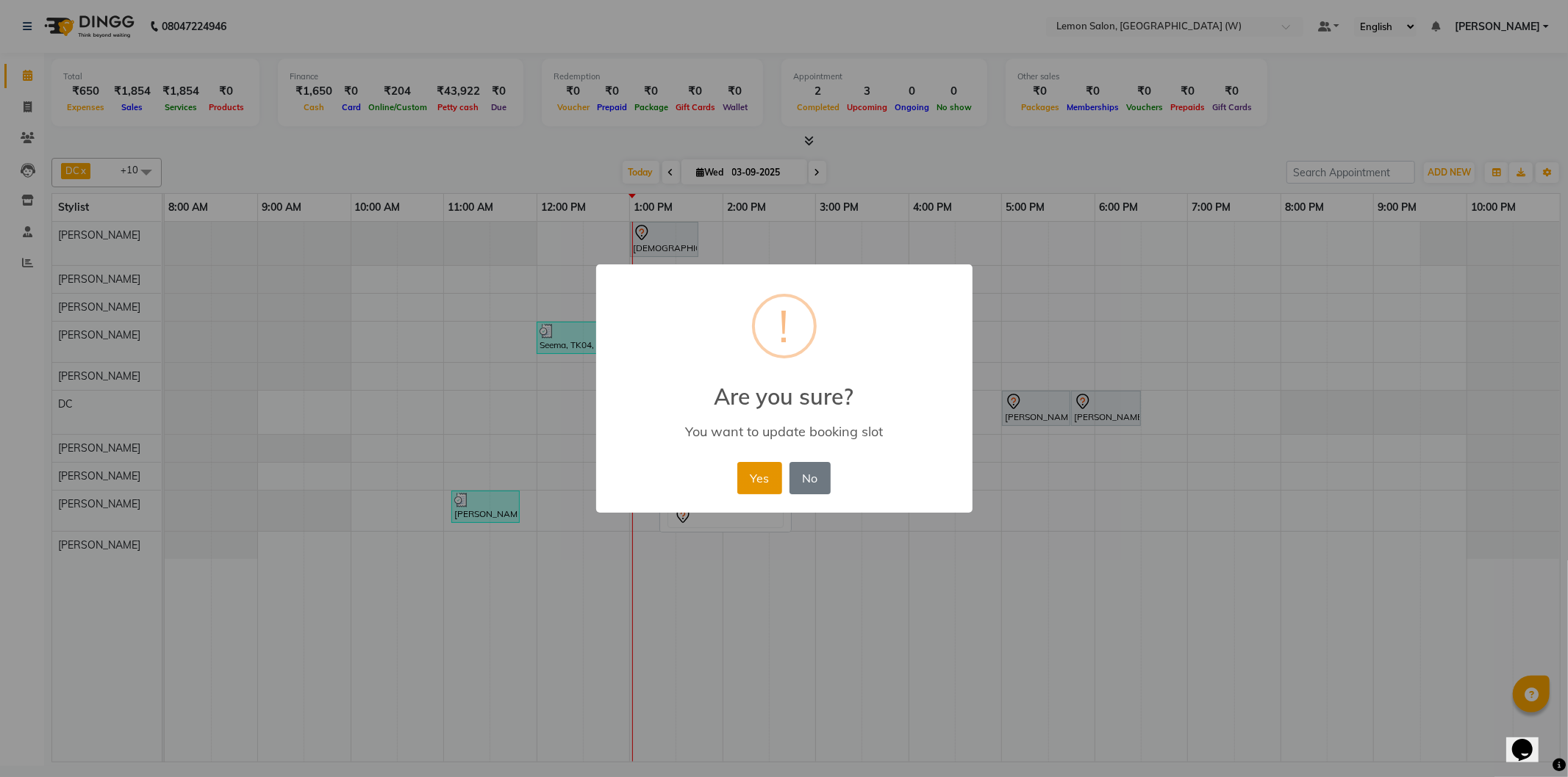
click at [753, 470] on button "Yes" at bounding box center [759, 478] width 45 height 32
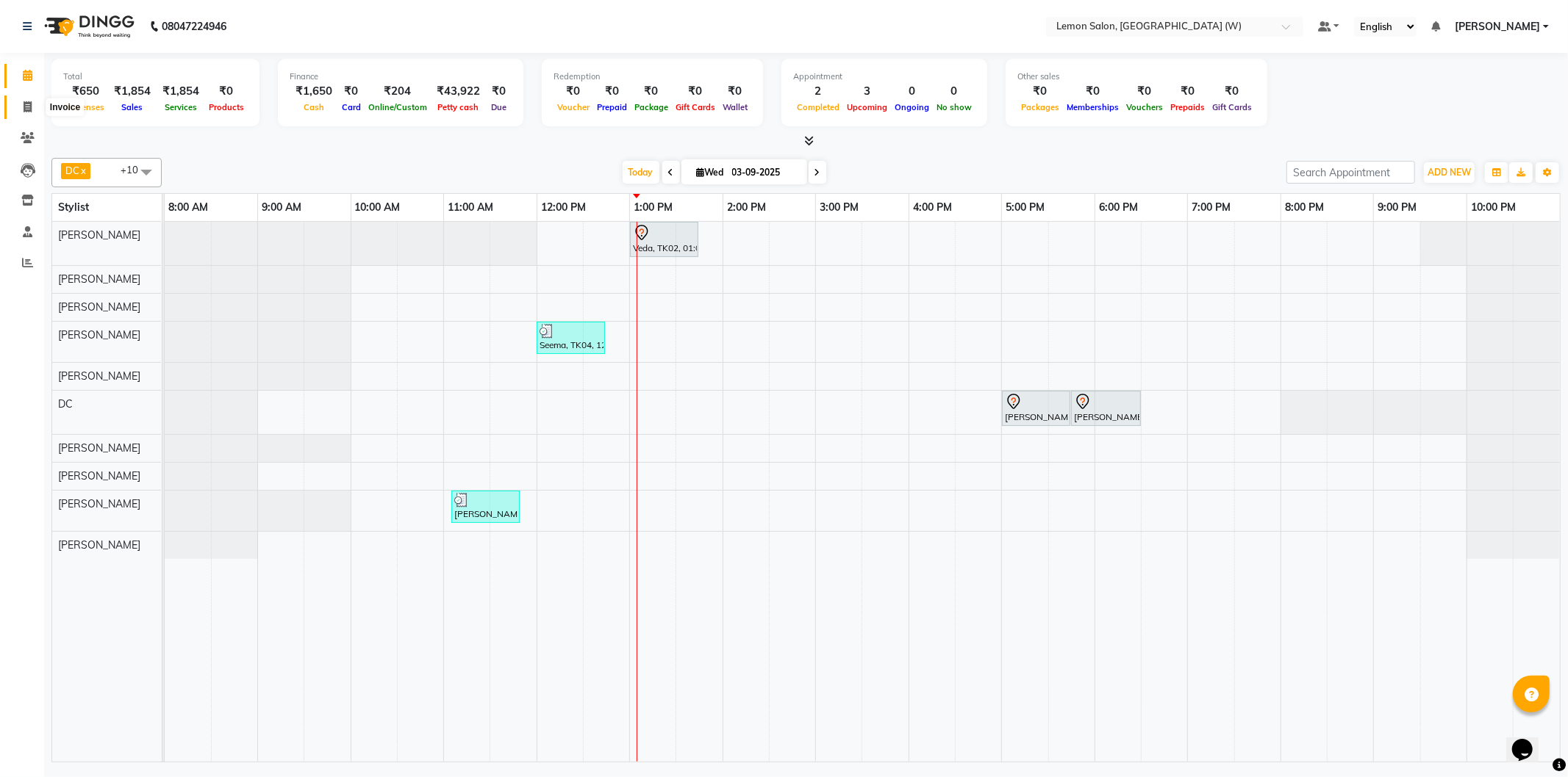
click at [18, 104] on span at bounding box center [27, 107] width 26 height 17
select select "8053"
select select "service"
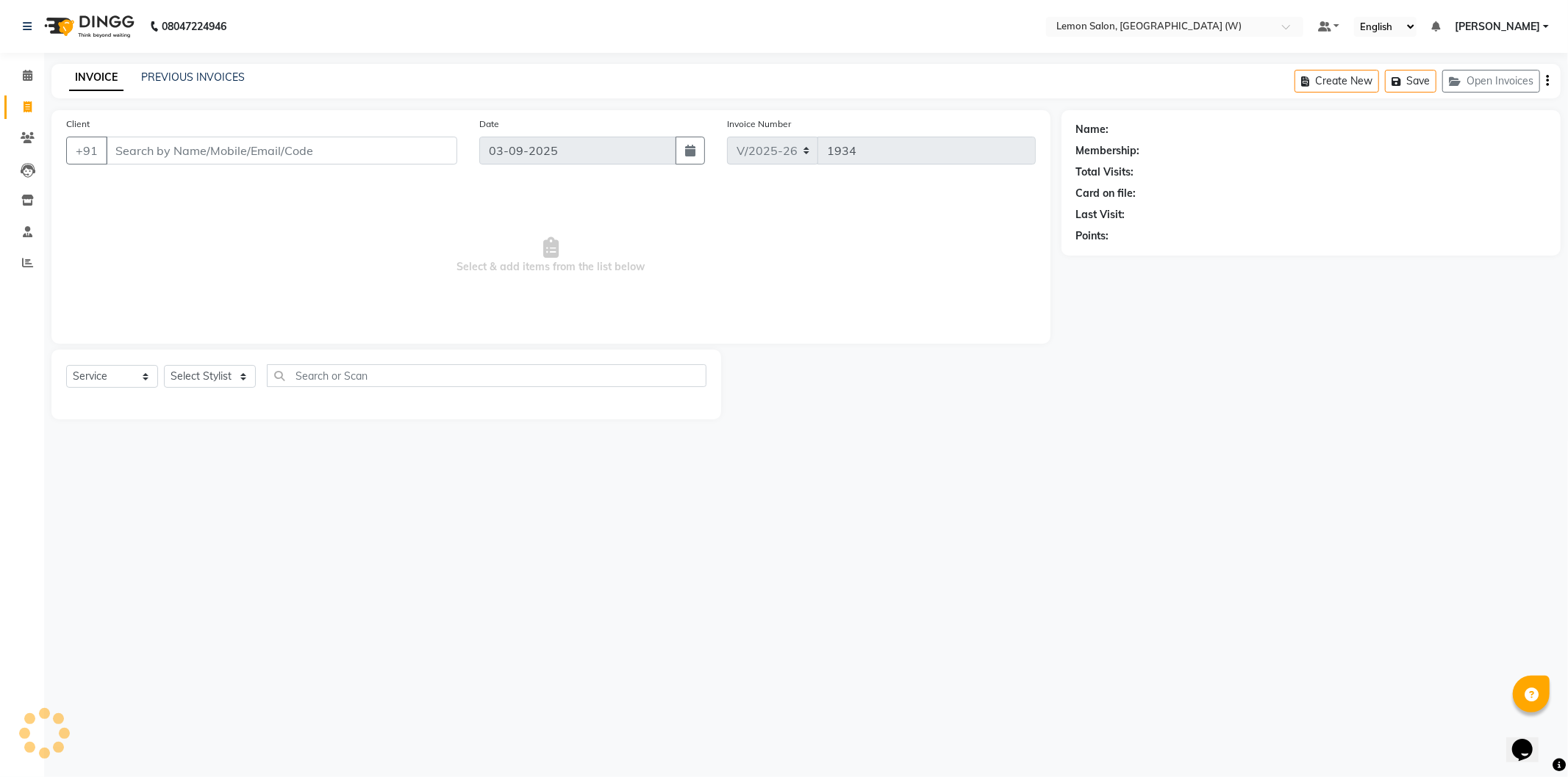
click at [21, 104] on span at bounding box center [27, 107] width 26 height 17
select select "8053"
select select "membership"
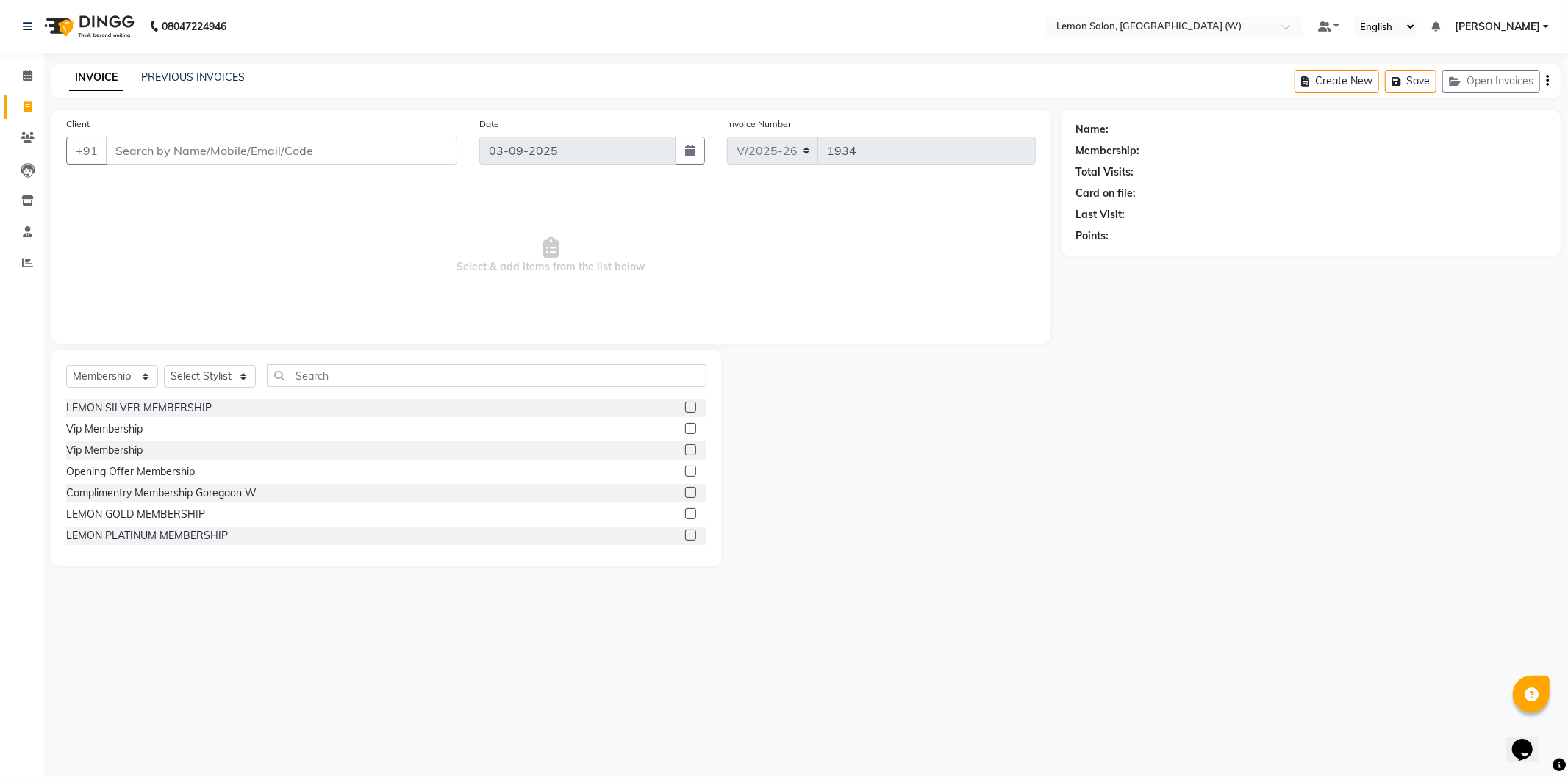
drag, startPoint x: 138, startPoint y: 172, endPoint x: 156, endPoint y: 145, distance: 32.4
click at [140, 166] on div "Client +91" at bounding box center [262, 146] width 413 height 60
click at [156, 145] on input "Client" at bounding box center [281, 150] width 351 height 28
click at [189, 184] on span "83407177" at bounding box center [202, 184] width 59 height 14
type input "8340717706"
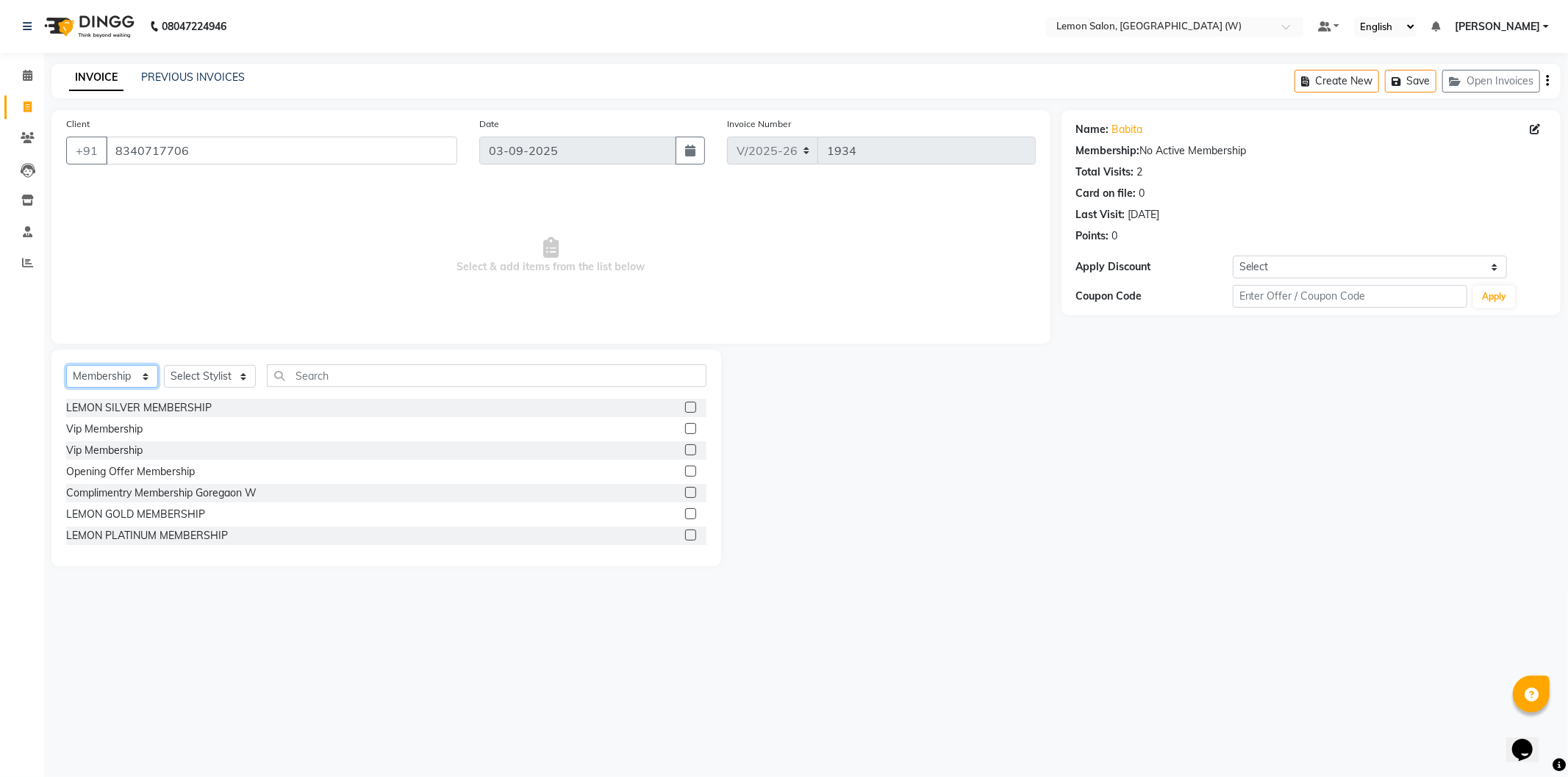
click at [105, 371] on select "Select Service Product Membership Package Voucher Prepaid Gift Card" at bounding box center [112, 377] width 92 height 23
select select "service"
click at [66, 366] on select "Select Service Product Membership Package Voucher Prepaid Gift Card" at bounding box center [112, 377] width 92 height 23
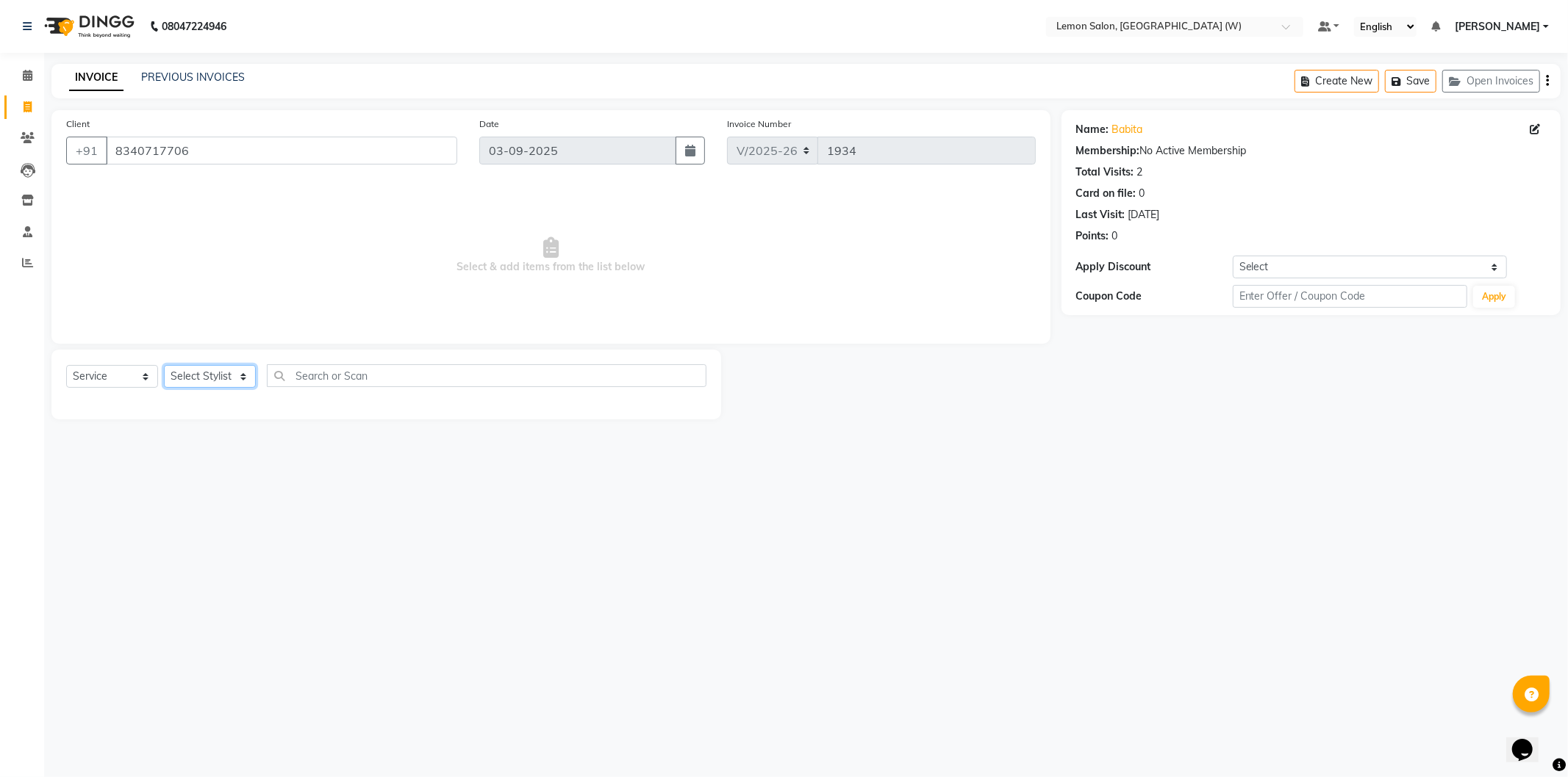
click at [222, 383] on select "Select Stylist [PERSON_NAME] DC [PERSON_NAME] [PERSON_NAME] [PERSON_NAME] [PERS…" at bounding box center [209, 377] width 92 height 23
select select "83362"
click at [164, 366] on select "Select Stylist [PERSON_NAME] DC [PERSON_NAME] [PERSON_NAME] [PERSON_NAME] [PERS…" at bounding box center [209, 377] width 92 height 23
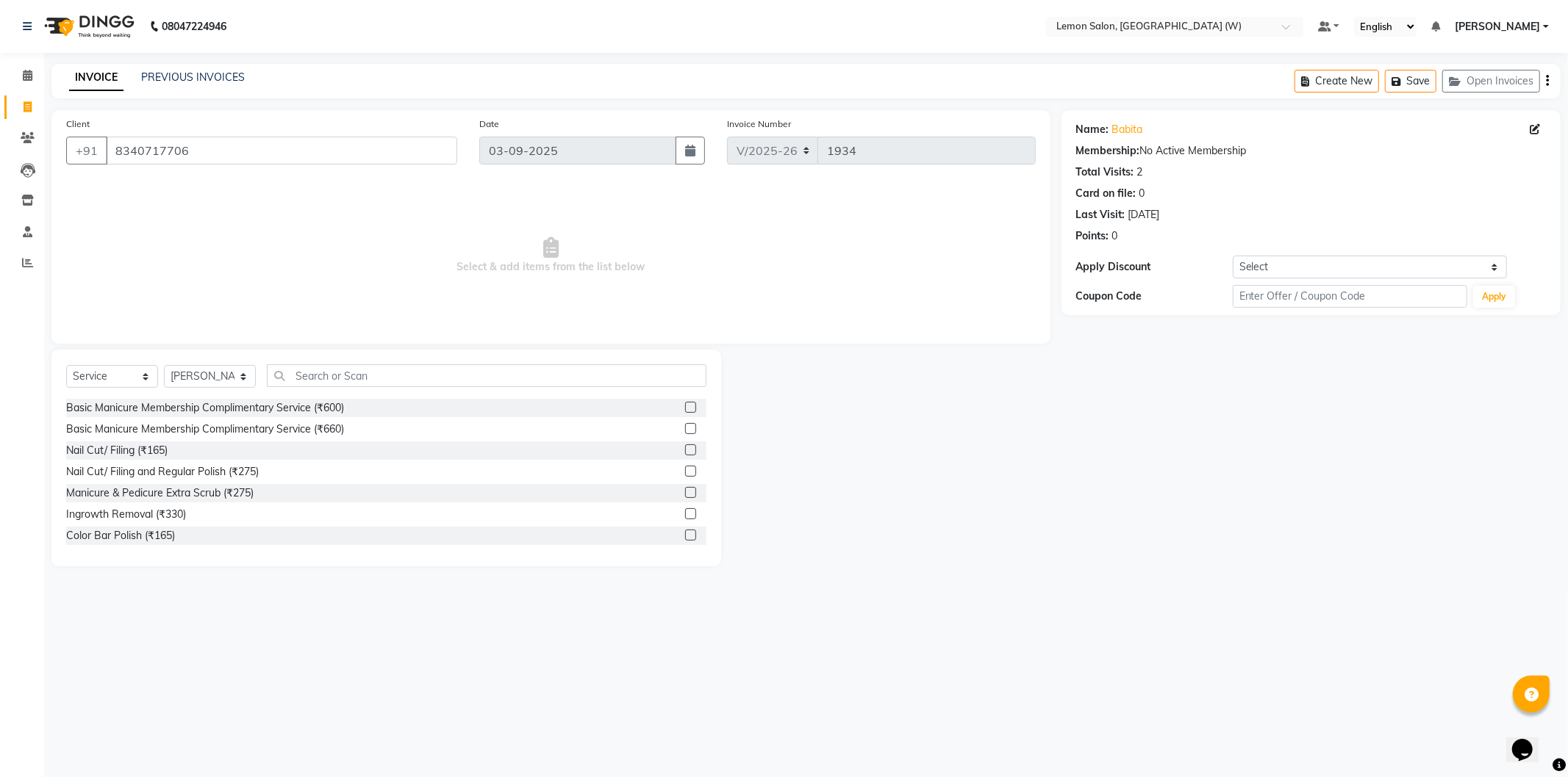
click at [378, 391] on div "Select Service Product Membership Package Voucher Prepaid Gift Card Select Styl…" at bounding box center [386, 381] width 641 height 35
drag, startPoint x: 378, startPoint y: 386, endPoint x: 358, endPoint y: 398, distance: 23.3
click at [378, 385] on input "text" at bounding box center [487, 376] width 440 height 23
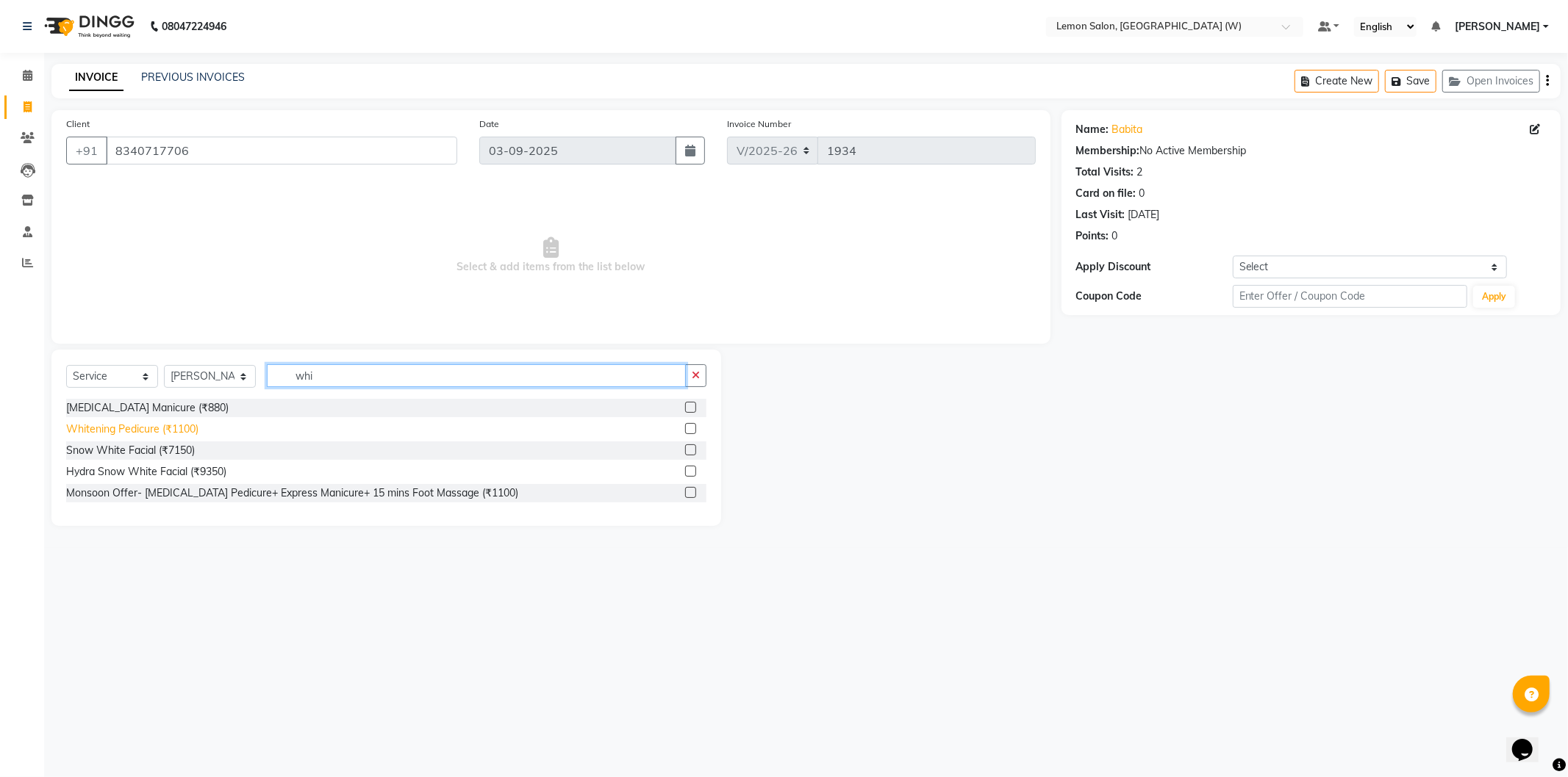
type input "whi"
click at [181, 426] on div "Whitening Pedicure (₹1100)" at bounding box center [132, 429] width 132 height 15
checkbox input "false"
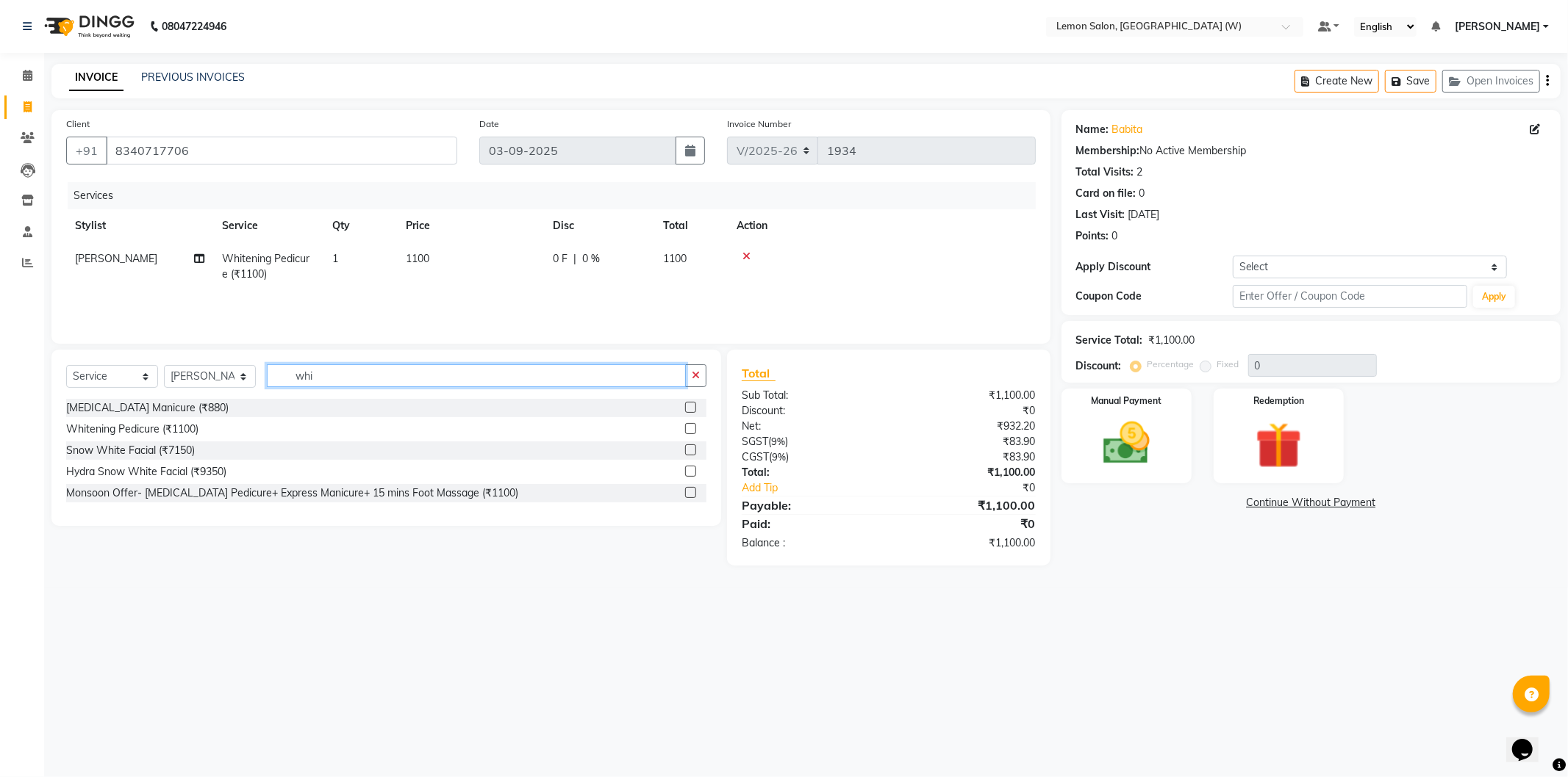
click at [335, 376] on input "whi" at bounding box center [476, 376] width 419 height 23
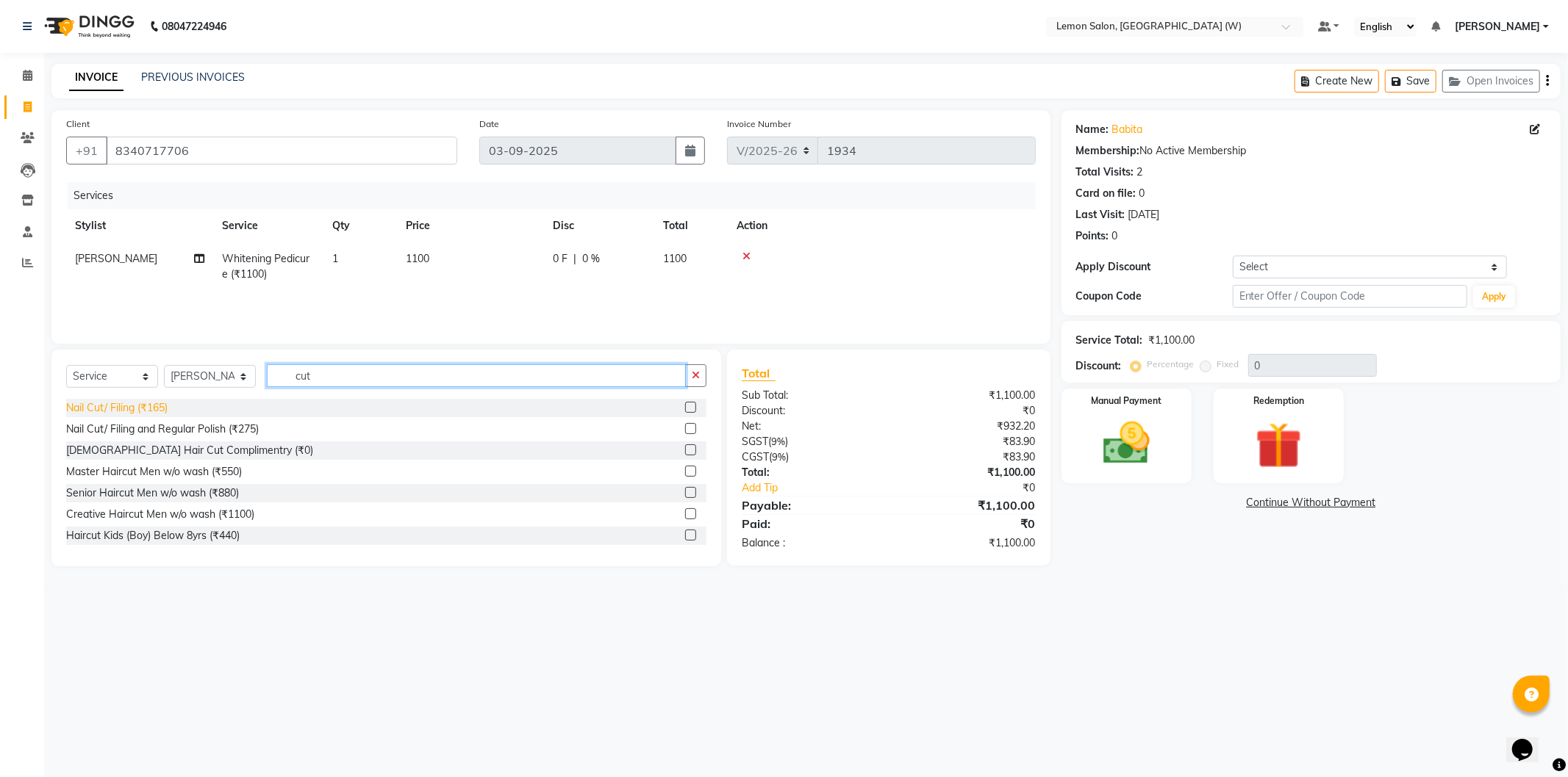
type input "cut"
click at [143, 408] on div "Nail Cut/ Filing (₹165)" at bounding box center [117, 407] width 102 height 15
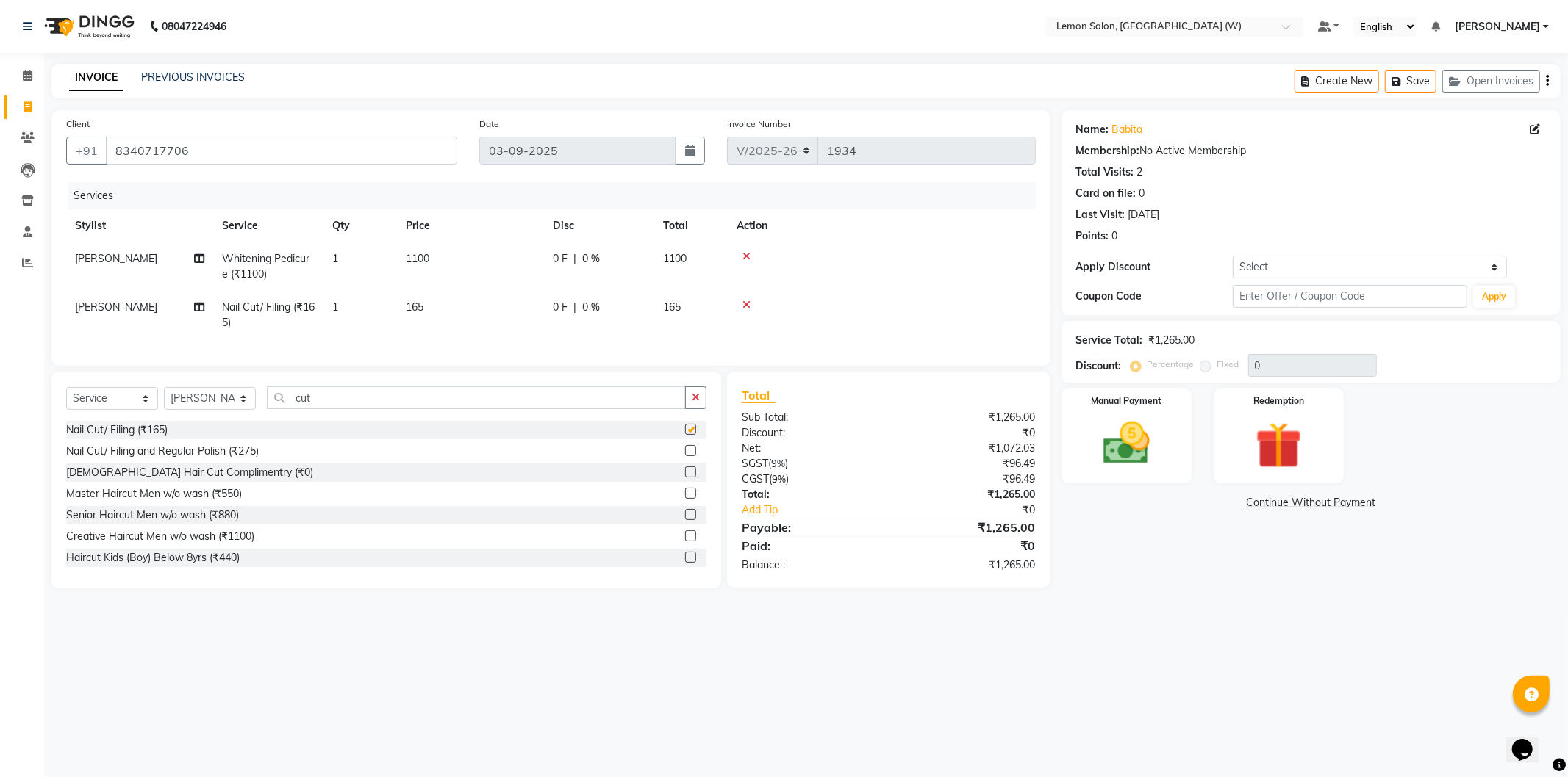
checkbox input "false"
click at [1142, 430] on img at bounding box center [1127, 444] width 79 height 56
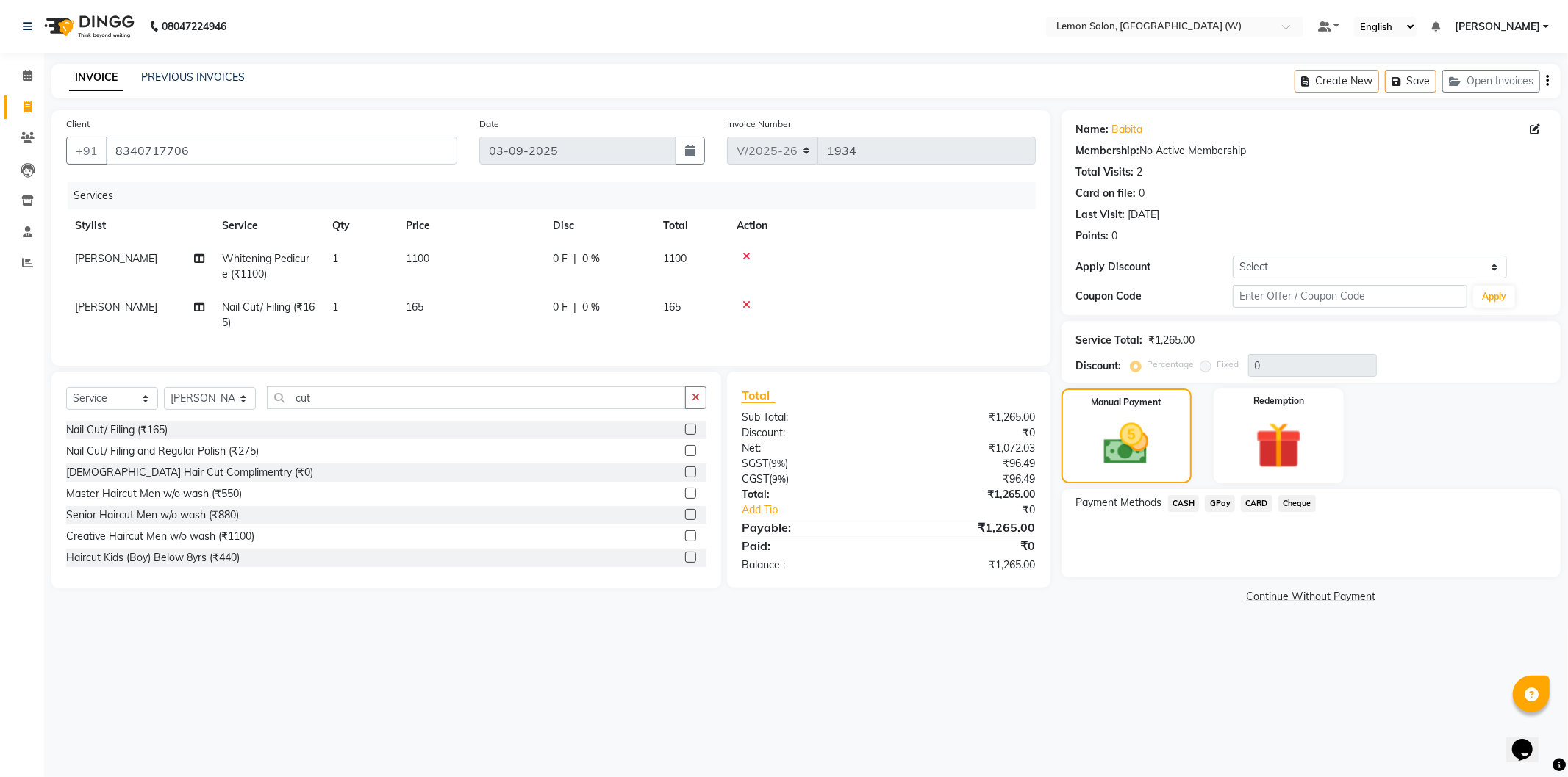
click at [1192, 500] on span "CASH" at bounding box center [1183, 503] width 31 height 17
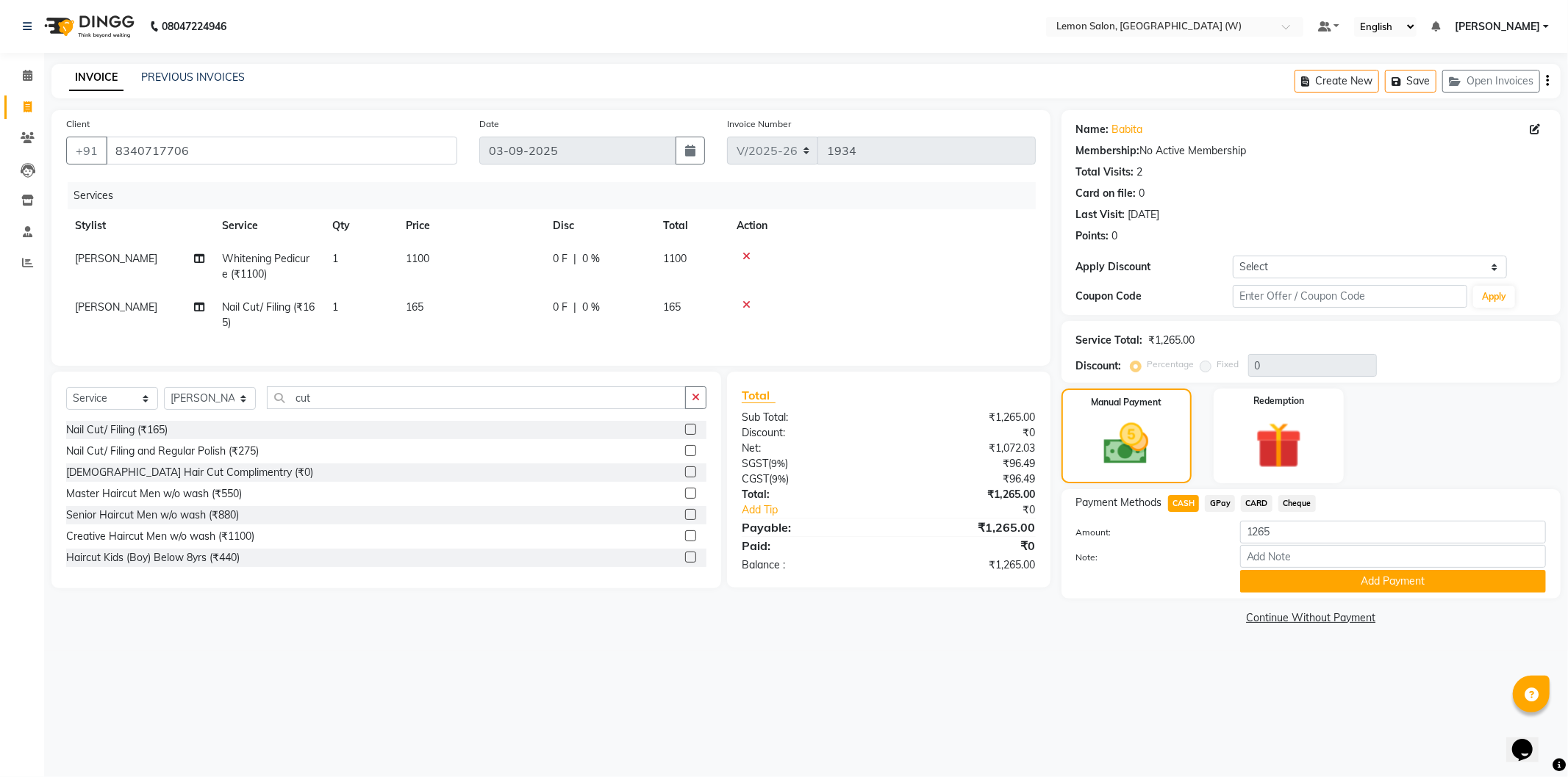
click at [1336, 574] on button "Add Payment" at bounding box center [1393, 581] width 306 height 23
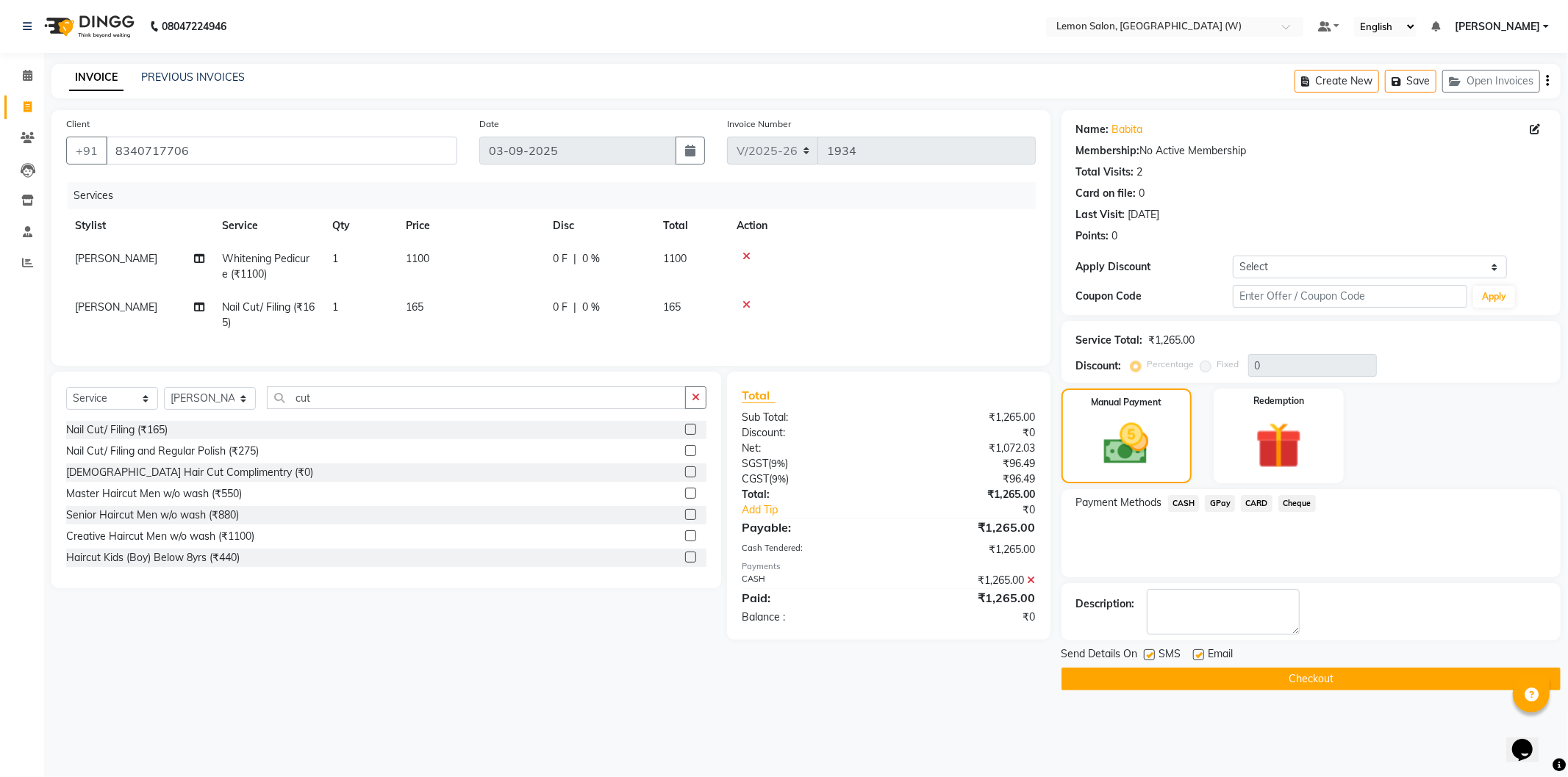
click at [1336, 677] on button "Checkout" at bounding box center [1311, 680] width 499 height 23
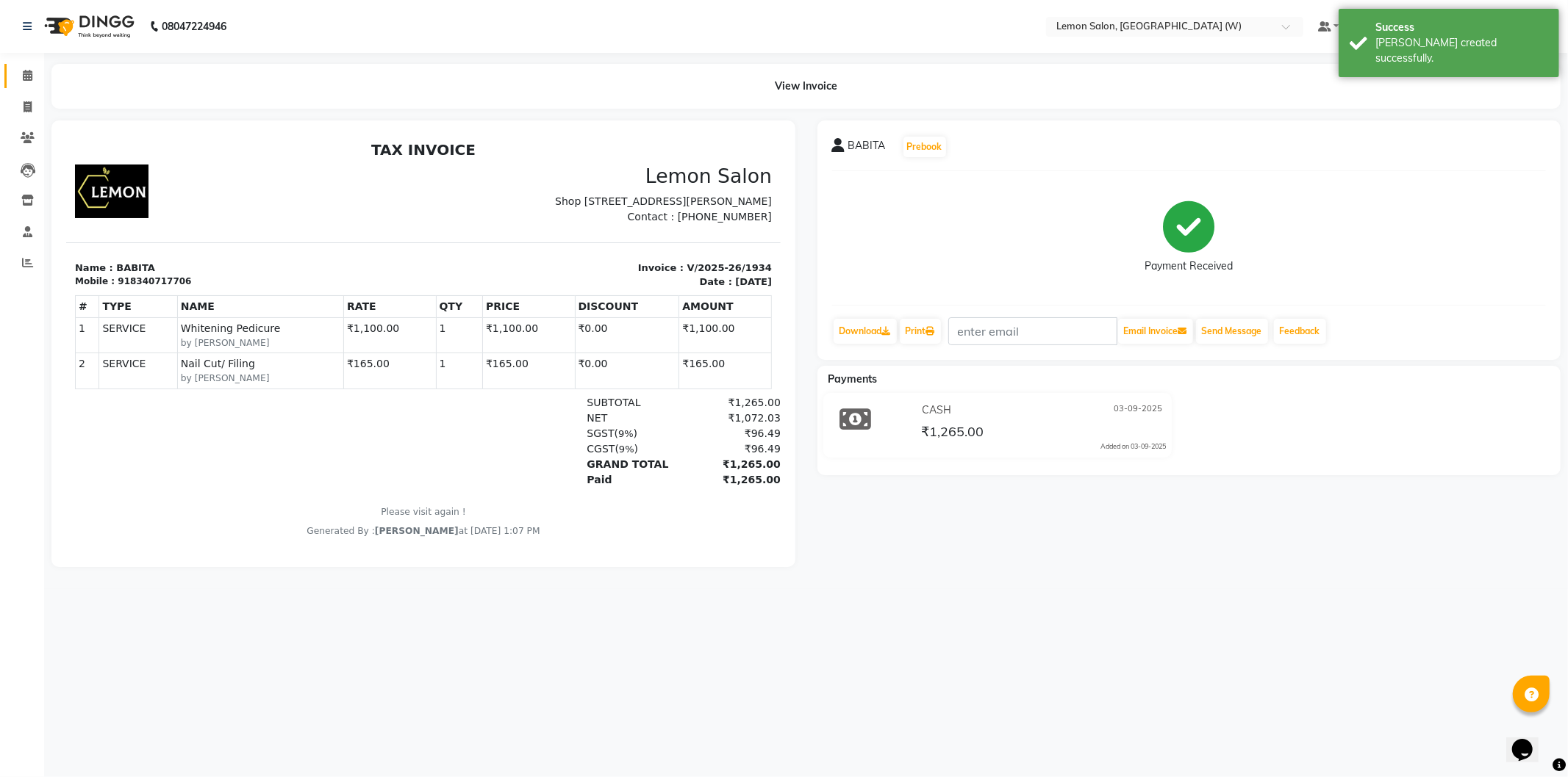
click at [23, 64] on link "Calendar" at bounding box center [21, 76] width 35 height 24
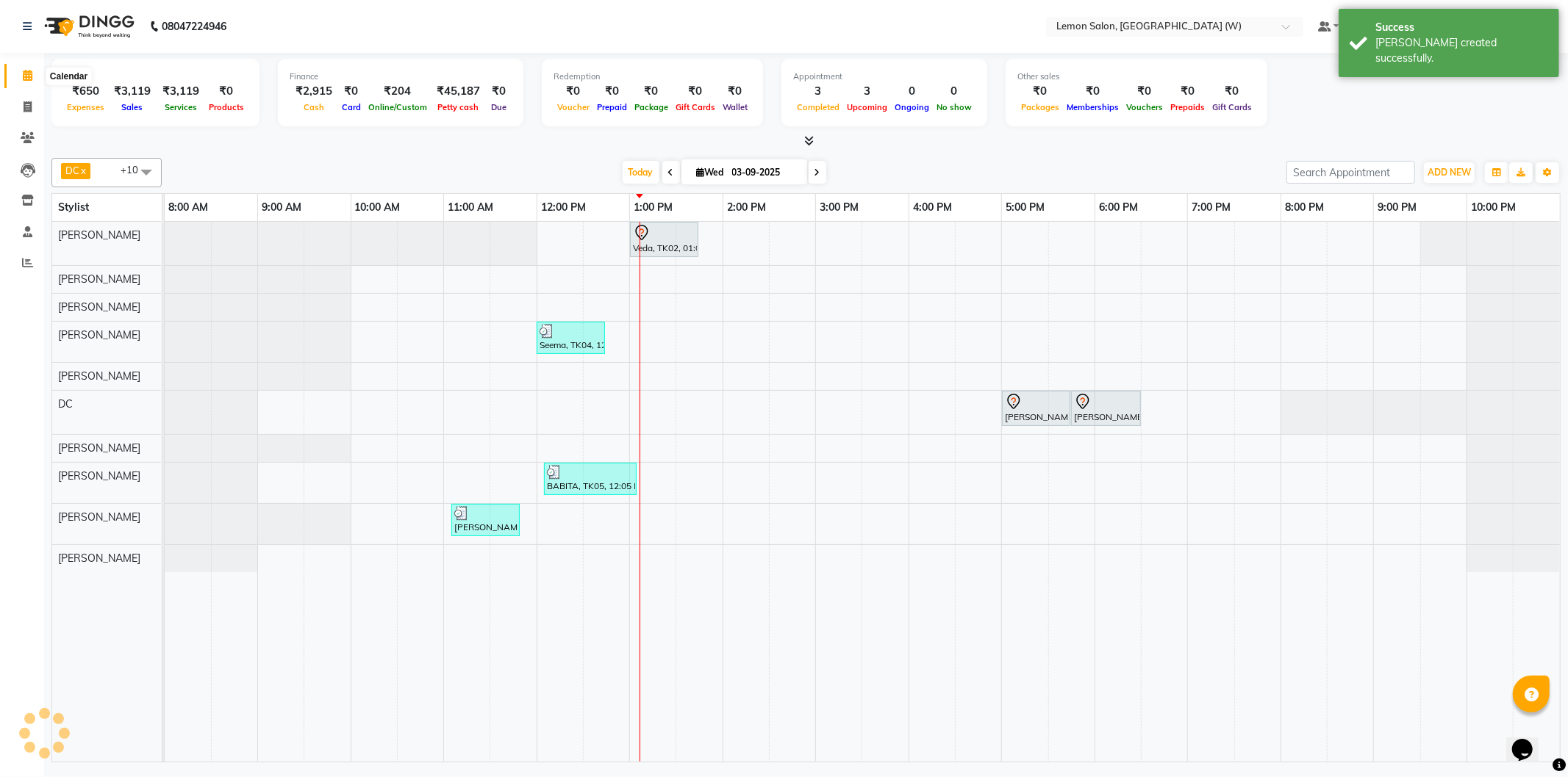
click at [25, 75] on icon at bounding box center [28, 75] width 10 height 11
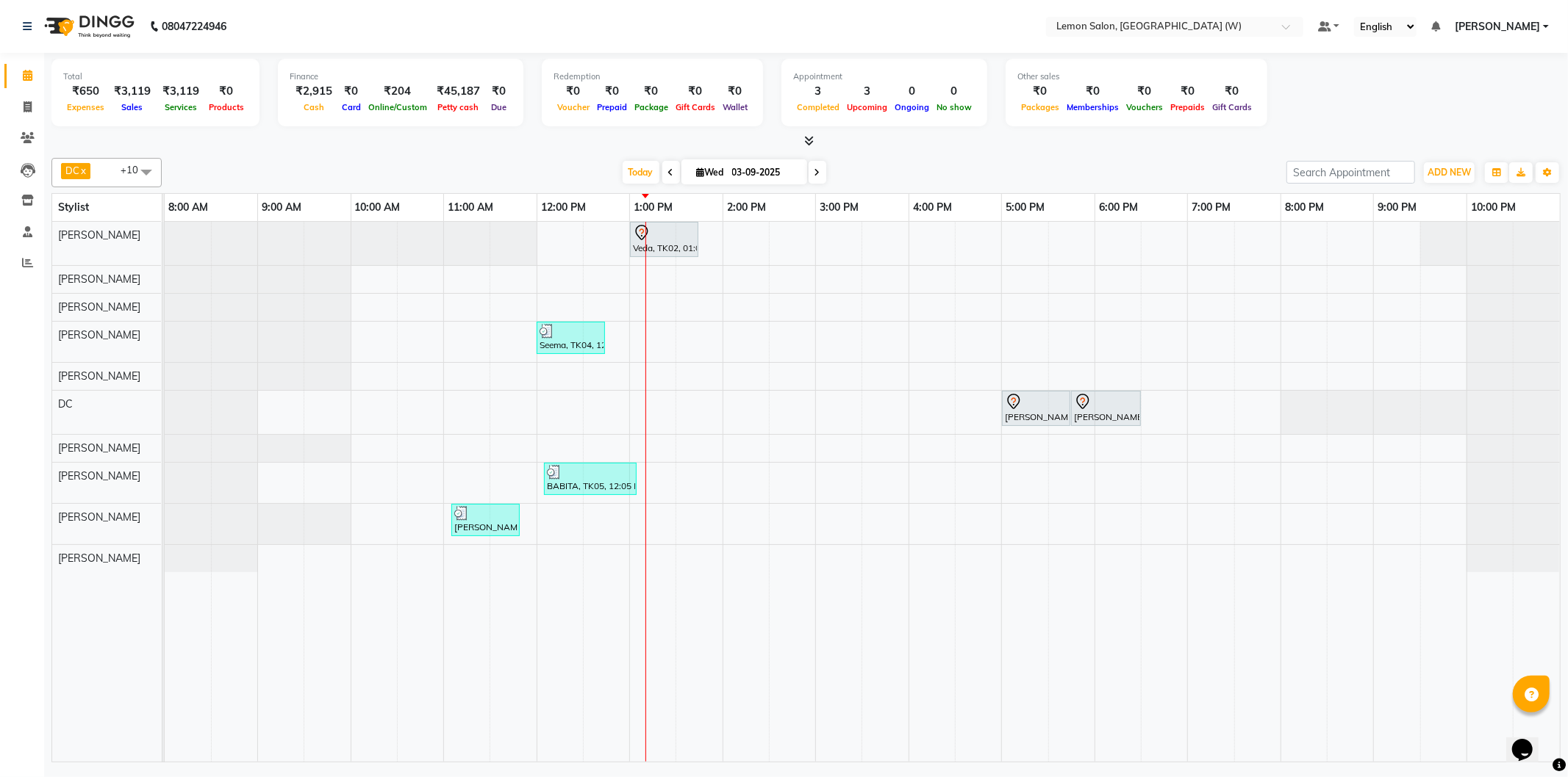
click at [422, 173] on div "[DATE] [DATE]" at bounding box center [724, 172] width 1110 height 22
click at [27, 102] on icon at bounding box center [27, 107] width 8 height 11
select select "8053"
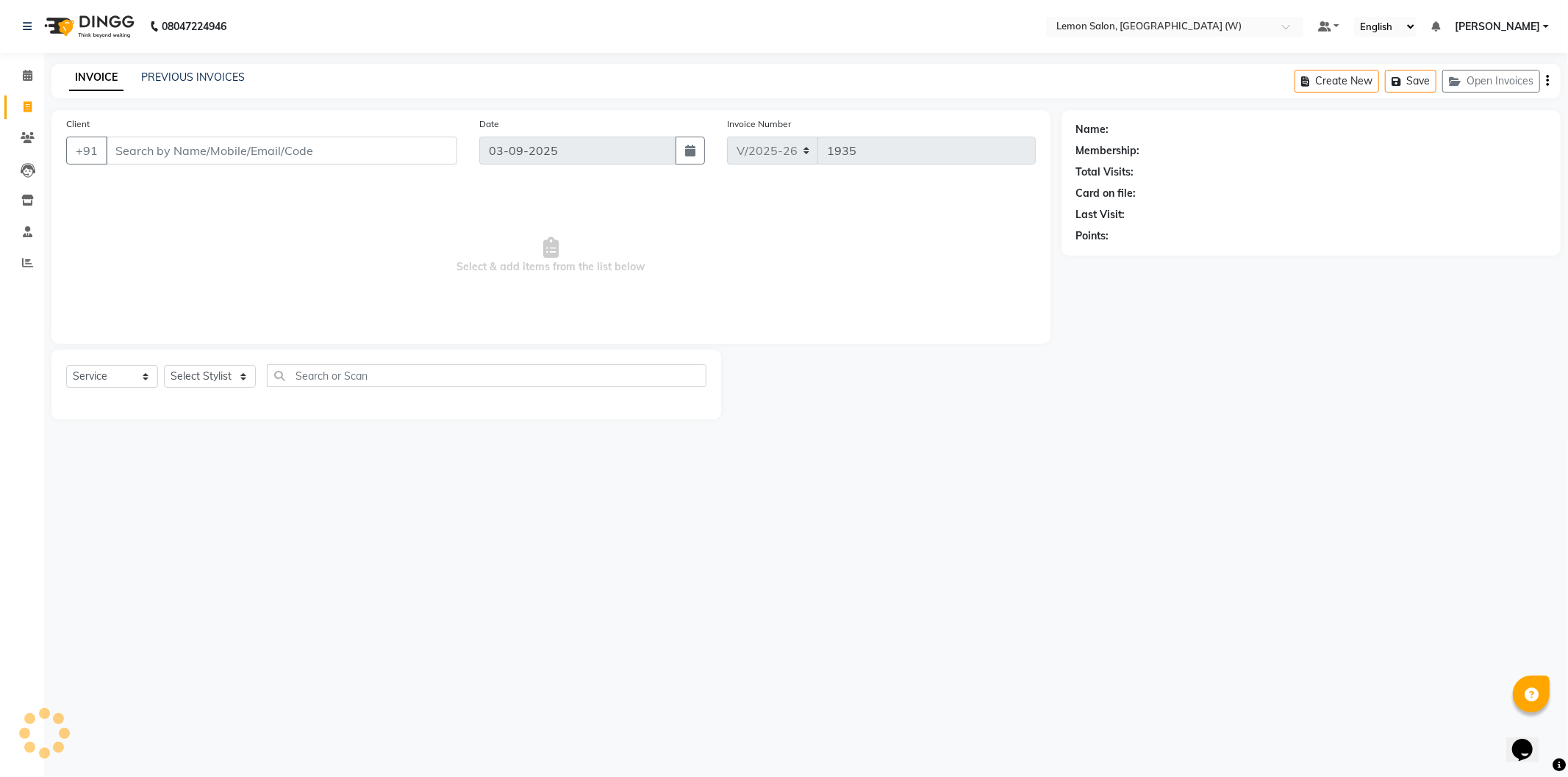
select select "membership"
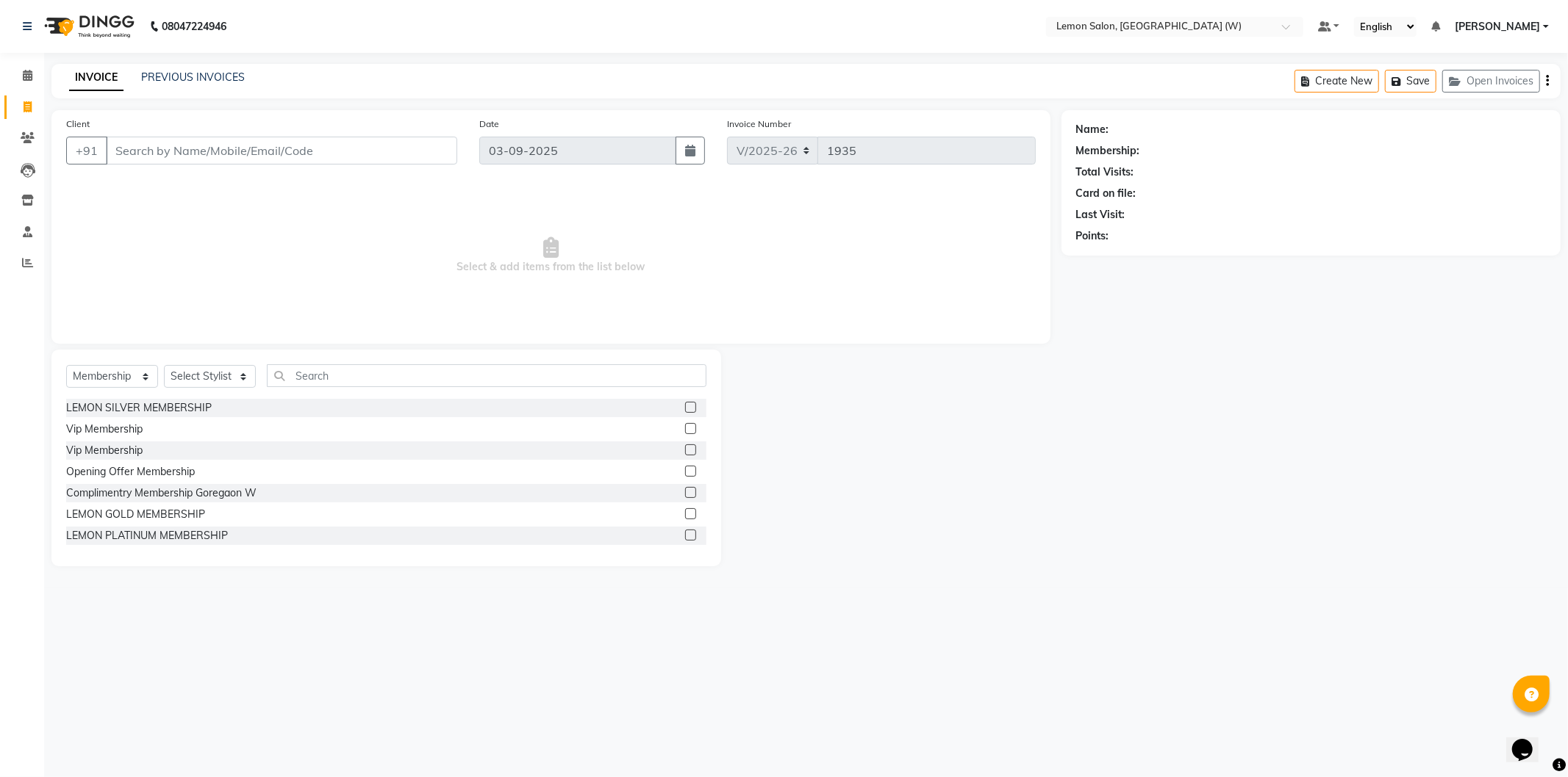
click at [206, 399] on div "LEMON SILVER MEMBERSHIP" at bounding box center [386, 408] width 641 height 19
click at [19, 201] on span at bounding box center [27, 201] width 26 height 17
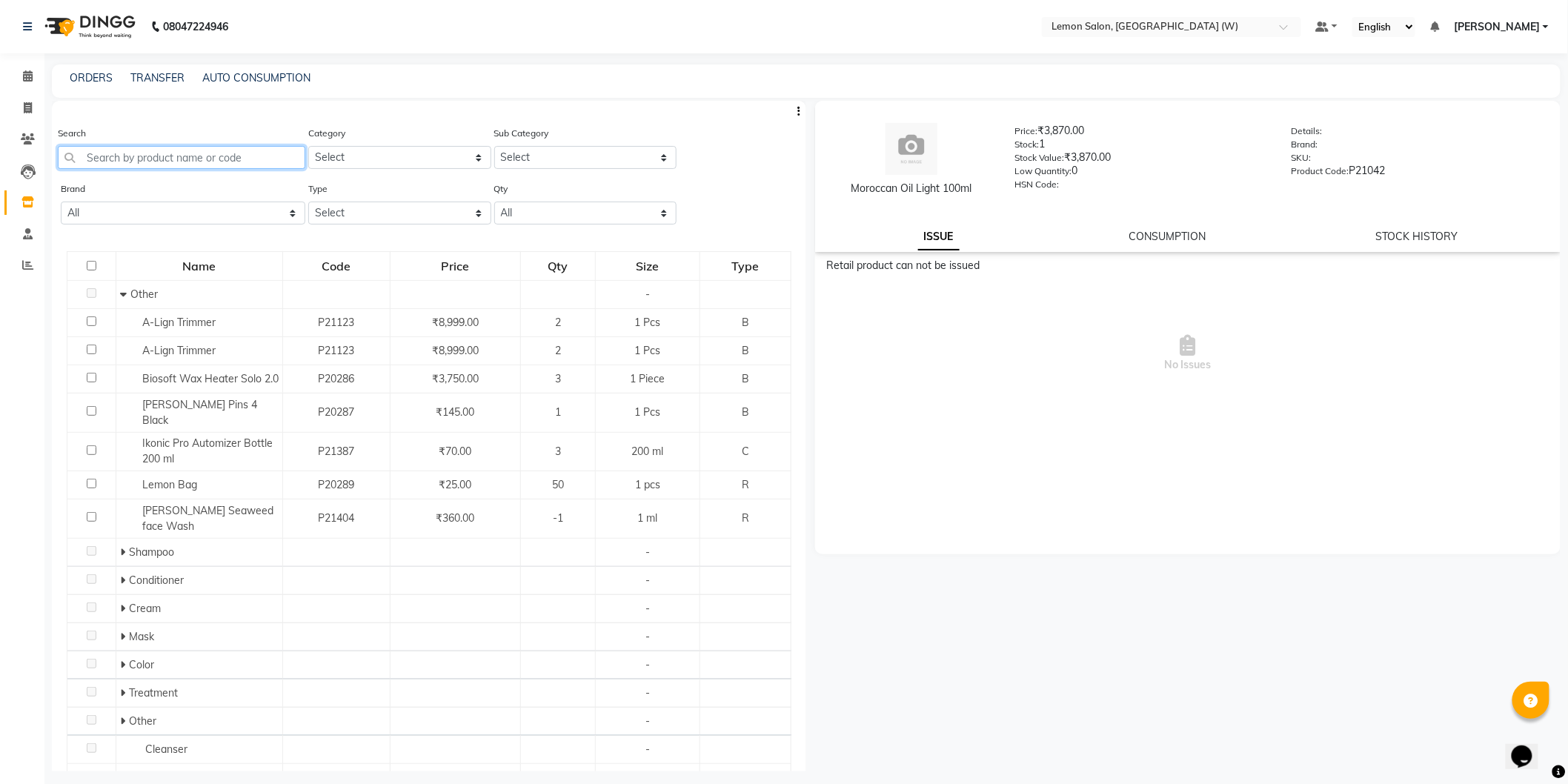
click at [173, 160] on input "text" at bounding box center [181, 158] width 248 height 23
click at [225, 165] on input "text" at bounding box center [181, 158] width 248 height 23
click at [23, 131] on link "Clients" at bounding box center [22, 139] width 35 height 24
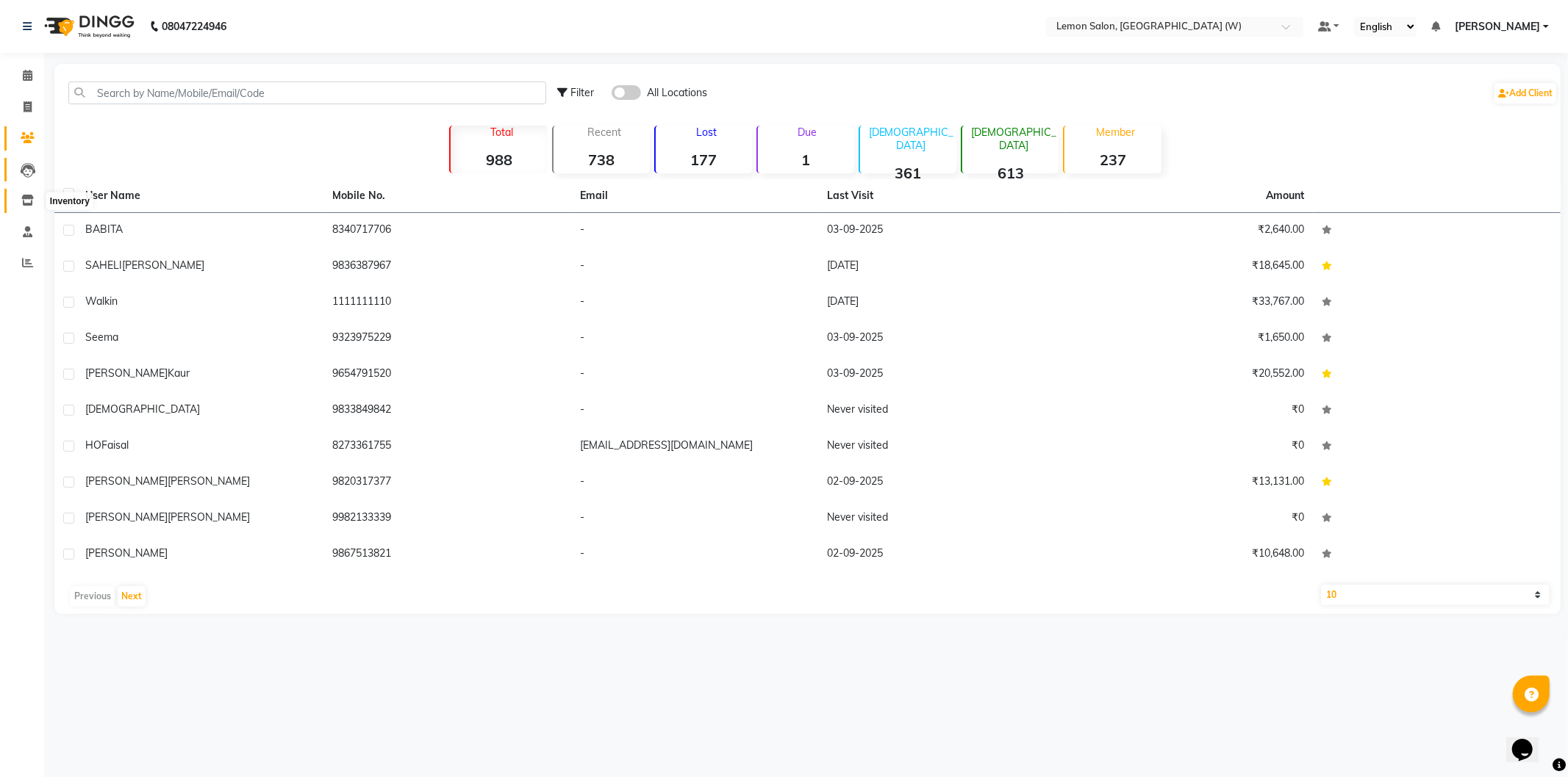
drag, startPoint x: 28, startPoint y: 193, endPoint x: 27, endPoint y: 162, distance: 31.0
click at [27, 193] on span at bounding box center [27, 201] width 26 height 17
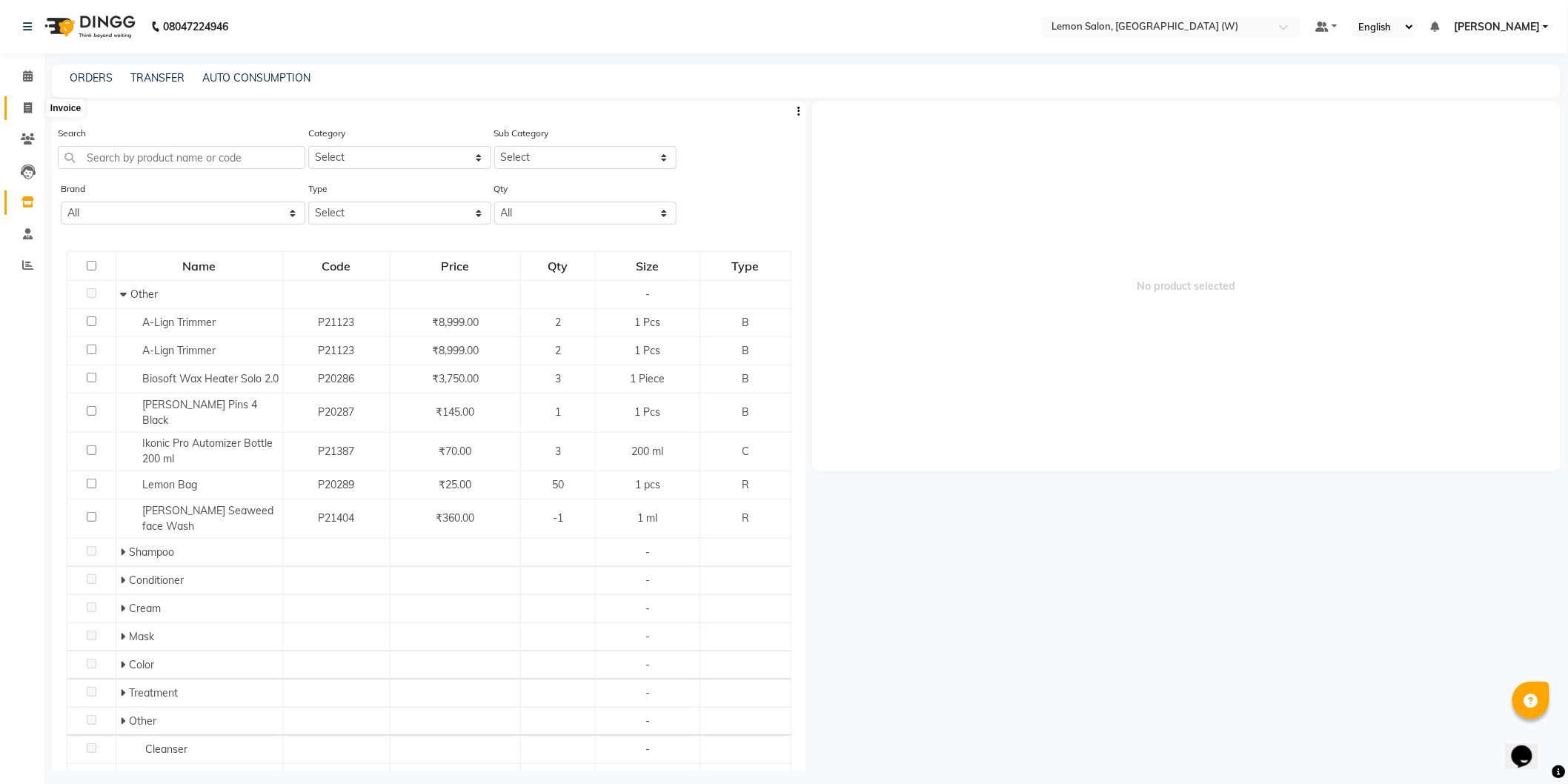
click at [27, 113] on icon at bounding box center [27, 108] width 8 height 11
select select "service"
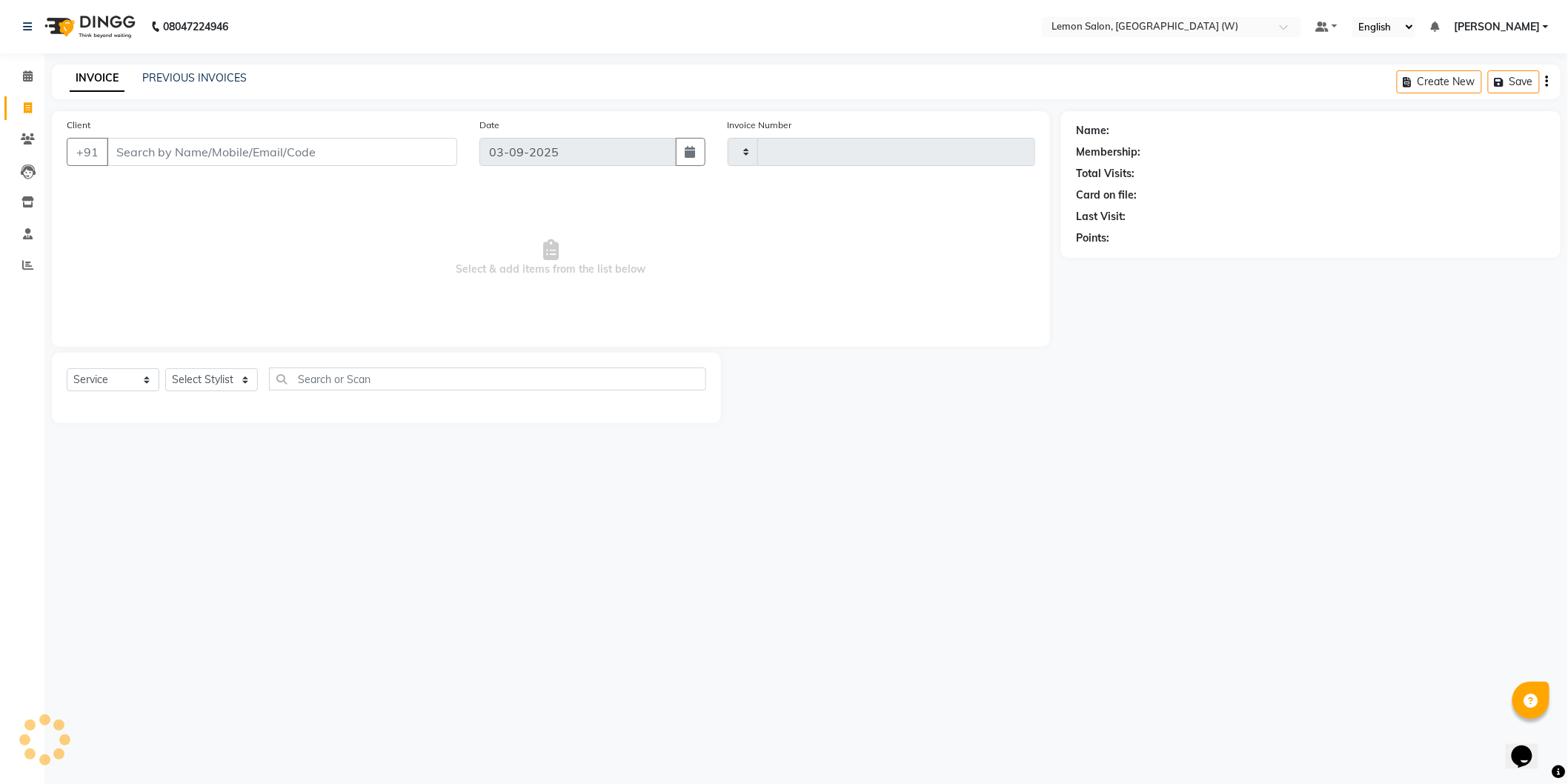
type input "1935"
select select "8053"
select select "membership"
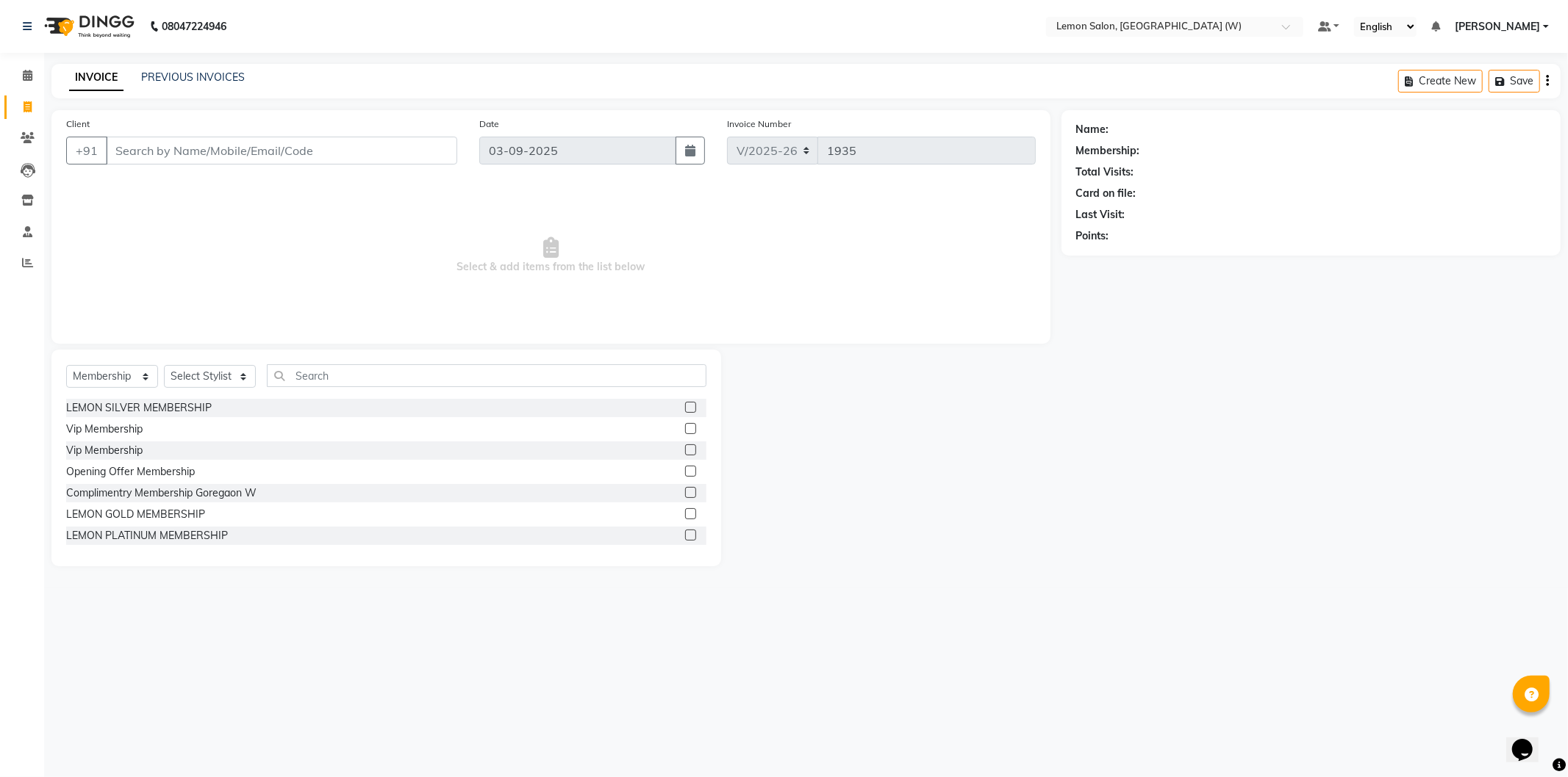
click at [233, 155] on input "Client" at bounding box center [281, 150] width 351 height 28
type input "9672050345"
drag, startPoint x: 328, startPoint y: 215, endPoint x: 0, endPoint y: 97, distance: 348.6
click at [327, 214] on span "Select & add items from the list below" at bounding box center [550, 255] width 969 height 147
click at [430, 151] on span "Add Client" at bounding box center [419, 150] width 58 height 14
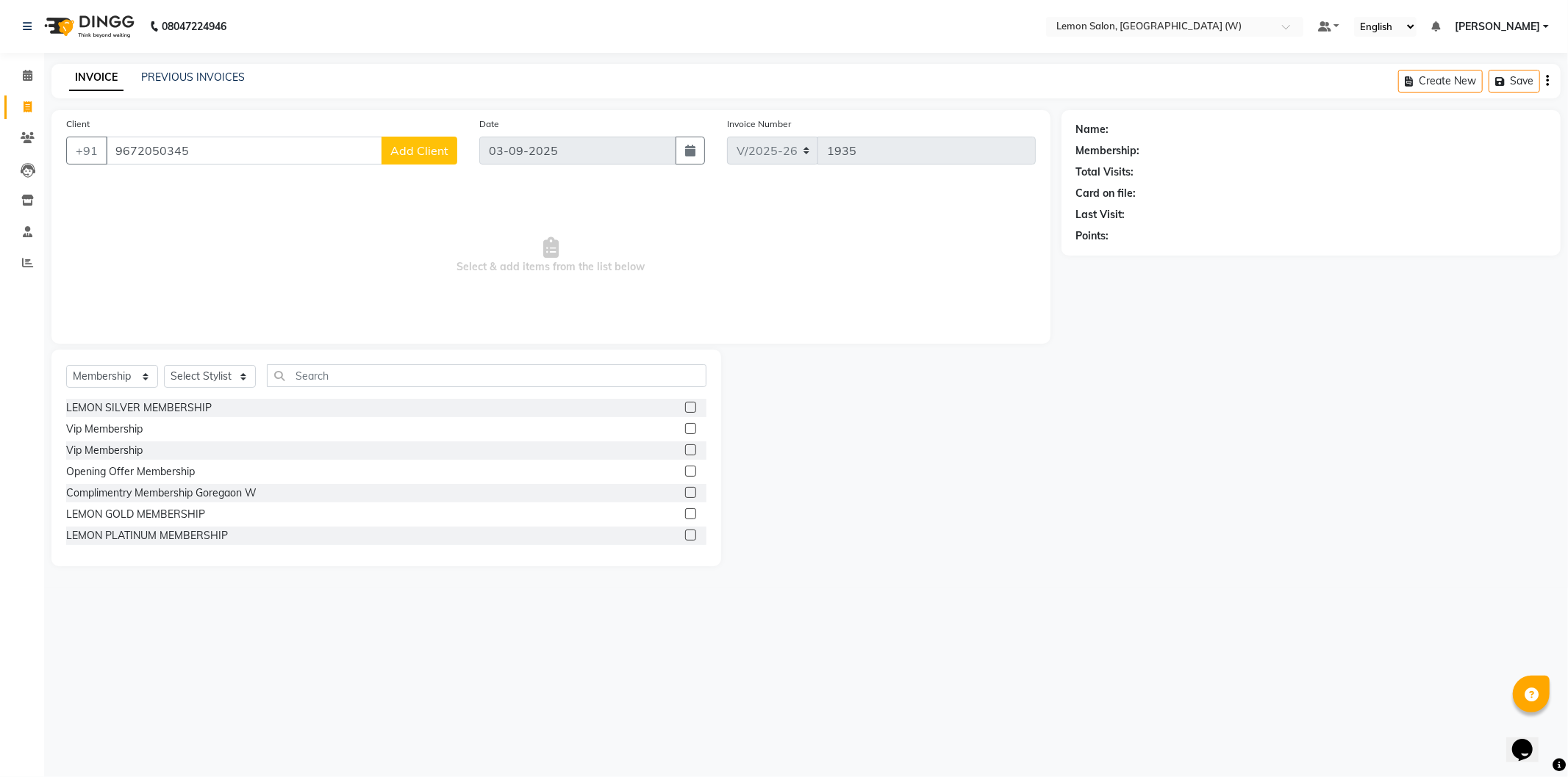
select select "22"
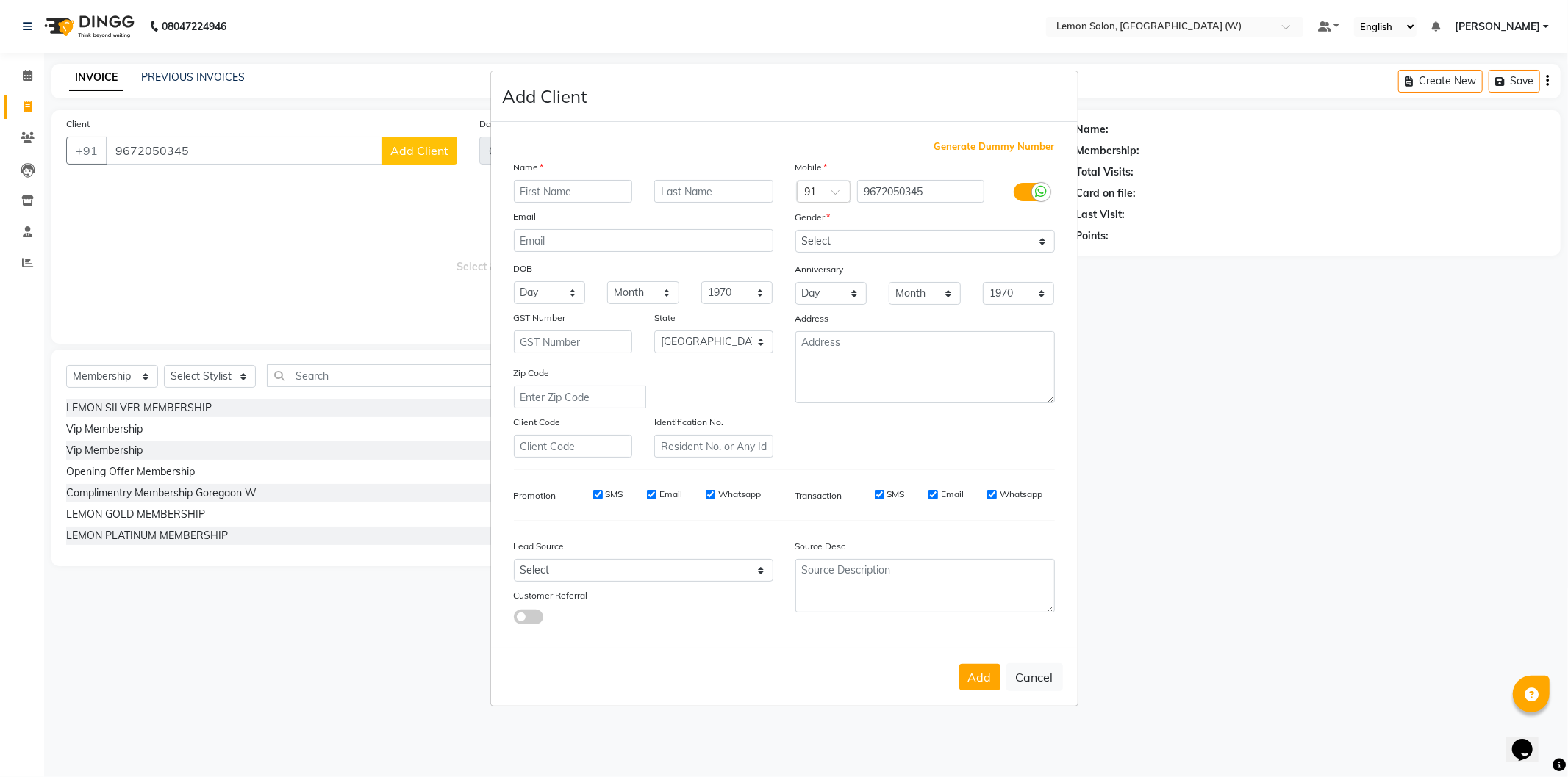
drag, startPoint x: 1267, startPoint y: 274, endPoint x: 963, endPoint y: 393, distance: 326.5
click at [1262, 274] on ngb-modal-window "Add Client Generate Dummy Number Name Email DOB Day 01 02 03 04 05 06 07 08 09 …" at bounding box center [784, 388] width 1568 height 777
drag, startPoint x: 1052, startPoint y: 677, endPoint x: 1012, endPoint y: 650, distance: 48.3
click at [1048, 673] on button "Cancel" at bounding box center [1034, 677] width 56 height 28
select select
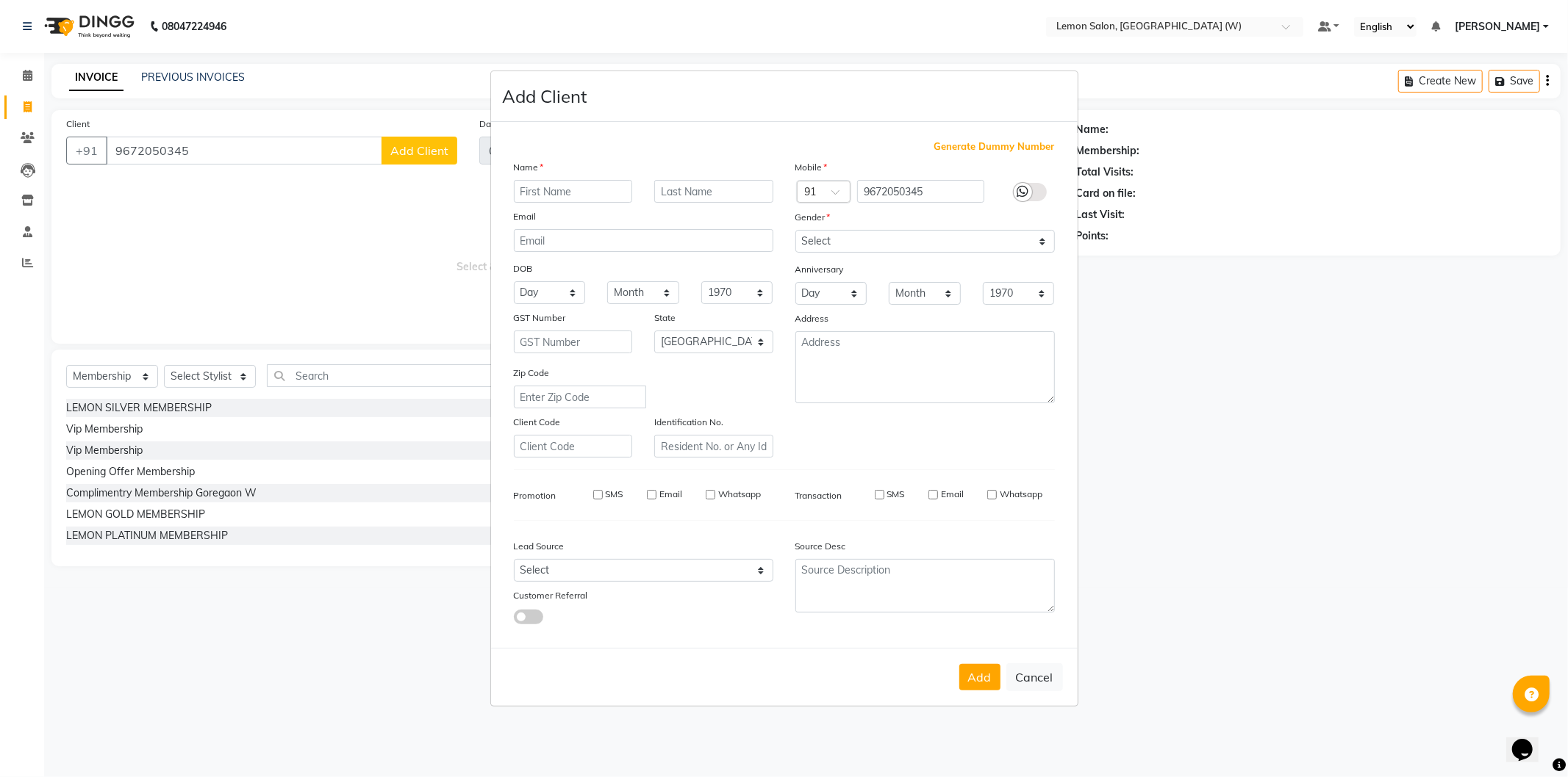
select select
select select "null"
select select
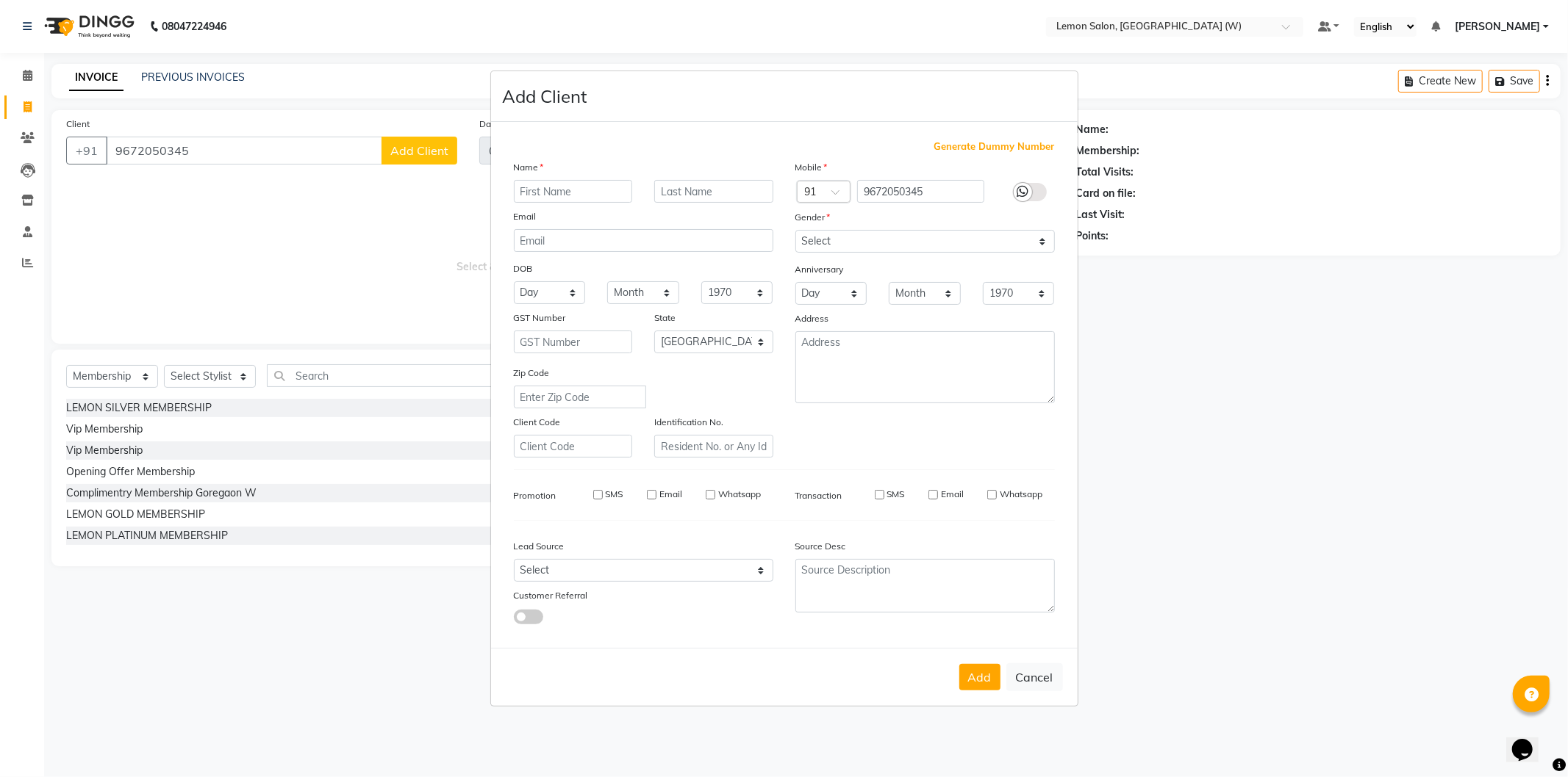
select select
checkbox input "false"
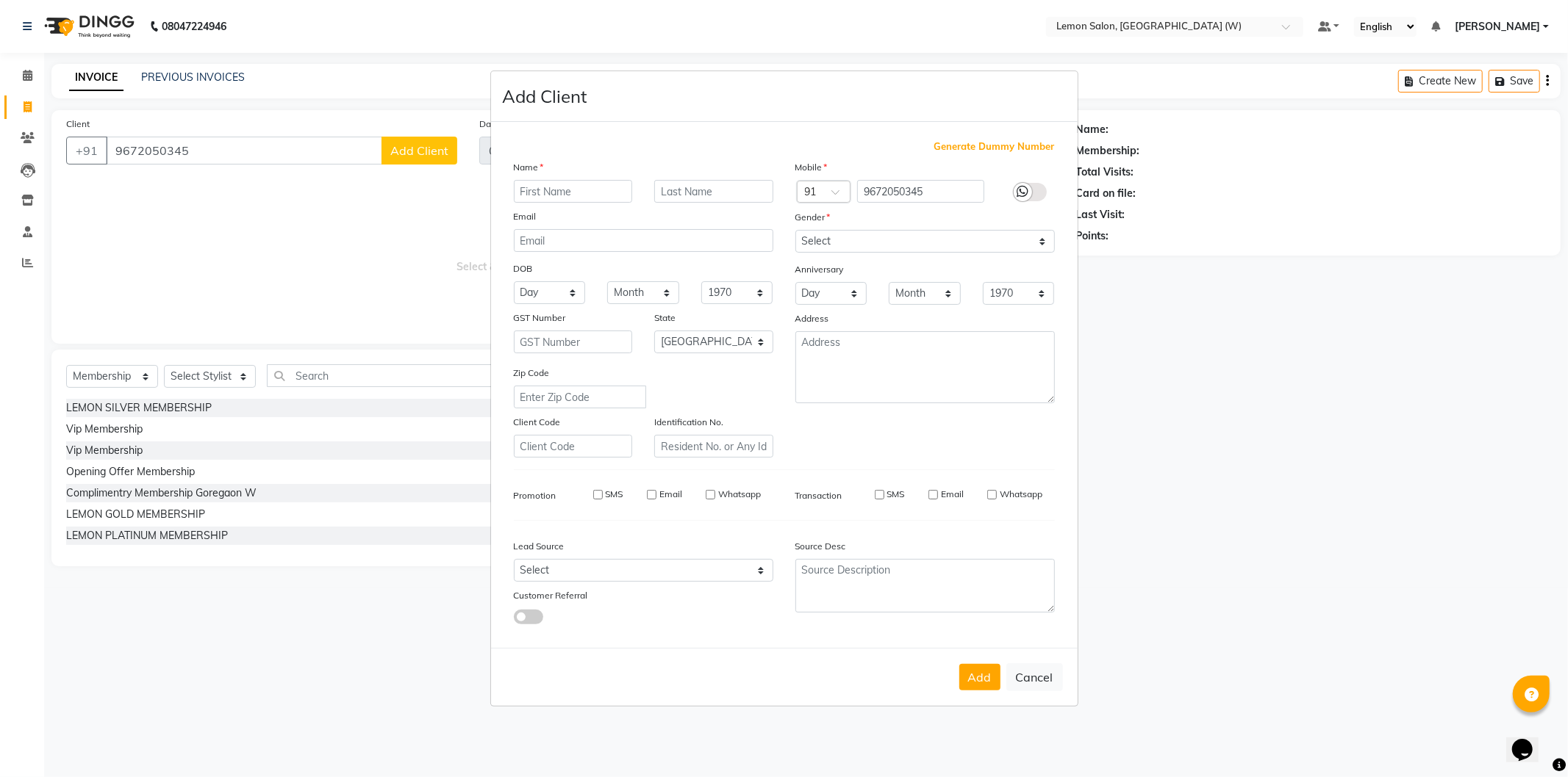
checkbox input "false"
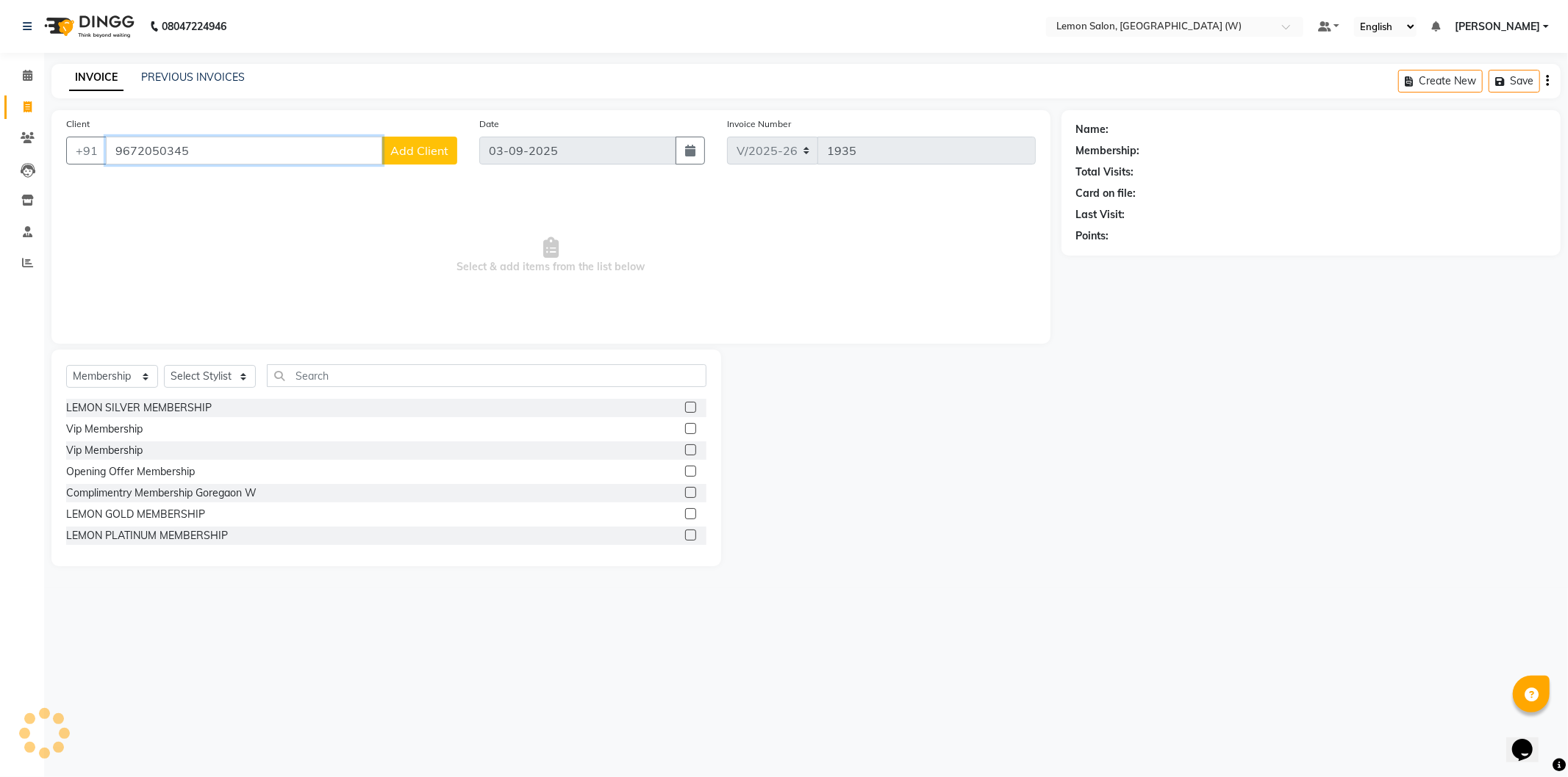
click at [217, 147] on input "9672050345" at bounding box center [243, 150] width 276 height 28
click at [171, 151] on input "9672050345" at bounding box center [243, 150] width 276 height 28
click at [273, 134] on div "Client [PHONE_NUMBER] Add Client" at bounding box center [262, 146] width 413 height 60
click at [281, 155] on input "967205045" at bounding box center [243, 150] width 276 height 28
type input "9672050345"
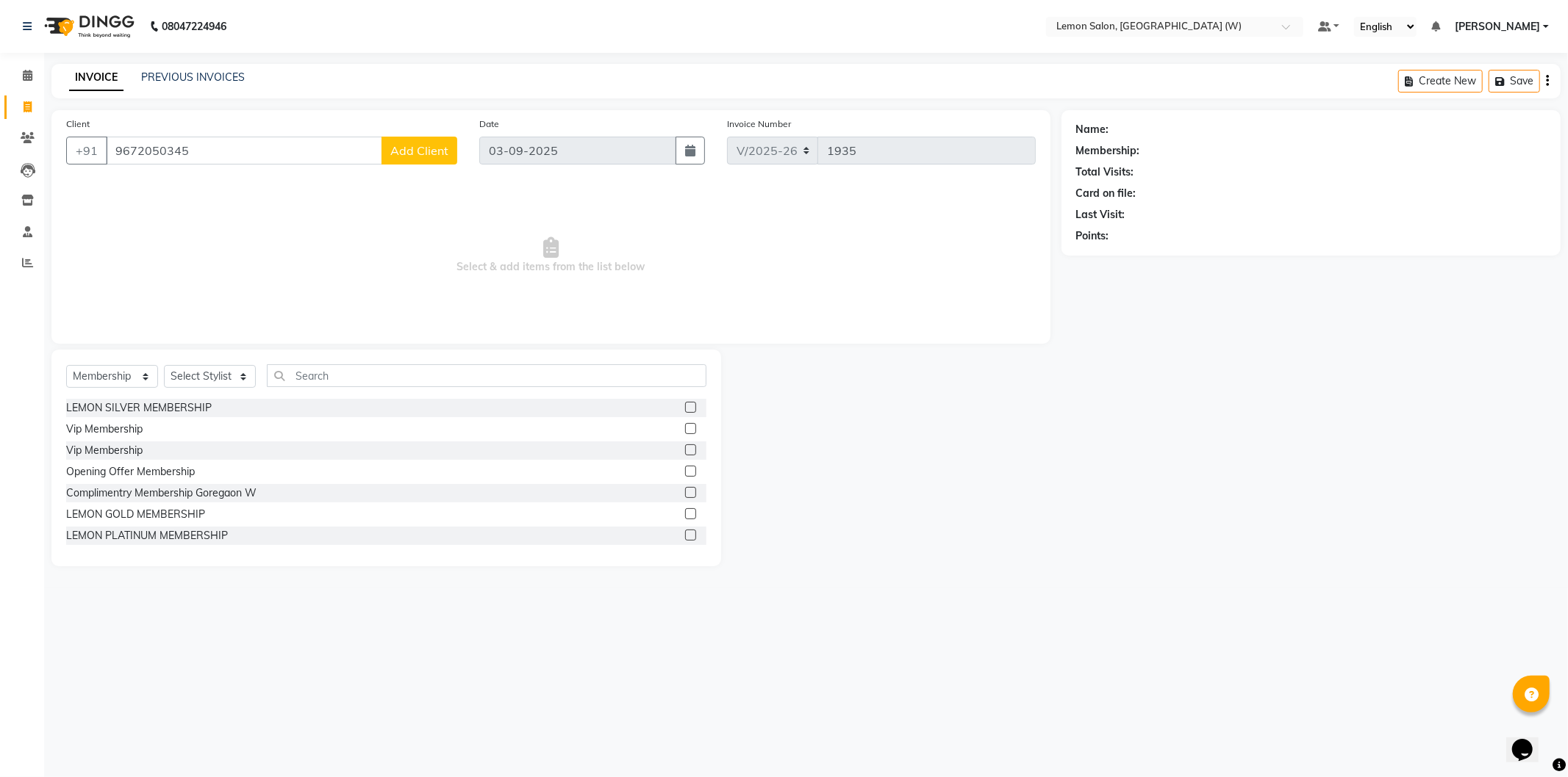
click at [437, 147] on span "Add Client" at bounding box center [419, 150] width 58 height 14
select select "22"
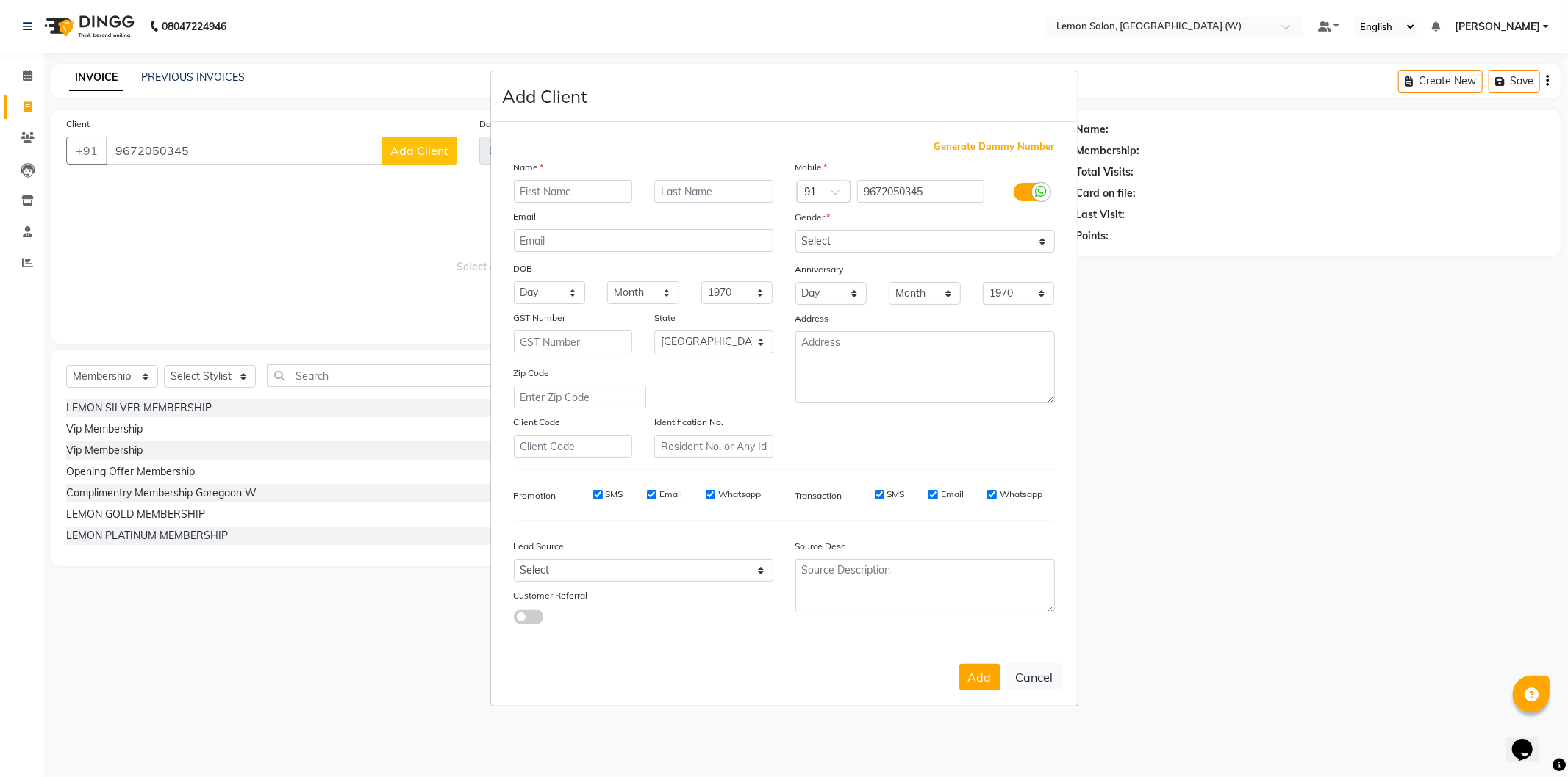
drag, startPoint x: 578, startPoint y: 196, endPoint x: 654, endPoint y: 195, distance: 76.0
click at [627, 195] on input "text" at bounding box center [573, 192] width 119 height 23
type input "JAYVESH"
click at [1004, 238] on select "Select [DEMOGRAPHIC_DATA] [DEMOGRAPHIC_DATA] Other Prefer Not To Say" at bounding box center [925, 241] width 259 height 23
select select "[DEMOGRAPHIC_DATA]"
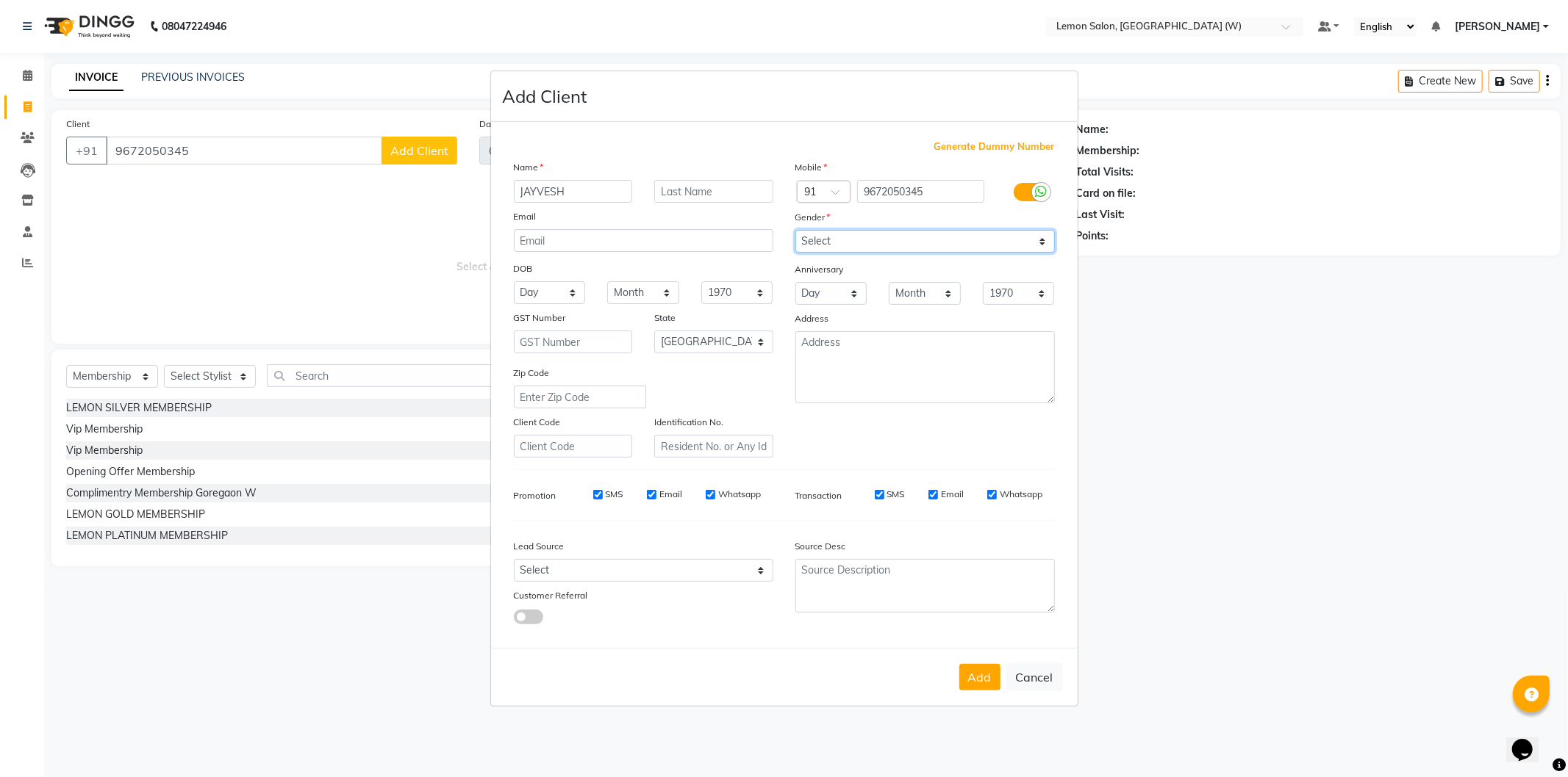
click at [795, 230] on select "Select [DEMOGRAPHIC_DATA] [DEMOGRAPHIC_DATA] Other Prefer Not To Say" at bounding box center [925, 241] width 259 height 23
click at [967, 677] on button "Add" at bounding box center [980, 678] width 41 height 27
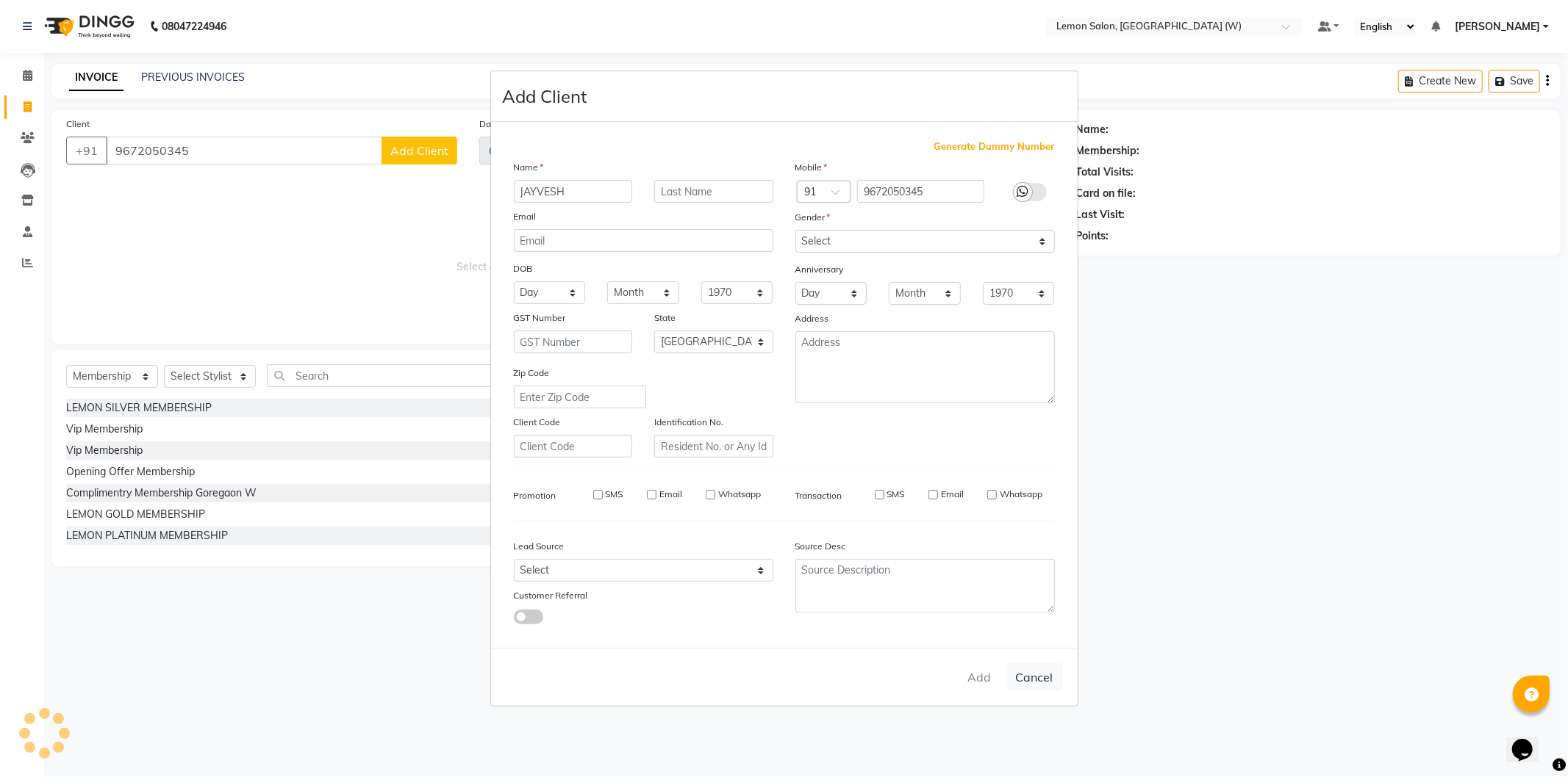
select select
select select "null"
select select
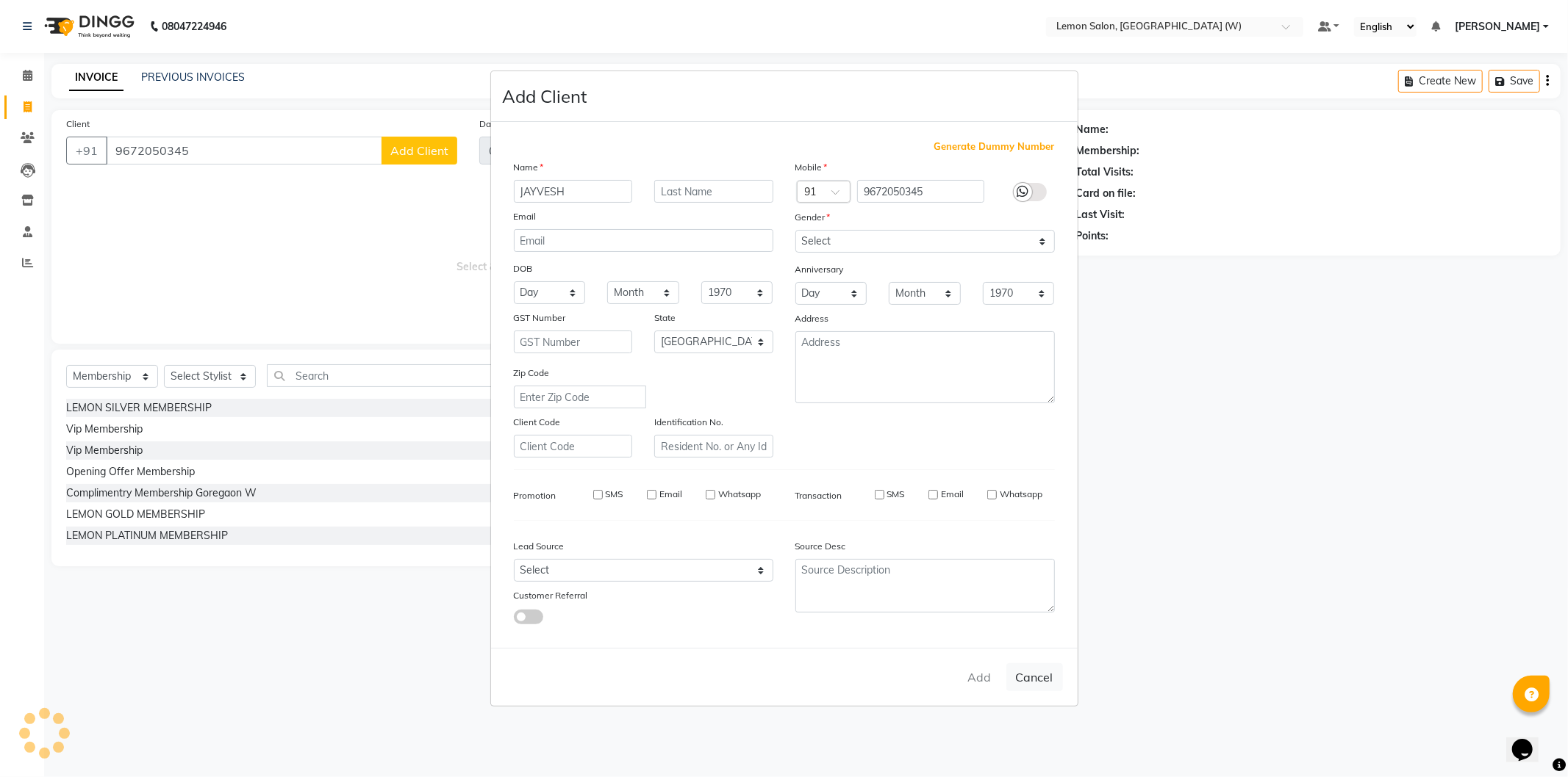
select select
checkbox input "false"
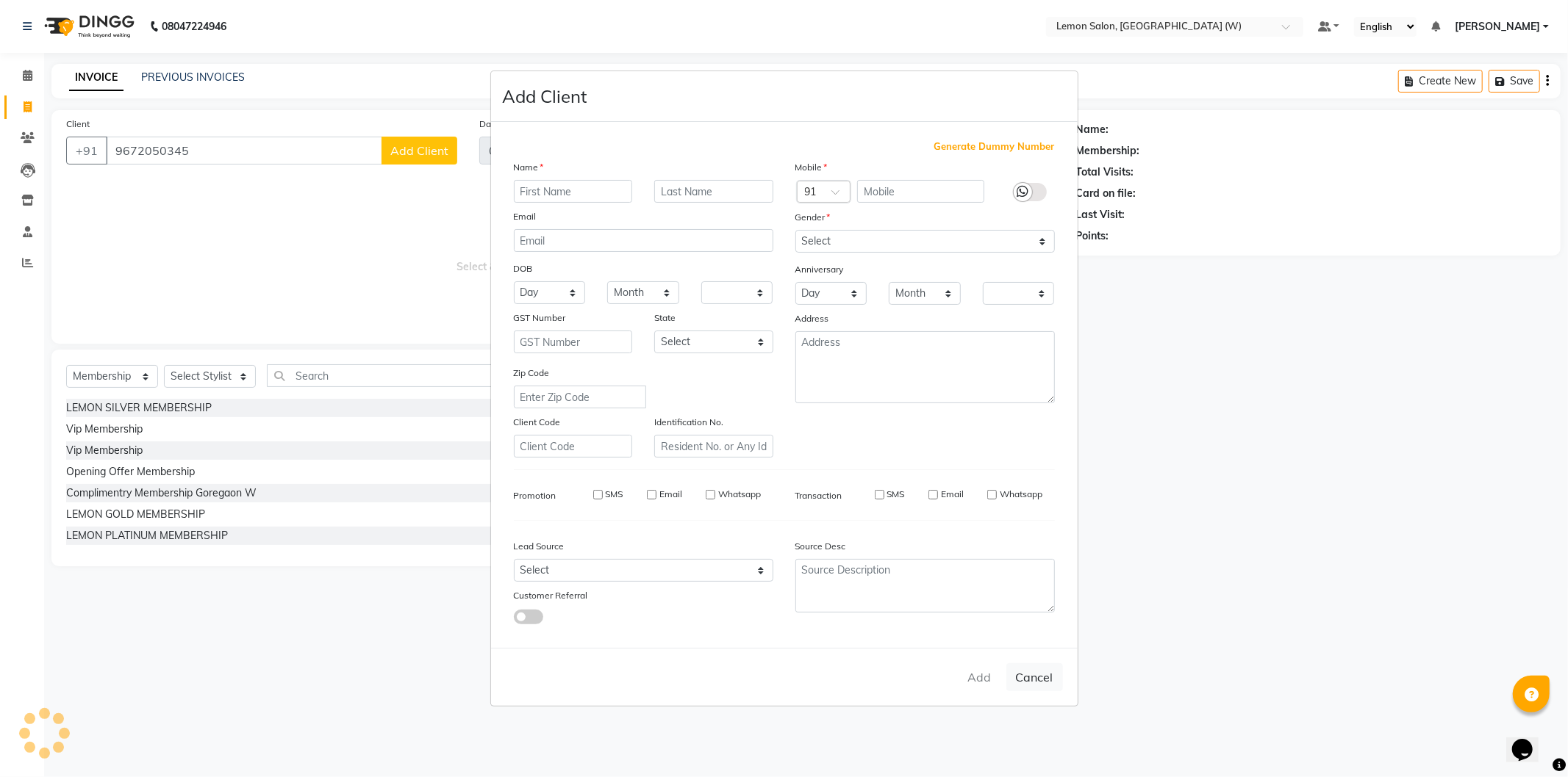
checkbox input "false"
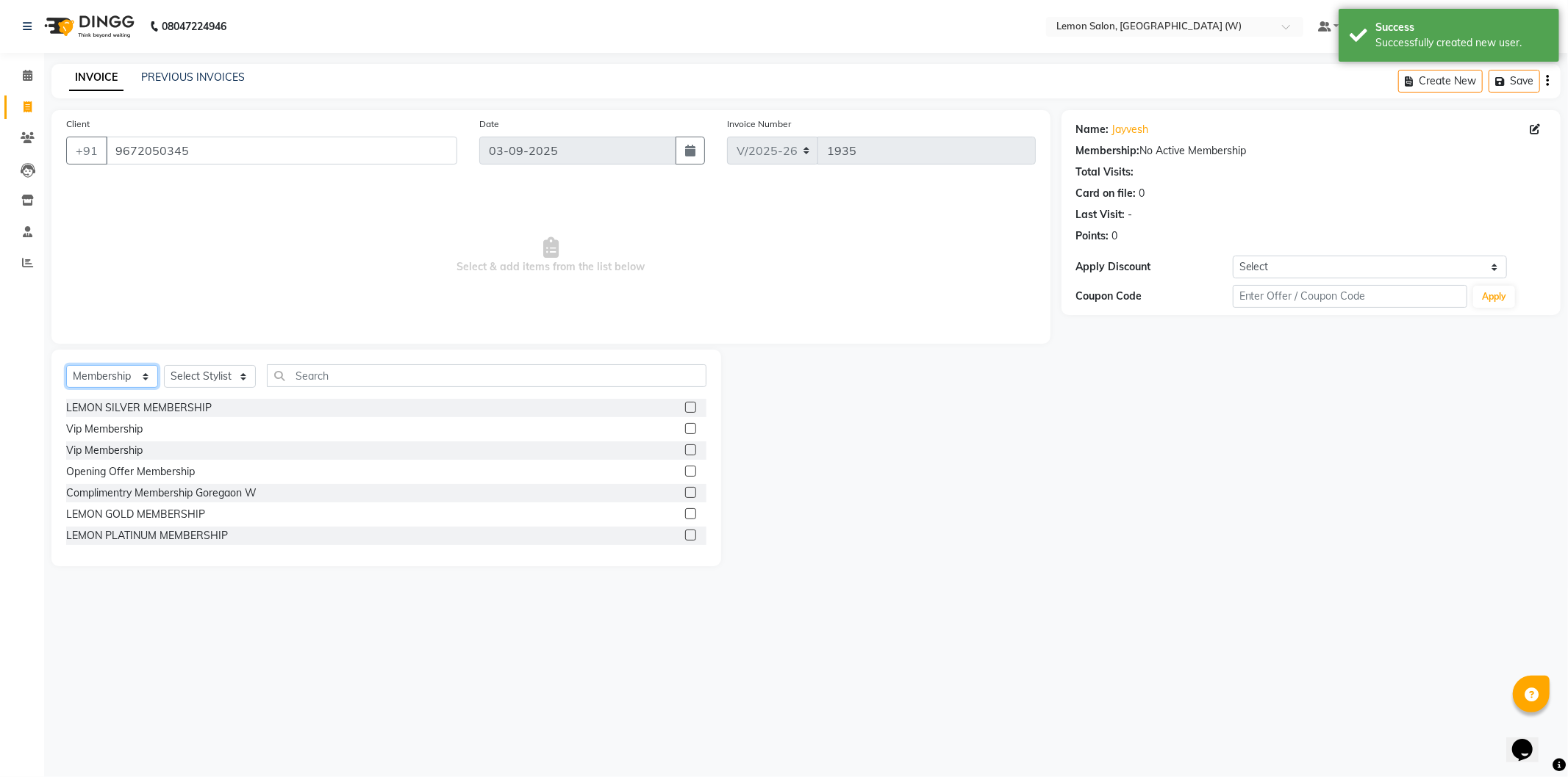
click at [118, 368] on select "Select Service Product Membership Package Voucher Prepaid Gift Card" at bounding box center [112, 377] width 92 height 23
select select "service"
click at [66, 366] on select "Select Service Product Membership Package Voucher Prepaid Gift Card" at bounding box center [112, 377] width 92 height 23
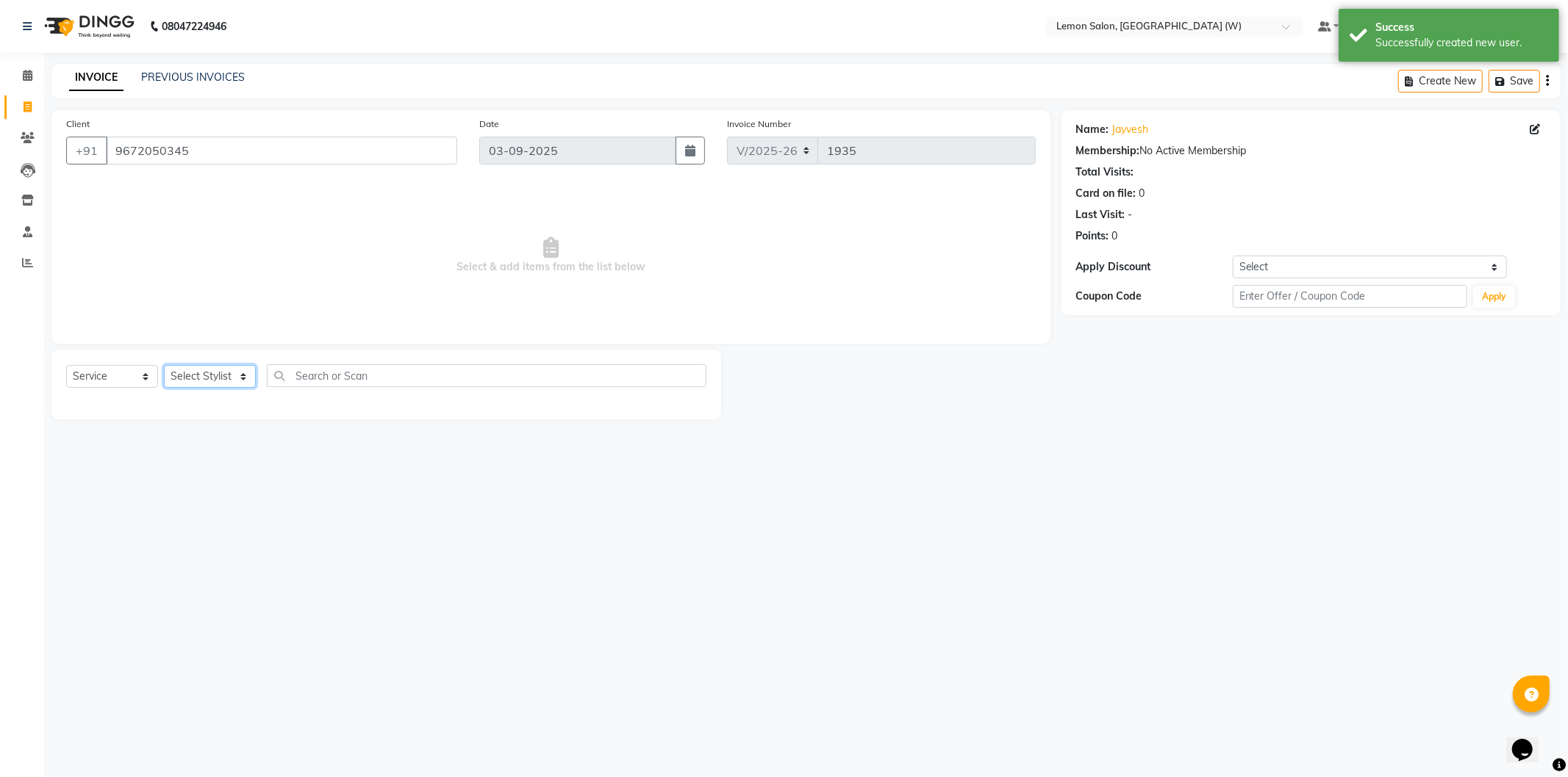
drag, startPoint x: 208, startPoint y: 376, endPoint x: 209, endPoint y: 355, distance: 21.0
click at [208, 375] on select "Select Stylist" at bounding box center [209, 377] width 92 height 23
click at [223, 371] on select "Select Stylist" at bounding box center [209, 377] width 92 height 23
click at [222, 370] on select "Select Stylist" at bounding box center [209, 377] width 92 height 23
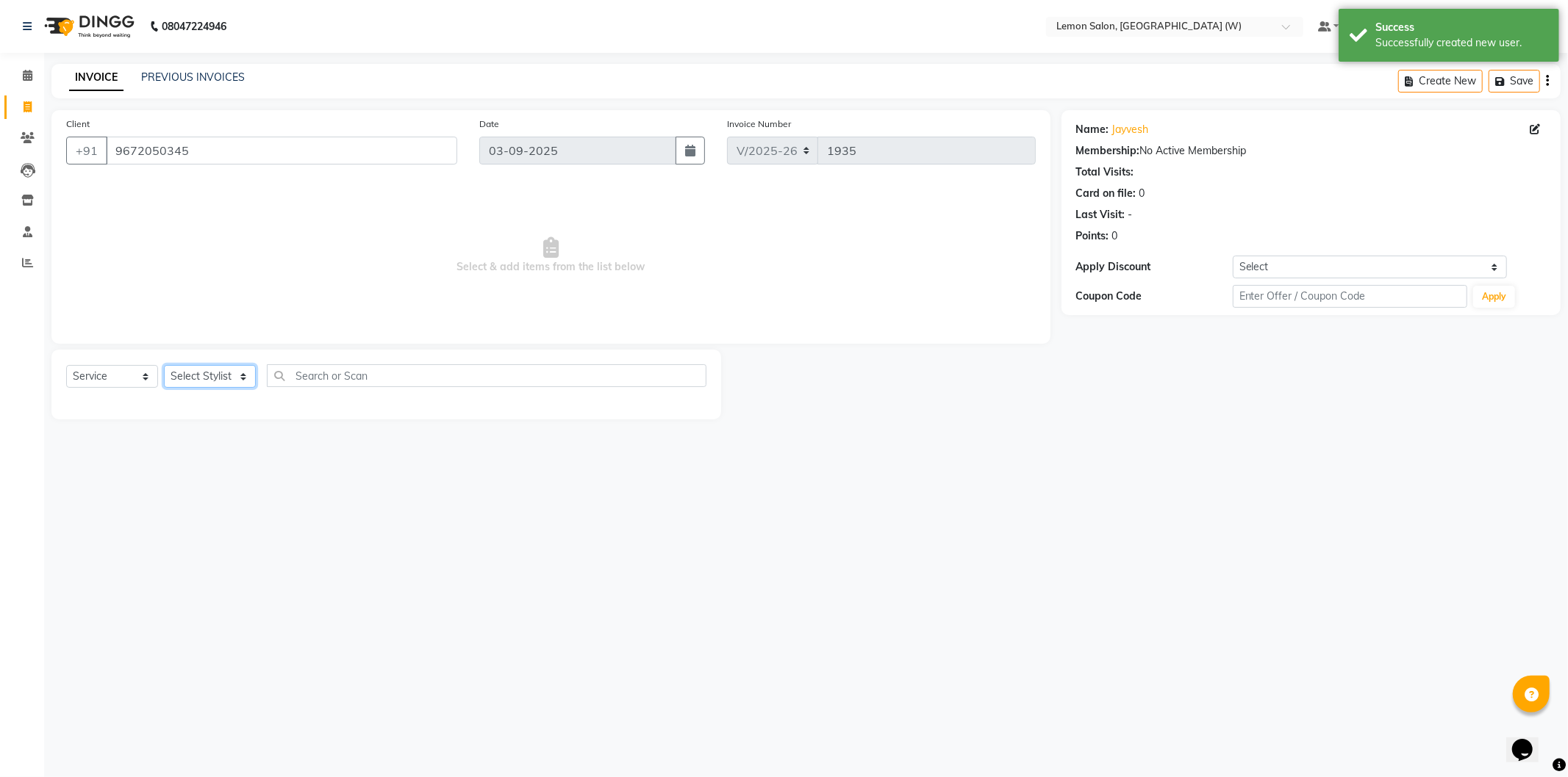
click at [222, 375] on select "Select Stylist" at bounding box center [209, 377] width 92 height 23
click at [219, 375] on select "Select Stylist" at bounding box center [209, 377] width 92 height 23
click at [209, 370] on select "Select Stylist" at bounding box center [209, 377] width 92 height 23
click at [209, 371] on select "Select Stylist" at bounding box center [209, 377] width 92 height 23
click at [208, 371] on select "Select Stylist" at bounding box center [209, 377] width 92 height 23
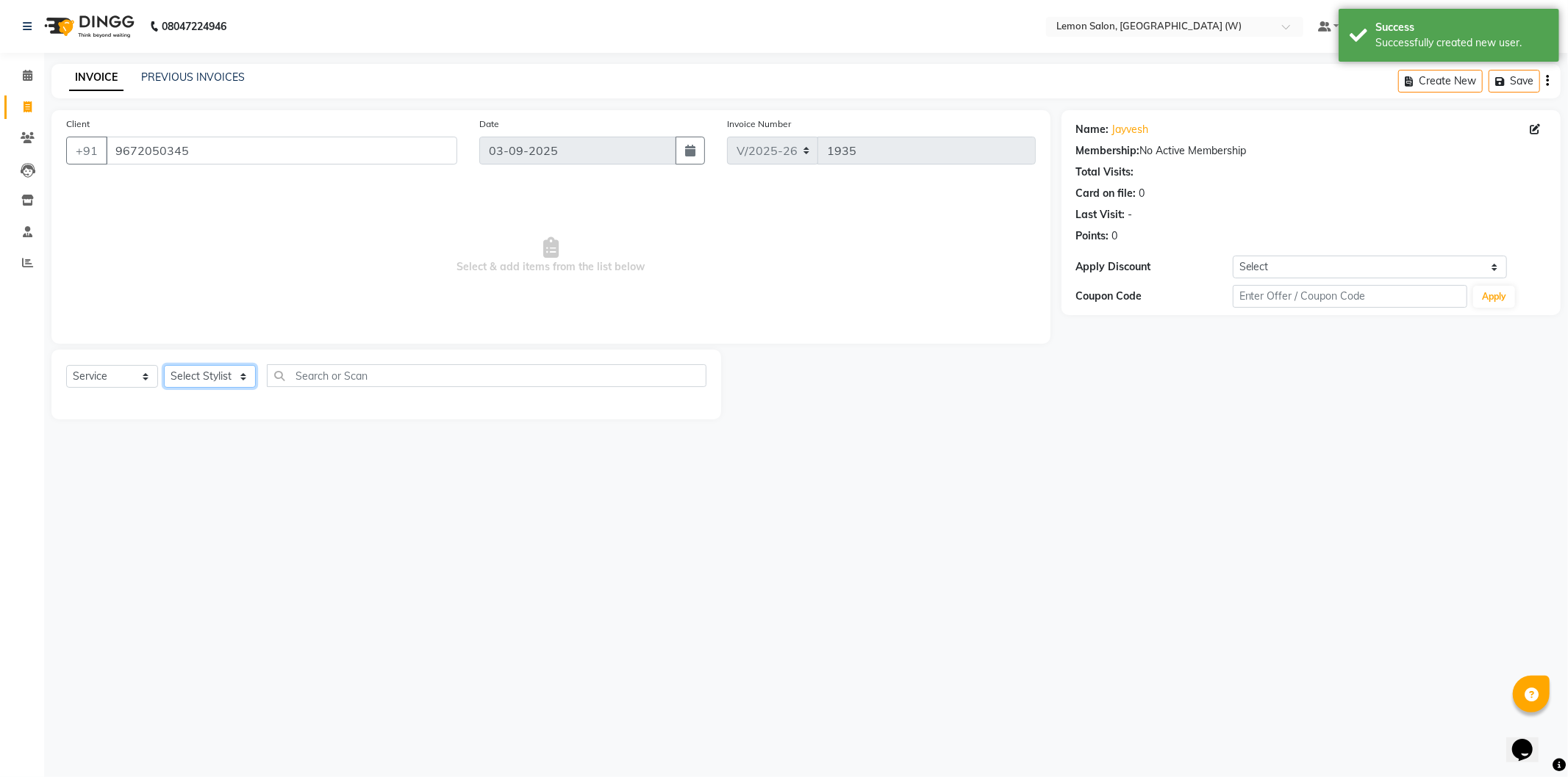
click at [208, 372] on select "Select Stylist" at bounding box center [209, 377] width 92 height 23
click at [208, 373] on select "Select Stylist" at bounding box center [209, 377] width 92 height 23
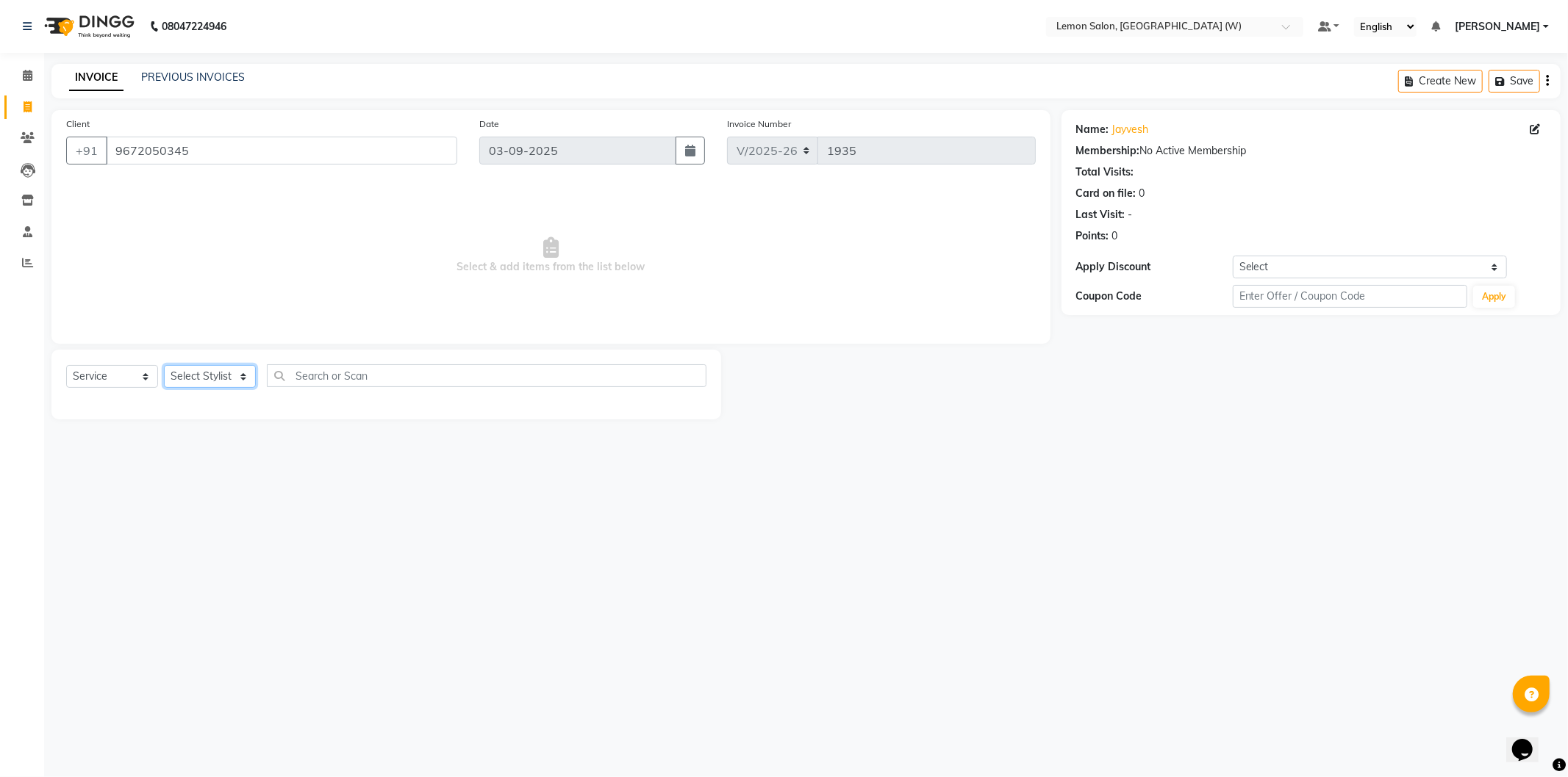
click at [243, 376] on select "Select Stylist" at bounding box center [209, 377] width 92 height 23
click at [239, 376] on select "Select Stylist" at bounding box center [209, 377] width 92 height 23
click at [245, 412] on div "Select Service Product Membership Package Voucher Prepaid Gift Card Select Styl…" at bounding box center [386, 385] width 669 height 70
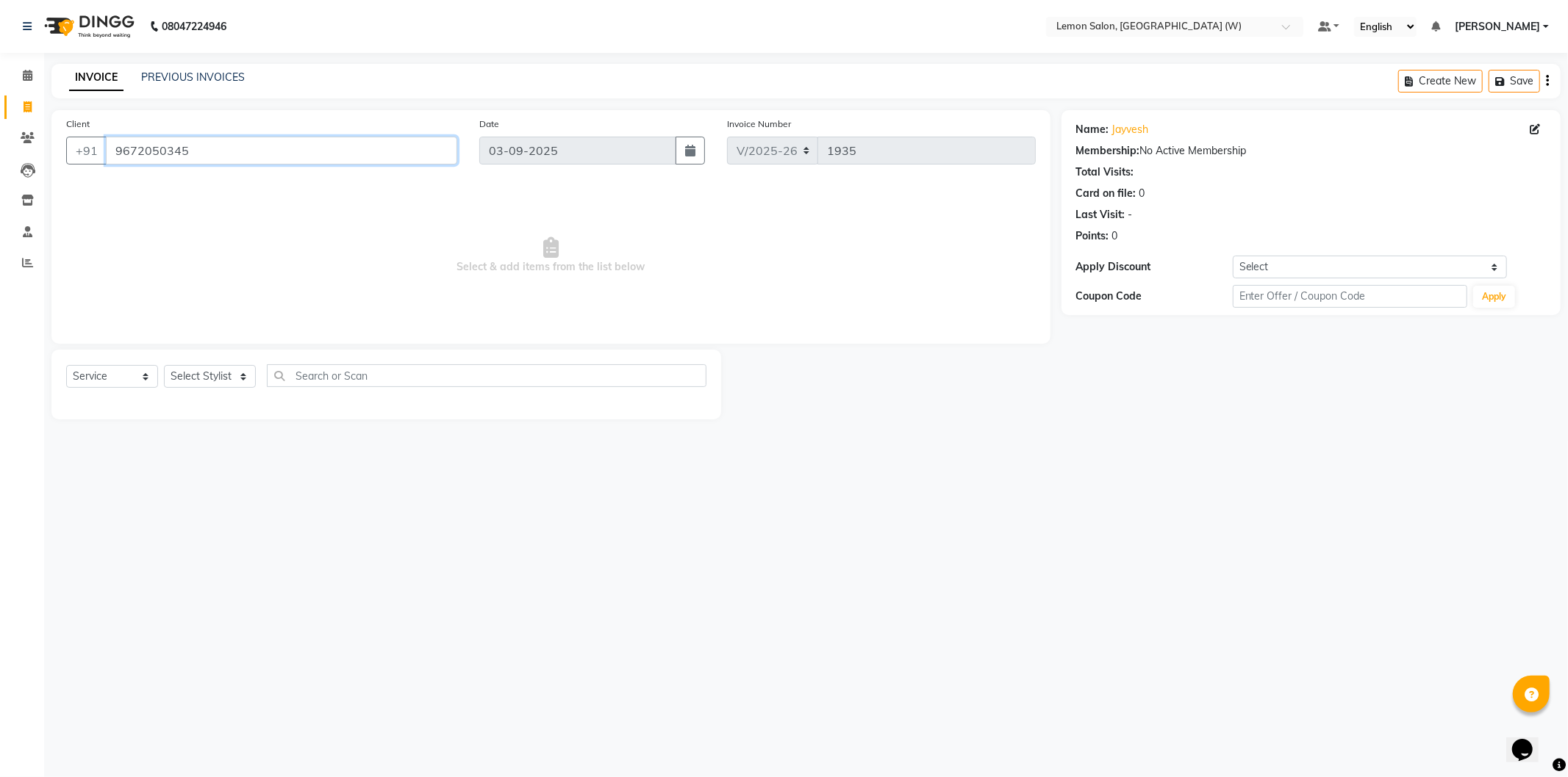
click at [309, 155] on input "9672050345" at bounding box center [281, 150] width 351 height 28
click at [217, 155] on input "9672050345" at bounding box center [281, 150] width 351 height 28
click at [32, 72] on span at bounding box center [27, 76] width 26 height 17
